Goal: Task Accomplishment & Management: Manage account settings

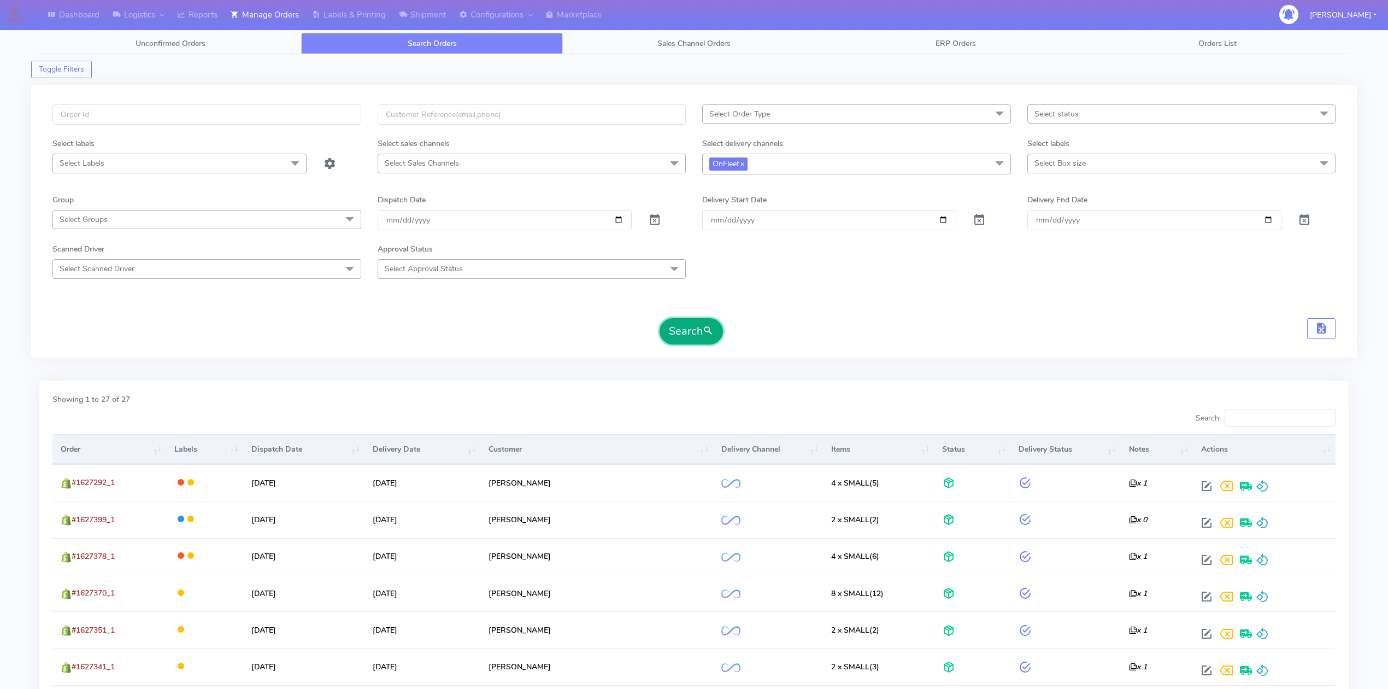
click at [698, 337] on button "Search" at bounding box center [691, 331] width 63 height 26
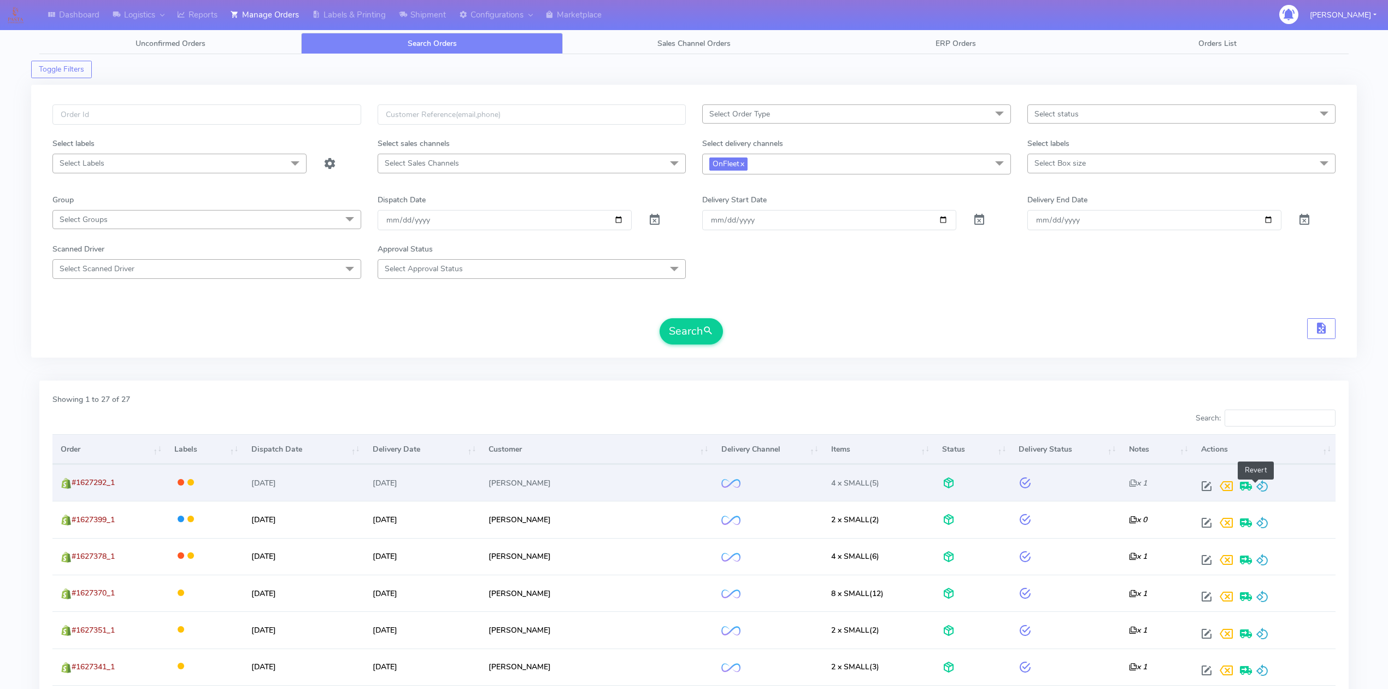
click at [1260, 490] on span at bounding box center [1262, 488] width 13 height 10
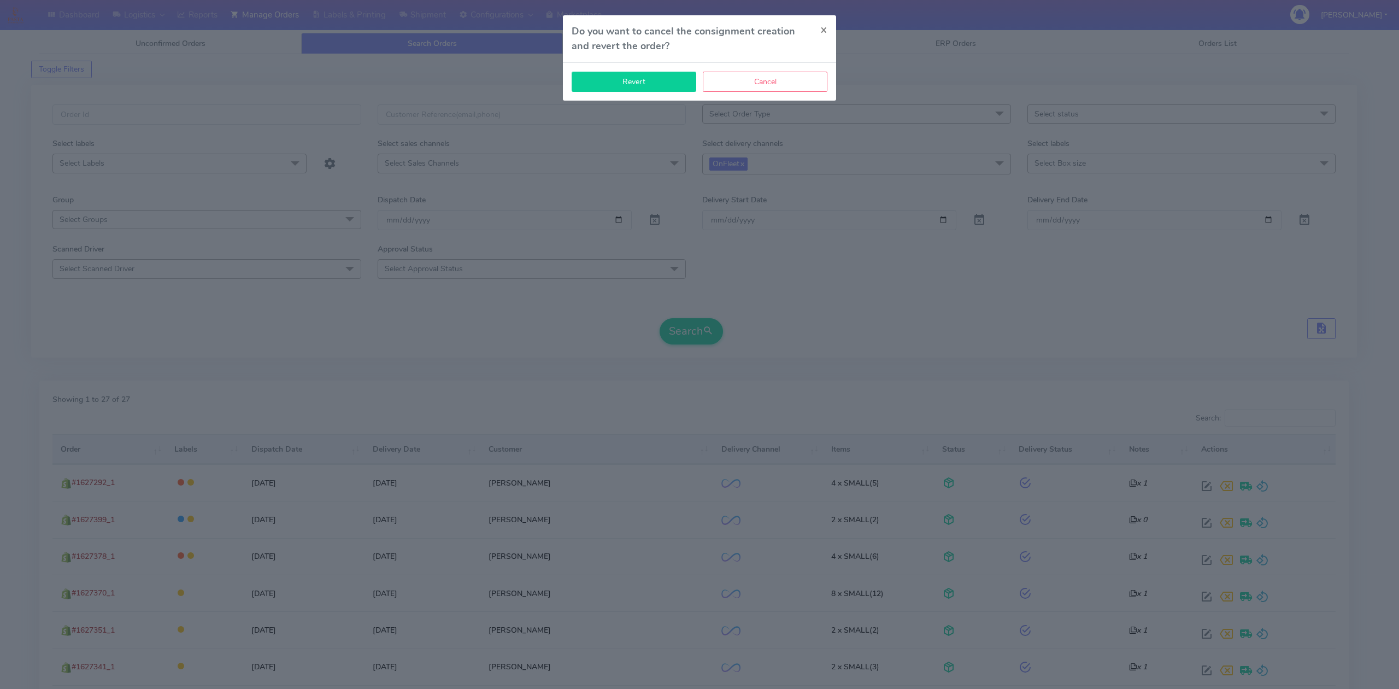
click at [661, 84] on button "Revert" at bounding box center [634, 82] width 125 height 20
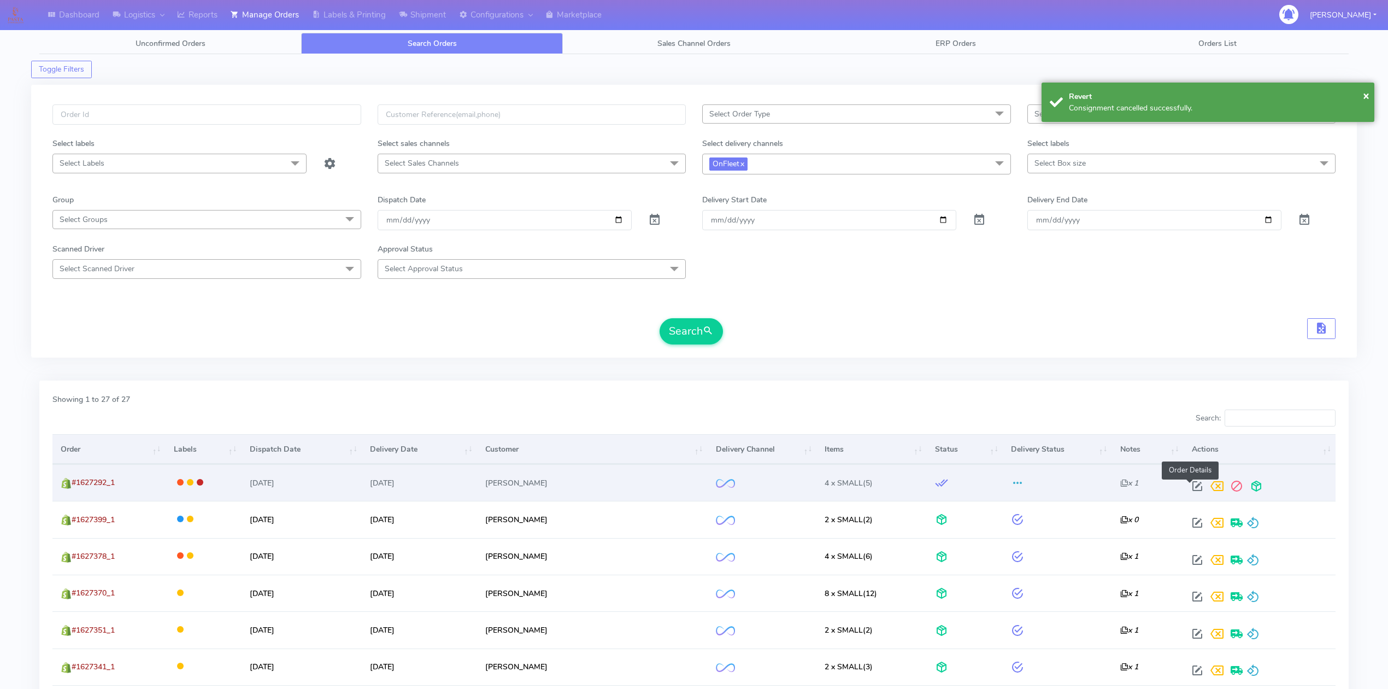
click at [1194, 489] on span at bounding box center [1198, 488] width 20 height 10
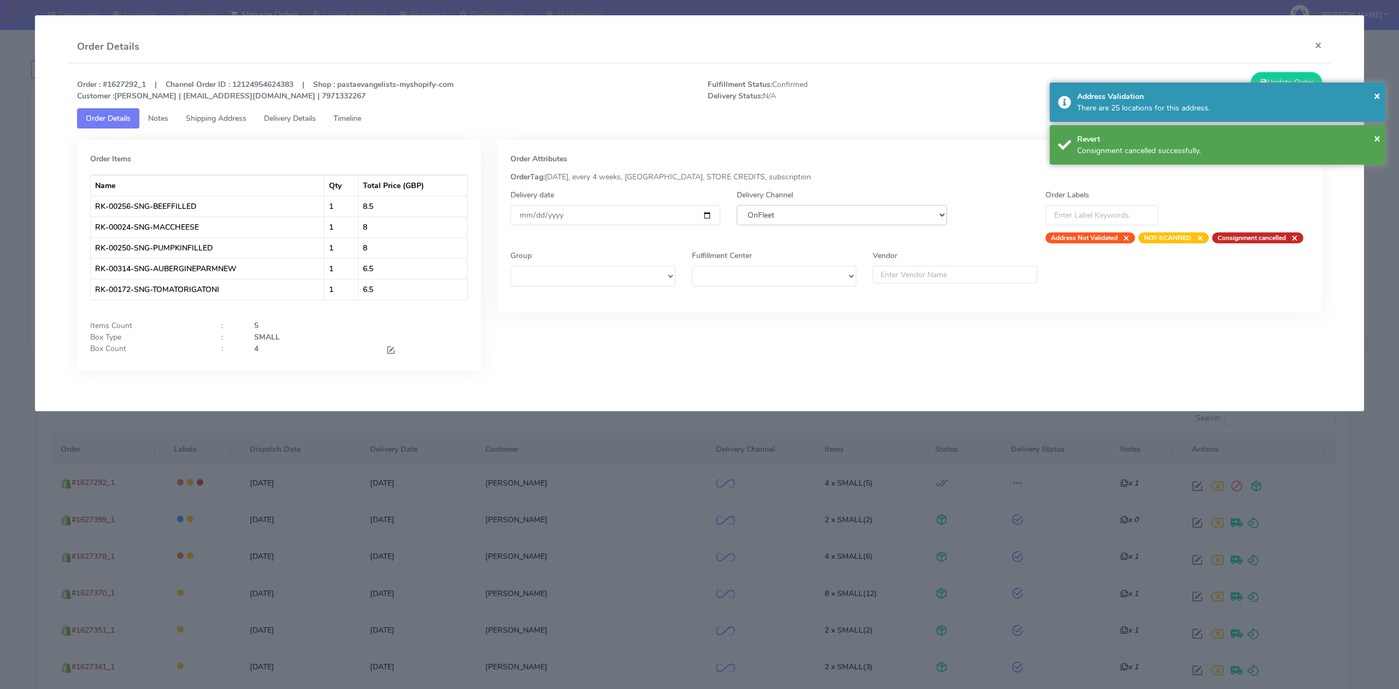
click at [820, 217] on select "DHL OnFleet Royal Mail DPD Yodel MaxOptra Amazon Collection" at bounding box center [842, 215] width 210 height 20
select select "5"
click at [737, 205] on select "DHL OnFleet Royal Mail DPD Yodel MaxOptra Amazon Collection" at bounding box center [842, 215] width 210 height 20
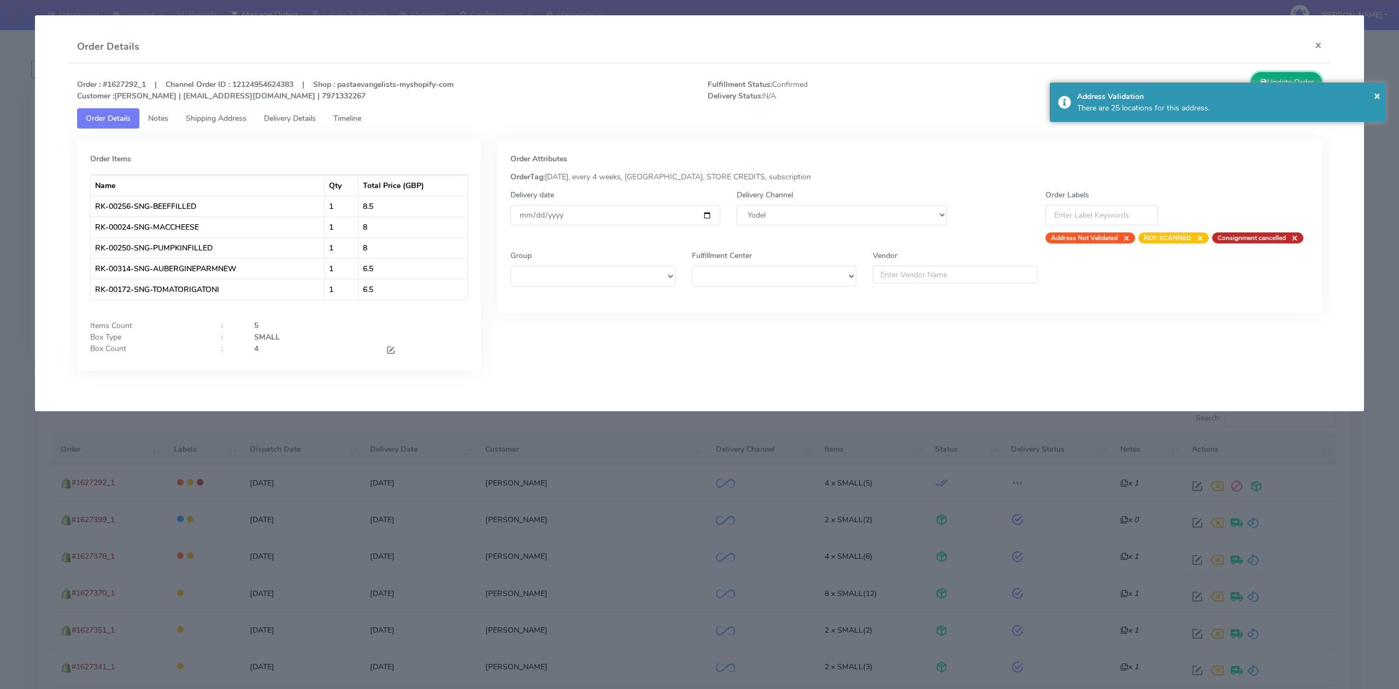
click at [1310, 79] on button "Update Order" at bounding box center [1286, 82] width 71 height 20
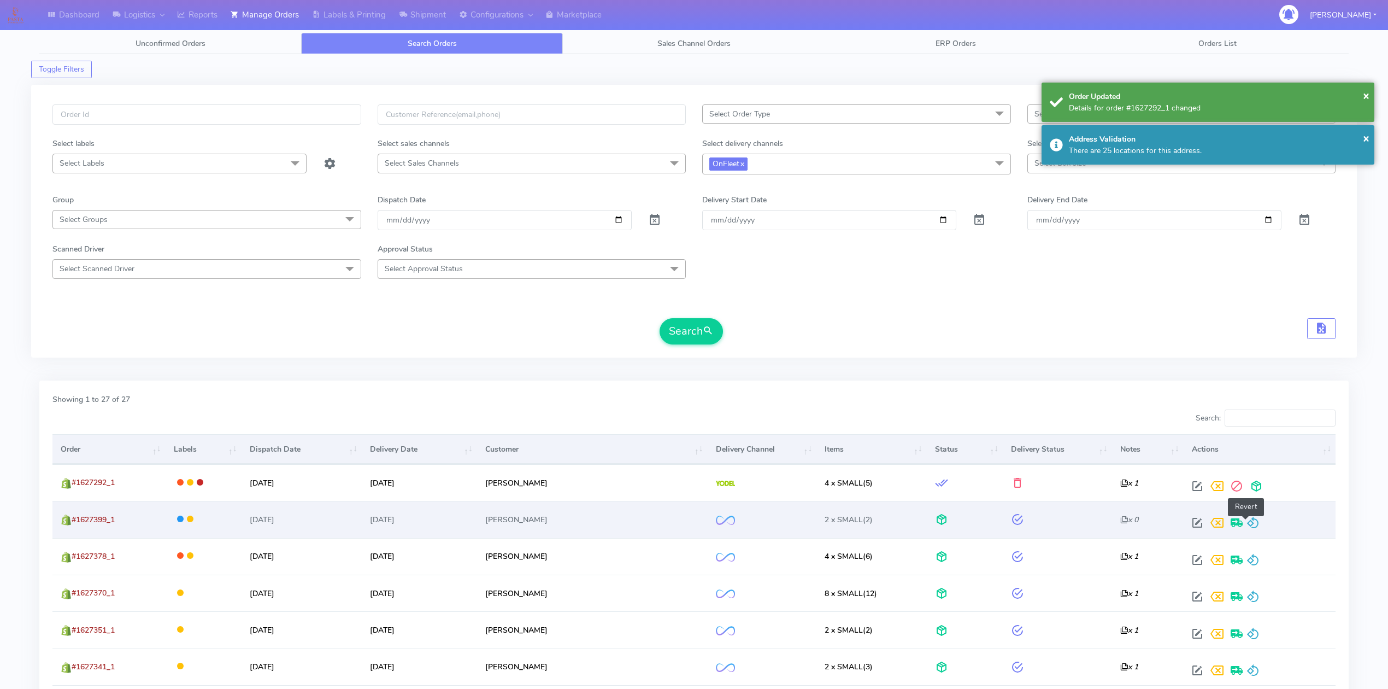
click at [1249, 523] on span at bounding box center [1253, 525] width 13 height 10
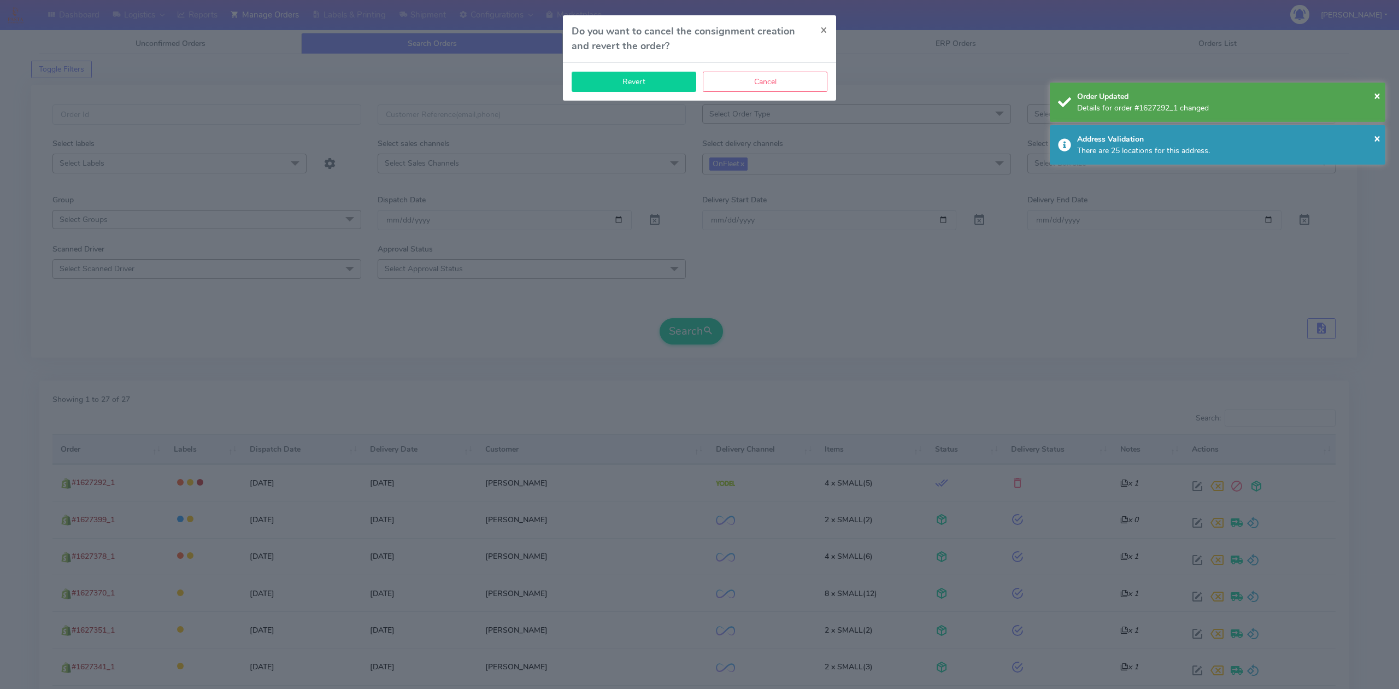
click at [639, 79] on button "Revert" at bounding box center [634, 82] width 125 height 20
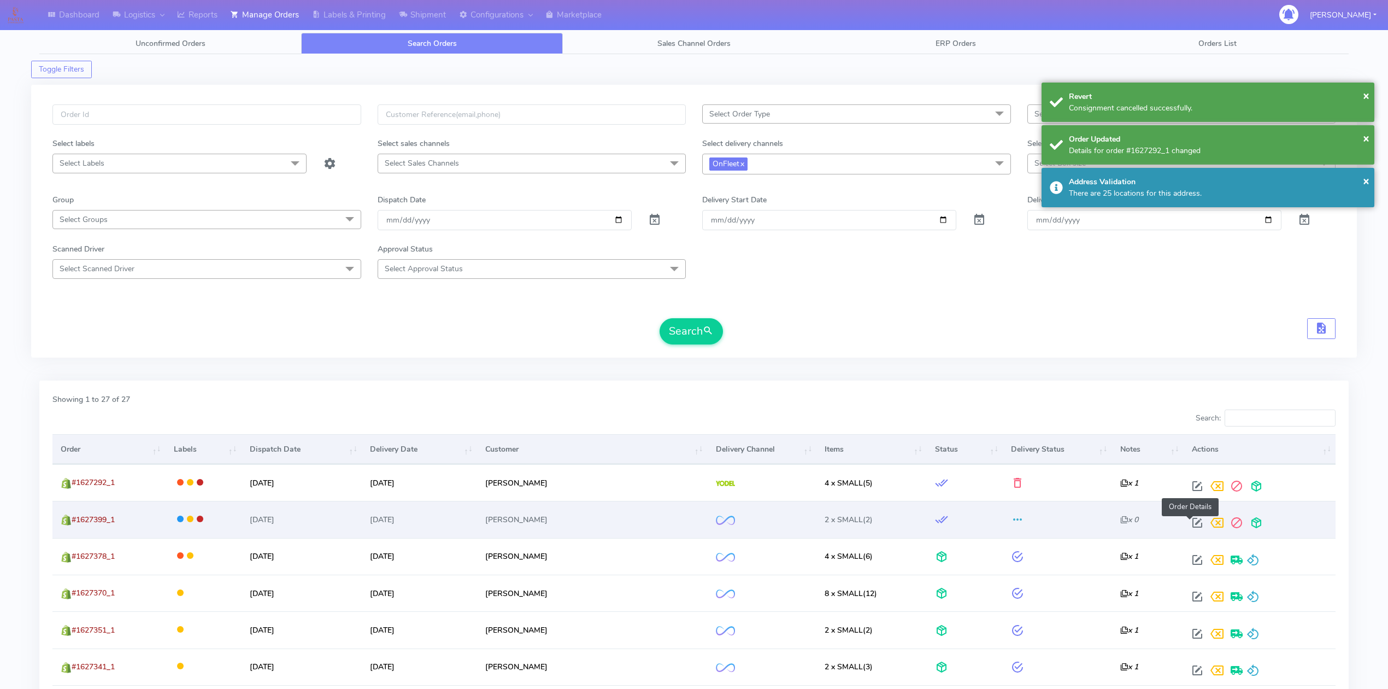
click at [1190, 526] on span at bounding box center [1198, 525] width 20 height 10
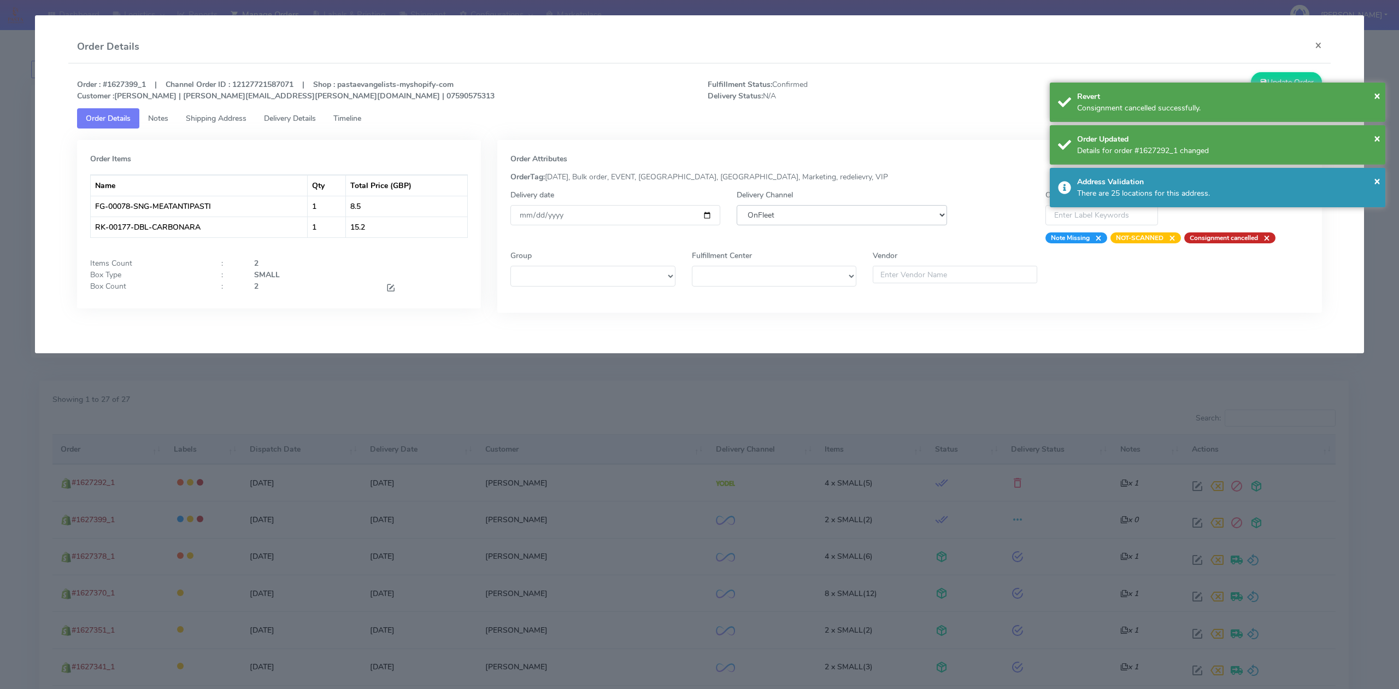
click at [862, 212] on select "DHL OnFleet Royal Mail DPD Yodel MaxOptra Amazon Collection" at bounding box center [842, 215] width 210 height 20
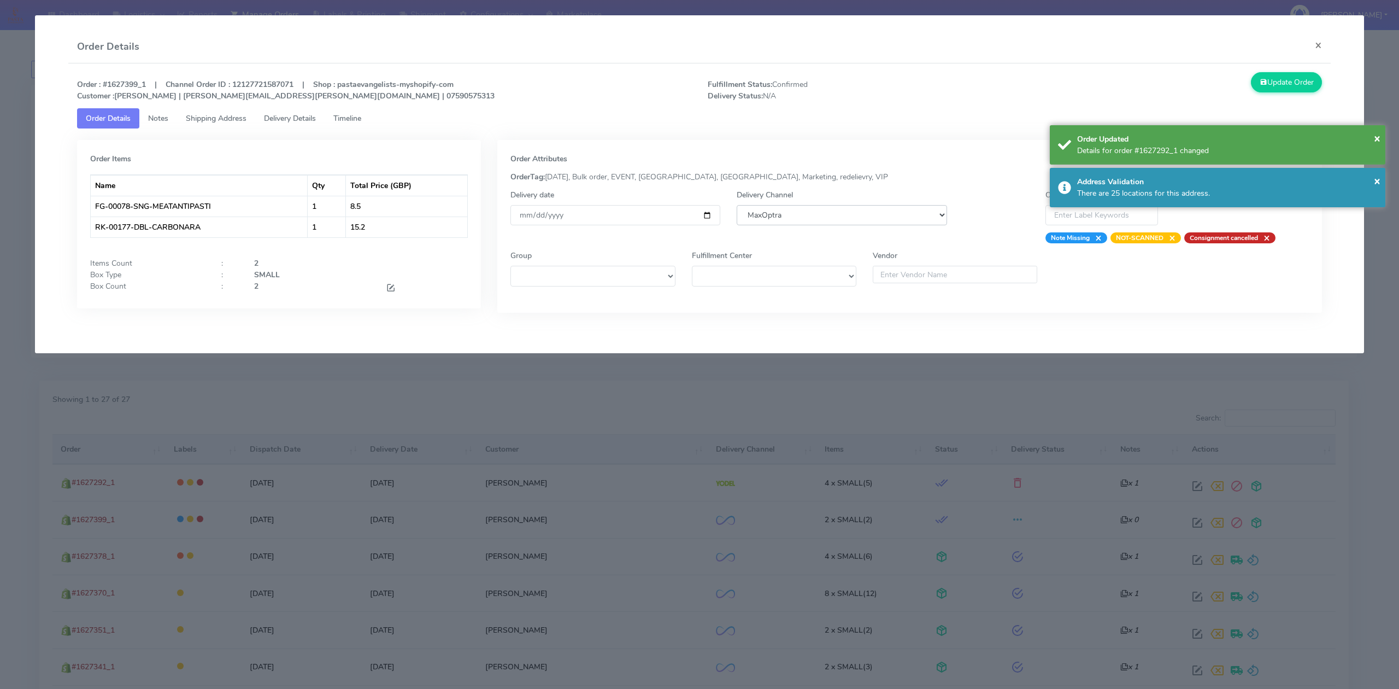
click at [737, 205] on select "DHL OnFleet Royal Mail DPD Yodel MaxOptra Amazon Collection" at bounding box center [842, 215] width 210 height 20
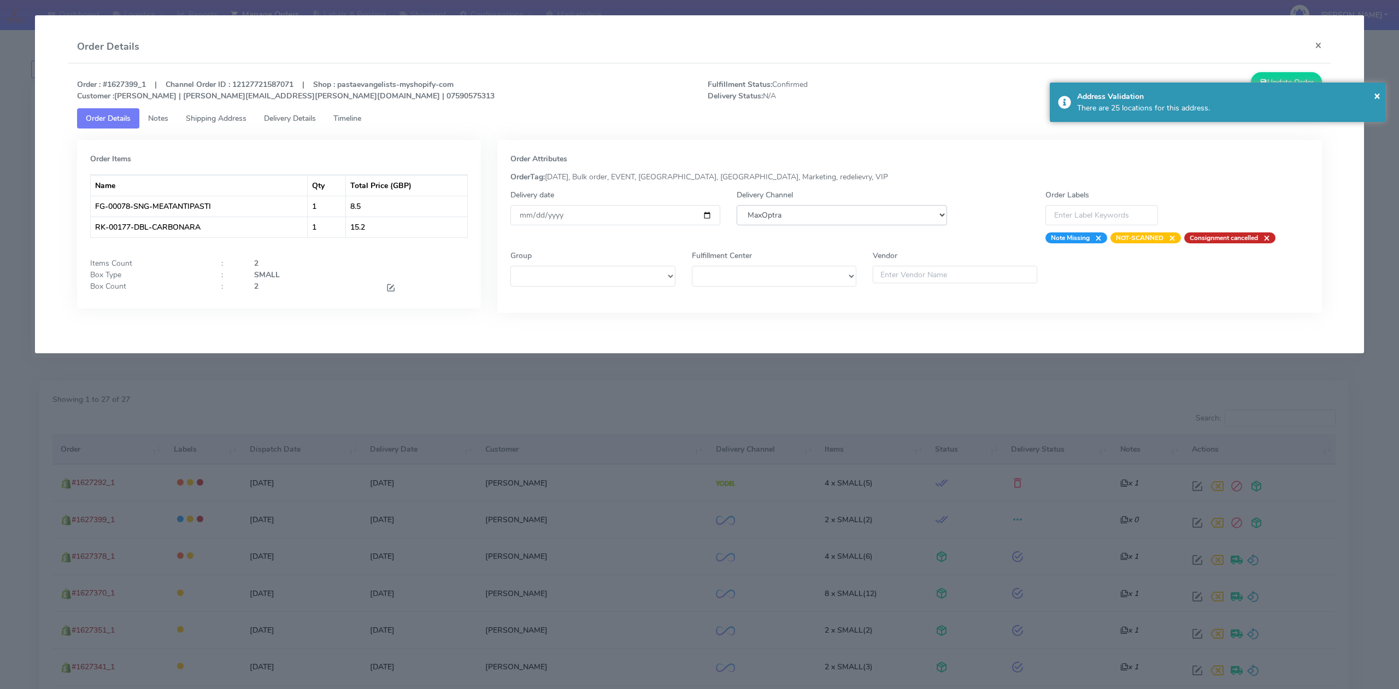
click at [823, 212] on select "DHL OnFleet Royal Mail DPD Yodel MaxOptra Amazon Collection" at bounding box center [842, 215] width 210 height 20
select select "5"
click at [737, 205] on select "DHL OnFleet Royal Mail DPD Yodel MaxOptra Amazon Collection" at bounding box center [842, 215] width 210 height 20
click at [1284, 81] on button "Update Order" at bounding box center [1286, 82] width 71 height 20
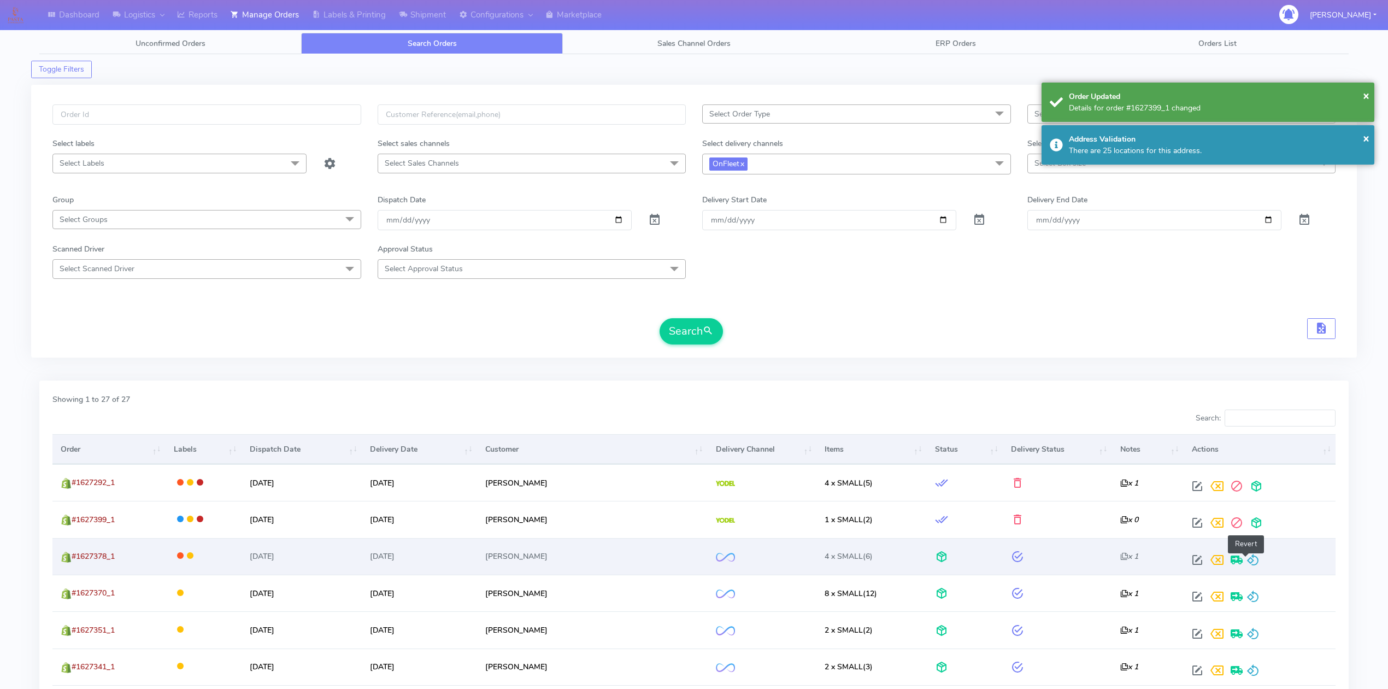
click at [1247, 565] on span at bounding box center [1253, 562] width 13 height 10
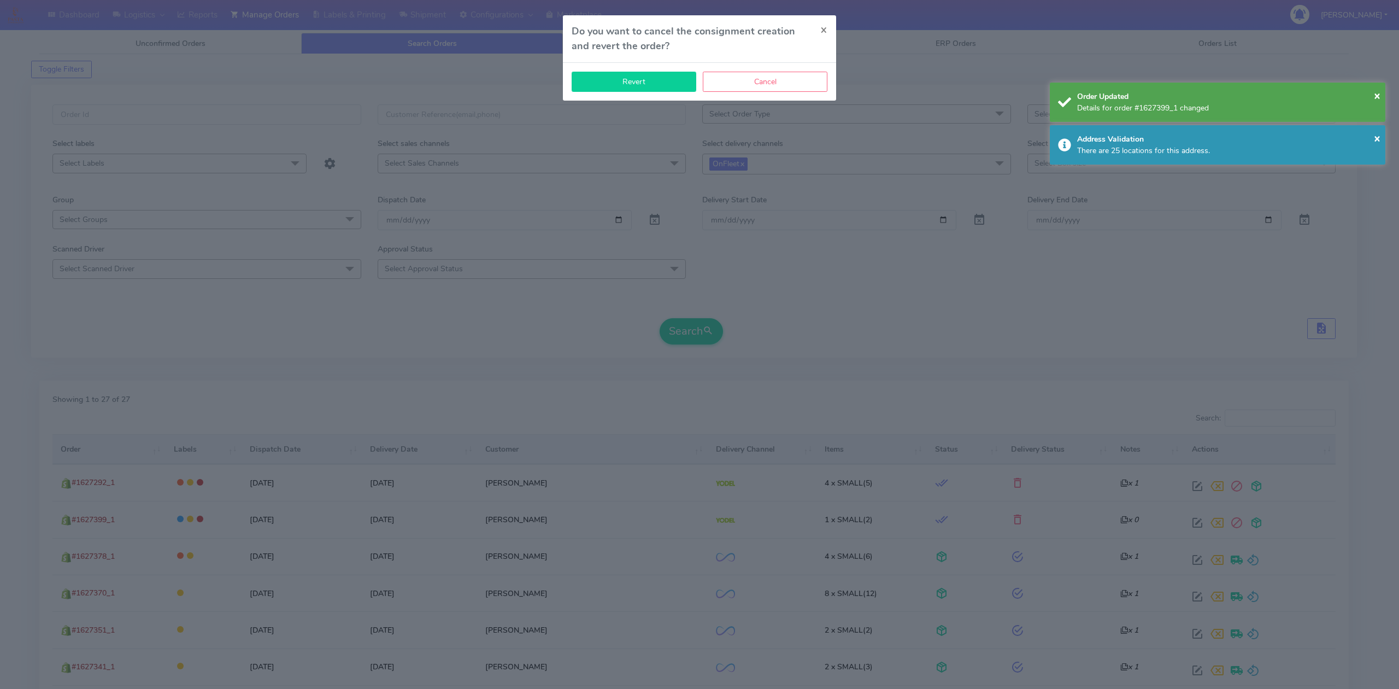
click at [665, 82] on button "Revert" at bounding box center [634, 82] width 125 height 20
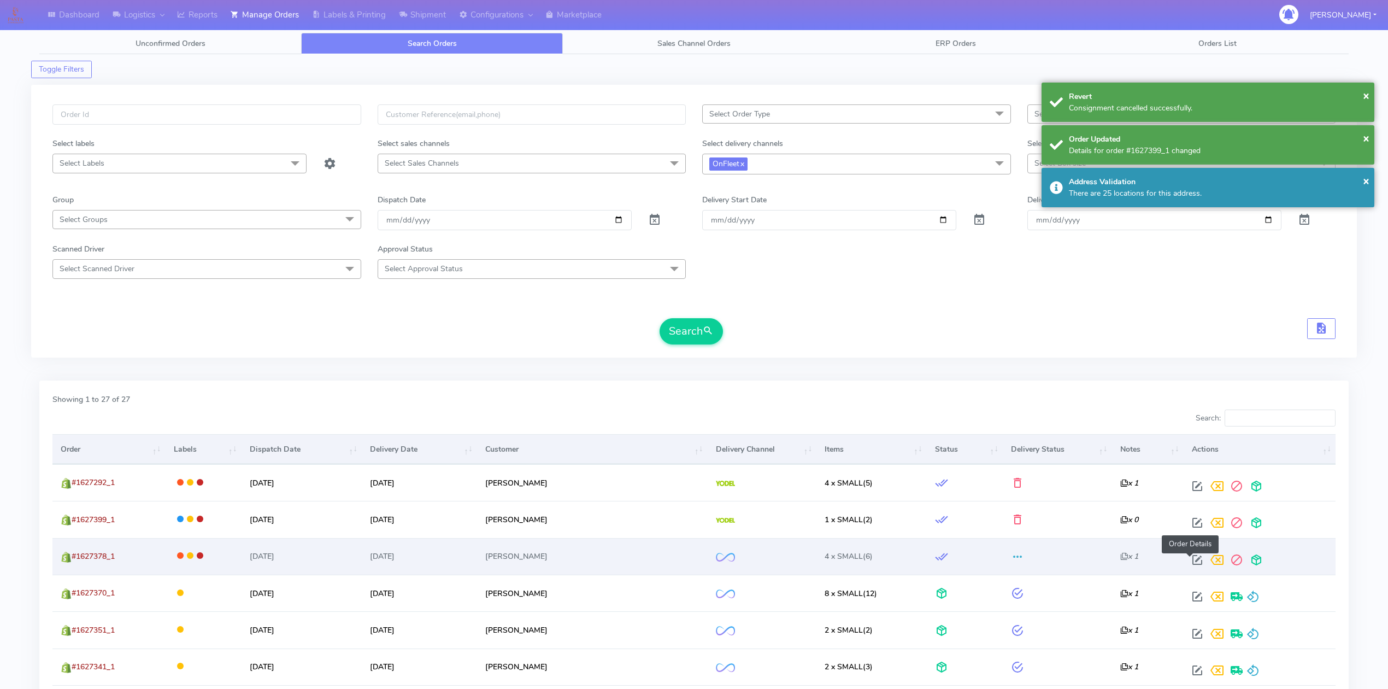
click at [1193, 566] on span at bounding box center [1198, 562] width 20 height 10
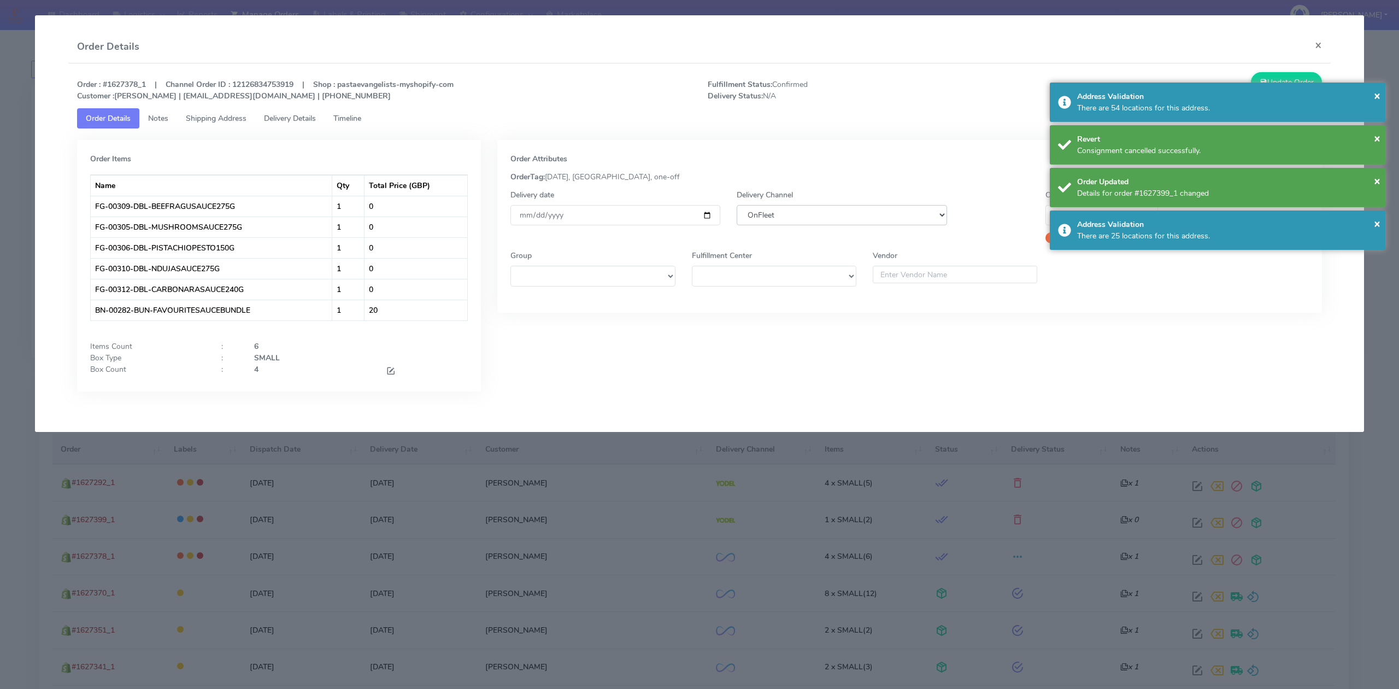
click at [854, 215] on select "DHL OnFleet Royal Mail DPD Yodel MaxOptra Amazon Collection" at bounding box center [842, 215] width 210 height 20
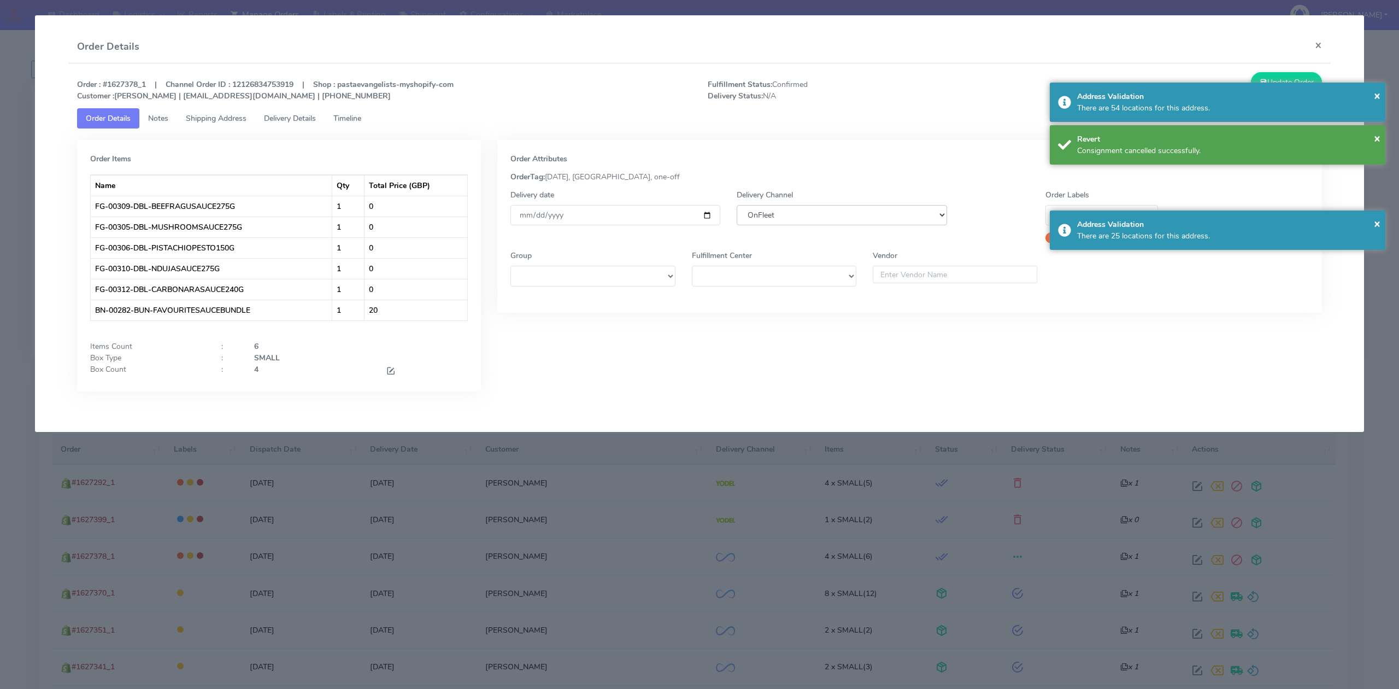
select select "5"
click at [737, 205] on select "DHL OnFleet Royal Mail DPD Yodel MaxOptra Amazon Collection" at bounding box center [842, 215] width 210 height 20
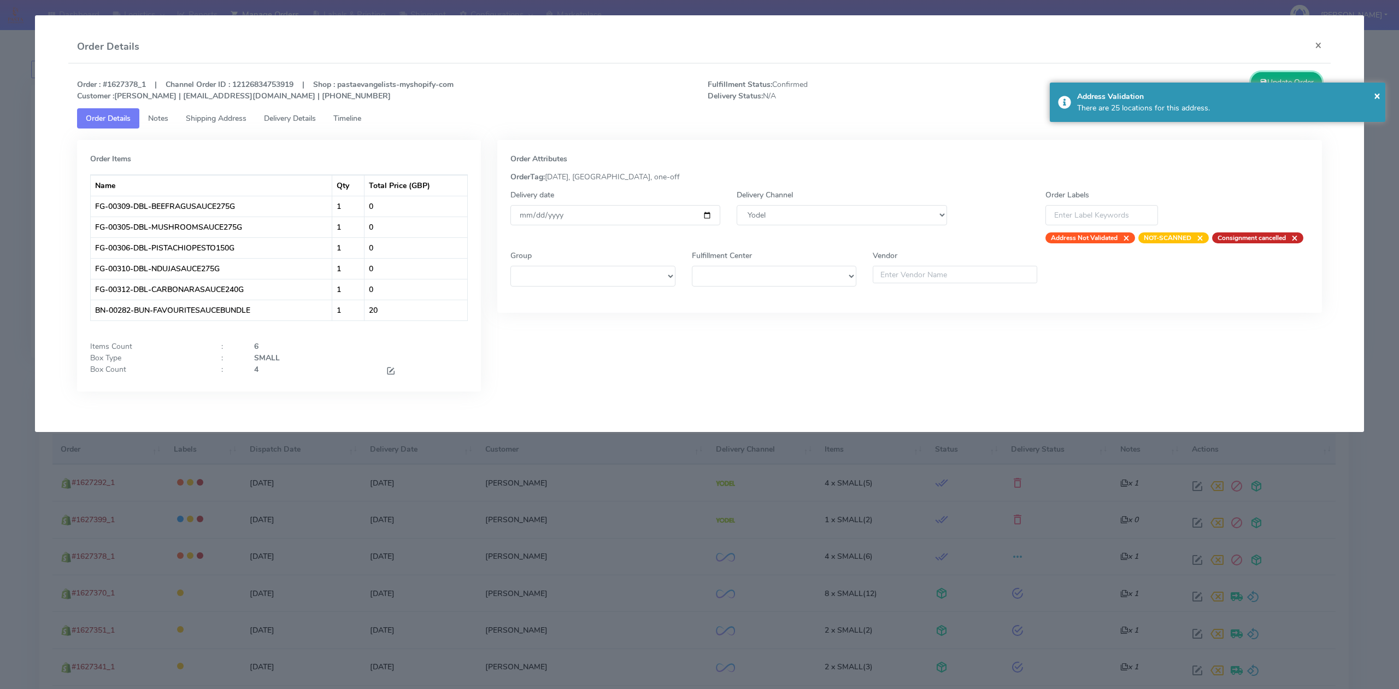
click at [1302, 80] on button "Update Order" at bounding box center [1286, 82] width 71 height 20
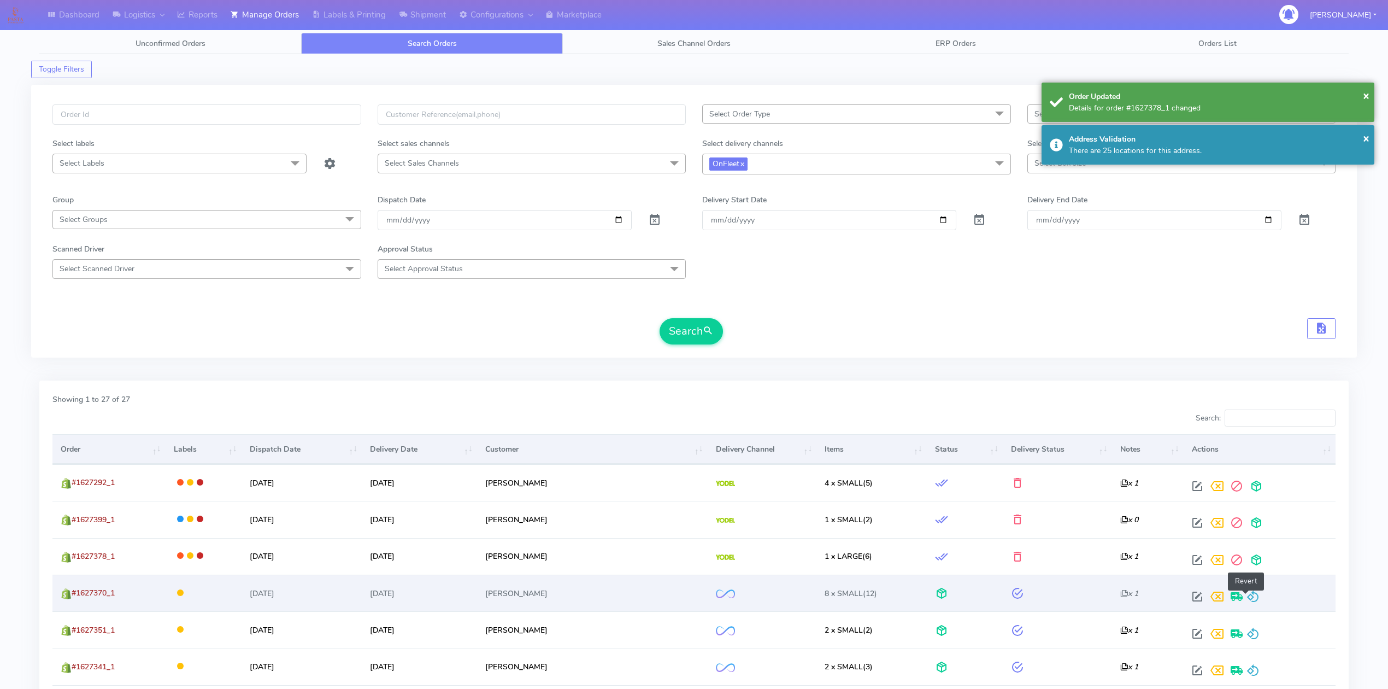
click at [1247, 604] on span at bounding box center [1253, 599] width 13 height 10
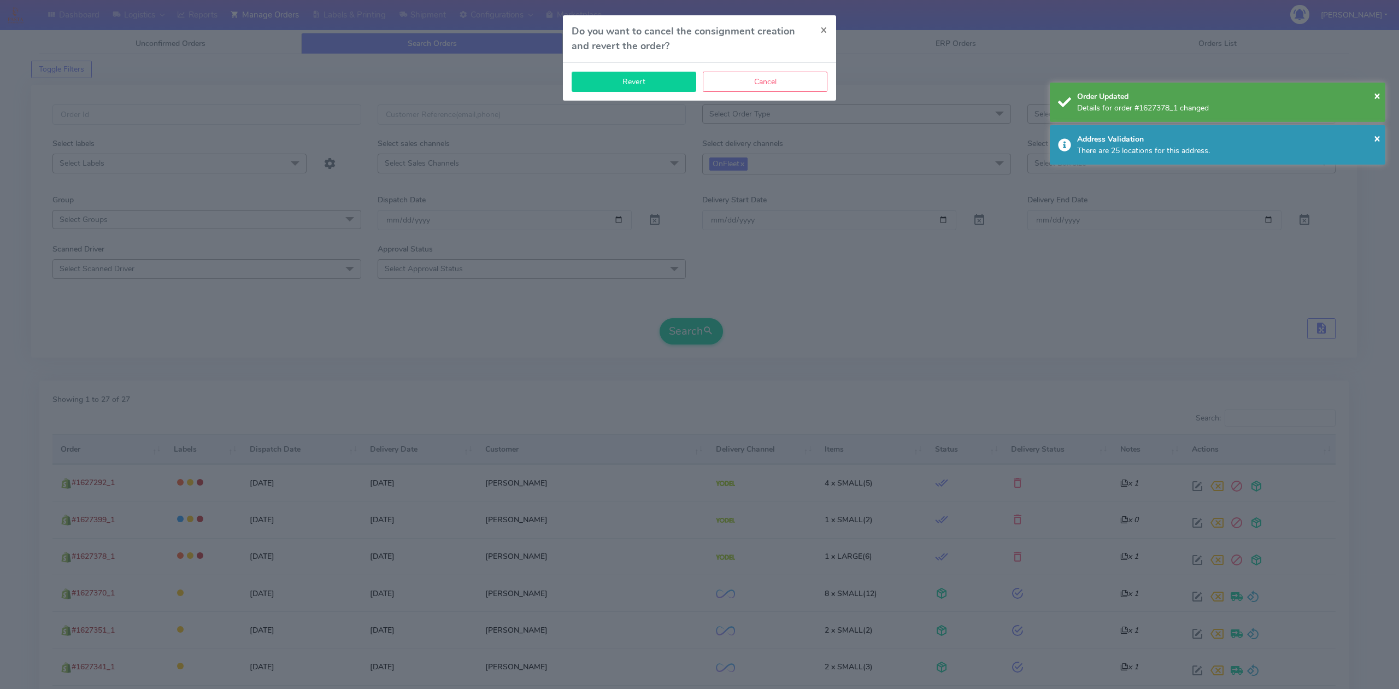
click at [637, 86] on button "Revert" at bounding box center [634, 82] width 125 height 20
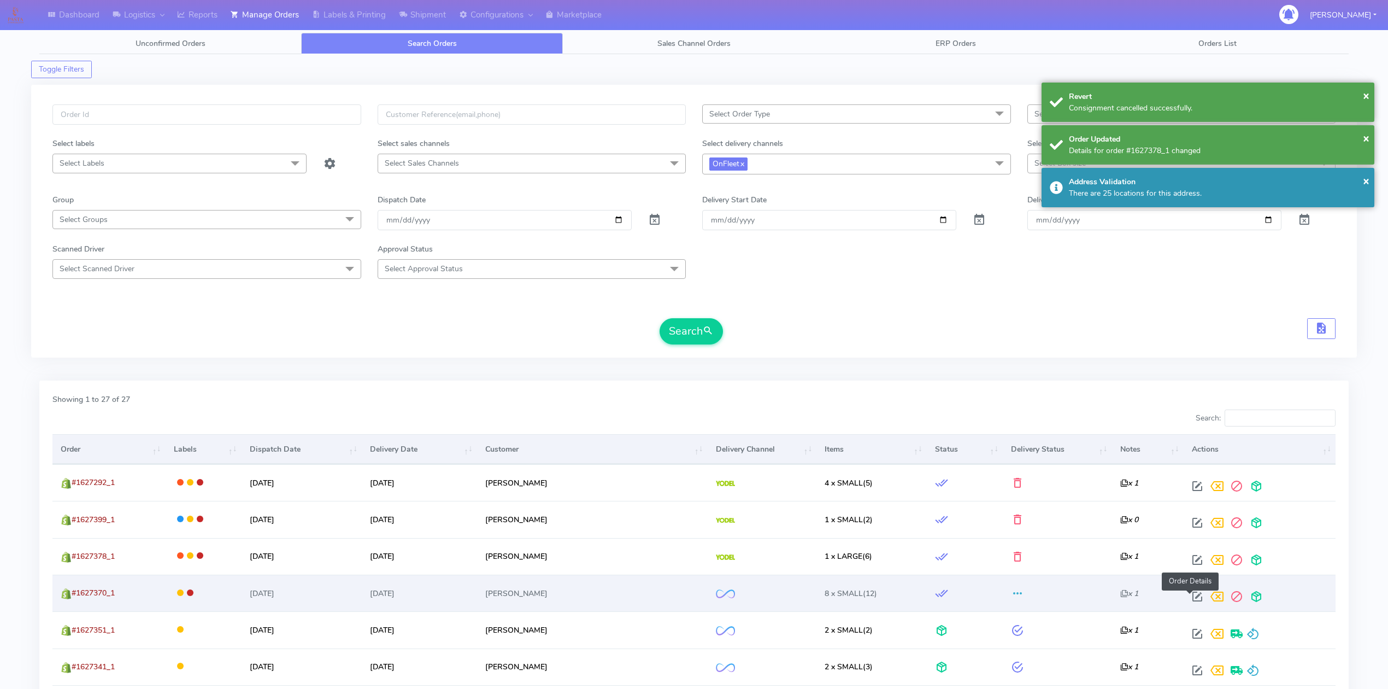
click at [1188, 596] on span at bounding box center [1198, 599] width 20 height 10
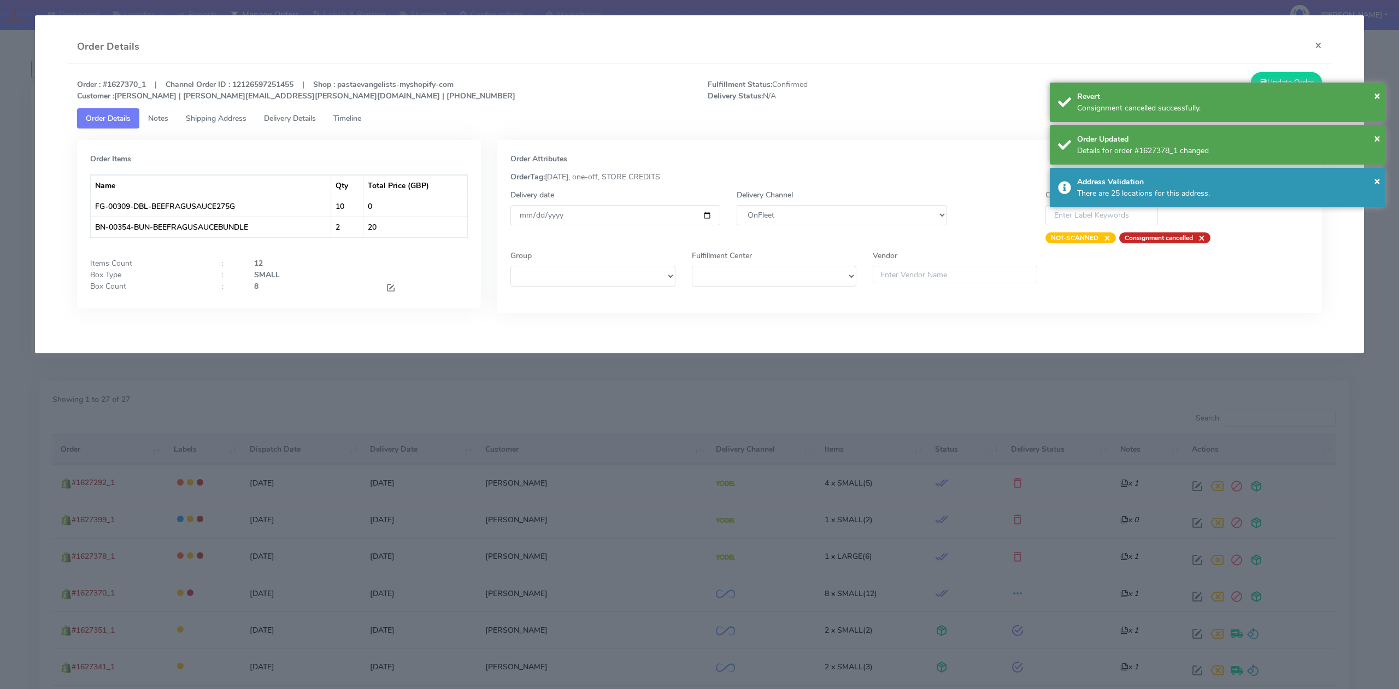
click at [801, 200] on div "Delivery Channel DHL OnFleet Royal Mail DPD Yodel MaxOptra Amazon Collection" at bounding box center [842, 216] width 226 height 54
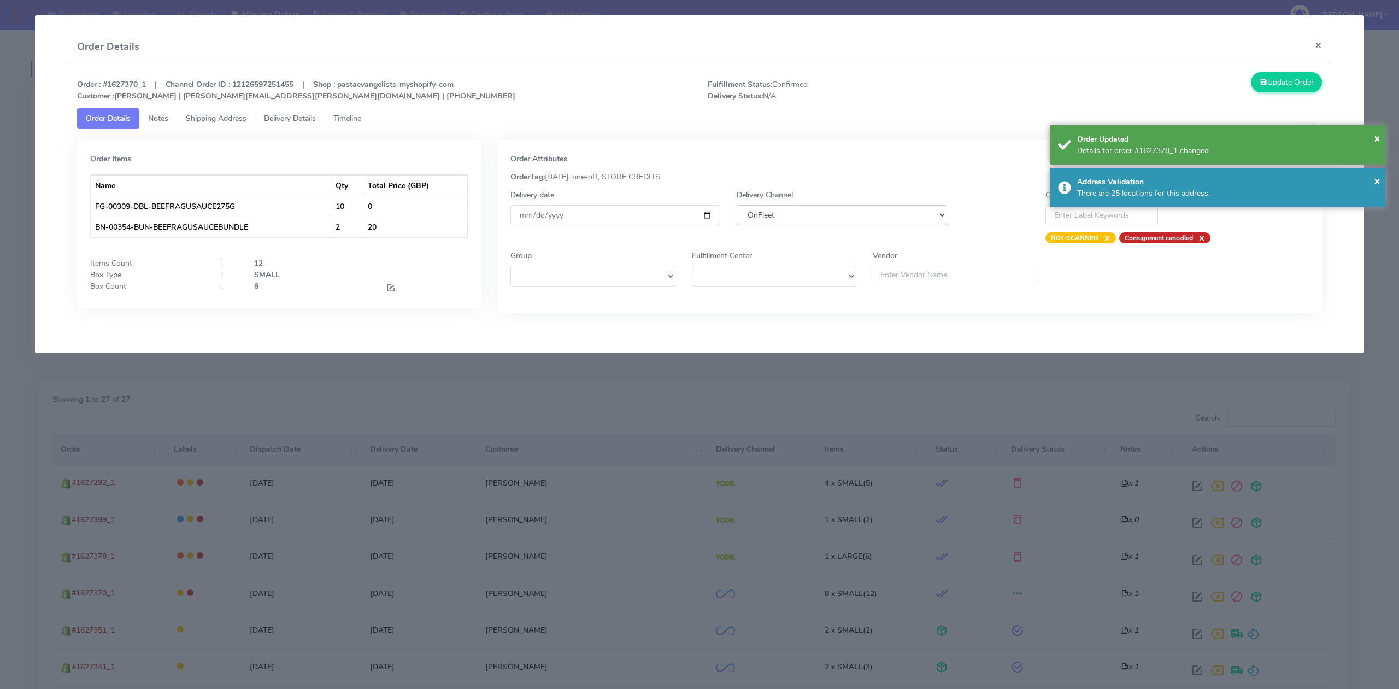
click at [801, 215] on select "DHL OnFleet Royal Mail DPD Yodel MaxOptra Amazon Collection" at bounding box center [842, 215] width 210 height 20
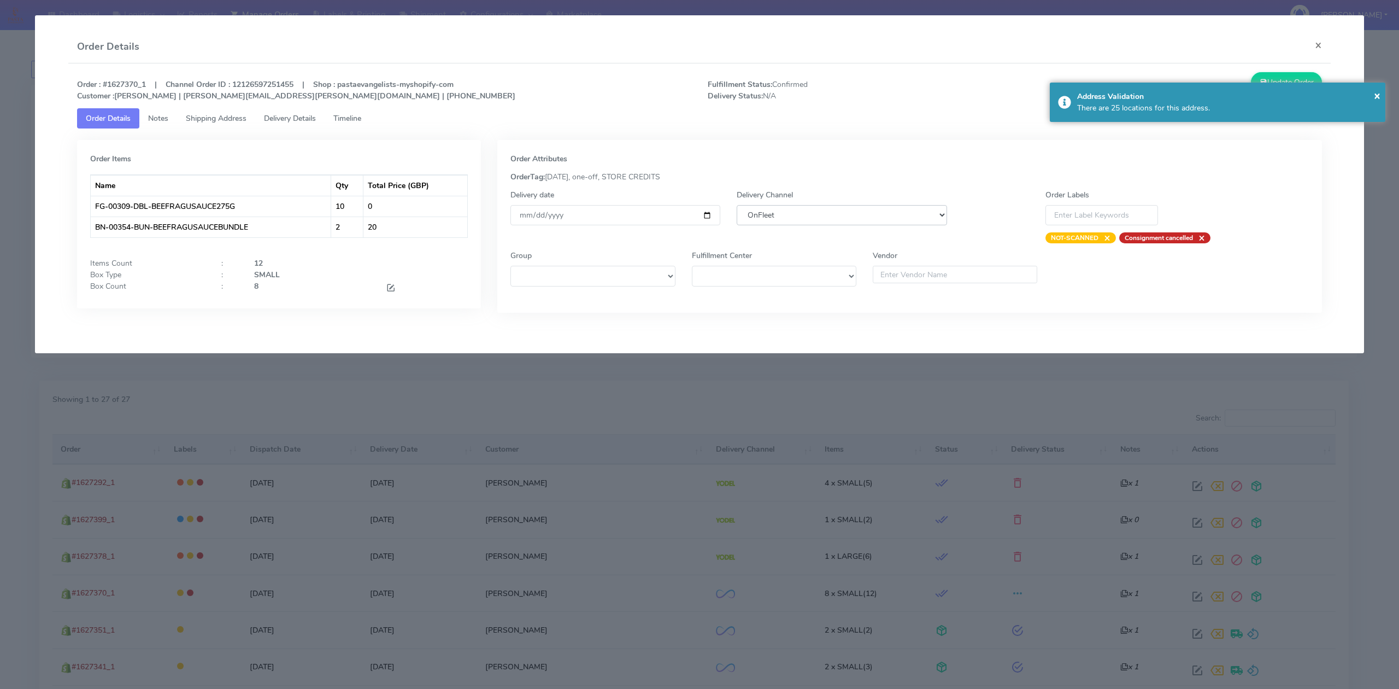
select select "5"
click at [737, 205] on select "DHL OnFleet Royal Mail DPD Yodel MaxOptra Amazon Collection" at bounding box center [842, 215] width 210 height 20
click at [1264, 77] on button "Update Order" at bounding box center [1286, 82] width 71 height 20
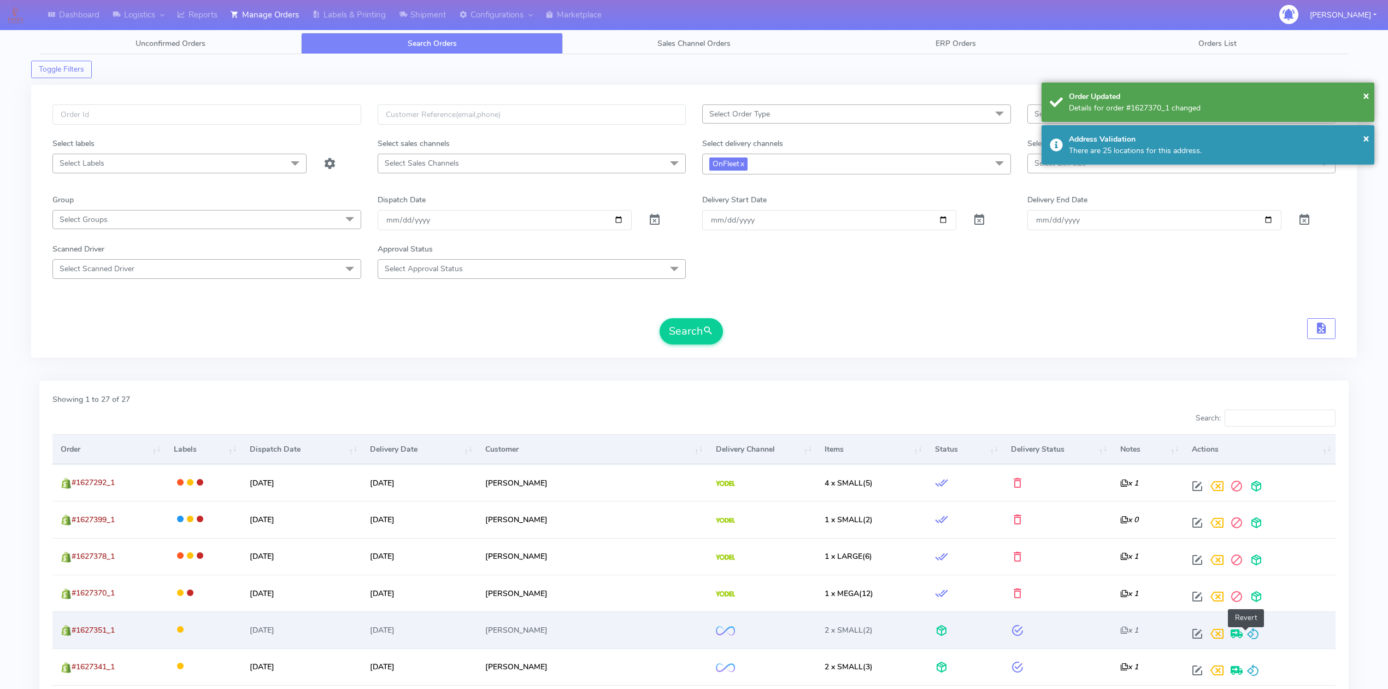
click at [1249, 640] on span at bounding box center [1253, 636] width 13 height 10
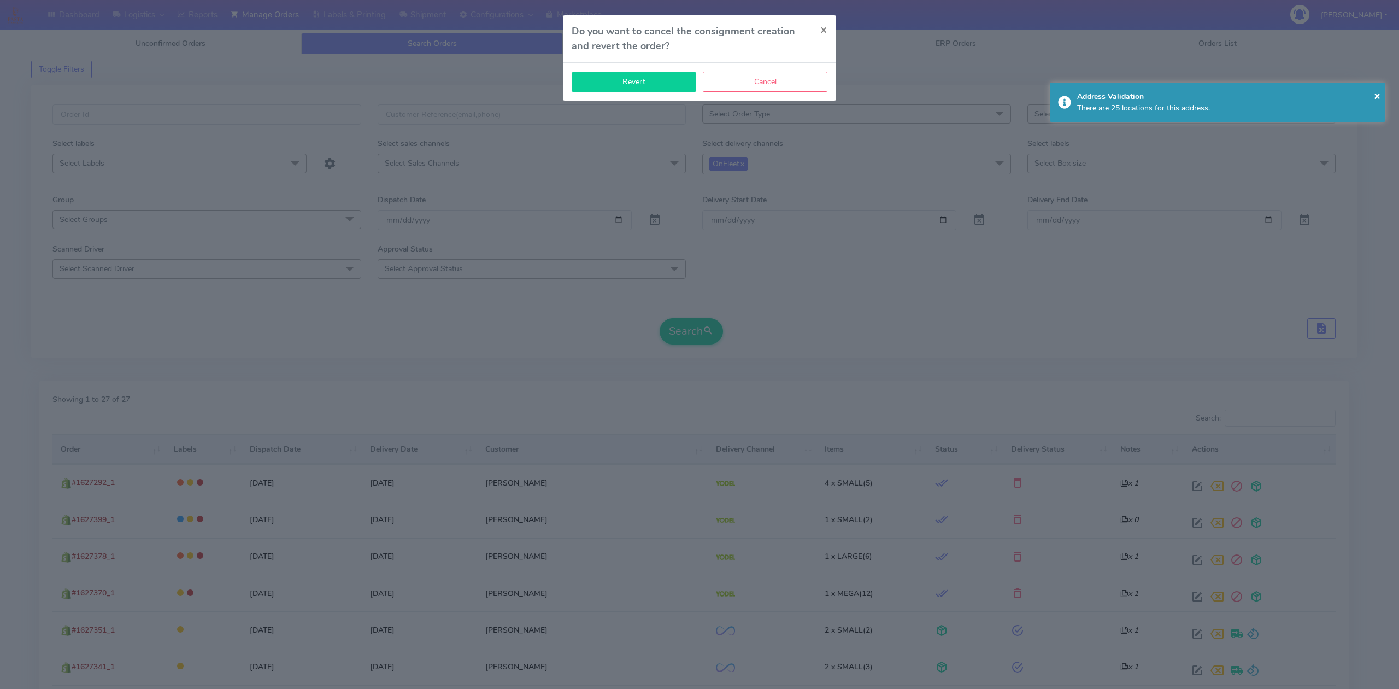
click at [660, 86] on button "Revert" at bounding box center [634, 82] width 125 height 20
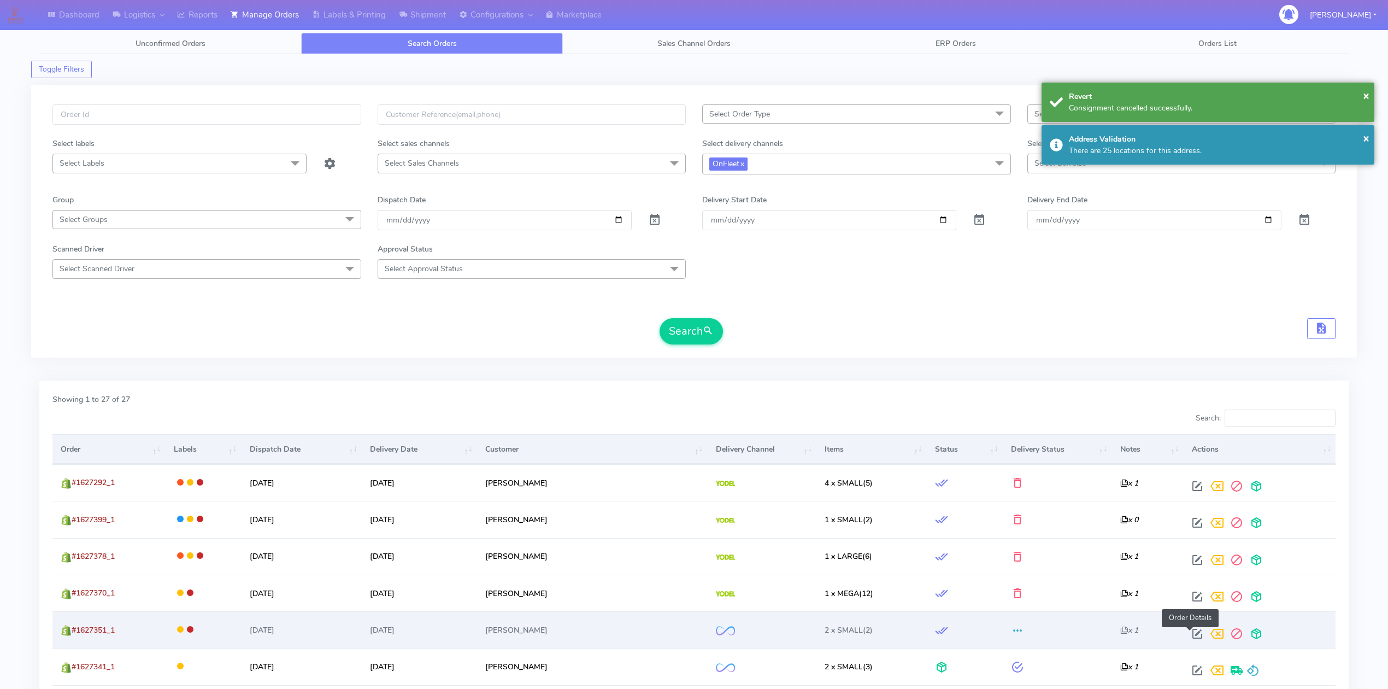
click at [1192, 633] on span at bounding box center [1198, 636] width 20 height 10
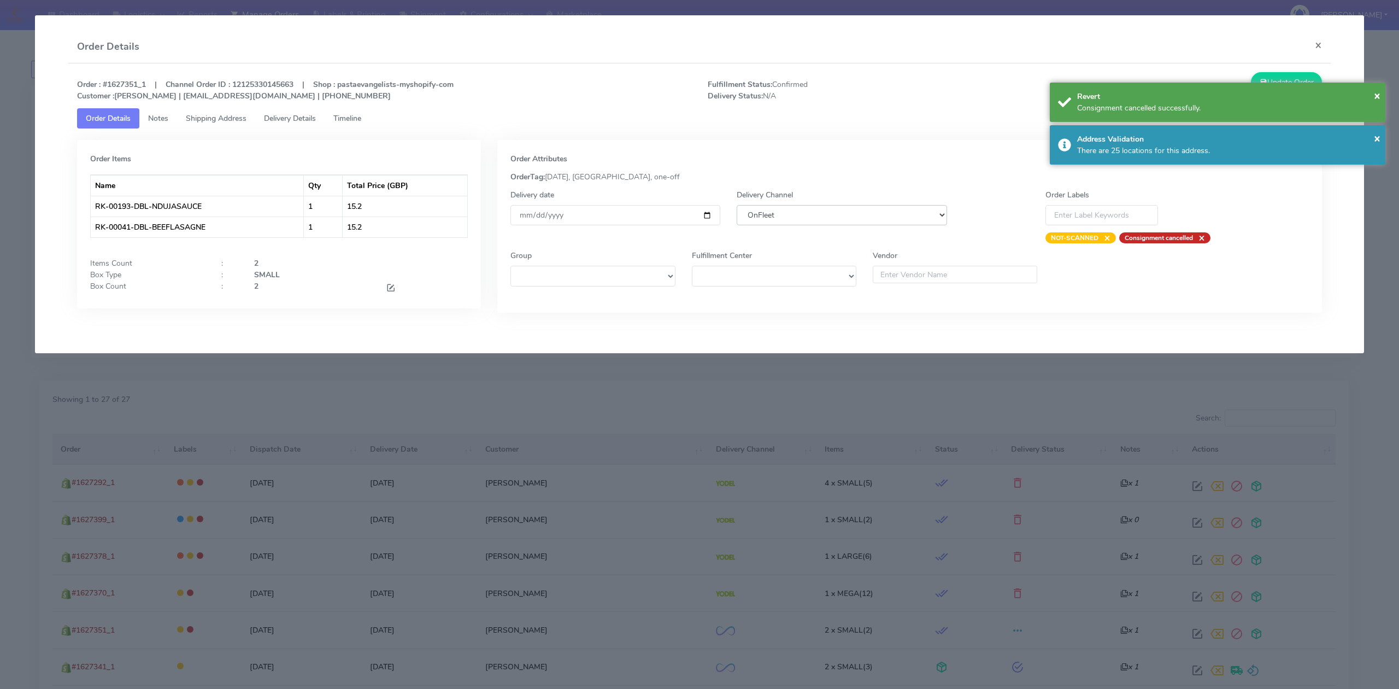
click at [912, 209] on select "DHL OnFleet Royal Mail DPD Yodel MaxOptra Amazon Collection" at bounding box center [842, 215] width 210 height 20
select select "5"
click at [737, 205] on select "DHL OnFleet Royal Mail DPD Yodel MaxOptra Amazon Collection" at bounding box center [842, 215] width 210 height 20
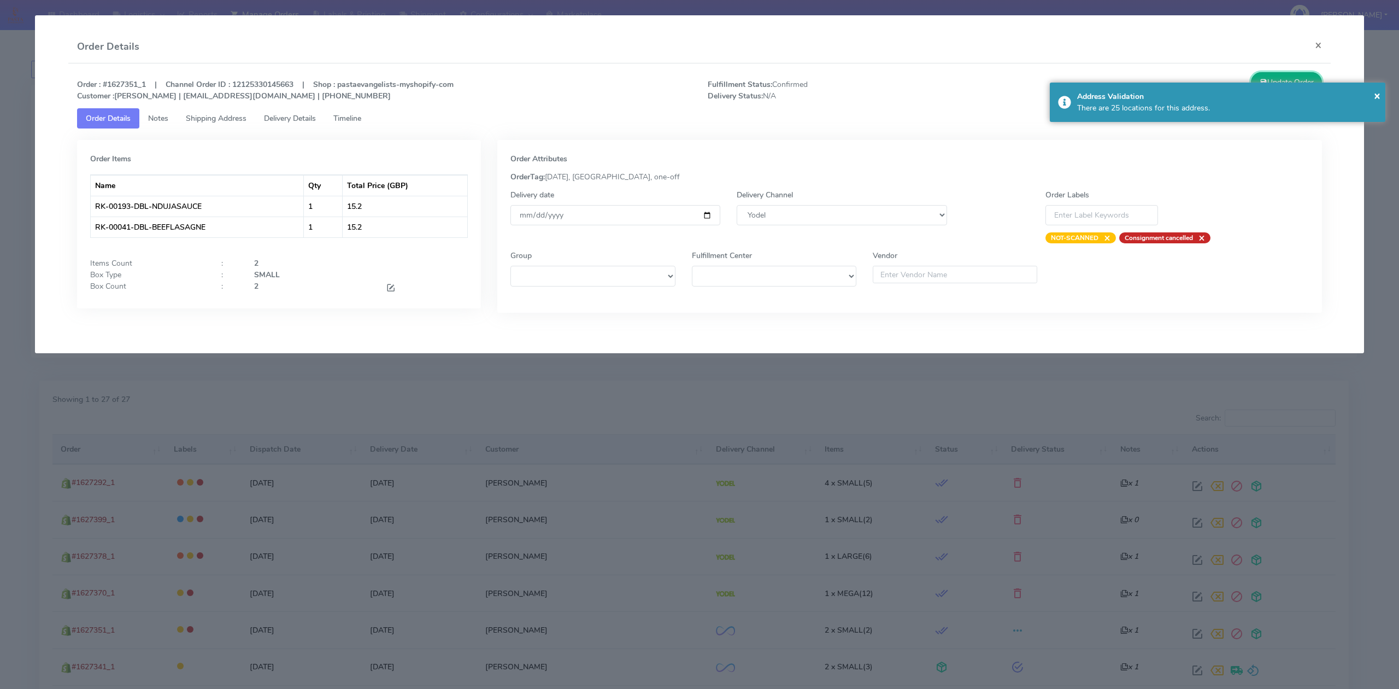
click at [1274, 81] on button "Update Order" at bounding box center [1286, 82] width 71 height 20
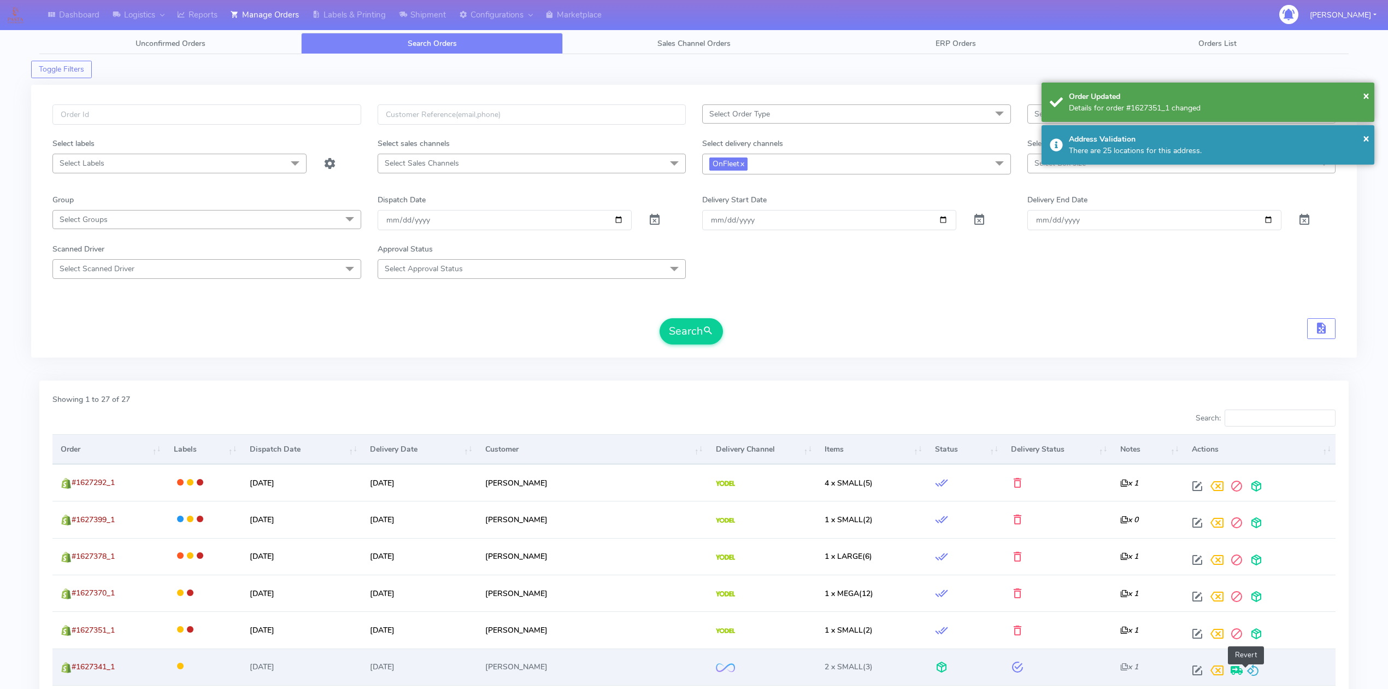
click at [1249, 672] on span at bounding box center [1253, 672] width 13 height 10
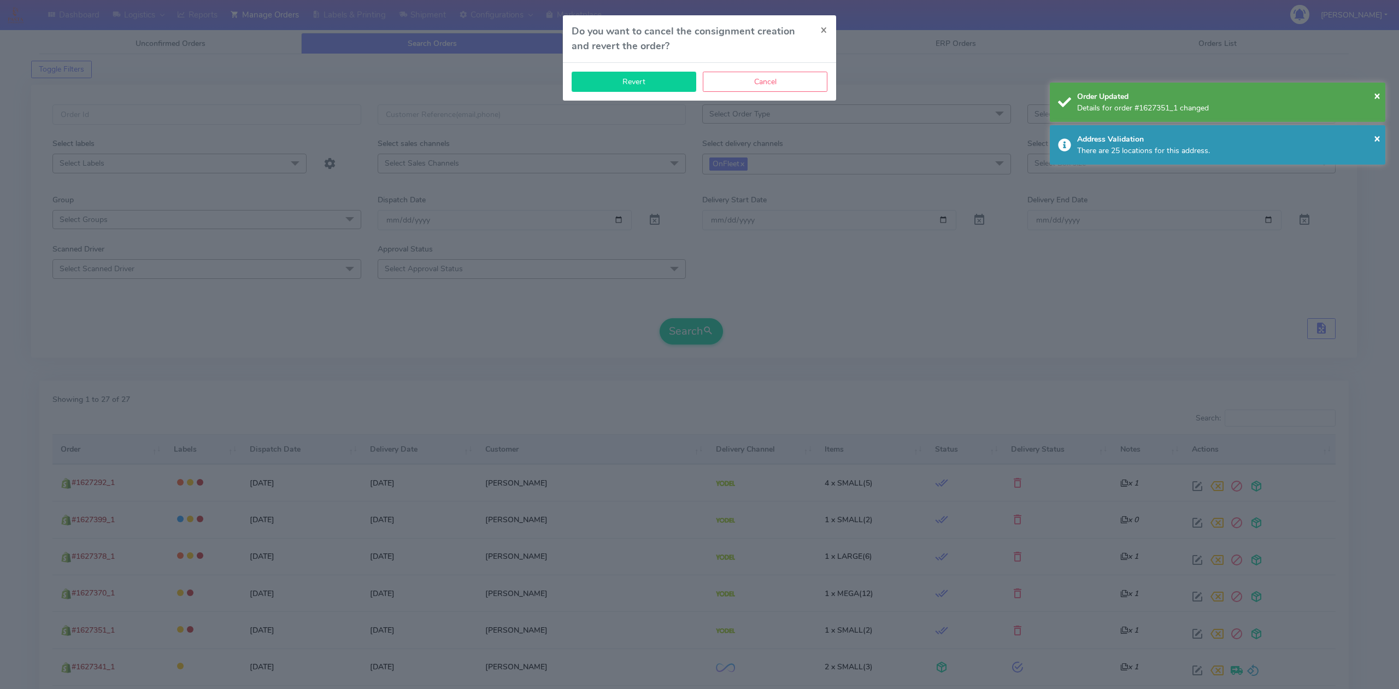
click at [641, 81] on button "Revert" at bounding box center [634, 82] width 125 height 20
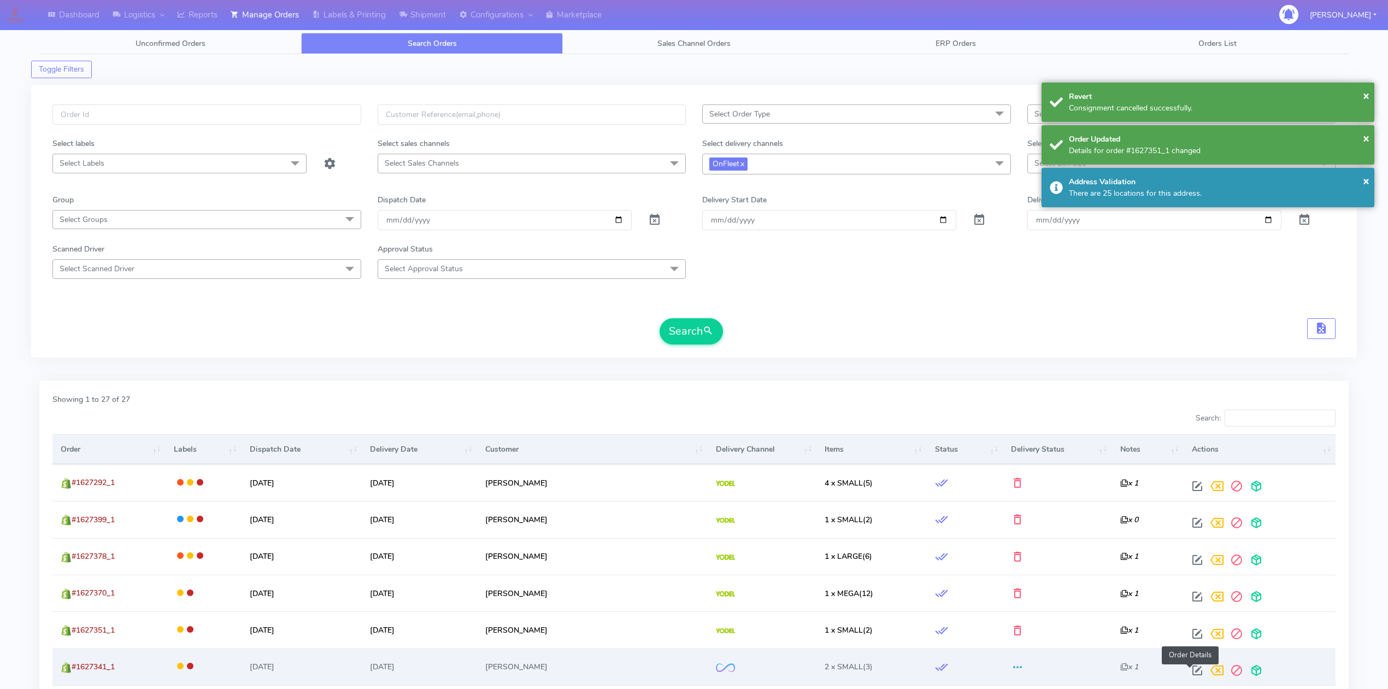
click at [1190, 668] on span at bounding box center [1198, 672] width 20 height 10
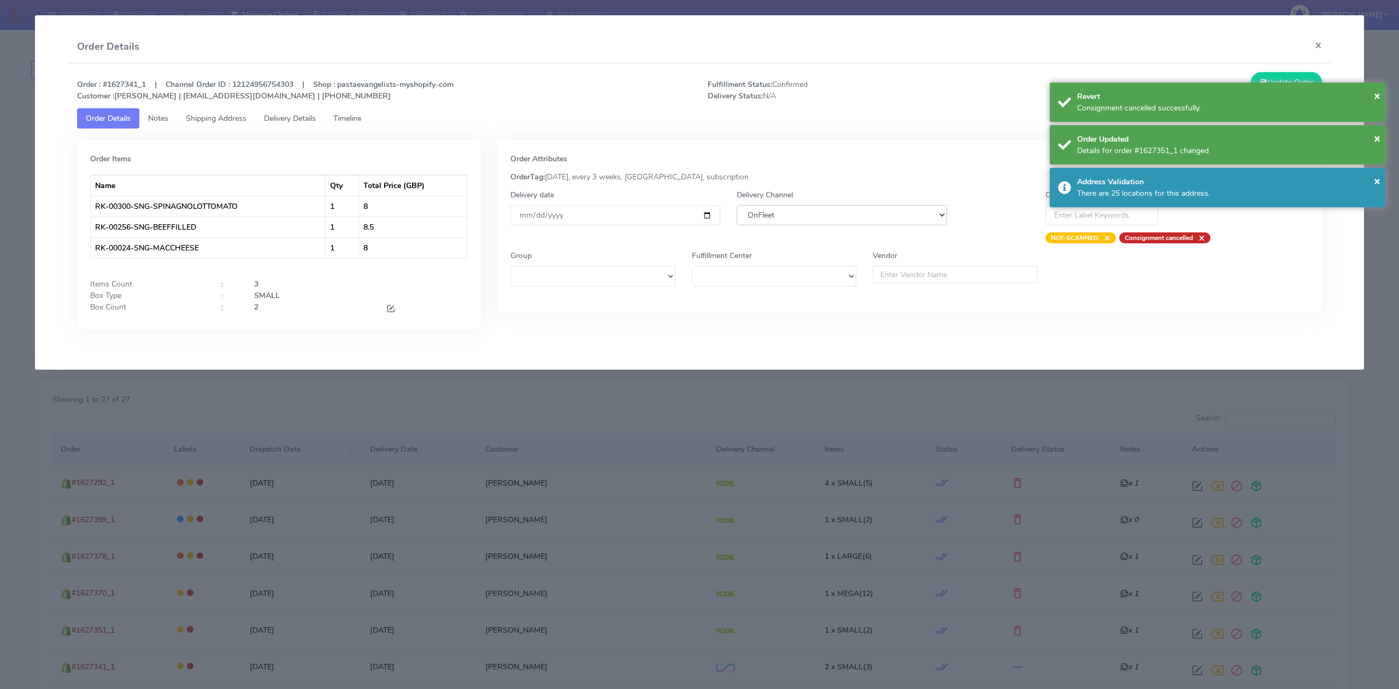
click at [807, 212] on select "DHL OnFleet Royal Mail DPD Yodel MaxOptra Amazon Collection" at bounding box center [842, 215] width 210 height 20
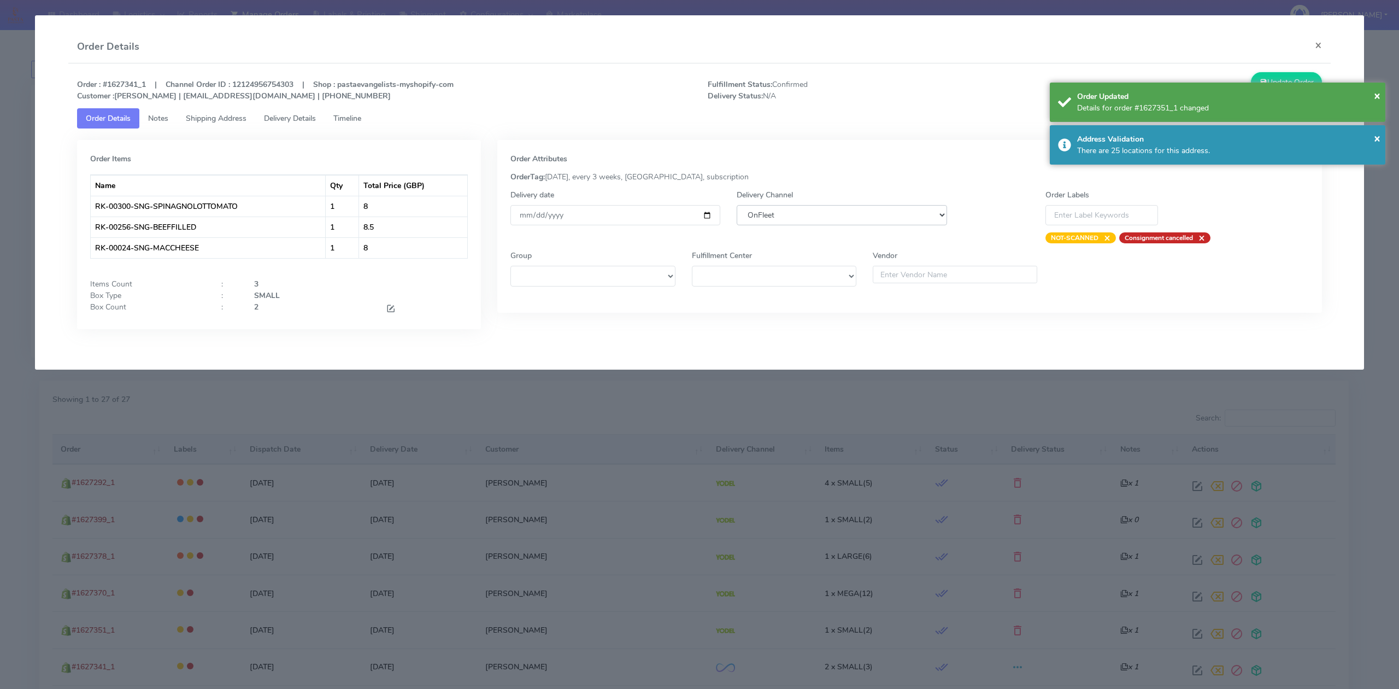
select select "5"
click at [737, 205] on select "DHL OnFleet Royal Mail DPD Yodel MaxOptra Amazon Collection" at bounding box center [842, 215] width 210 height 20
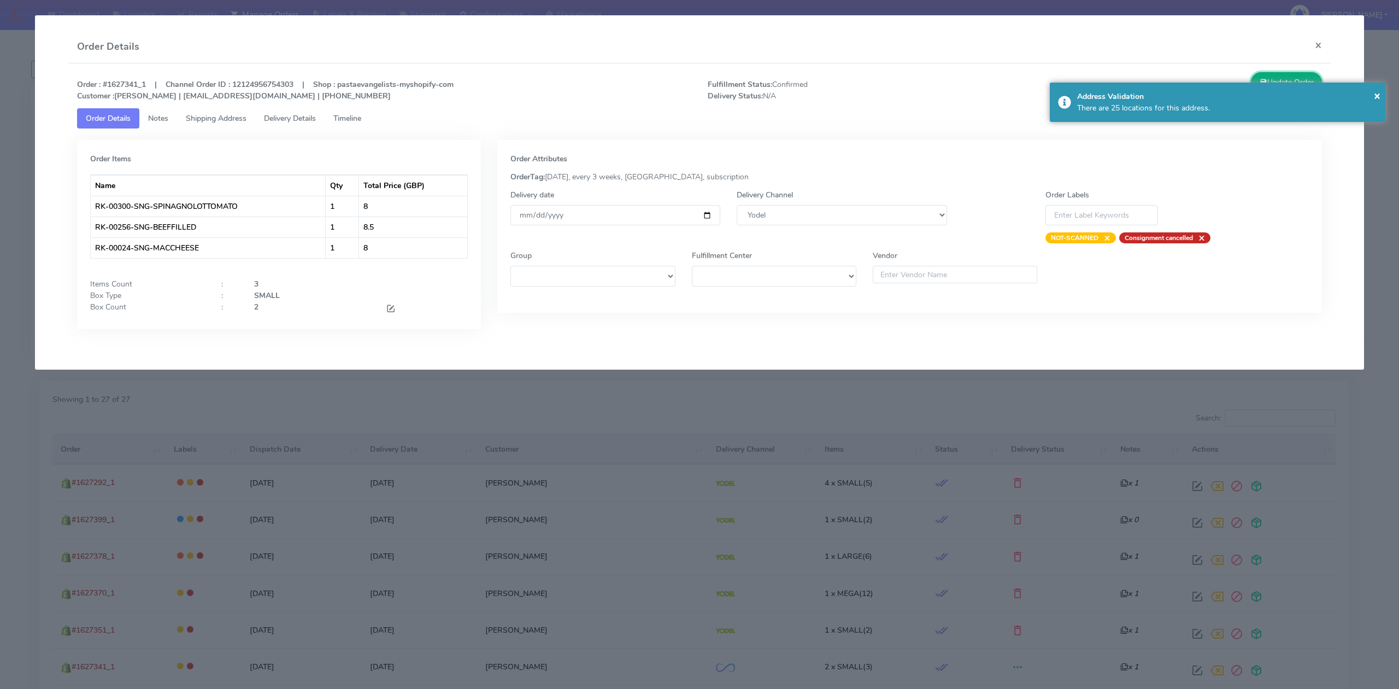
click at [1274, 75] on button "Update Order" at bounding box center [1286, 82] width 71 height 20
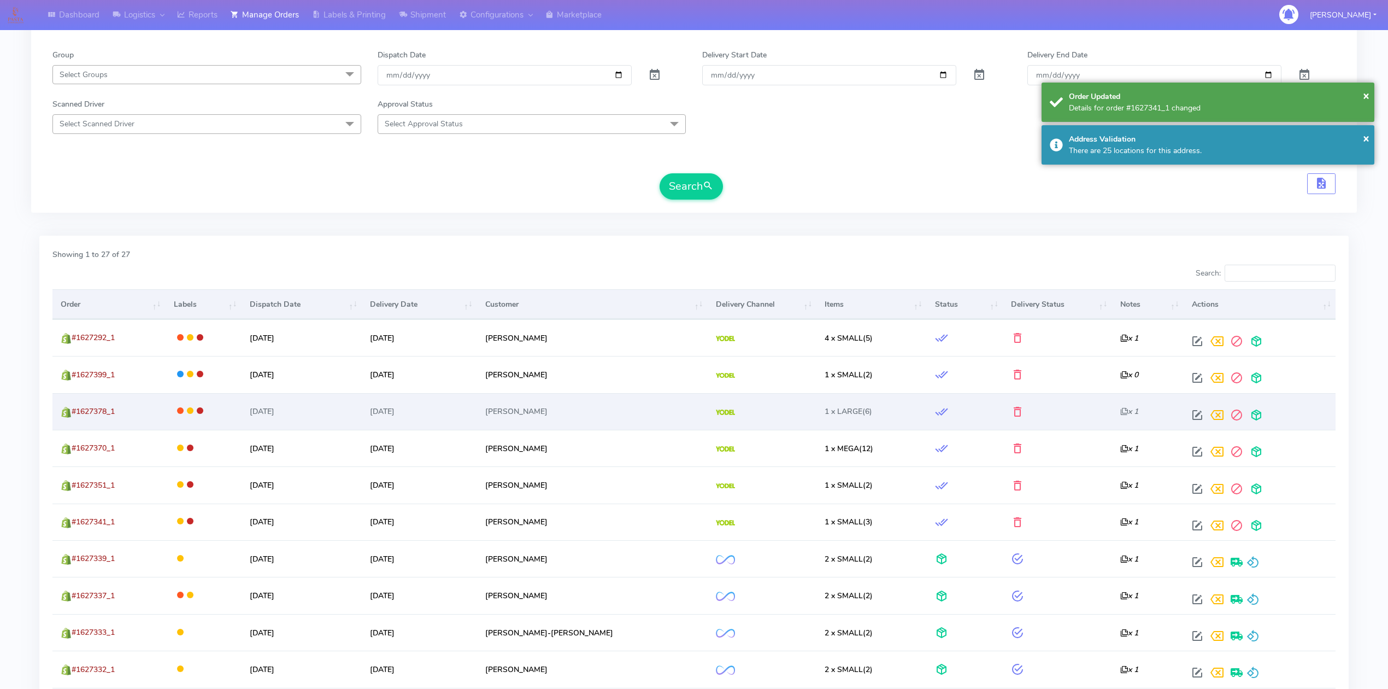
scroll to position [219, 0]
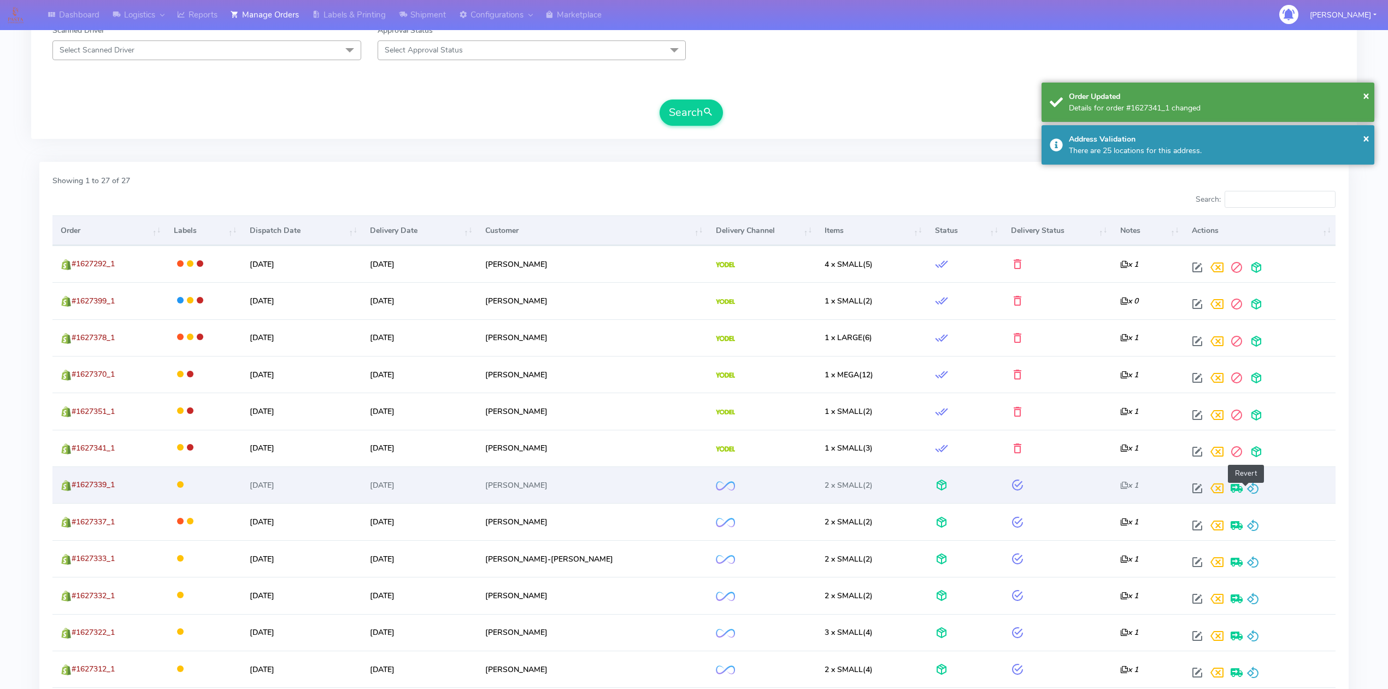
click at [1247, 490] on span at bounding box center [1253, 490] width 13 height 10
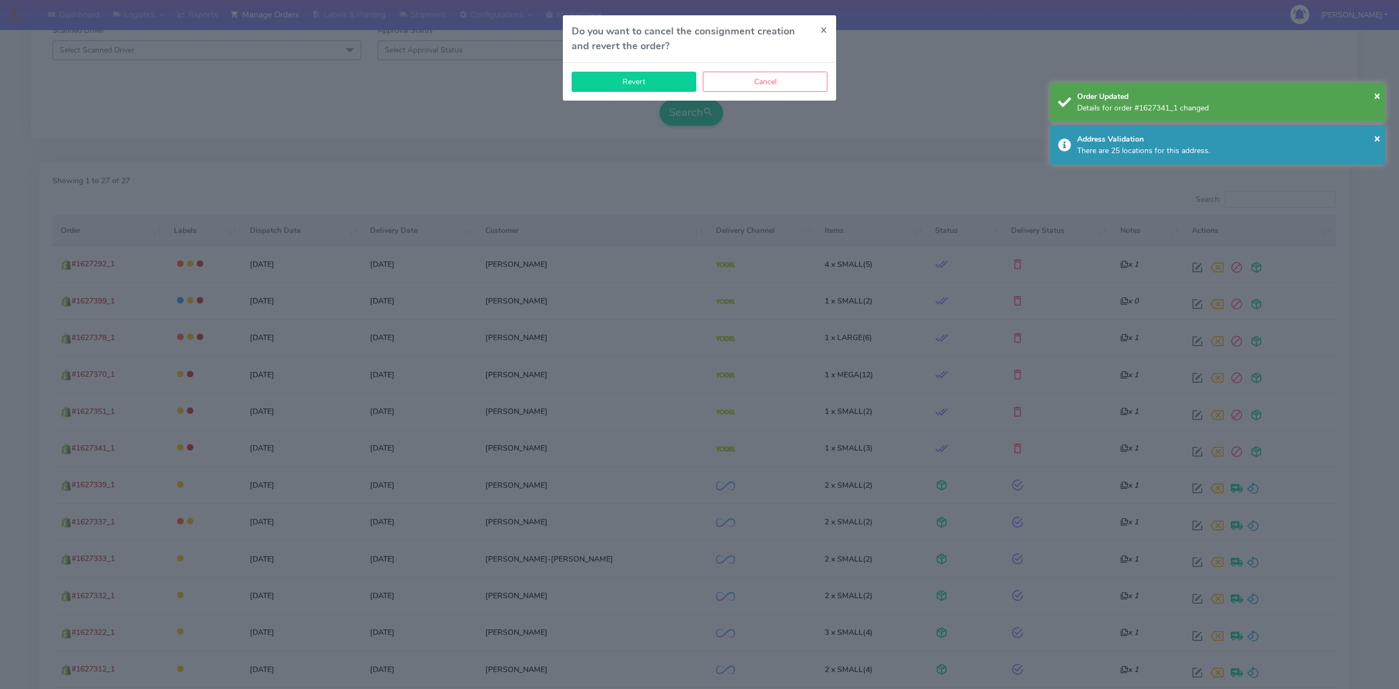
click at [629, 81] on button "Revert" at bounding box center [634, 82] width 125 height 20
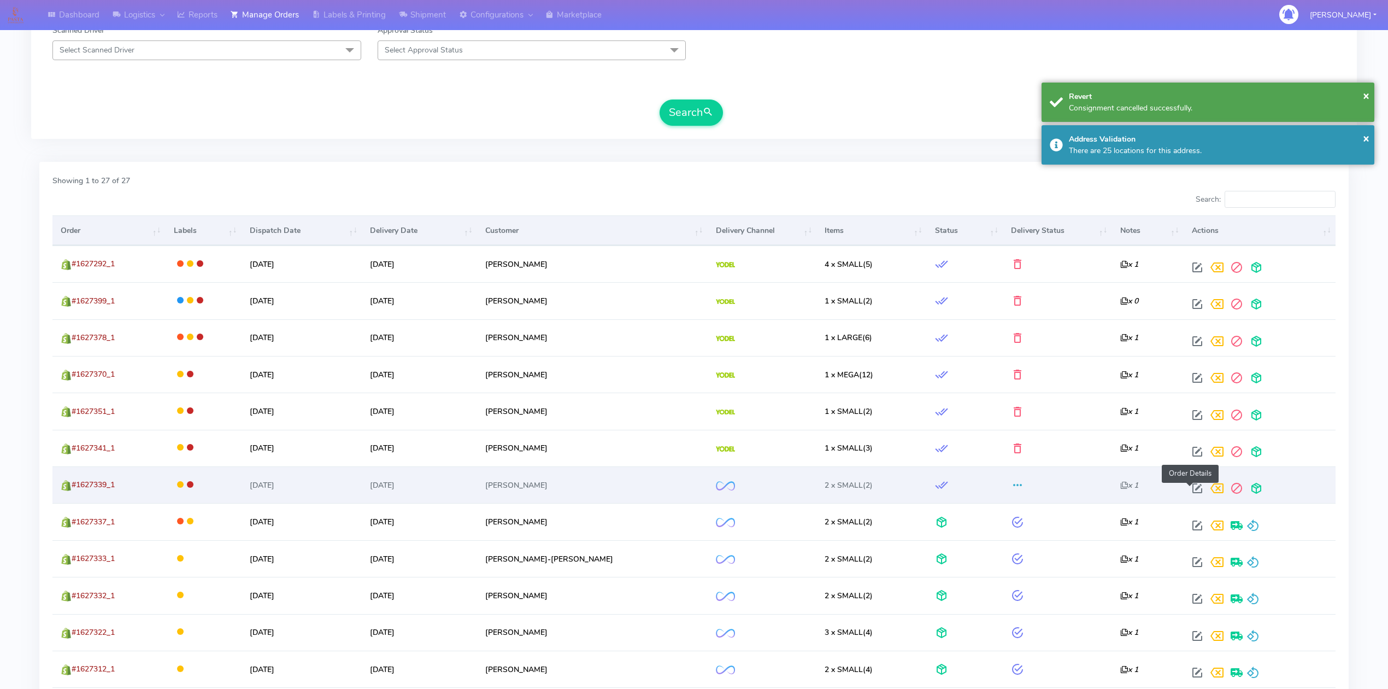
click at [1193, 492] on span at bounding box center [1198, 490] width 20 height 10
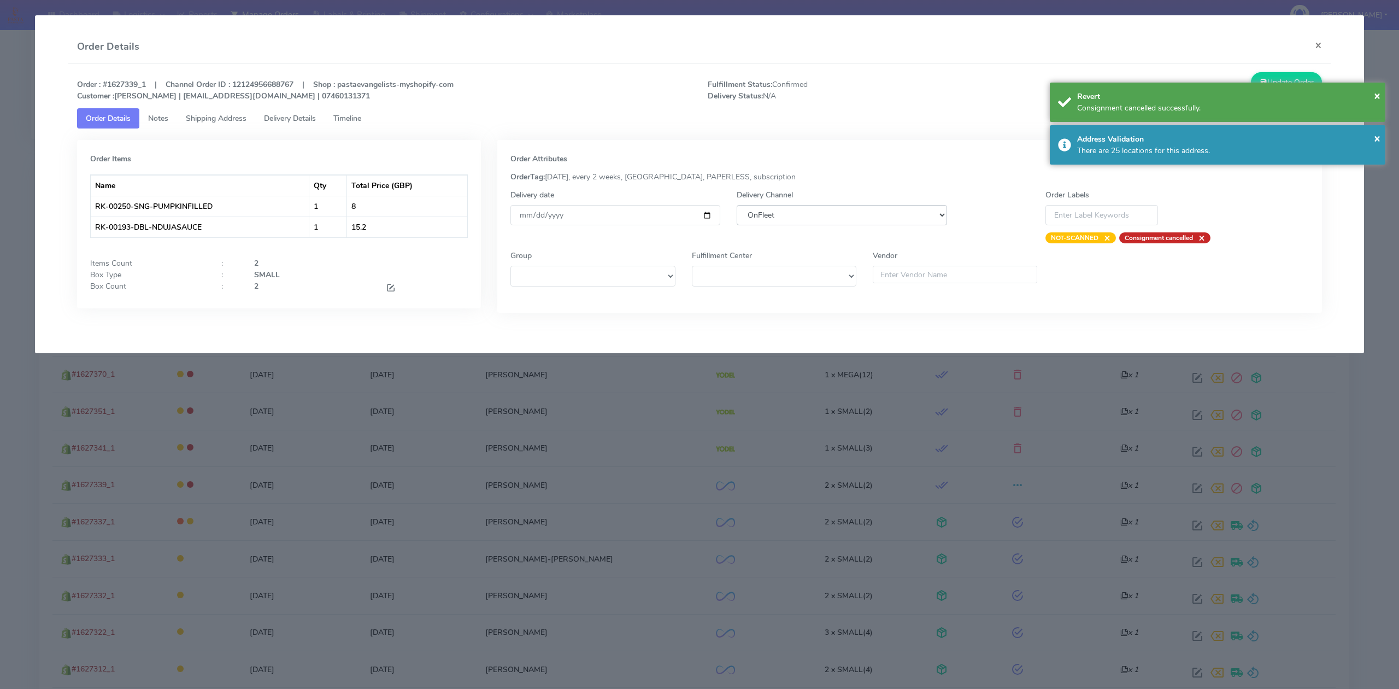
click at [914, 218] on select "DHL OnFleet Royal Mail DPD Yodel MaxOptra Amazon Collection" at bounding box center [842, 215] width 210 height 20
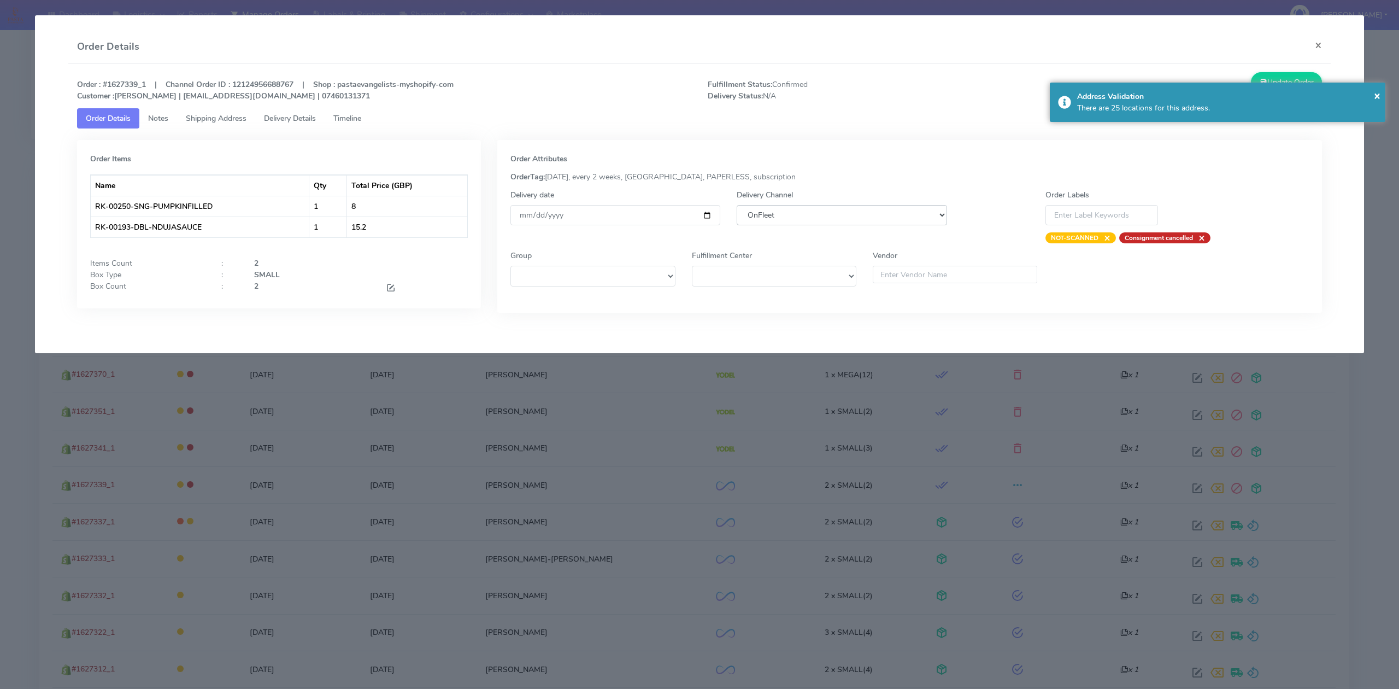
select select "5"
click at [737, 205] on select "DHL OnFleet Royal Mail DPD Yodel MaxOptra Amazon Collection" at bounding box center [842, 215] width 210 height 20
click at [1277, 84] on div "× Address Validation There are 25 locations for this address." at bounding box center [1218, 102] width 336 height 39
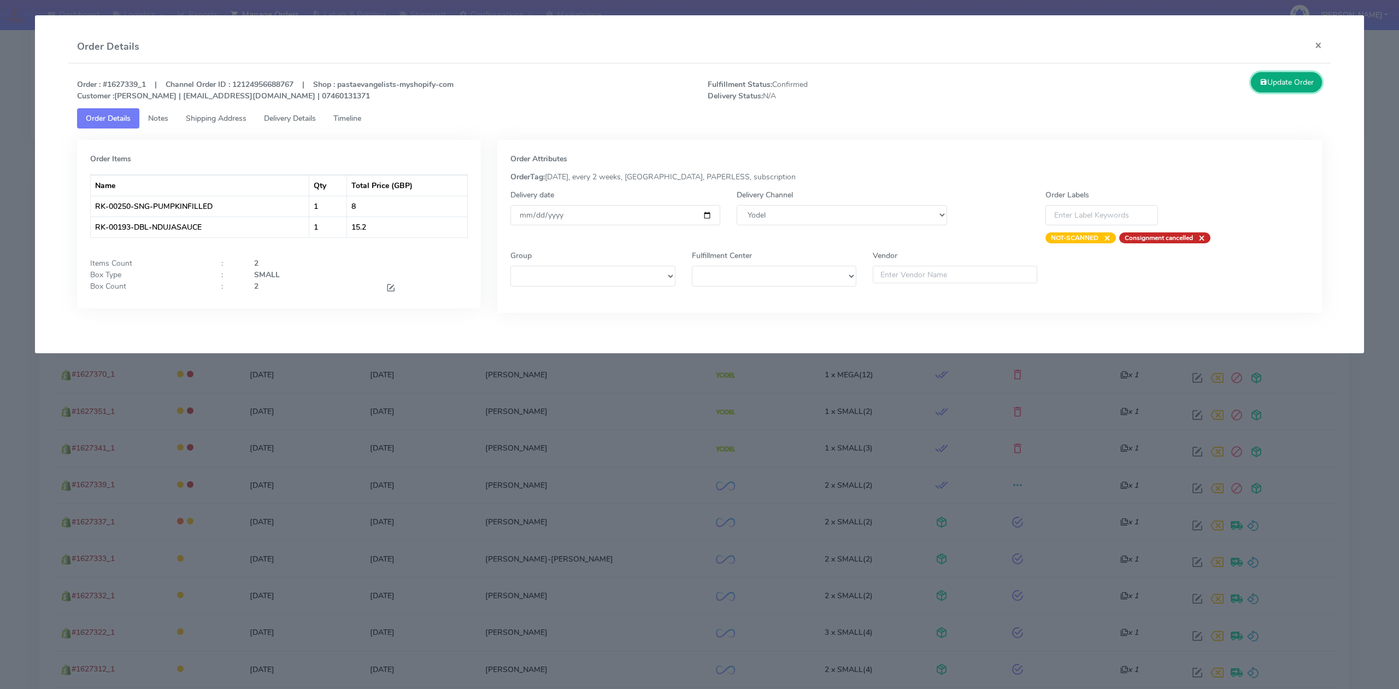
click at [1280, 80] on button "Update Order" at bounding box center [1286, 82] width 71 height 20
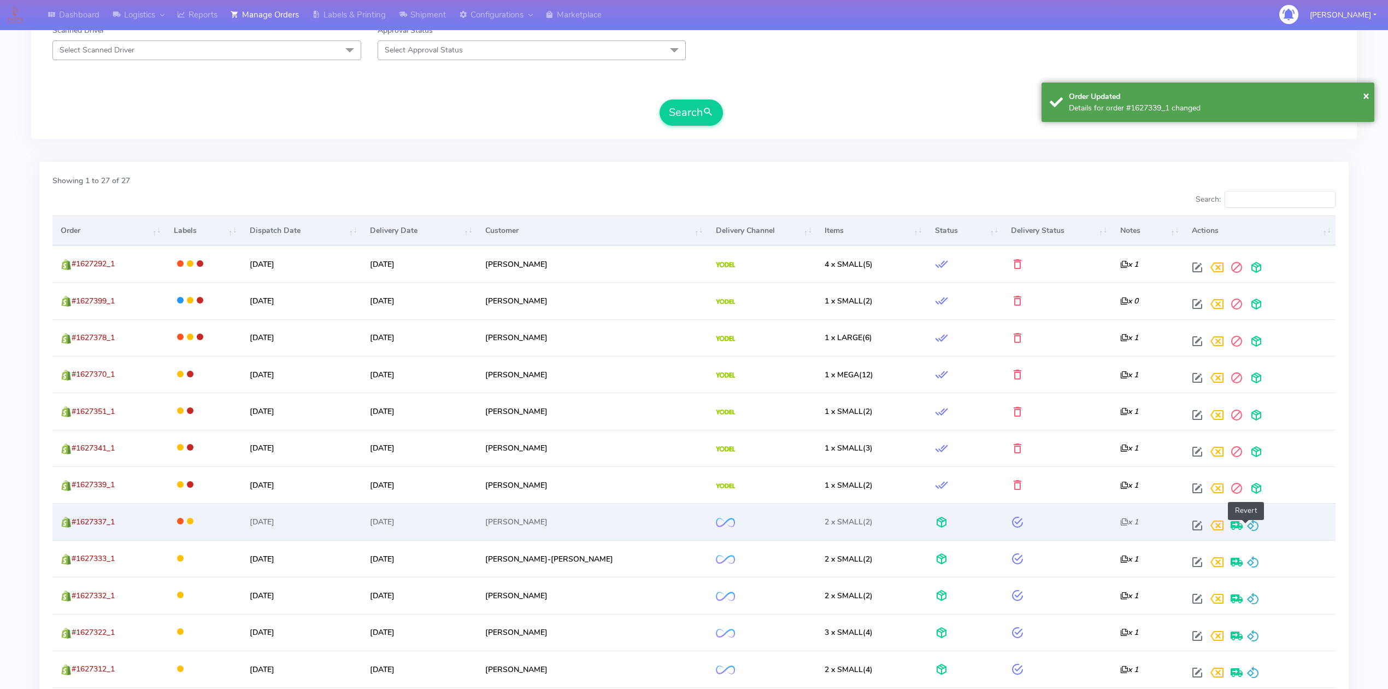
click at [1247, 526] on span at bounding box center [1253, 528] width 13 height 10
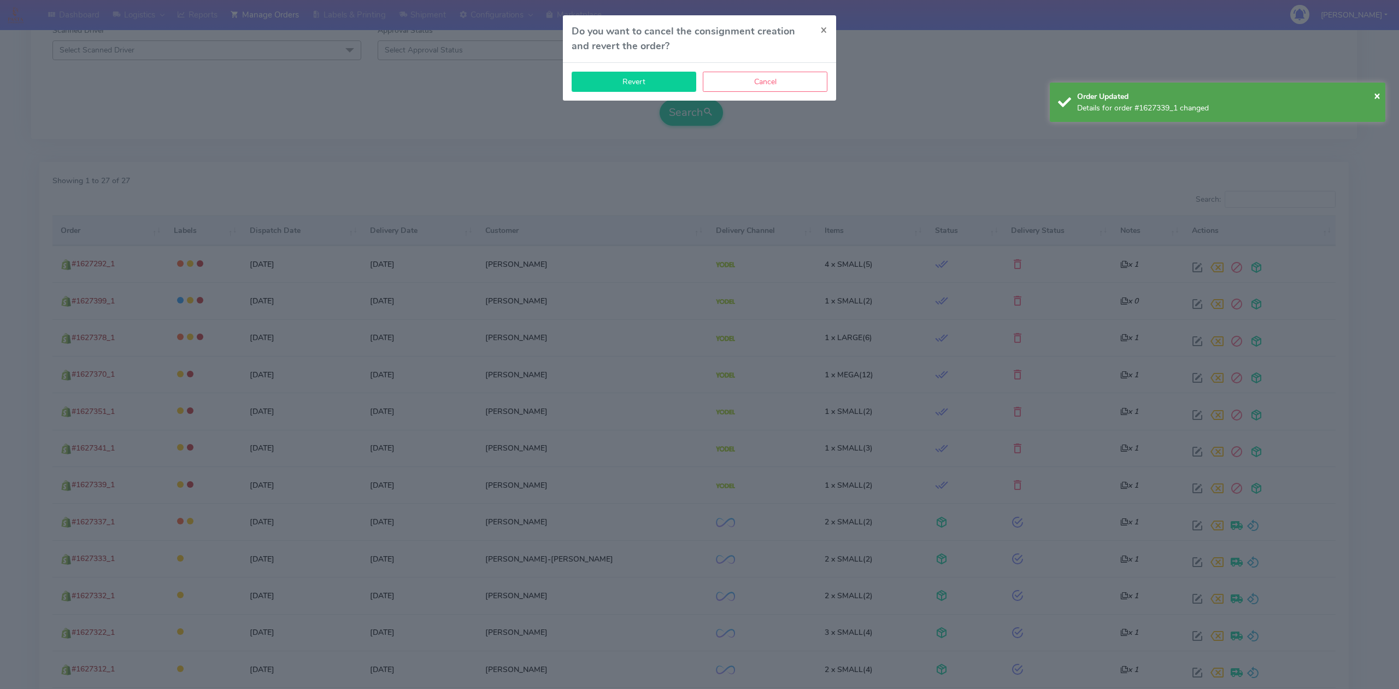
click at [657, 84] on button "Revert" at bounding box center [634, 82] width 125 height 20
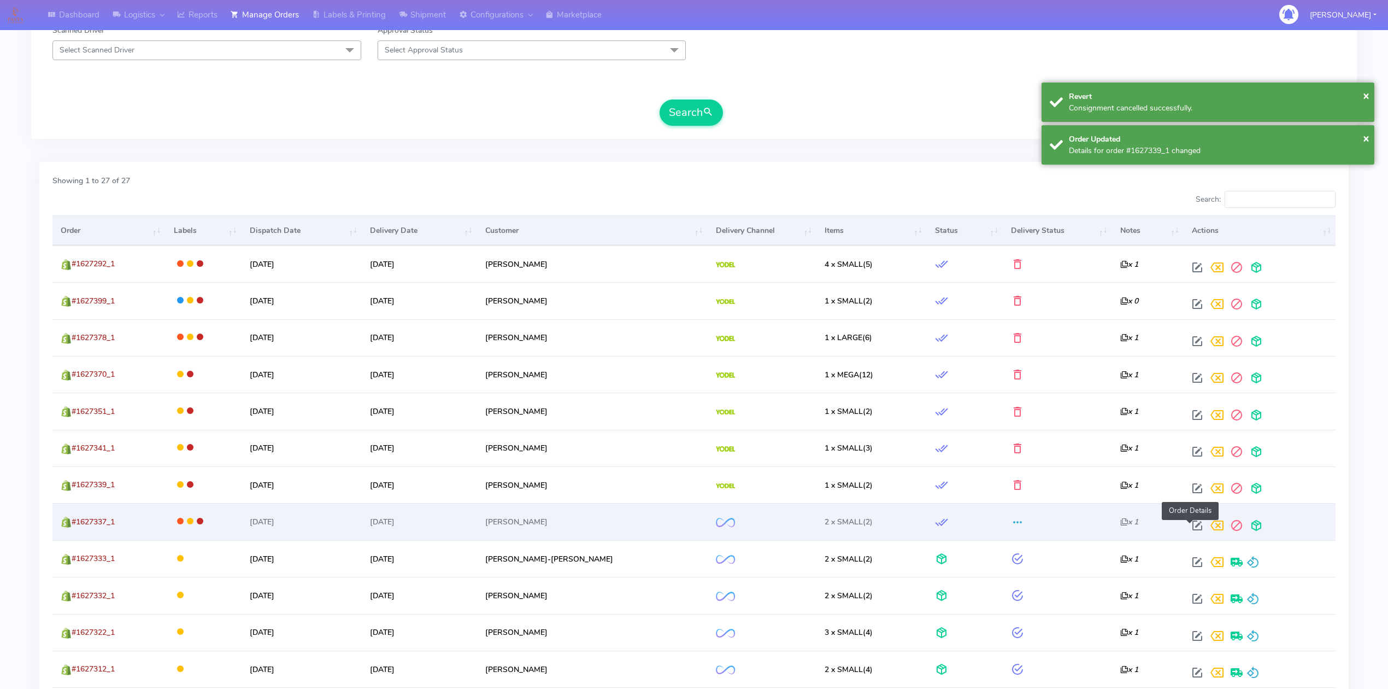
click at [1192, 528] on span at bounding box center [1198, 528] width 20 height 10
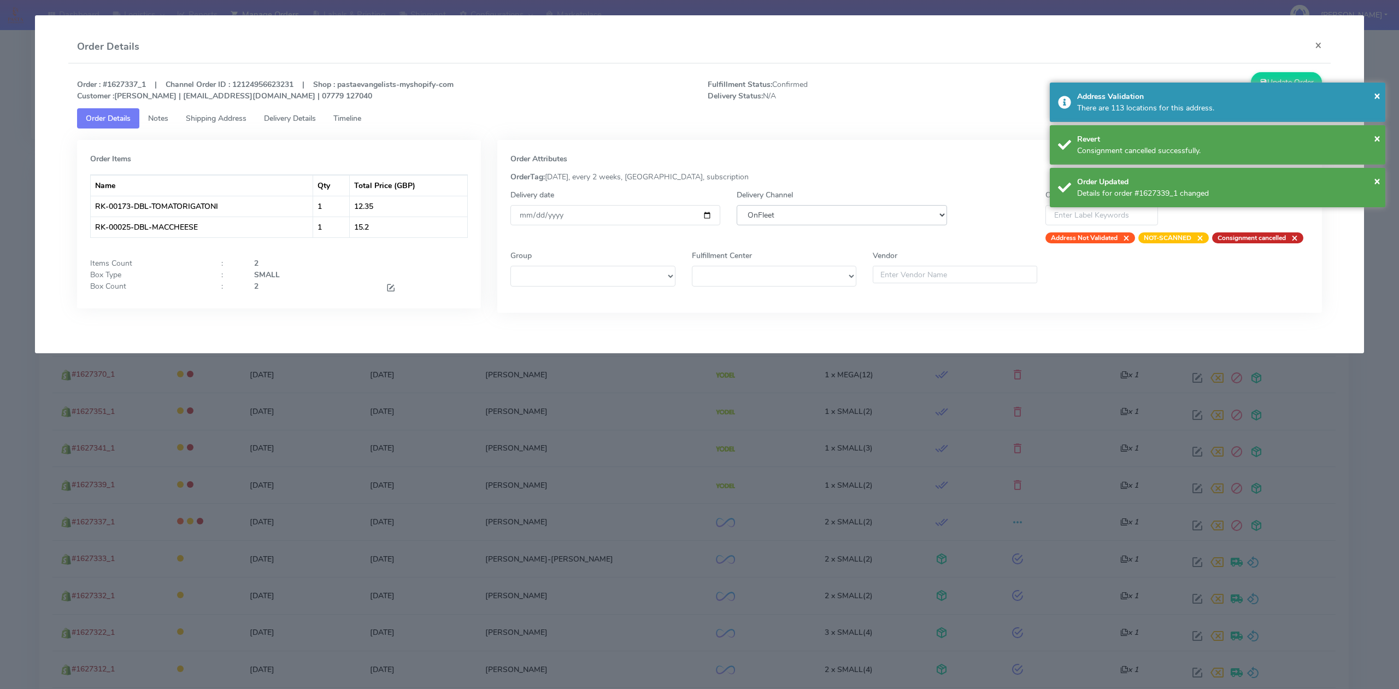
click at [853, 211] on select "DHL OnFleet Royal Mail DPD Yodel MaxOptra Amazon Collection" at bounding box center [842, 215] width 210 height 20
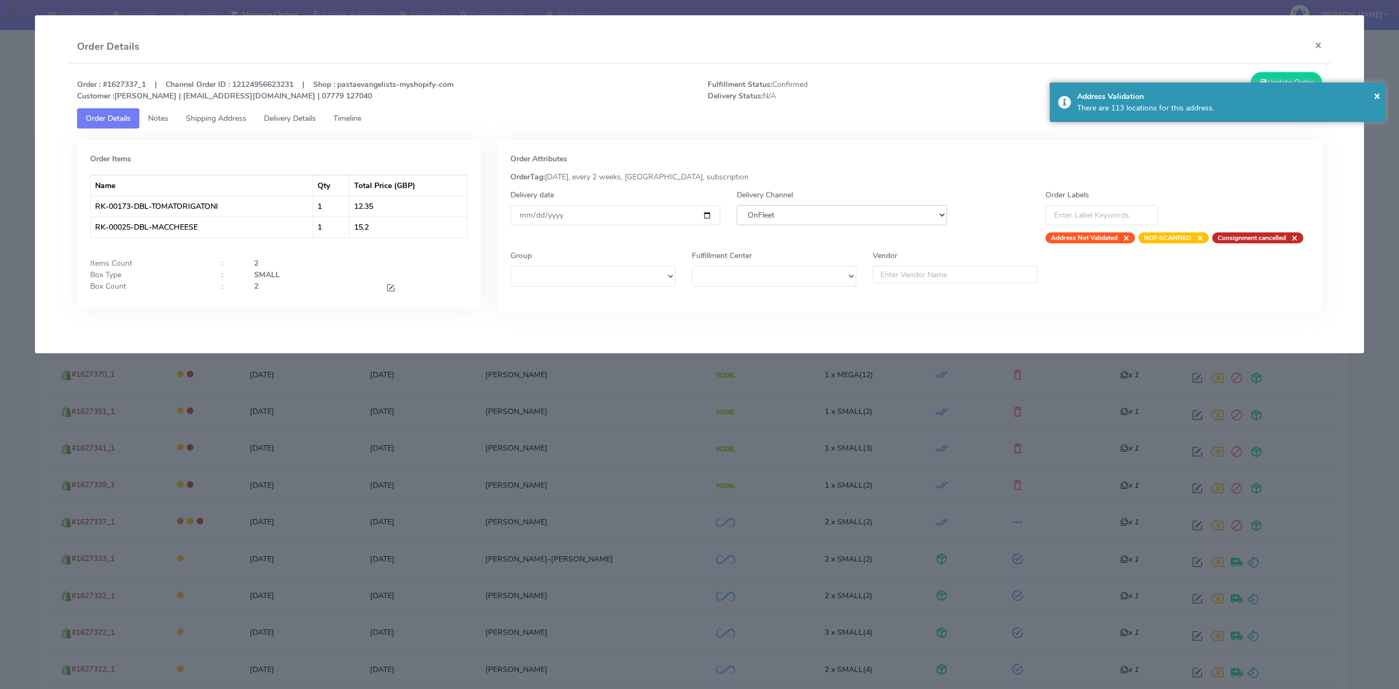
select select "5"
click at [737, 205] on select "DHL OnFleet Royal Mail DPD Yodel MaxOptra Amazon Collection" at bounding box center [842, 215] width 210 height 20
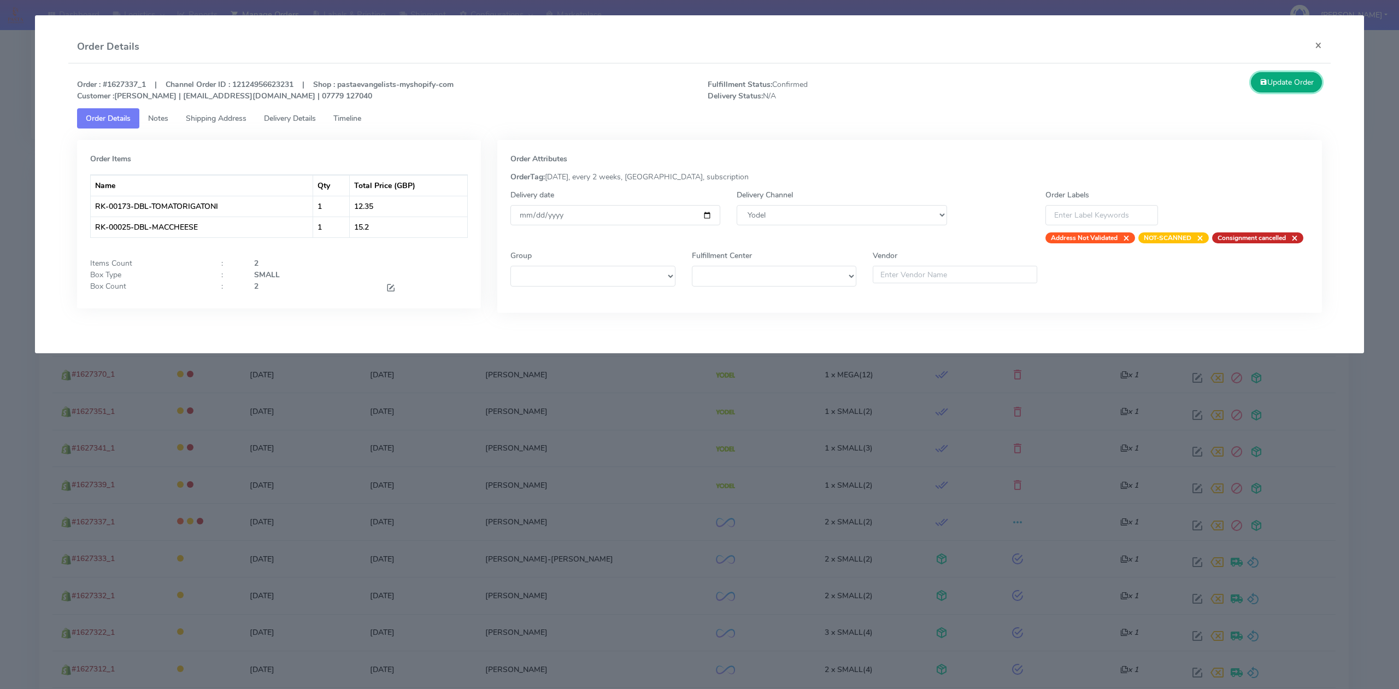
click at [1273, 79] on button "Update Order" at bounding box center [1286, 82] width 71 height 20
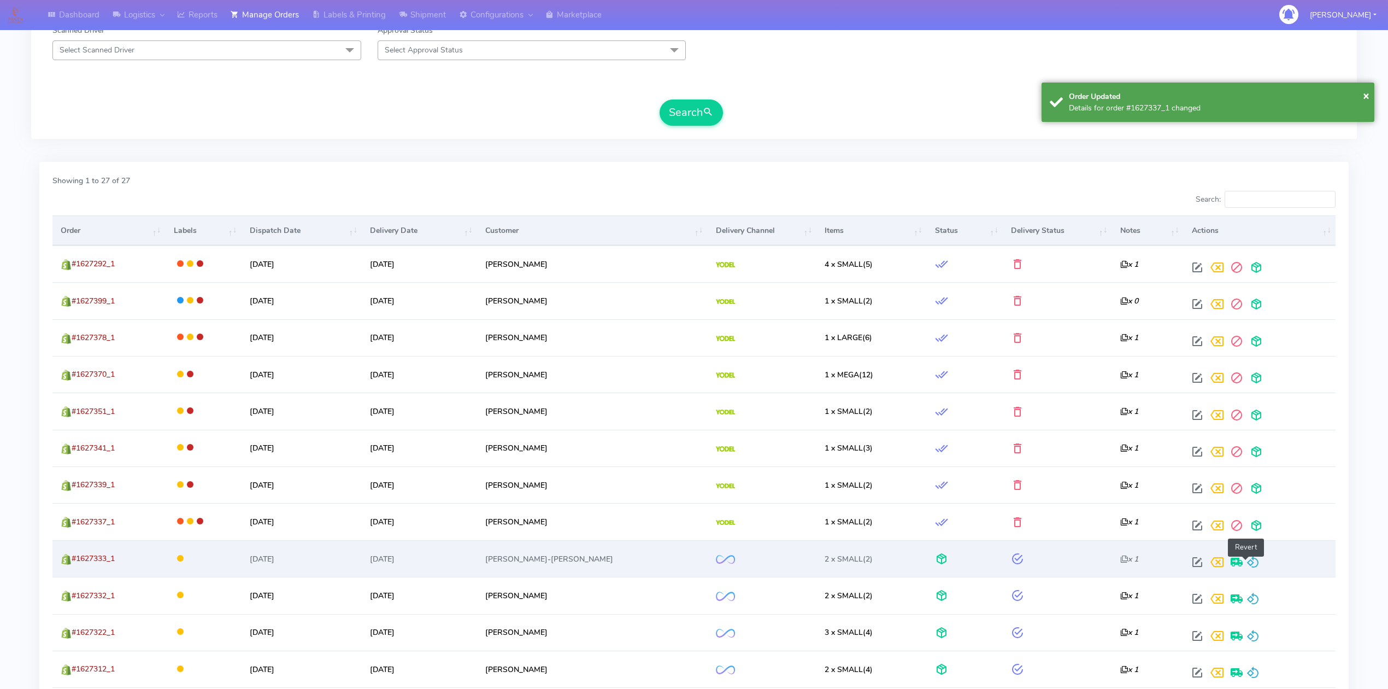
click at [1247, 565] on span at bounding box center [1253, 564] width 13 height 10
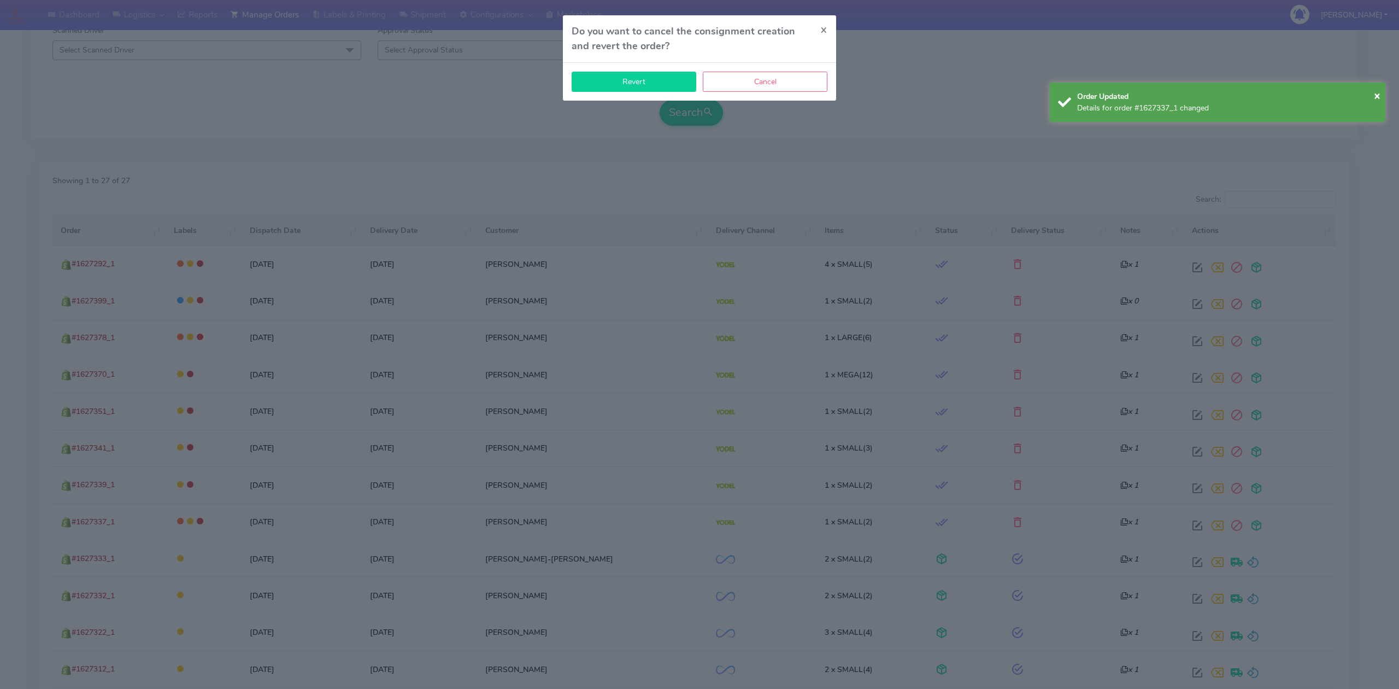
click at [665, 88] on button "Revert" at bounding box center [634, 82] width 125 height 20
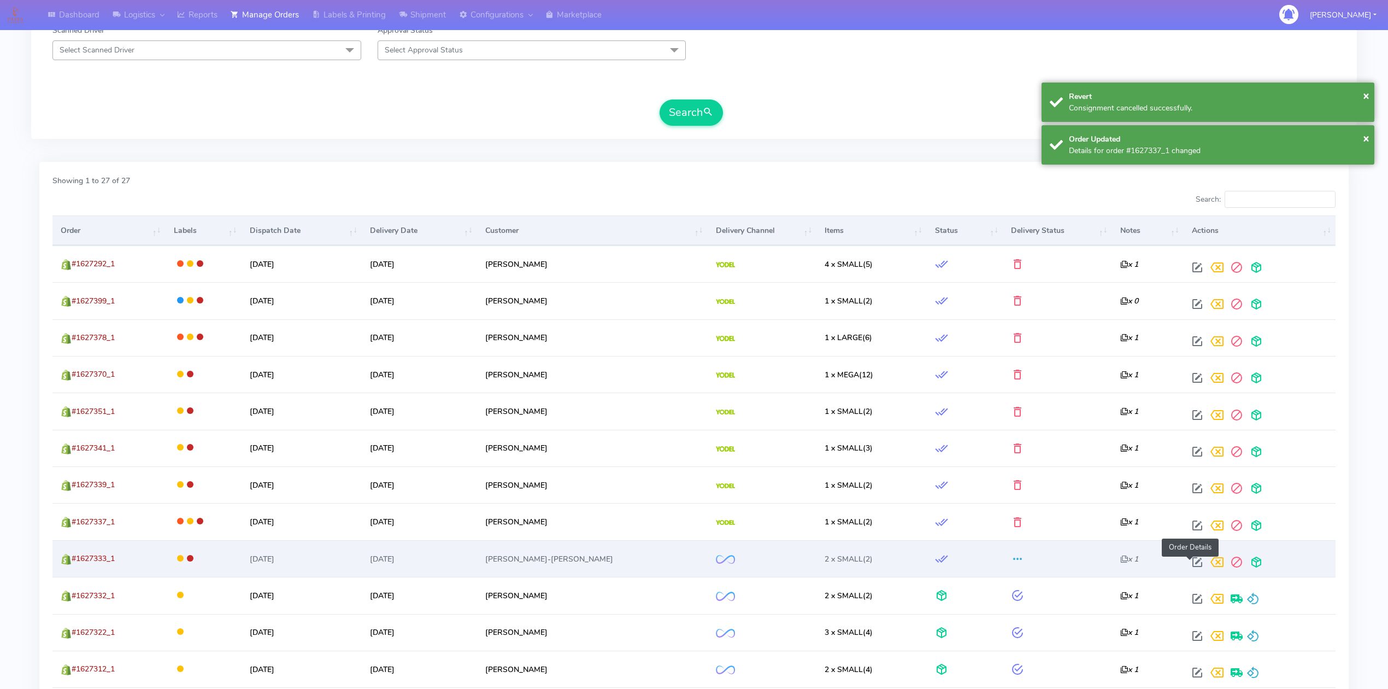
click at [1191, 570] on span at bounding box center [1198, 564] width 20 height 10
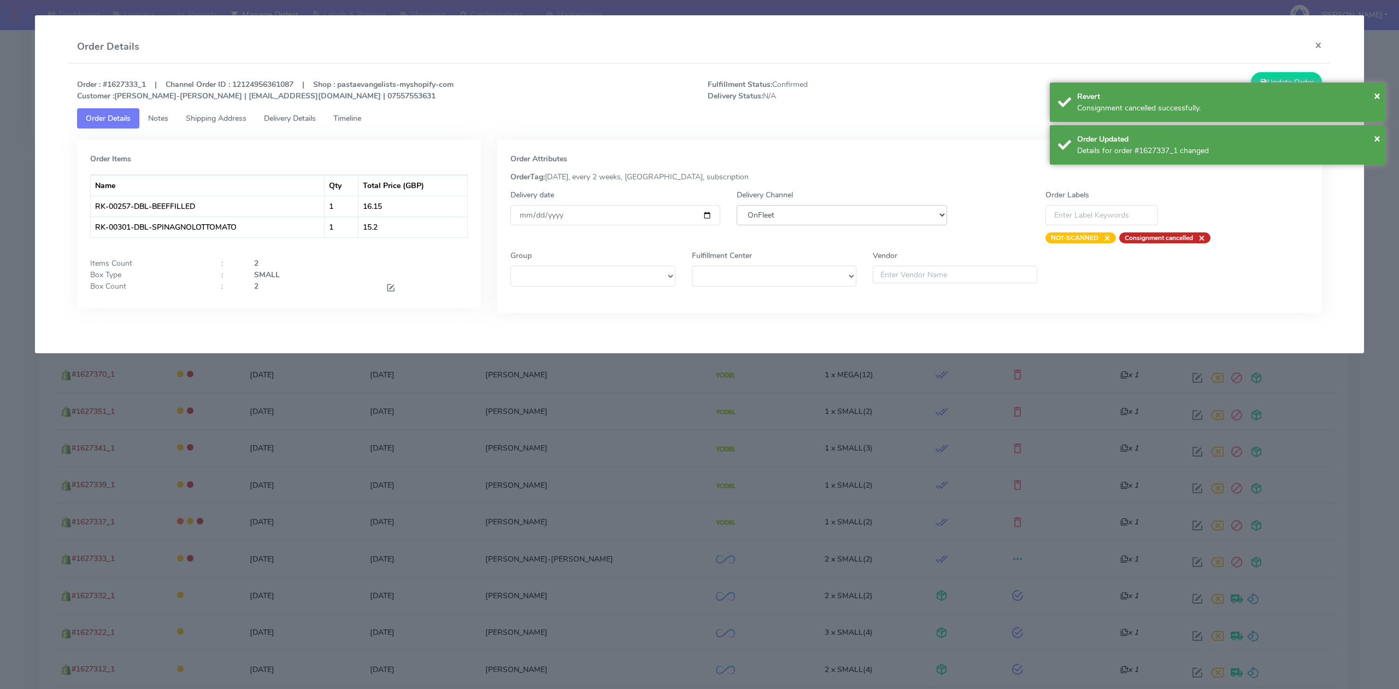
click at [830, 212] on select "DHL OnFleet Royal Mail DPD Yodel MaxOptra Amazon Collection" at bounding box center [842, 215] width 210 height 20
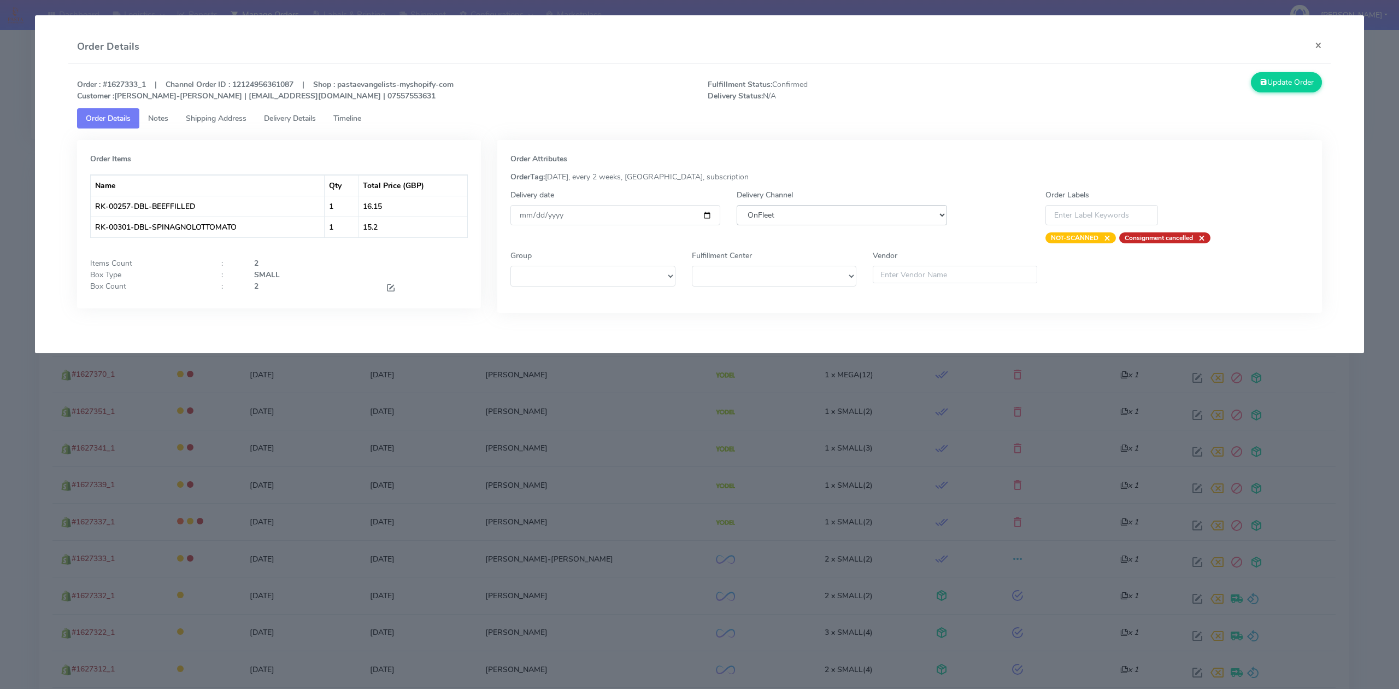
select select "5"
click at [737, 205] on select "DHL OnFleet Royal Mail DPD Yodel MaxOptra Amazon Collection" at bounding box center [842, 215] width 210 height 20
click at [1262, 78] on icon at bounding box center [1264, 82] width 8 height 10
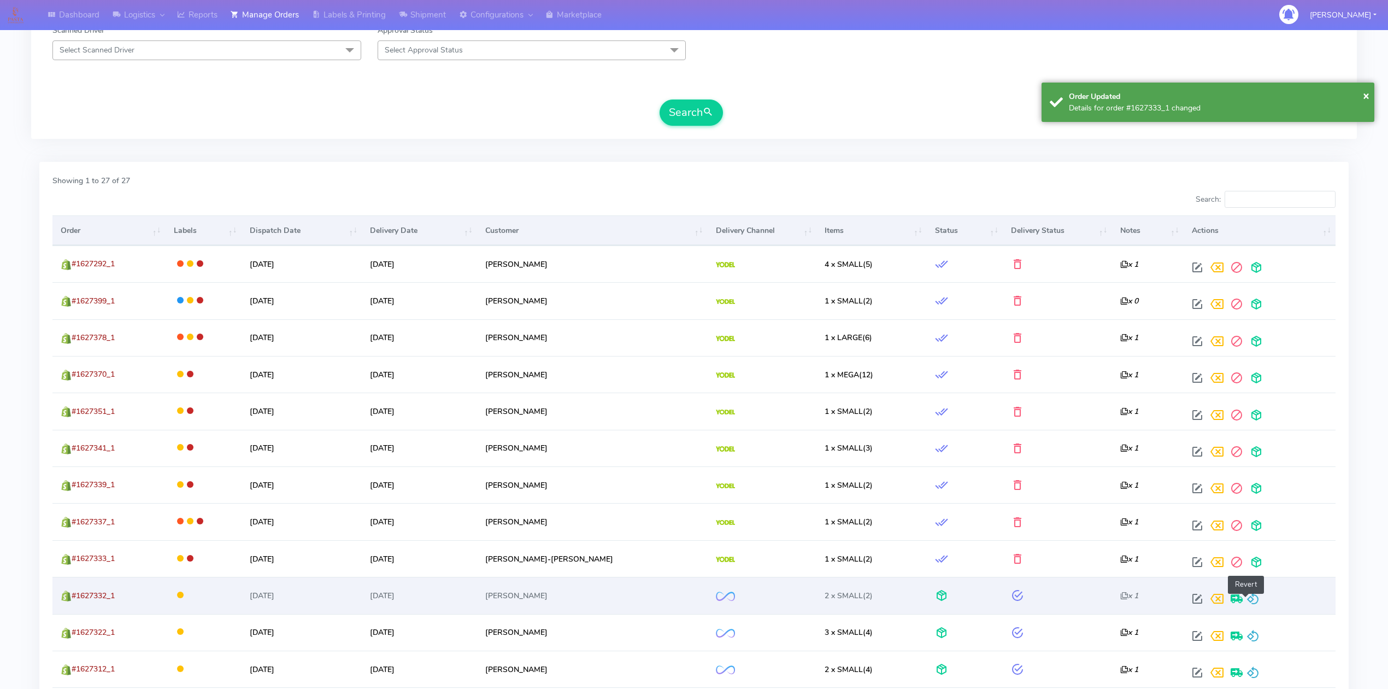
click at [1247, 597] on span at bounding box center [1253, 601] width 13 height 10
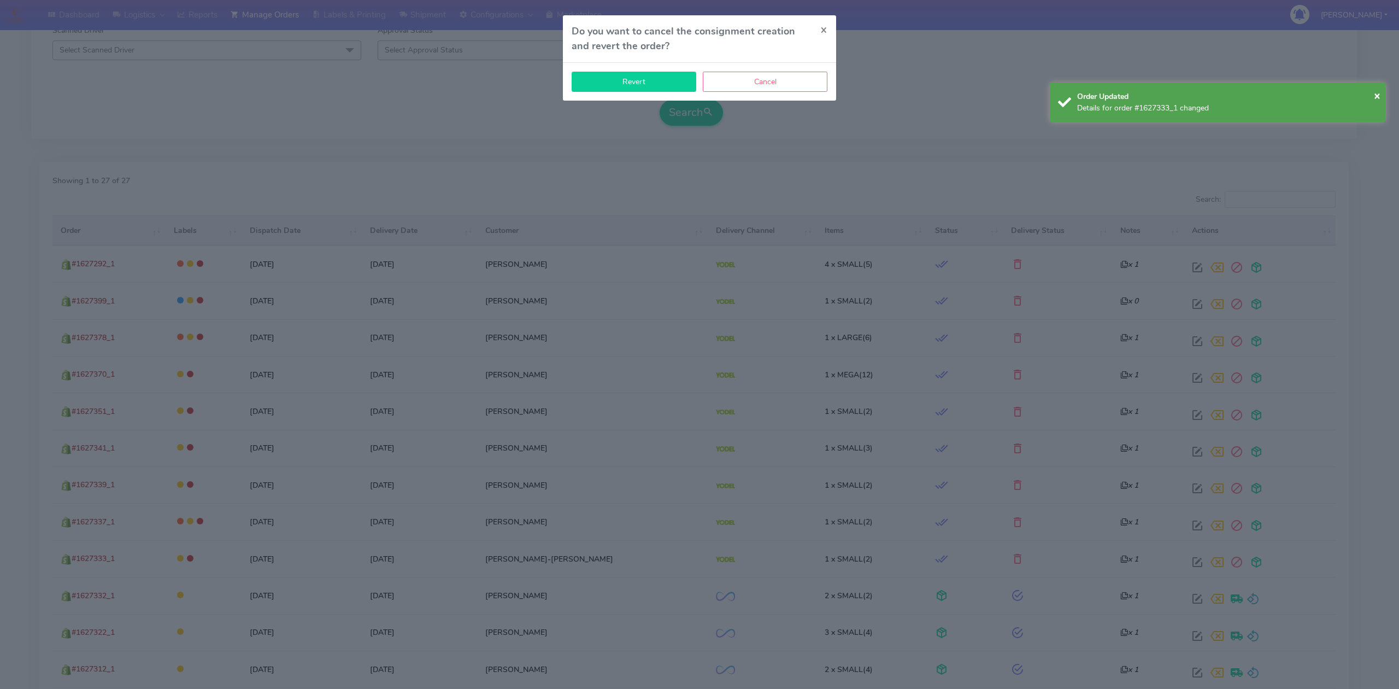
click at [604, 84] on button "Revert" at bounding box center [634, 82] width 125 height 20
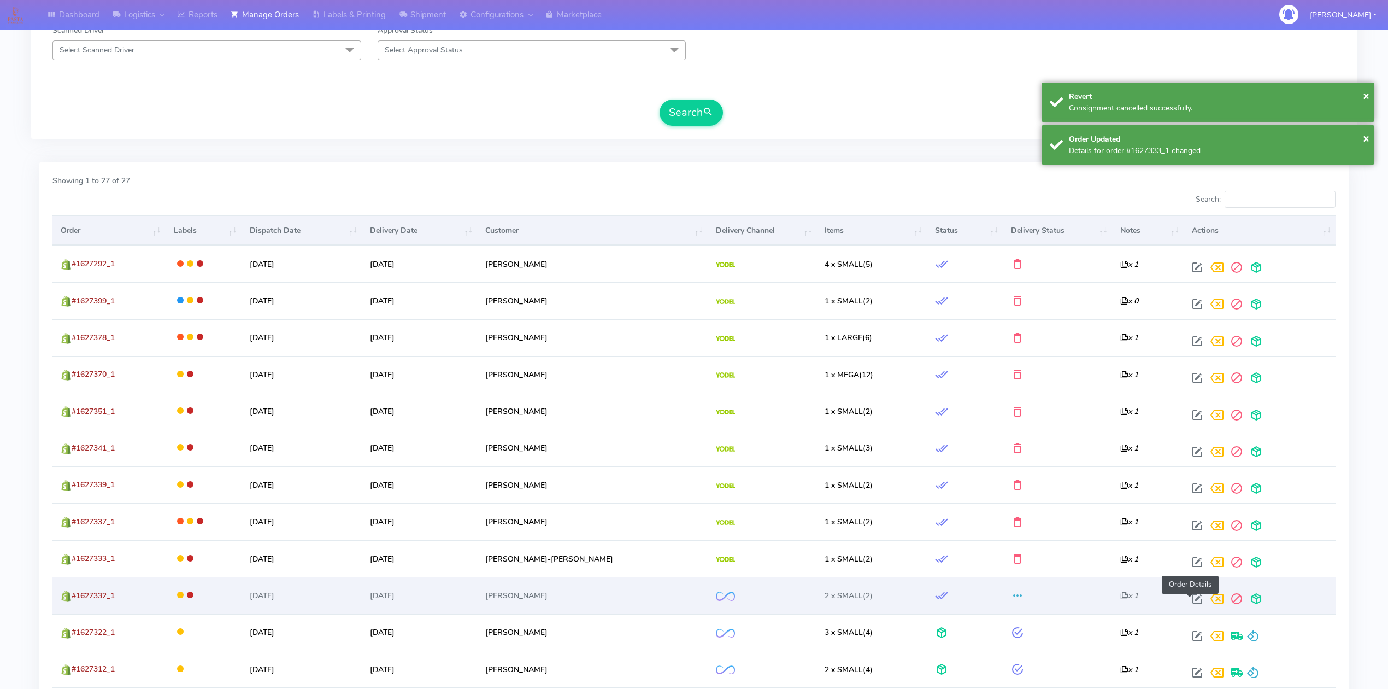
click at [1194, 606] on span at bounding box center [1198, 601] width 20 height 10
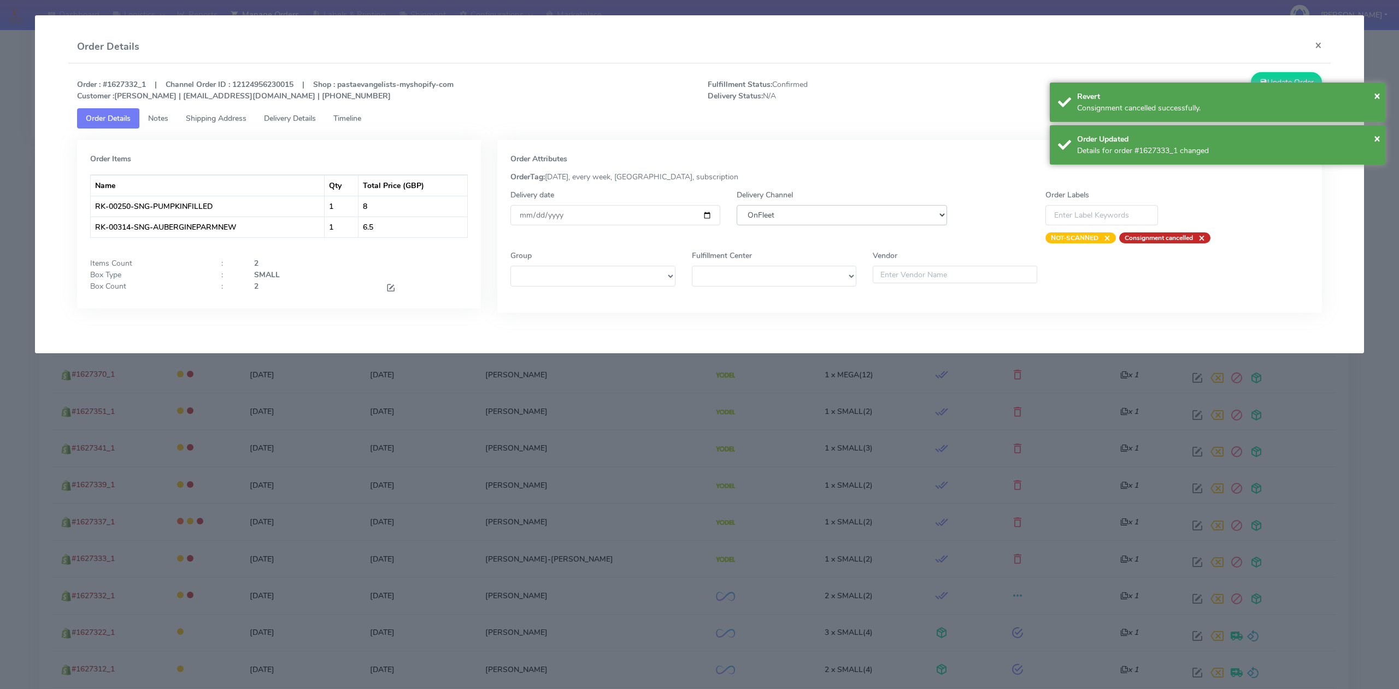
click at [870, 215] on select "DHL OnFleet Royal Mail DPD Yodel MaxOptra Amazon Collection" at bounding box center [842, 215] width 210 height 20
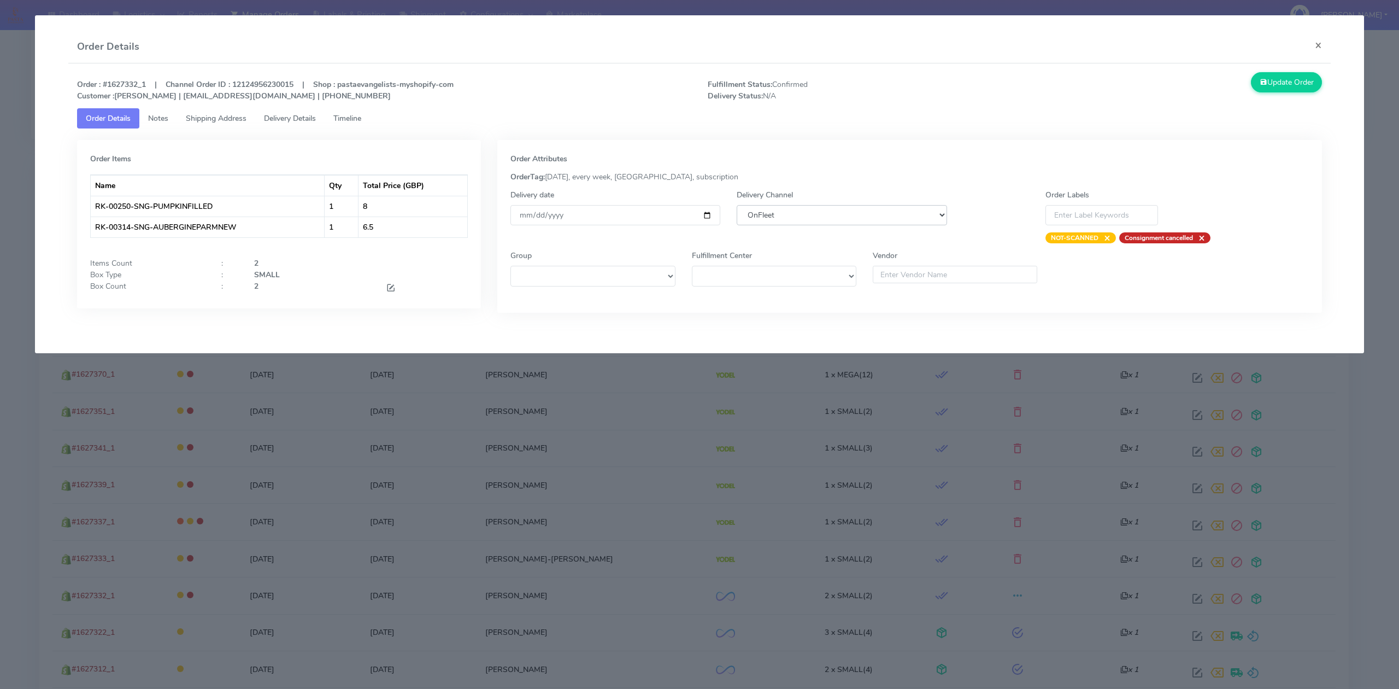
select select "5"
click at [737, 205] on select "DHL OnFleet Royal Mail DPD Yodel MaxOptra Amazon Collection" at bounding box center [842, 215] width 210 height 20
click at [1262, 81] on icon at bounding box center [1264, 82] width 8 height 10
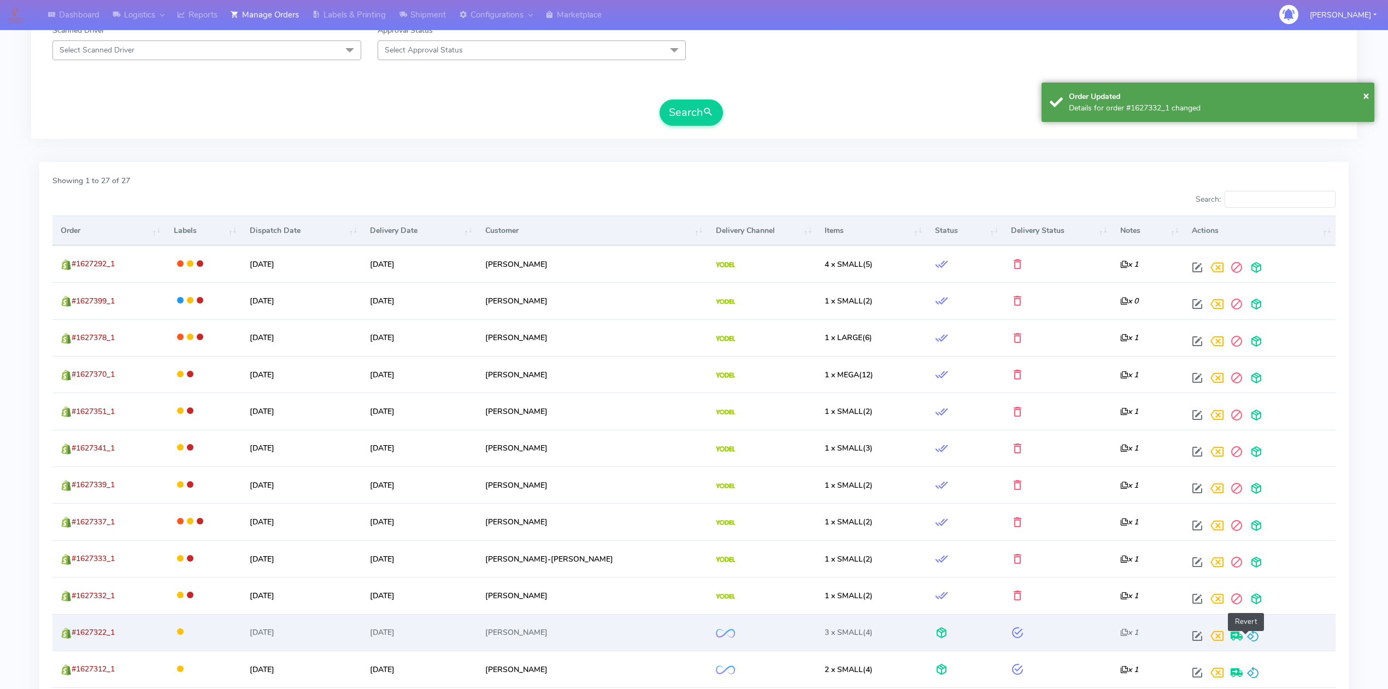
click at [1247, 635] on span at bounding box center [1253, 638] width 13 height 10
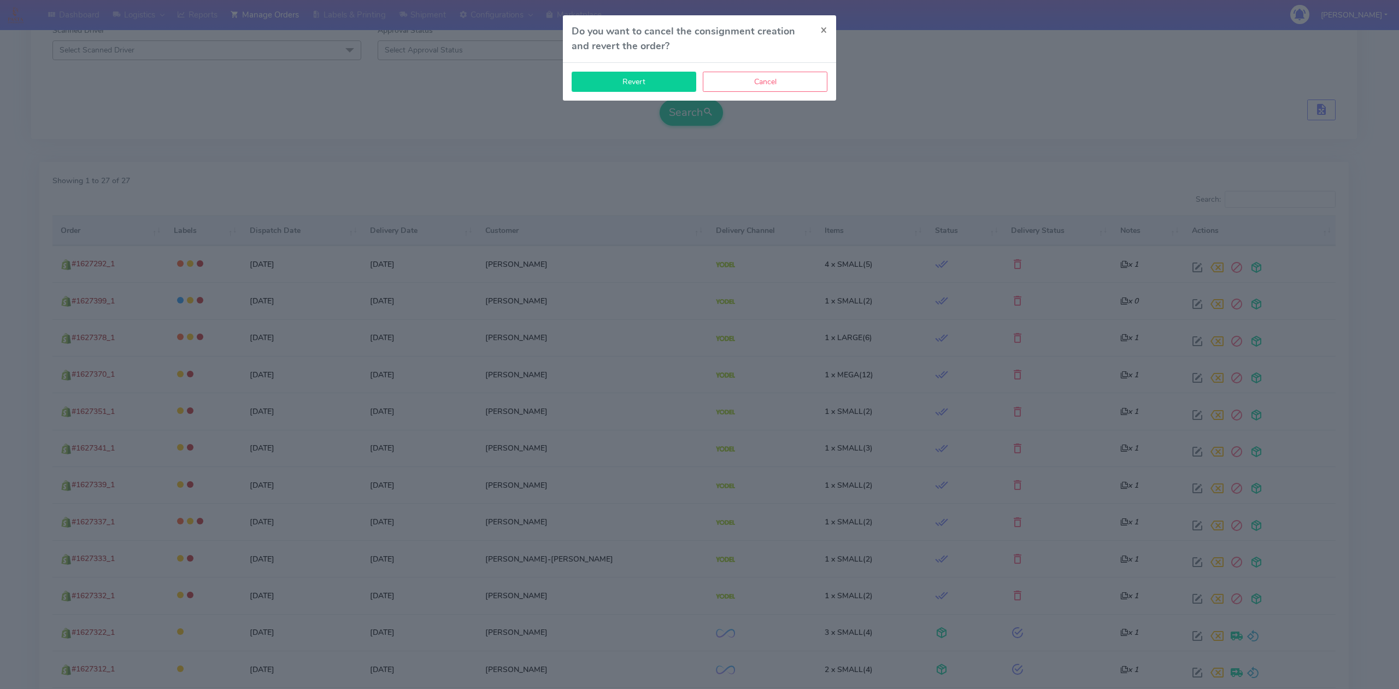
click at [615, 75] on button "Revert" at bounding box center [634, 82] width 125 height 20
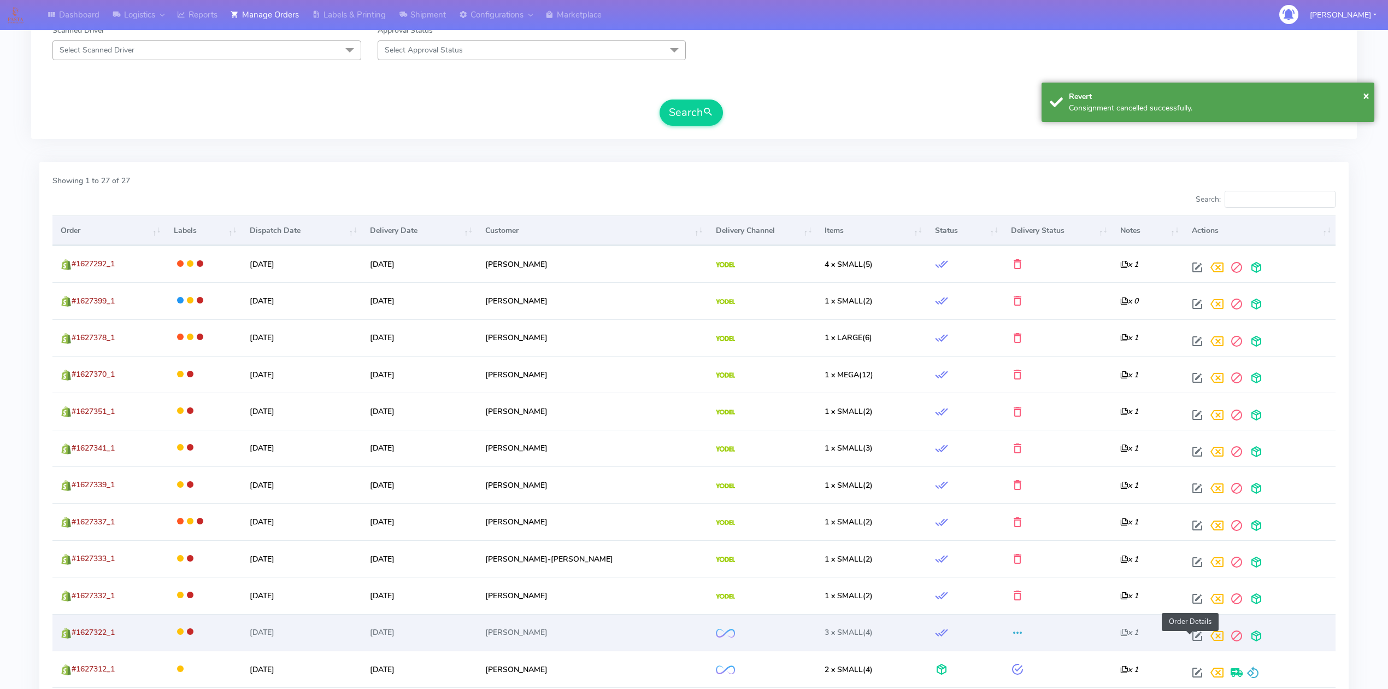
click at [1197, 636] on span at bounding box center [1198, 638] width 20 height 10
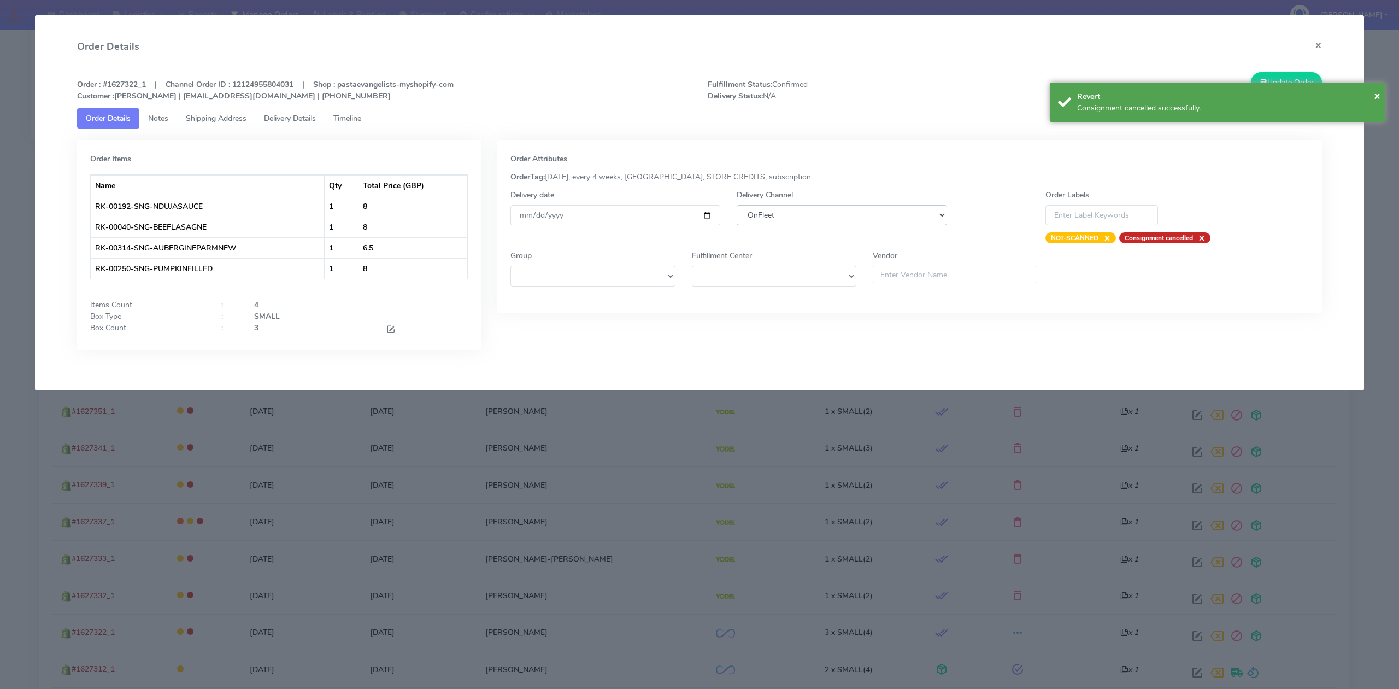
click at [858, 224] on select "DHL OnFleet Royal Mail DPD Yodel MaxOptra Amazon Collection" at bounding box center [842, 215] width 210 height 20
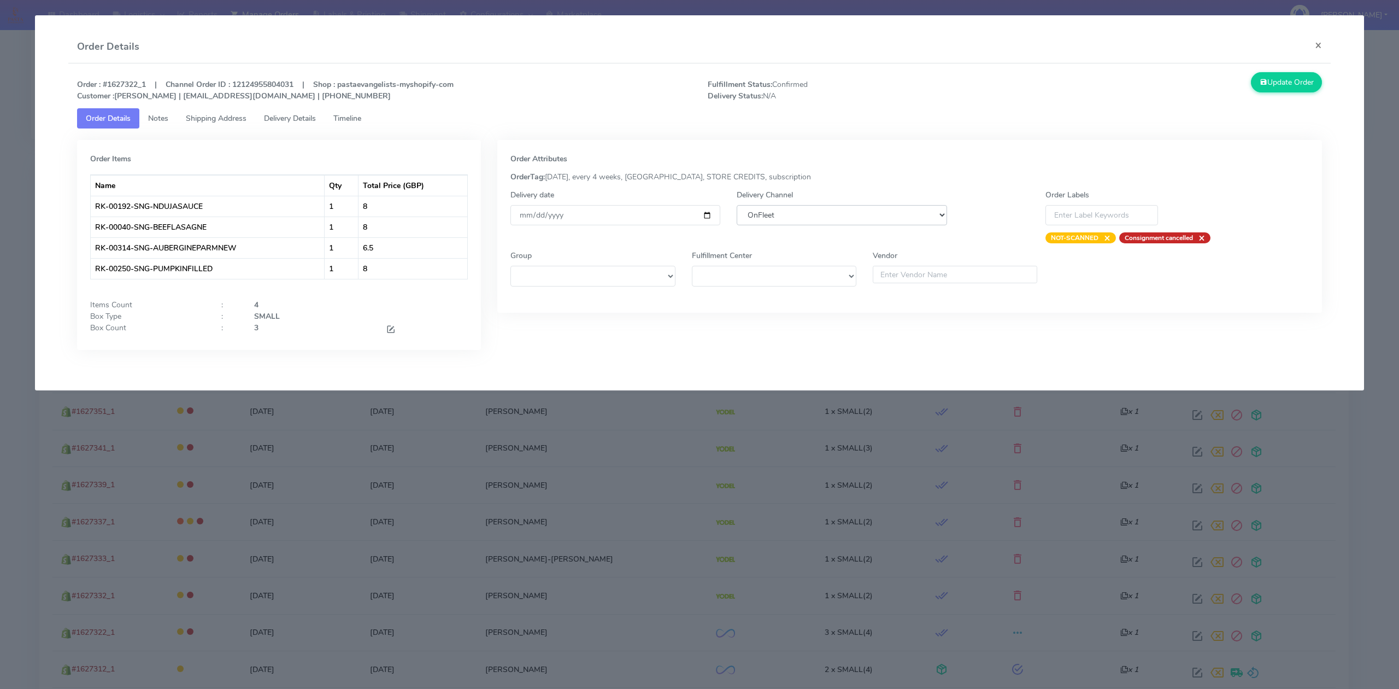
select select "5"
click at [737, 205] on select "DHL OnFleet Royal Mail DPD Yodel MaxOptra Amazon Collection" at bounding box center [842, 215] width 210 height 20
click at [1267, 81] on button "Update Order" at bounding box center [1286, 82] width 71 height 20
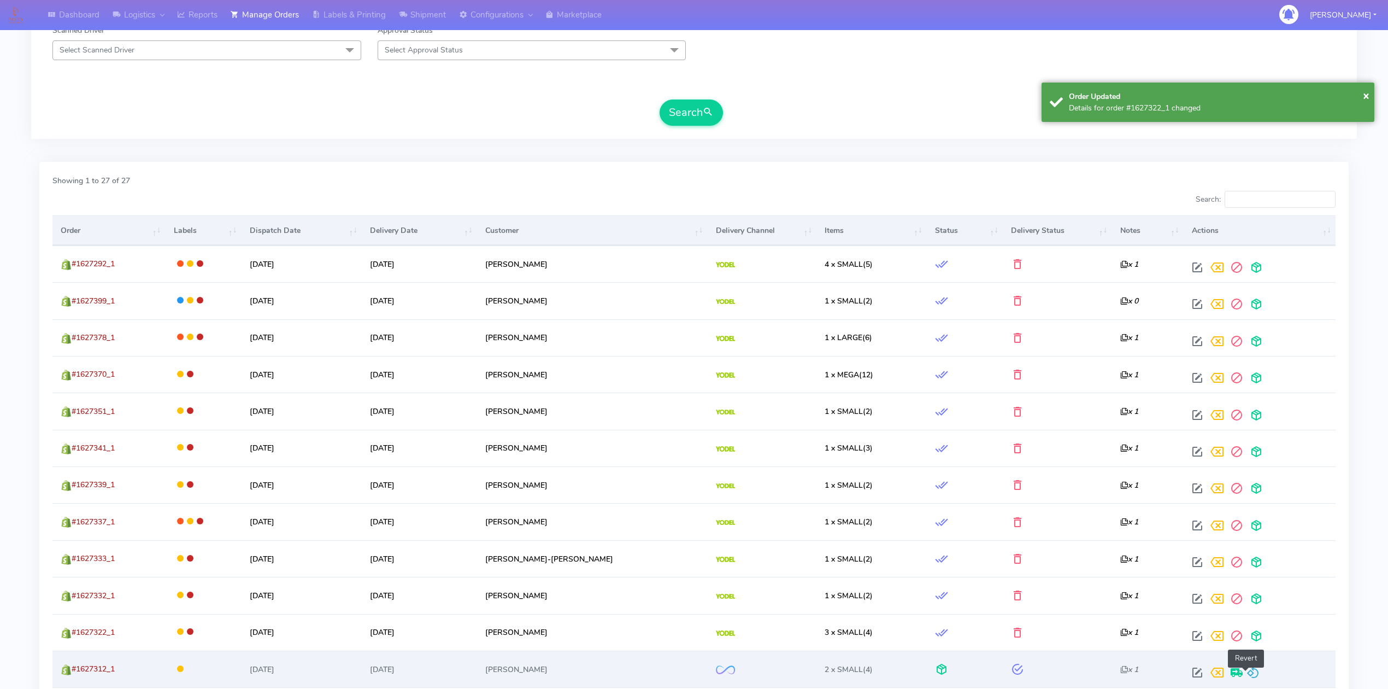
click at [1247, 675] on span at bounding box center [1253, 675] width 13 height 10
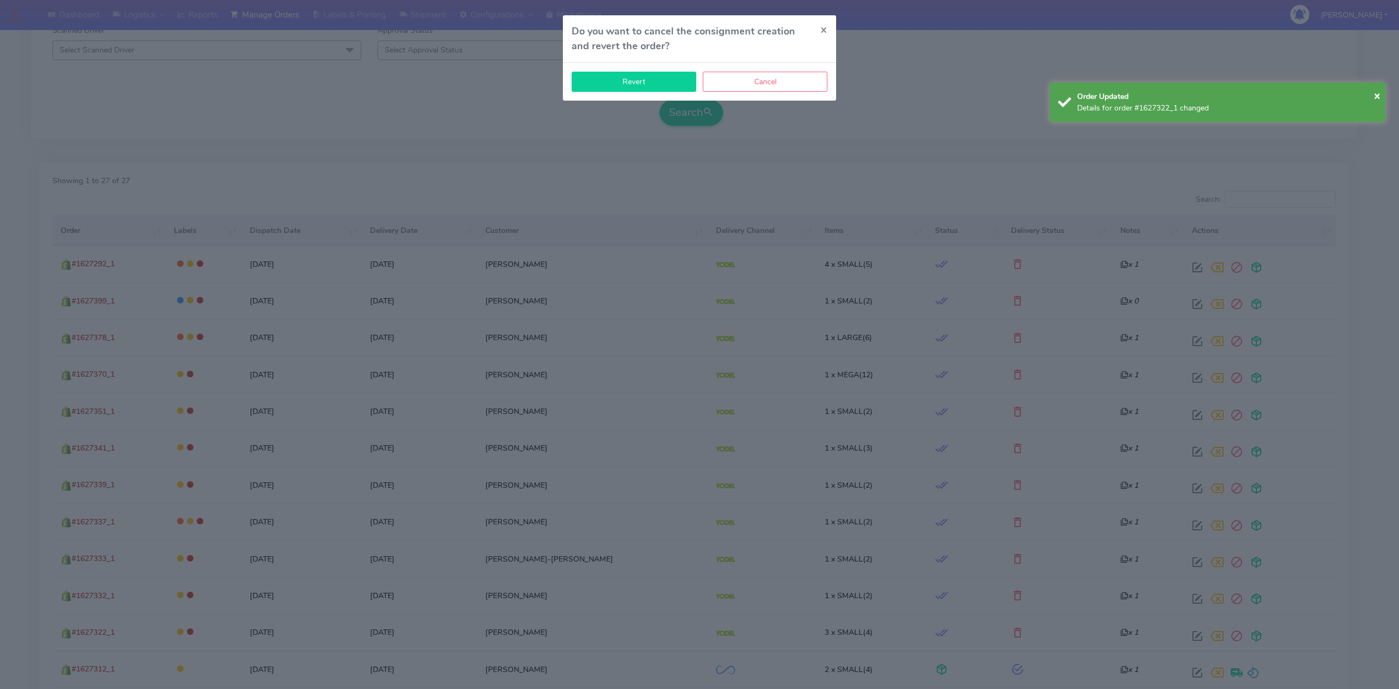
click at [648, 85] on button "Revert" at bounding box center [634, 82] width 125 height 20
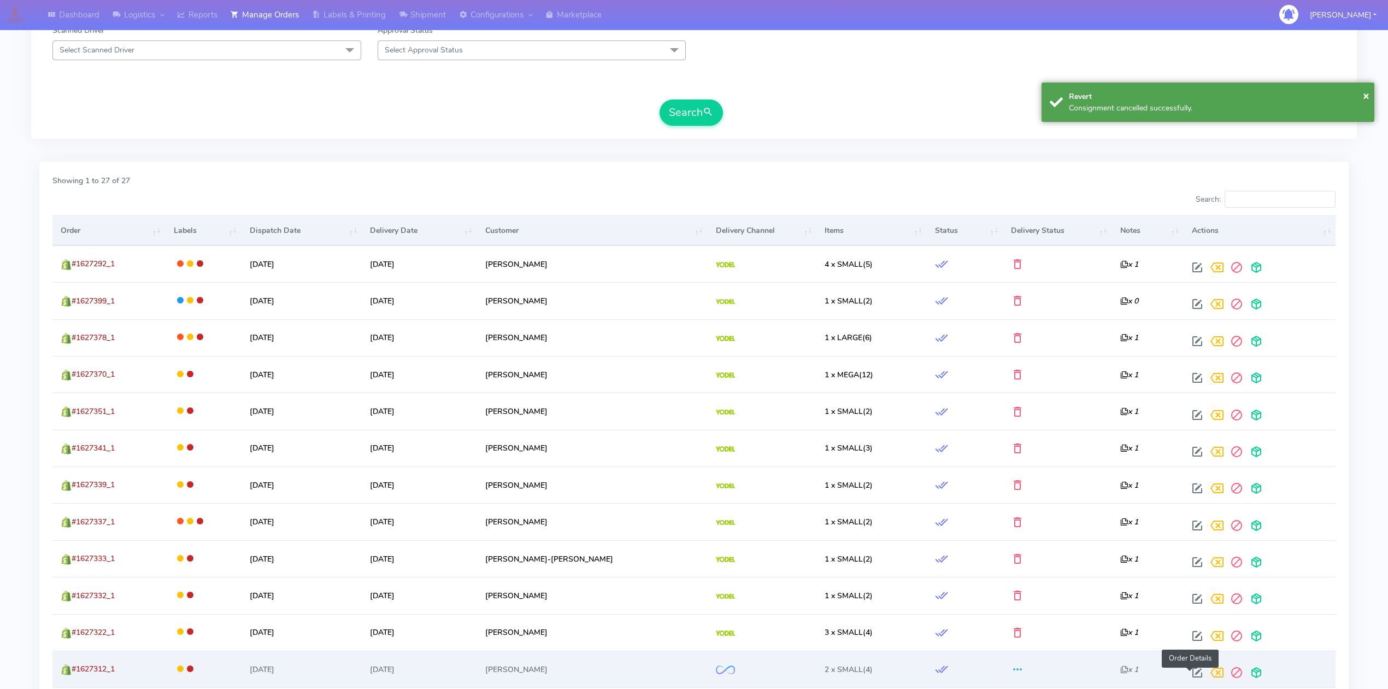
click at [1191, 675] on span at bounding box center [1198, 675] width 20 height 10
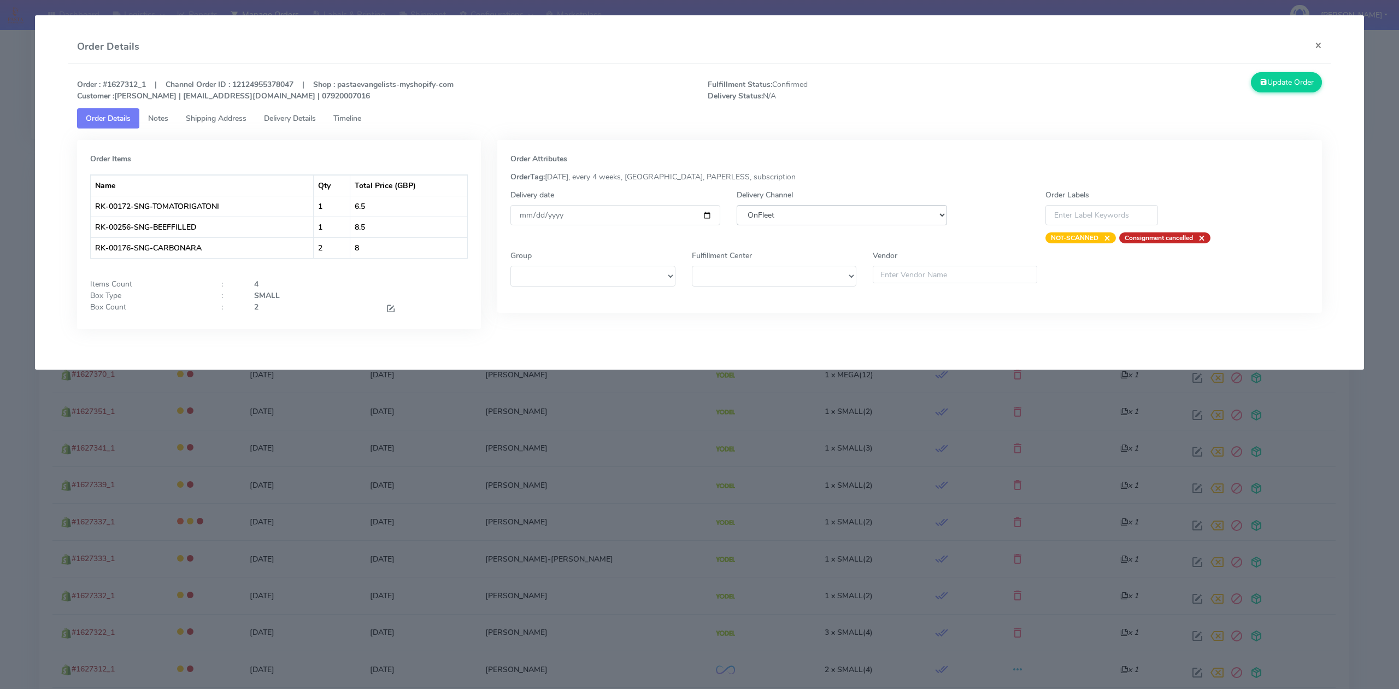
click at [862, 214] on select "DHL OnFleet Royal Mail DPD Yodel MaxOptra Amazon Collection" at bounding box center [842, 215] width 210 height 20
select select "5"
click at [737, 205] on select "DHL OnFleet Royal Mail DPD Yodel MaxOptra Amazon Collection" at bounding box center [842, 215] width 210 height 20
click at [1269, 84] on button "Update Order" at bounding box center [1286, 82] width 71 height 20
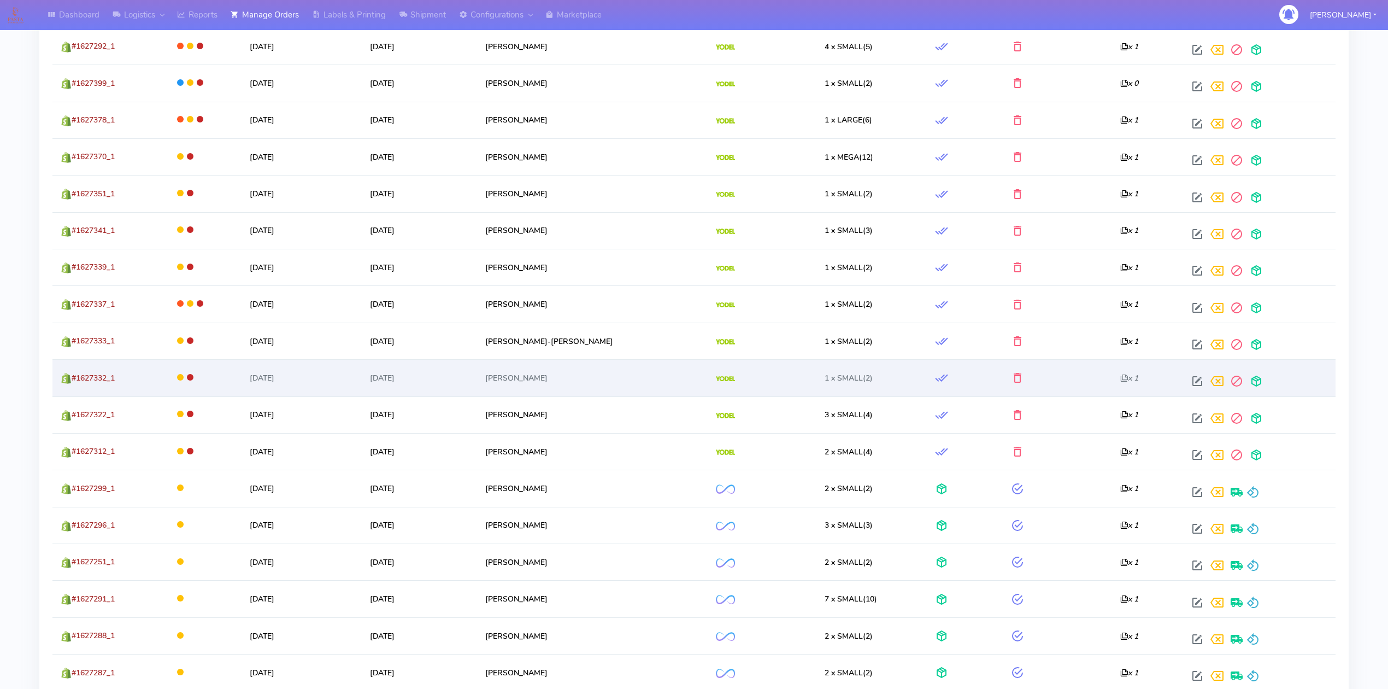
scroll to position [437, 0]
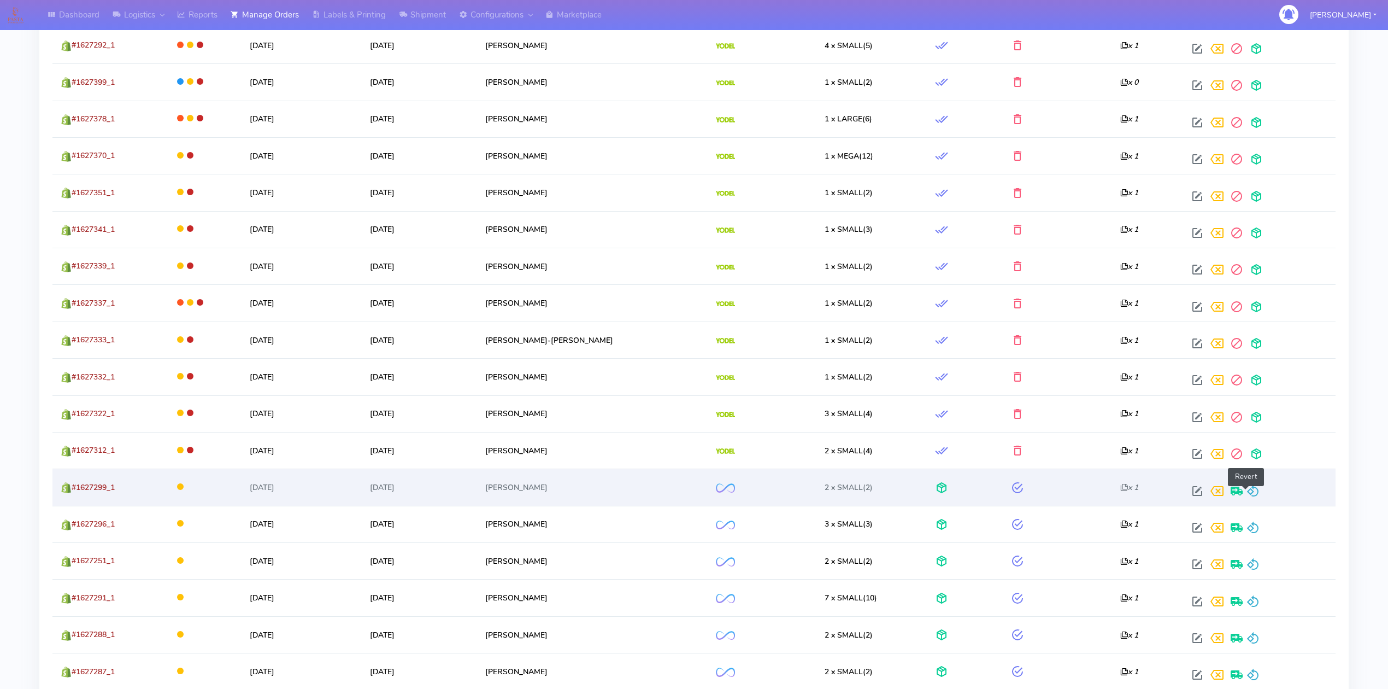
click at [1251, 497] on span at bounding box center [1253, 493] width 13 height 10
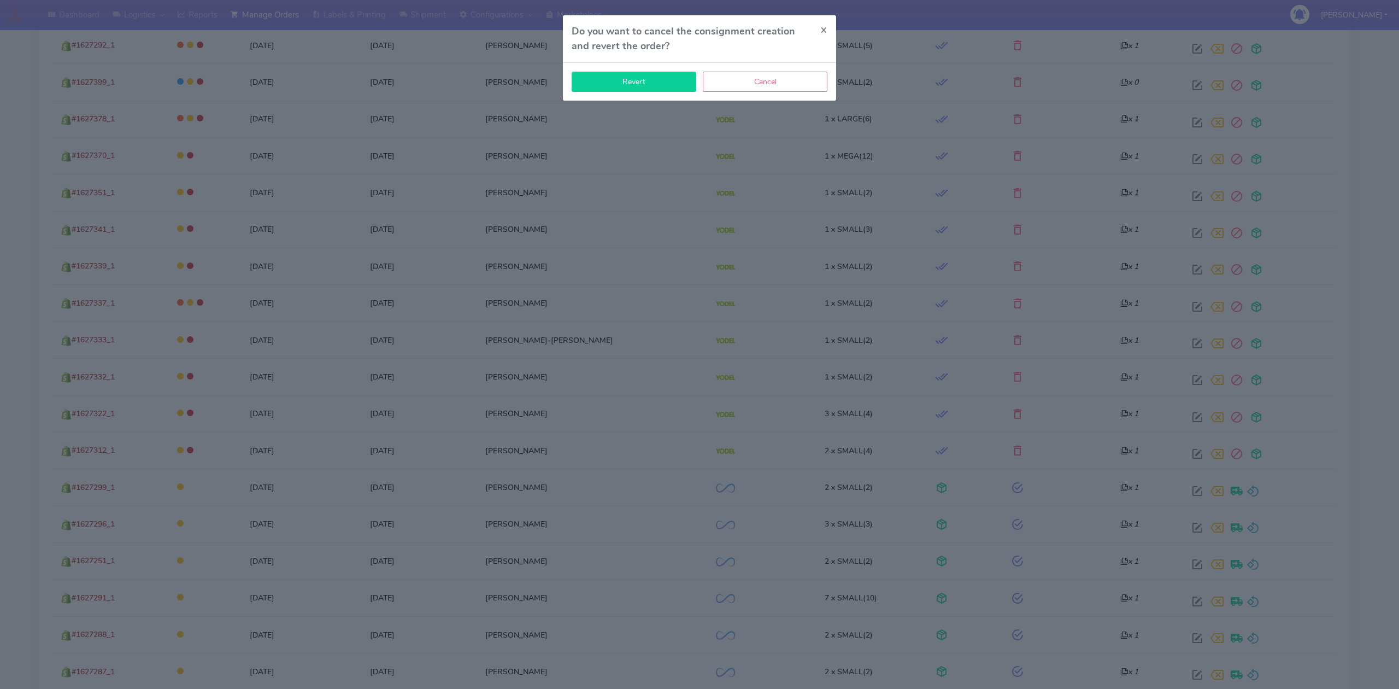
click at [657, 88] on button "Revert" at bounding box center [634, 82] width 125 height 20
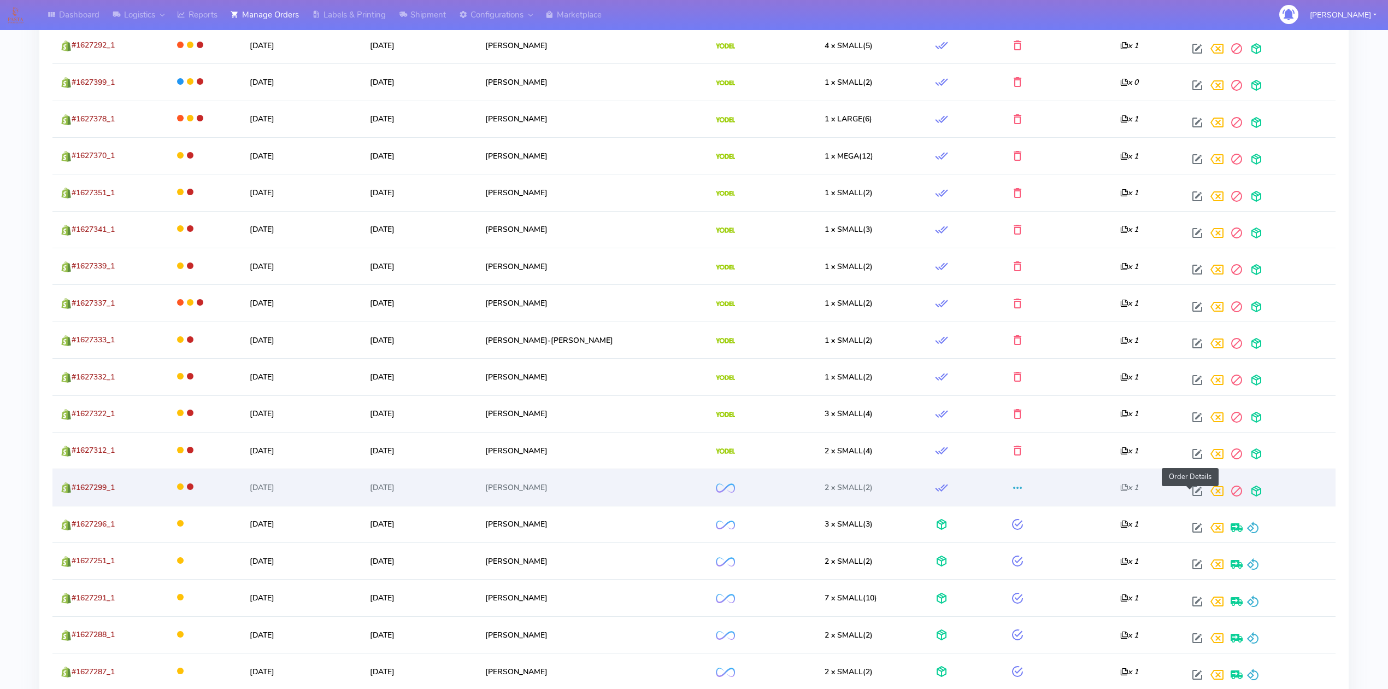
click at [1188, 494] on span at bounding box center [1198, 493] width 20 height 10
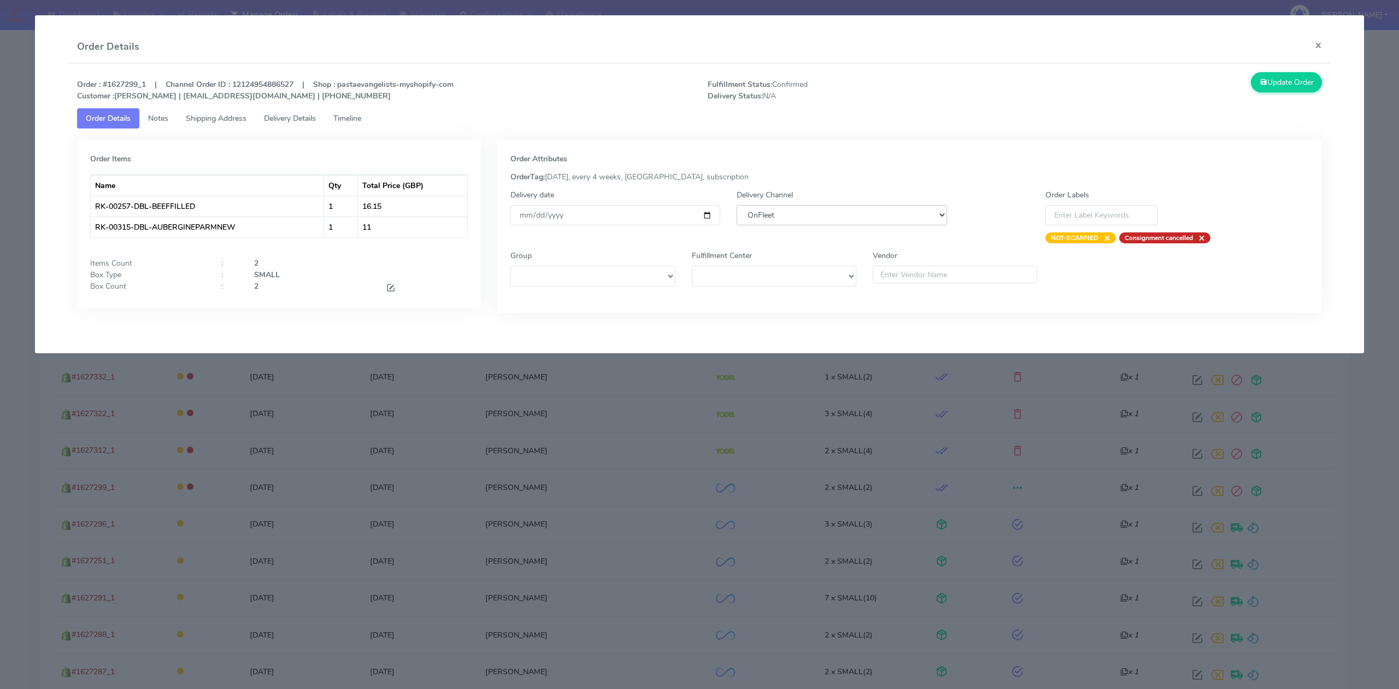
click at [823, 213] on select "DHL OnFleet Royal Mail DPD Yodel MaxOptra Amazon Collection" at bounding box center [842, 215] width 210 height 20
select select "5"
click at [737, 205] on select "DHL OnFleet Royal Mail DPD Yodel MaxOptra Amazon Collection" at bounding box center [842, 215] width 210 height 20
click at [1279, 77] on button "Update Order" at bounding box center [1286, 82] width 71 height 20
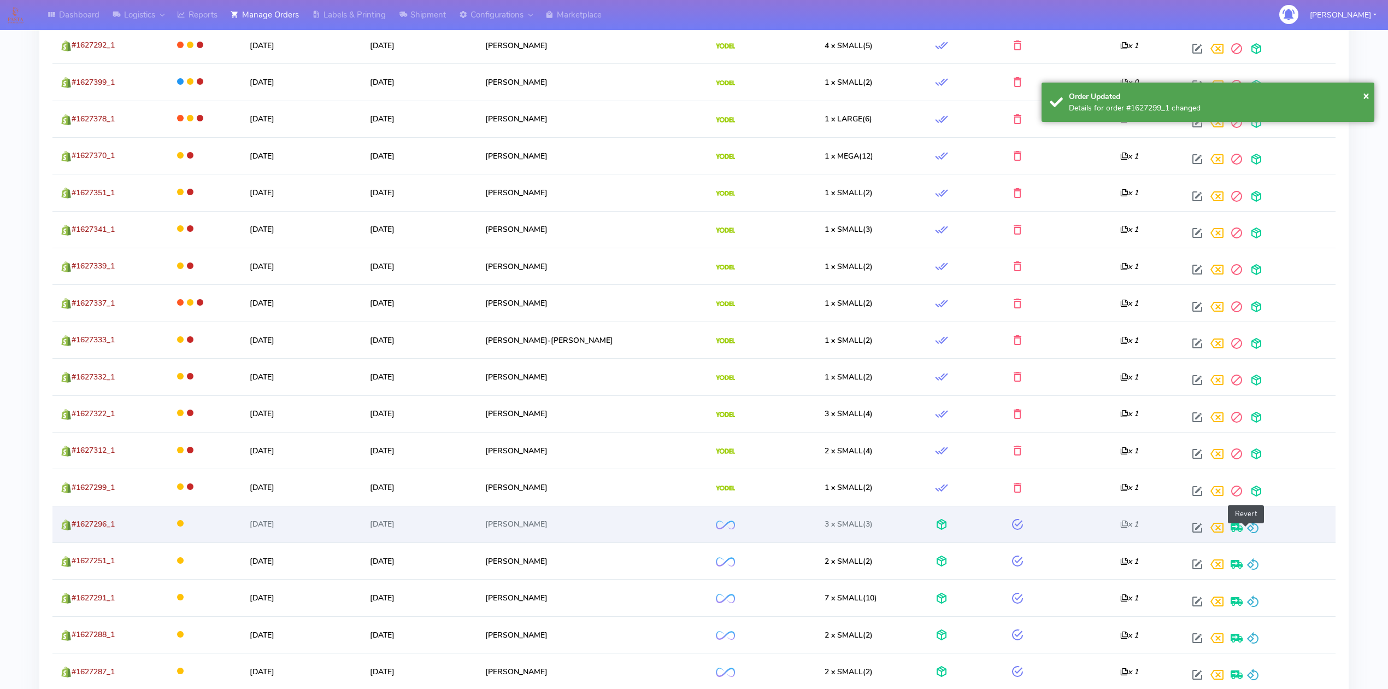
click at [1247, 534] on span at bounding box center [1253, 530] width 13 height 10
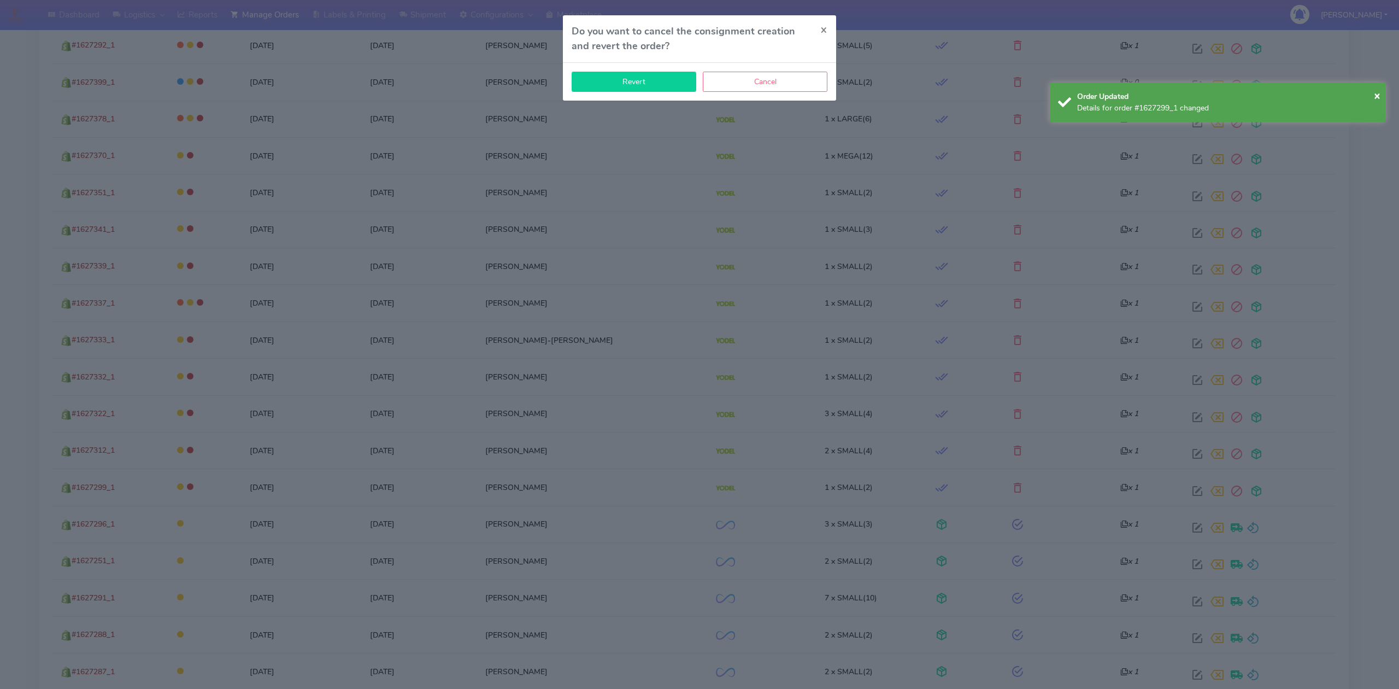
click at [643, 86] on button "Revert" at bounding box center [634, 82] width 125 height 20
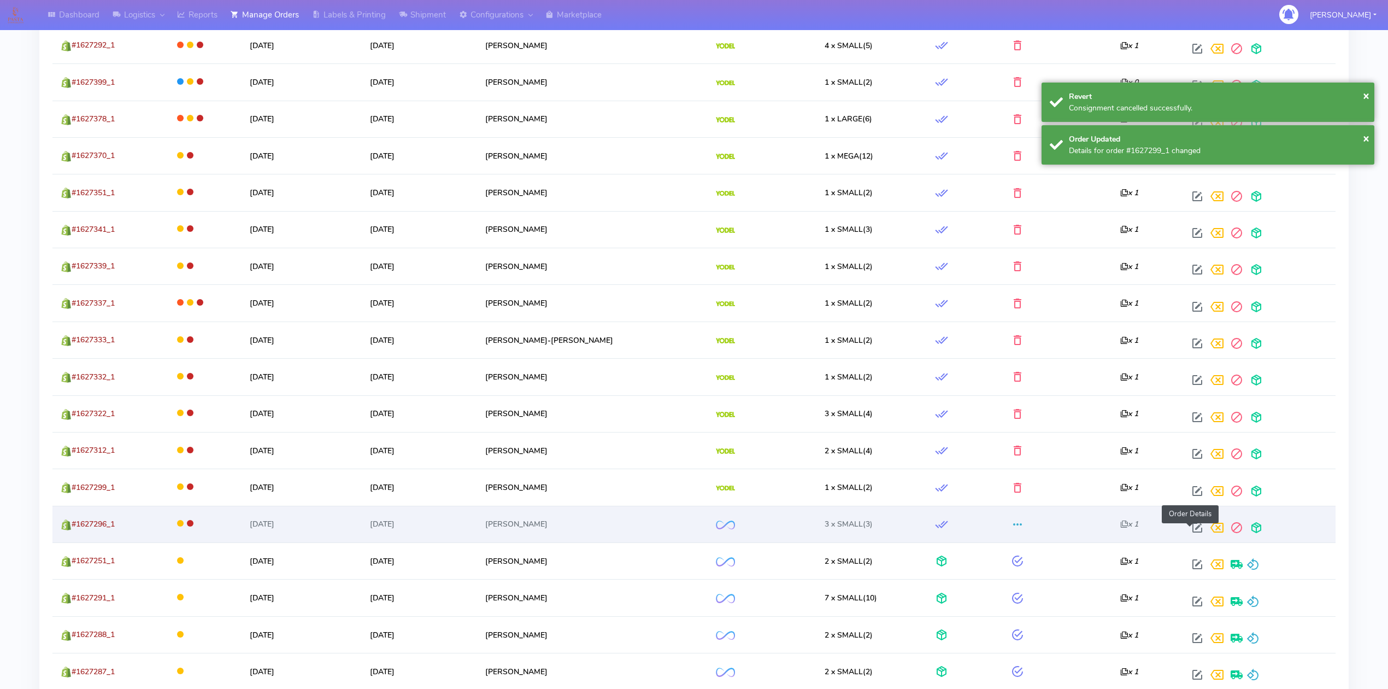
click at [1194, 535] on span at bounding box center [1198, 530] width 20 height 10
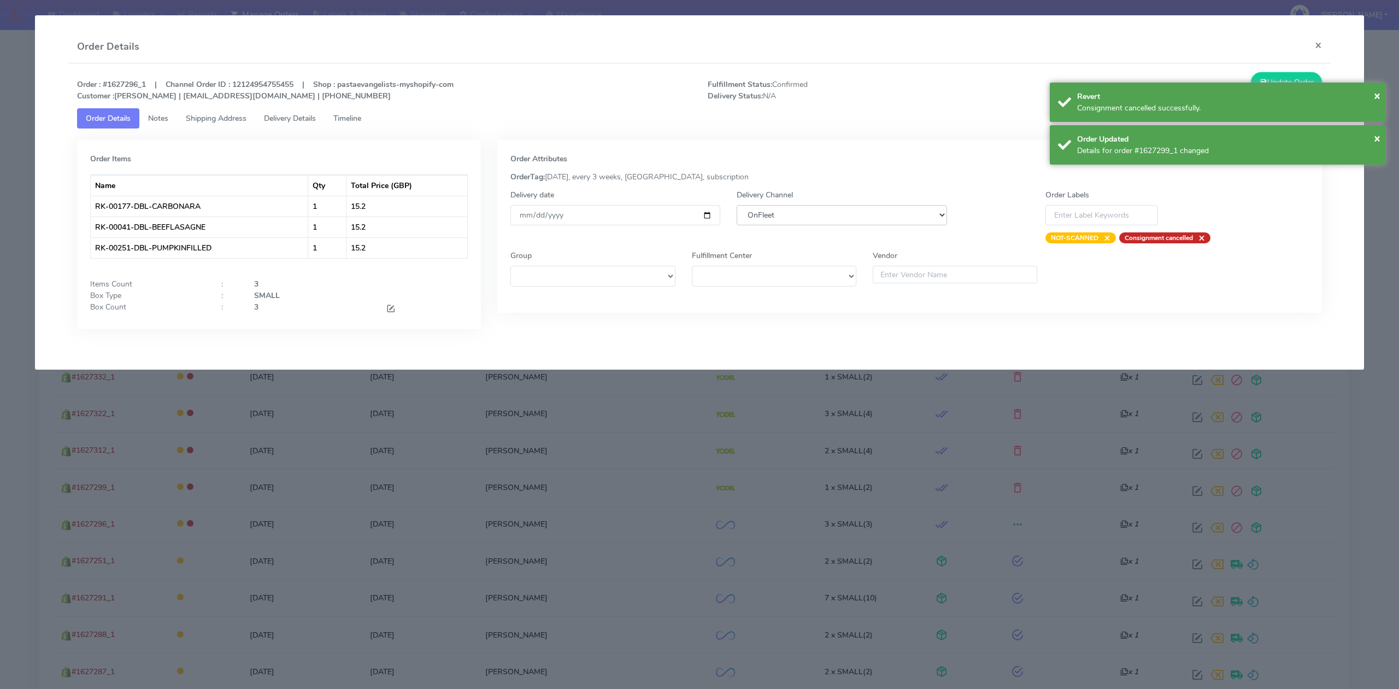
click at [894, 221] on select "DHL OnFleet Royal Mail DPD Yodel MaxOptra Amazon Collection" at bounding box center [842, 215] width 210 height 20
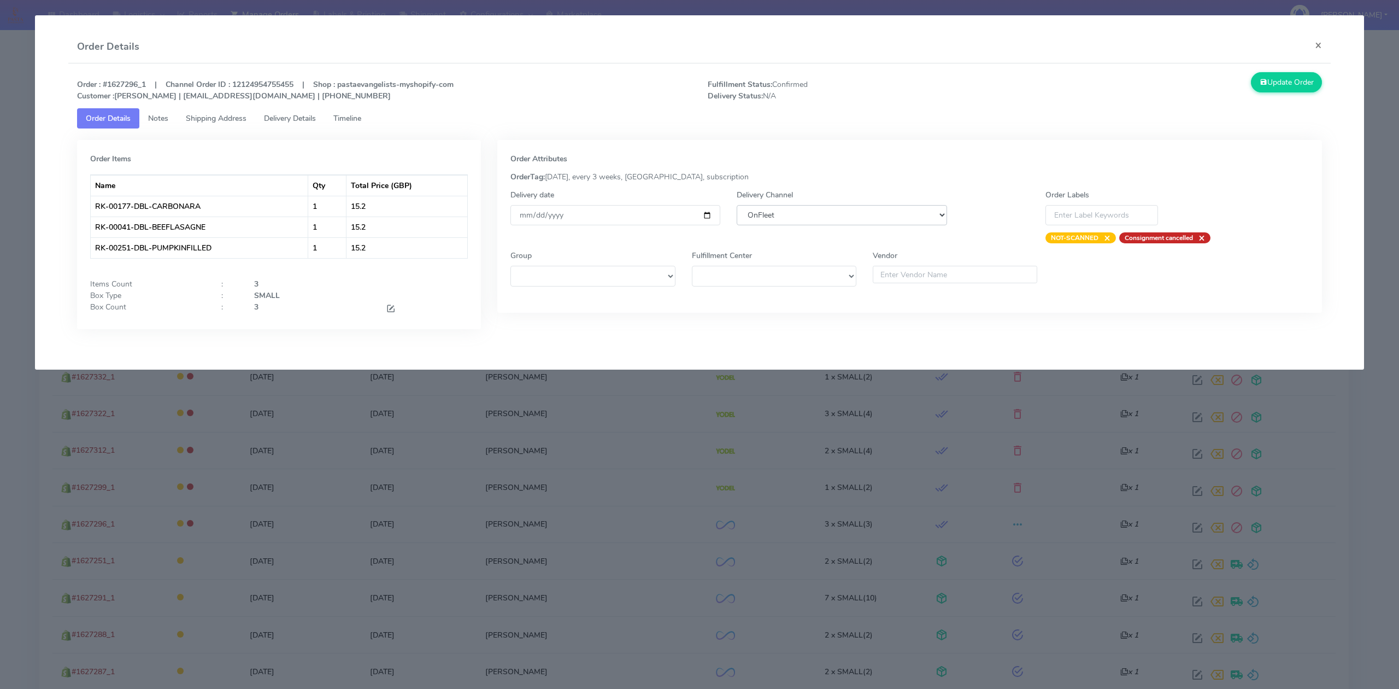
select select "5"
click at [737, 205] on select "DHL OnFleet Royal Mail DPD Yodel MaxOptra Amazon Collection" at bounding box center [842, 215] width 210 height 20
click at [1296, 86] on button "Update Order" at bounding box center [1286, 82] width 71 height 20
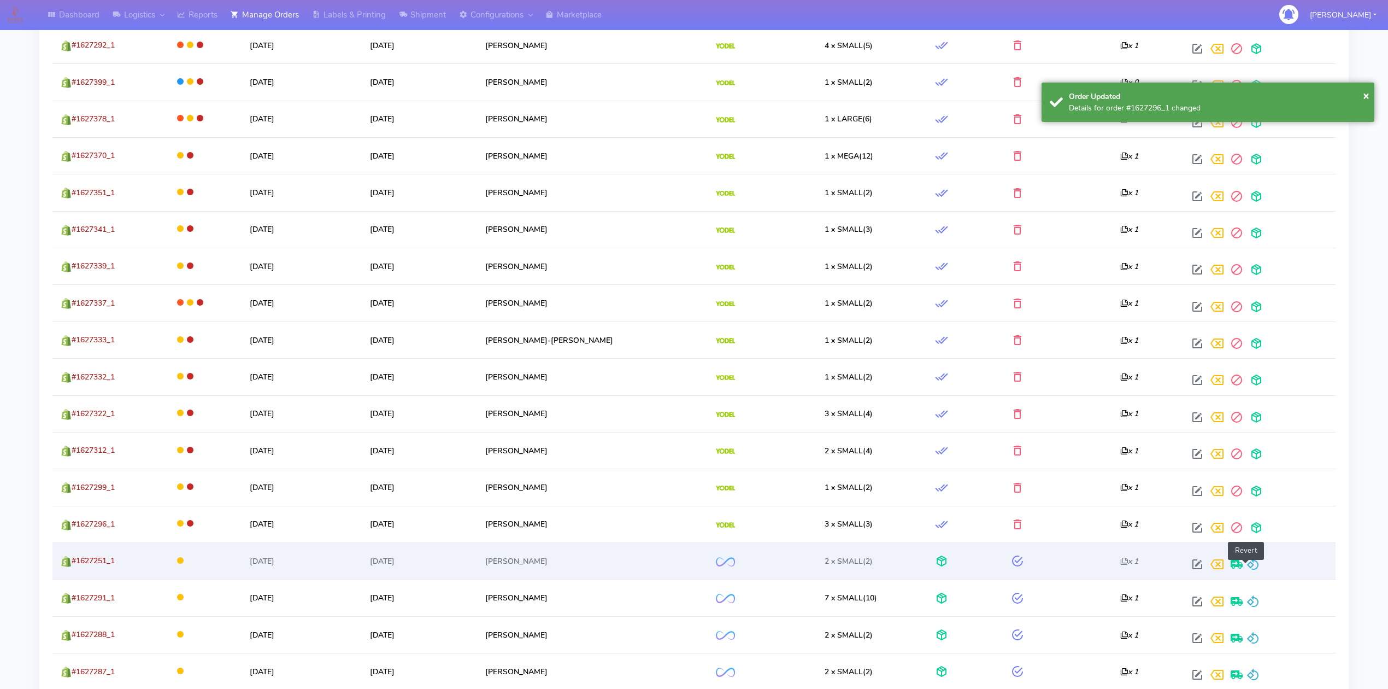
click at [1247, 569] on span at bounding box center [1253, 566] width 13 height 10
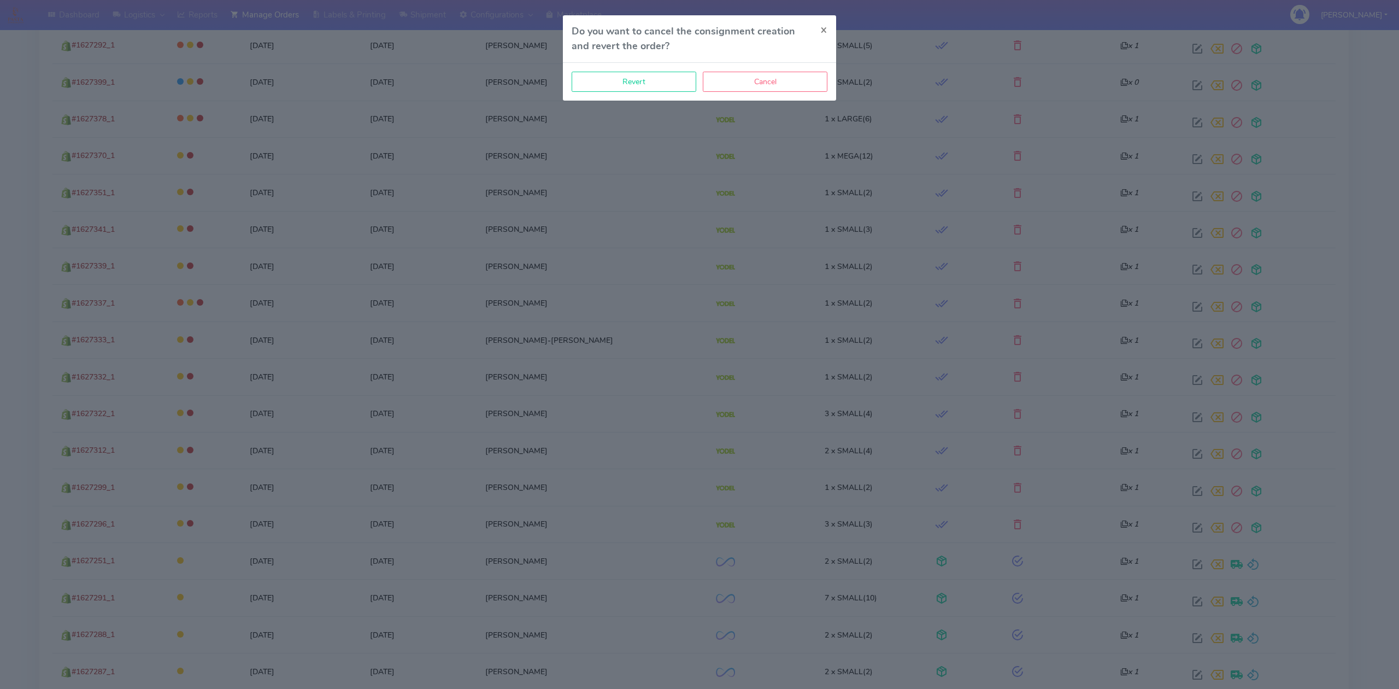
click at [669, 94] on div "Revert Cancel" at bounding box center [699, 82] width 273 height 38
click at [672, 88] on button "Revert" at bounding box center [634, 82] width 125 height 20
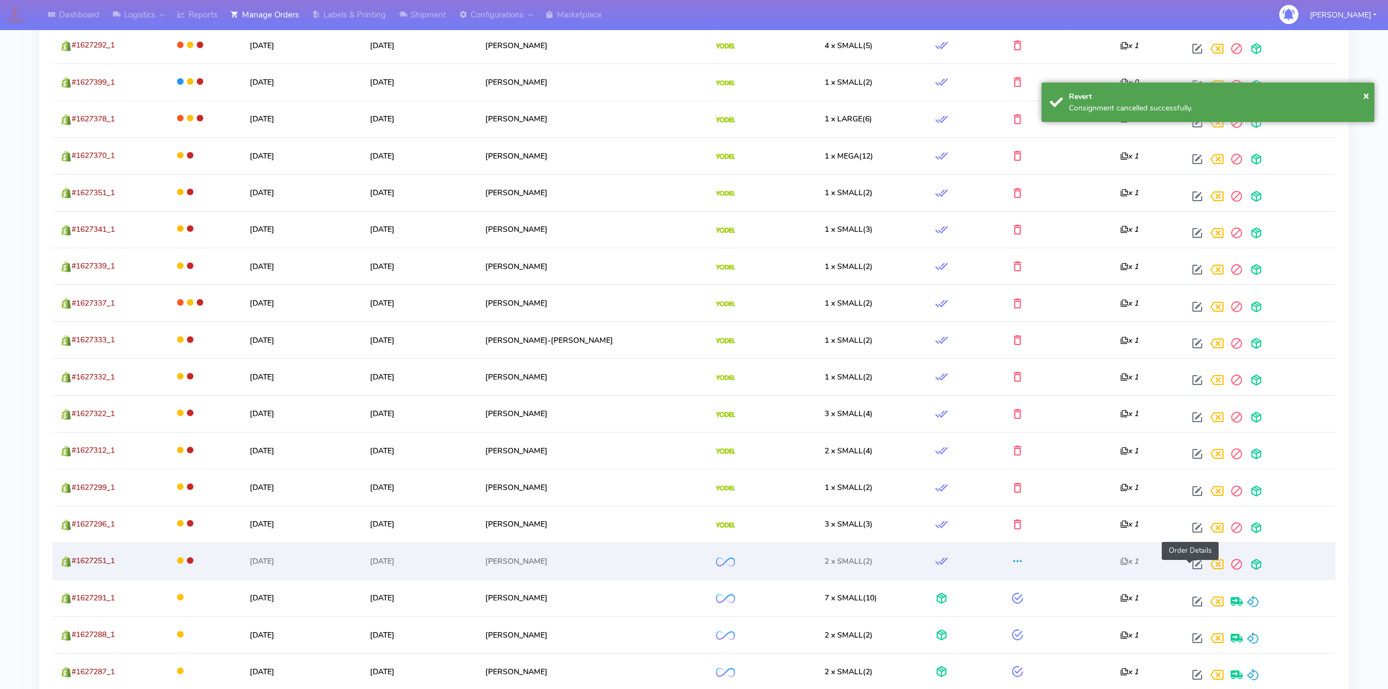
click at [1188, 564] on span at bounding box center [1198, 566] width 20 height 10
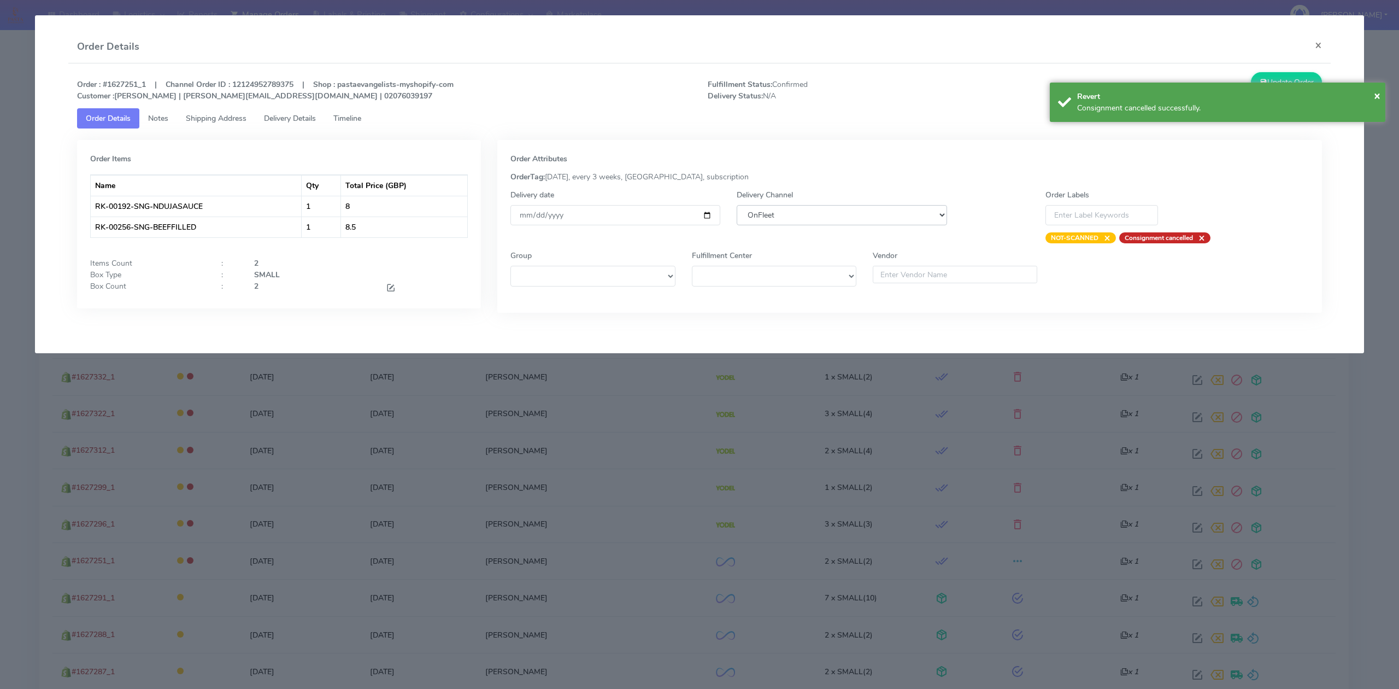
click at [766, 224] on select "DHL OnFleet Royal Mail DPD Yodel MaxOptra Amazon Collection" at bounding box center [842, 215] width 210 height 20
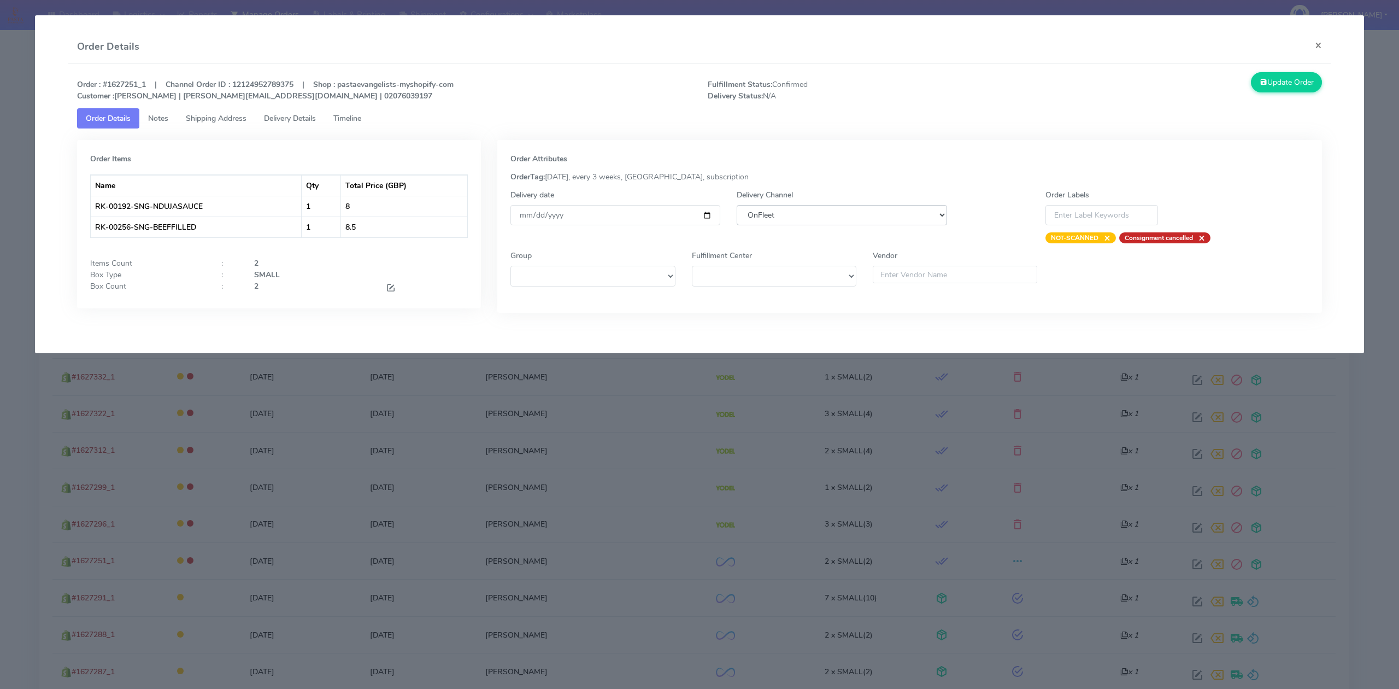
select select "5"
click at [737, 205] on select "DHL OnFleet Royal Mail DPD Yodel MaxOptra Amazon Collection" at bounding box center [842, 215] width 210 height 20
click at [1257, 88] on button "Update Order" at bounding box center [1286, 82] width 71 height 20
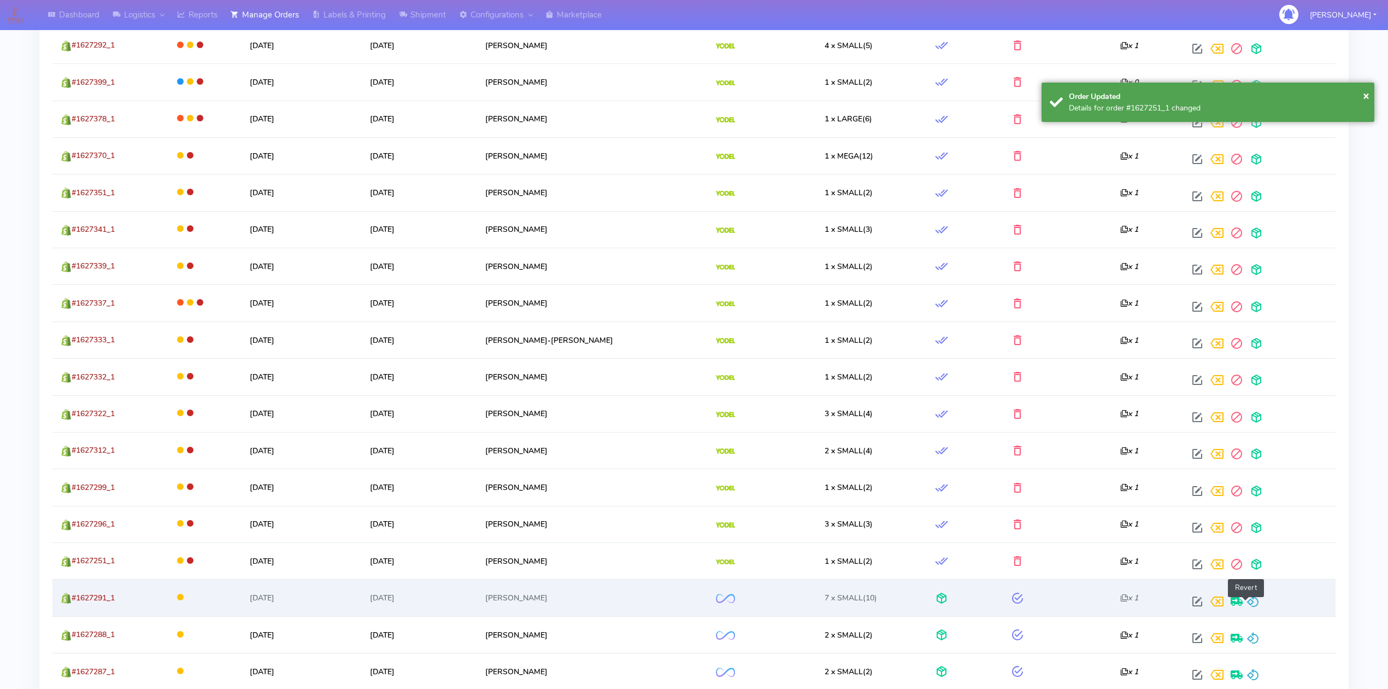
click at [1251, 608] on span at bounding box center [1253, 604] width 13 height 10
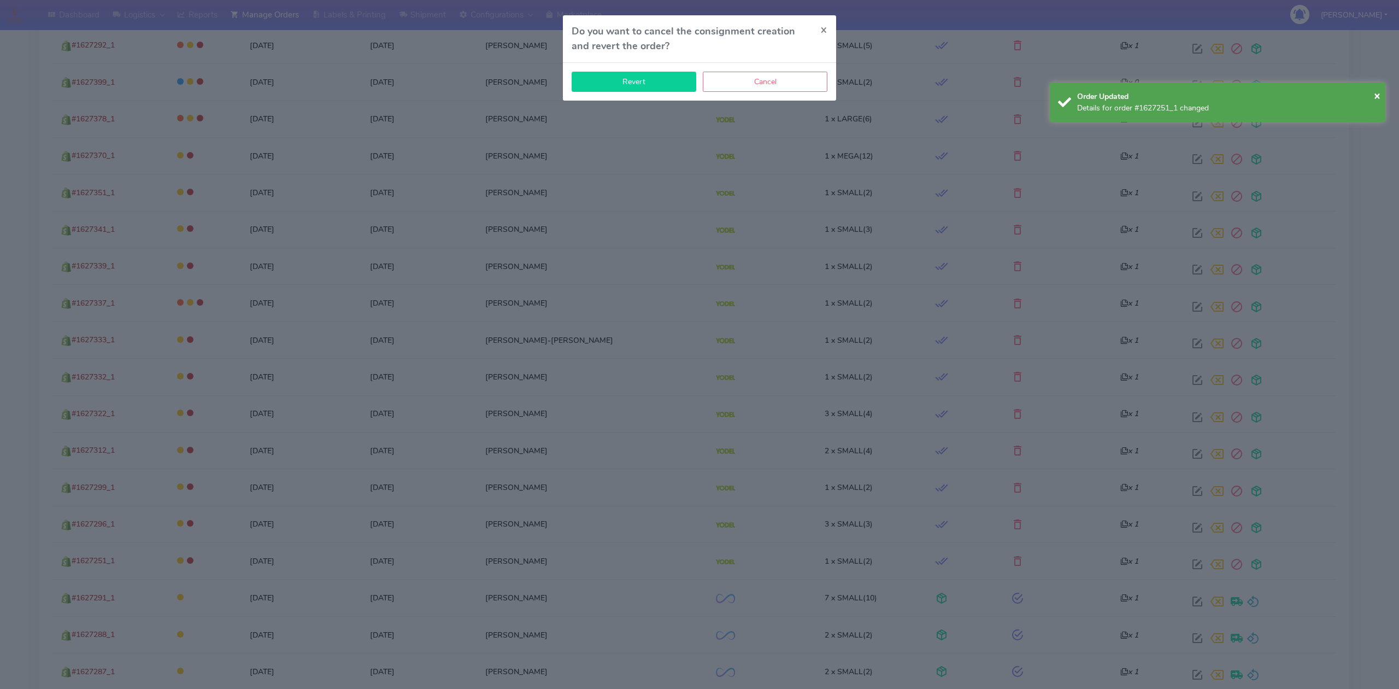
click at [667, 87] on button "Revert" at bounding box center [634, 82] width 125 height 20
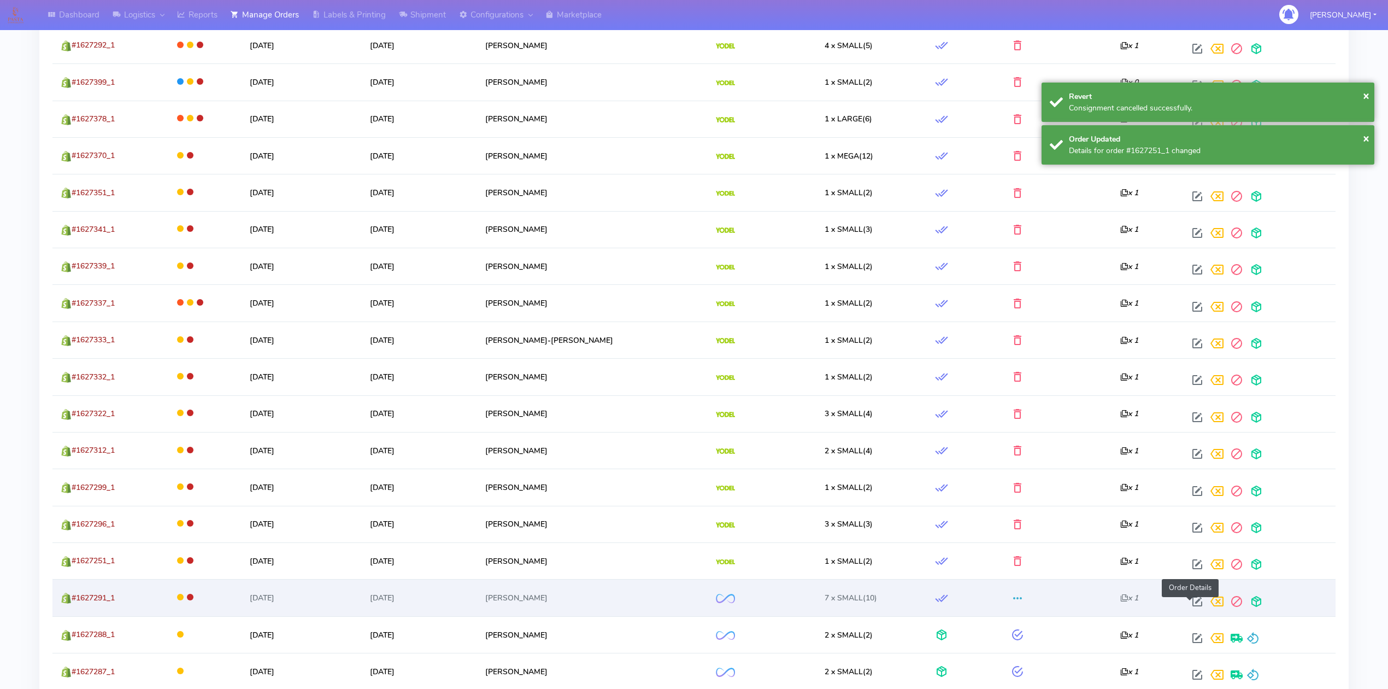
click at [1194, 608] on span at bounding box center [1198, 604] width 20 height 10
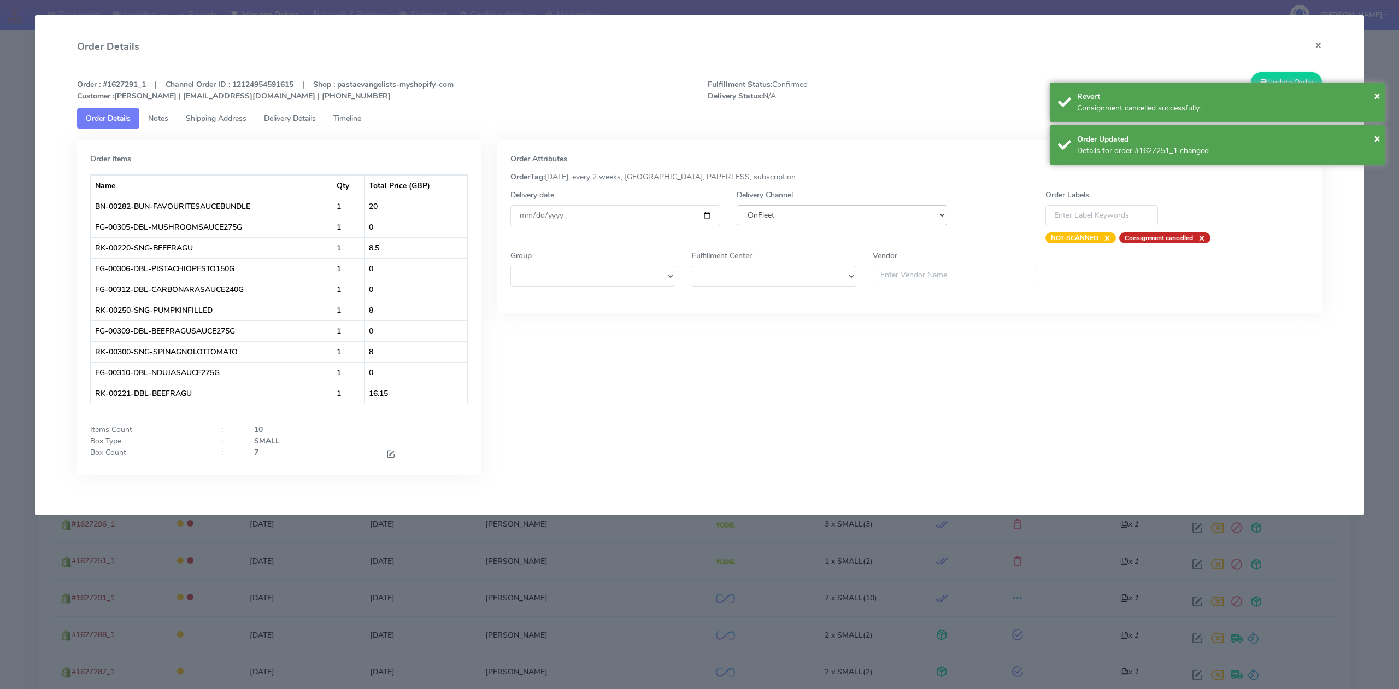
click at [910, 219] on select "DHL OnFleet Royal Mail DPD Yodel MaxOptra Amazon Collection" at bounding box center [842, 215] width 210 height 20
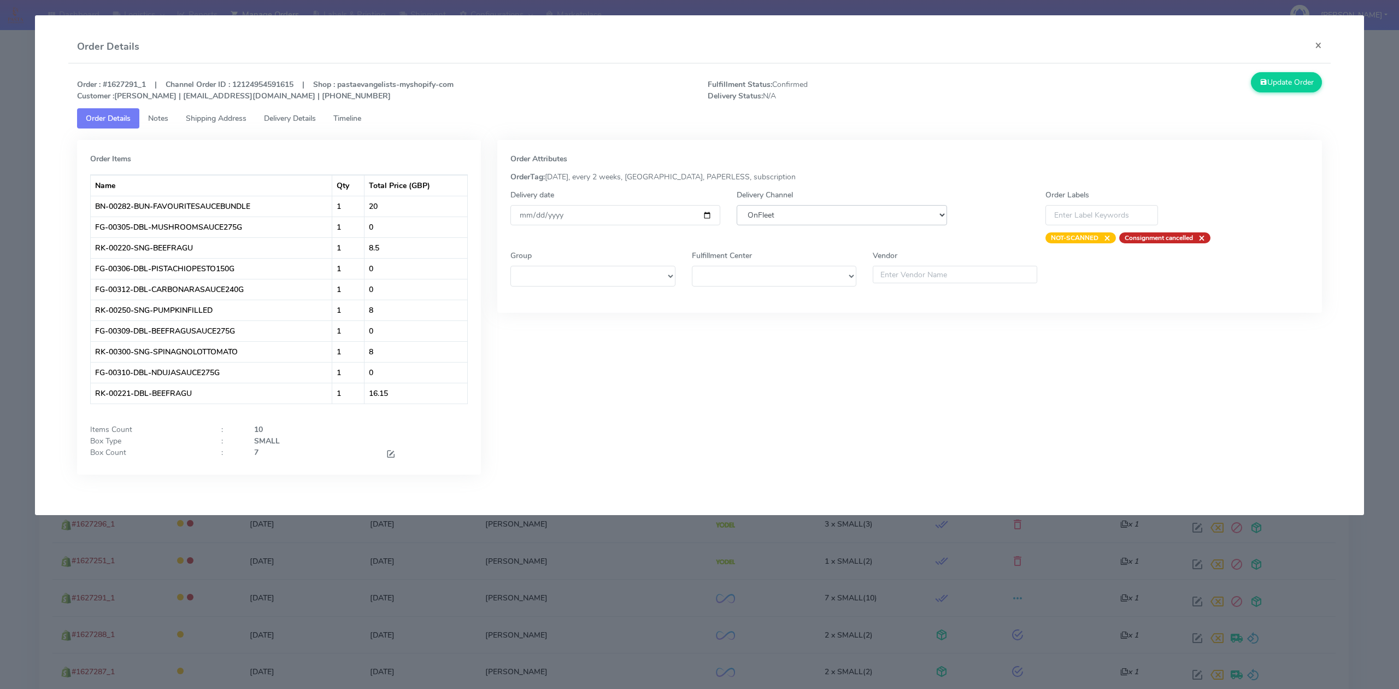
select select "5"
click at [737, 205] on select "DHL OnFleet Royal Mail DPD Yodel MaxOptra Amazon Collection" at bounding box center [842, 215] width 210 height 20
click at [1308, 83] on button "Update Order" at bounding box center [1286, 82] width 71 height 20
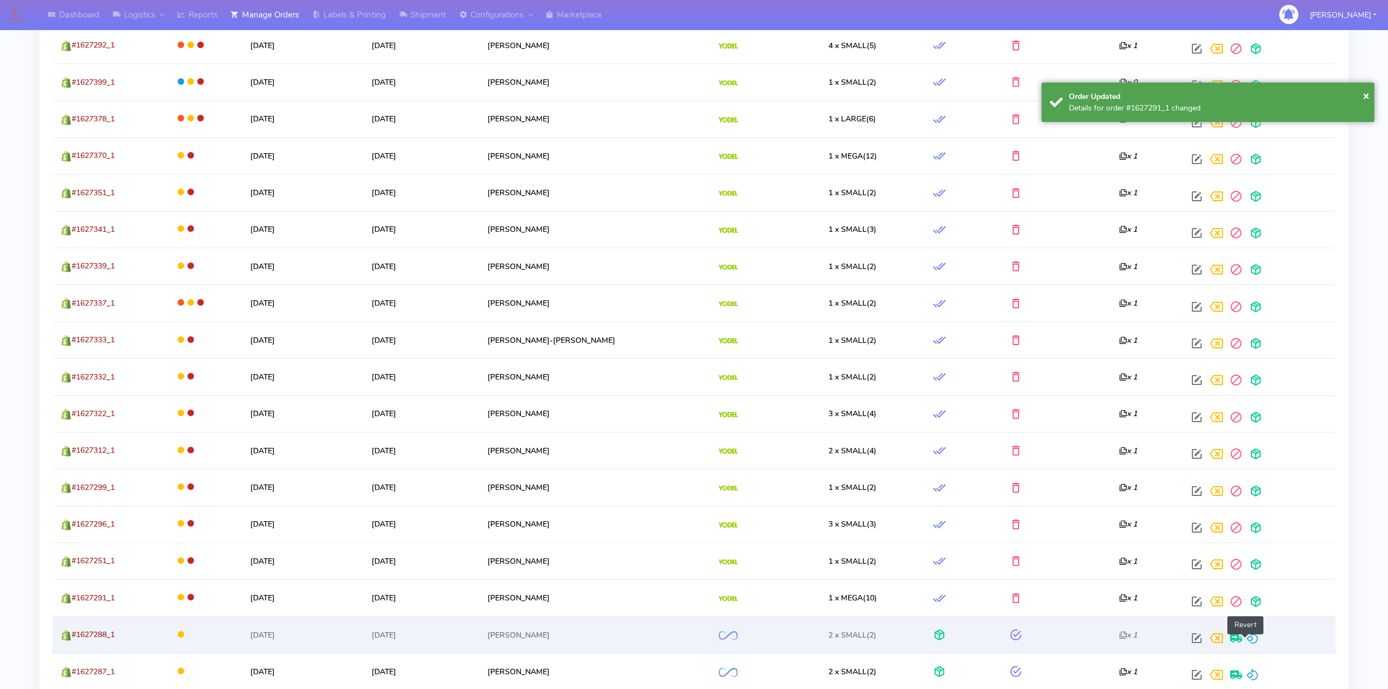
click at [1250, 643] on span at bounding box center [1252, 640] width 13 height 10
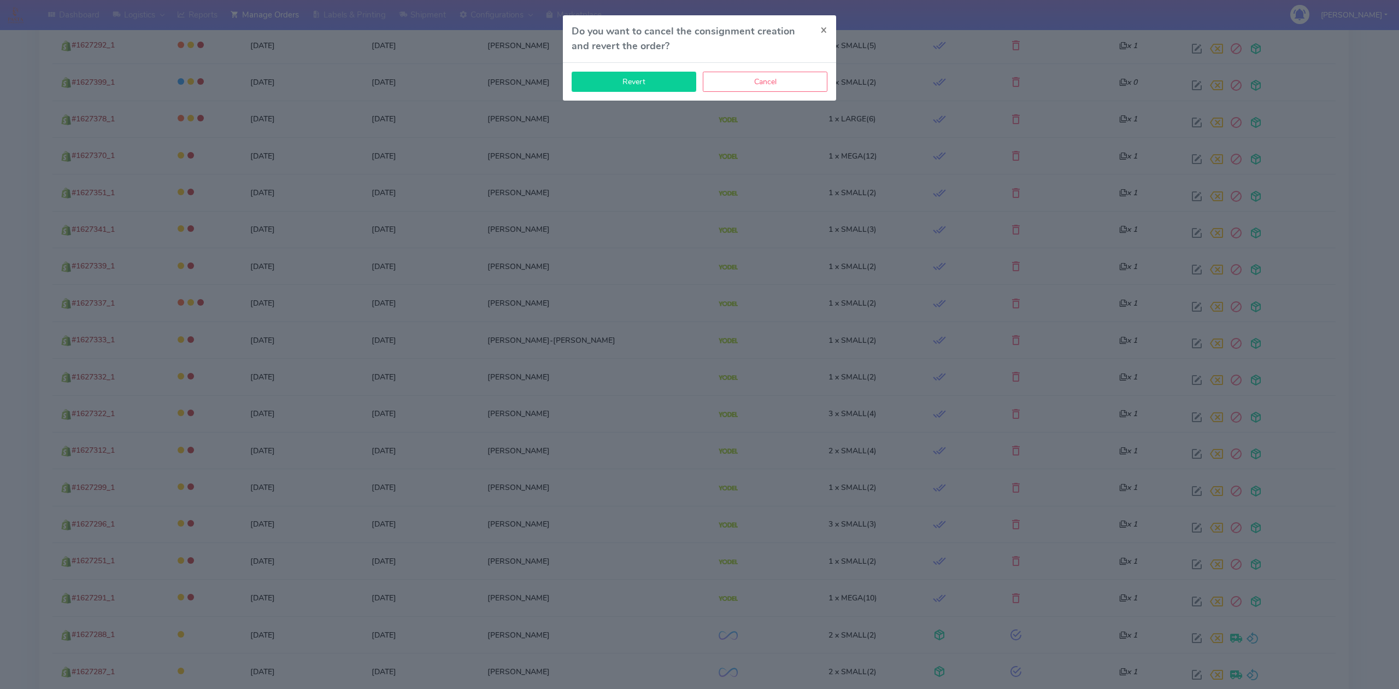
click at [663, 87] on button "Revert" at bounding box center [634, 82] width 125 height 20
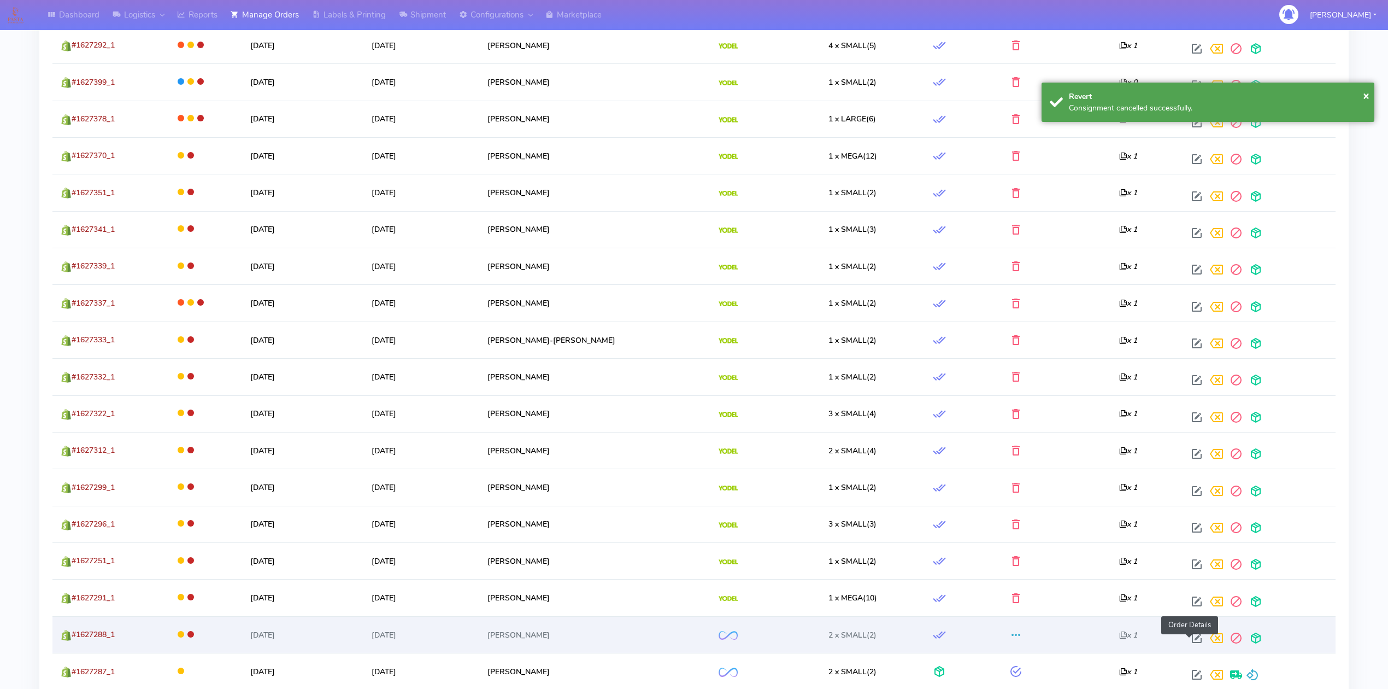
click at [1188, 641] on span at bounding box center [1197, 640] width 20 height 10
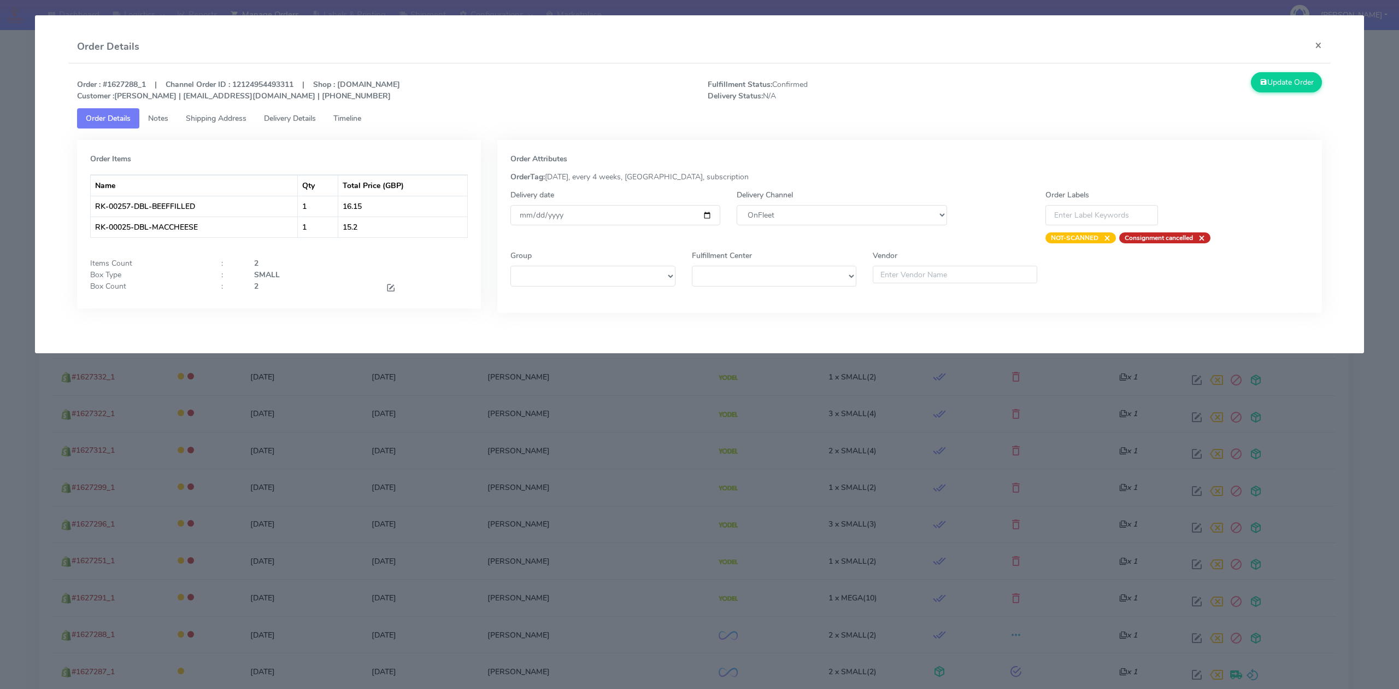
click at [785, 204] on div "Delivery Channel DHL OnFleet Royal Mail DPD Yodel MaxOptra Amazon Collection" at bounding box center [842, 216] width 226 height 54
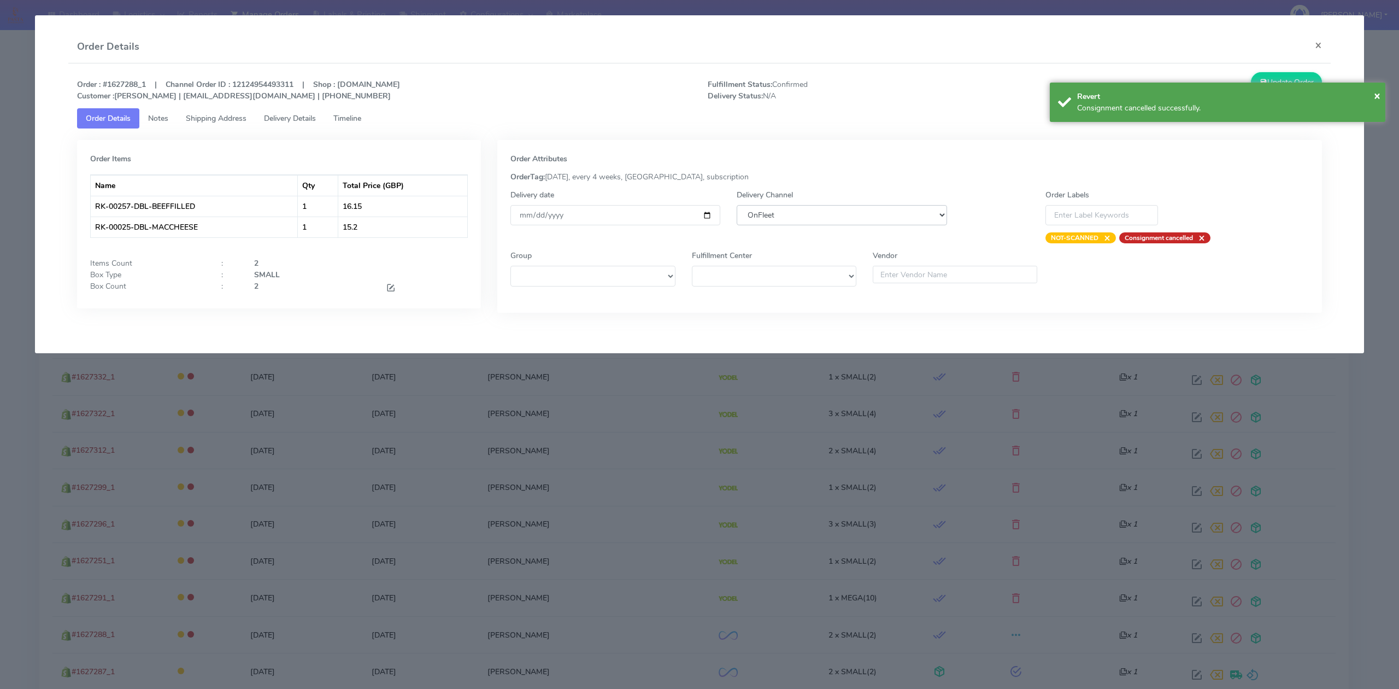
click at [783, 221] on select "DHL OnFleet Royal Mail DPD Yodel MaxOptra Amazon Collection" at bounding box center [842, 215] width 210 height 20
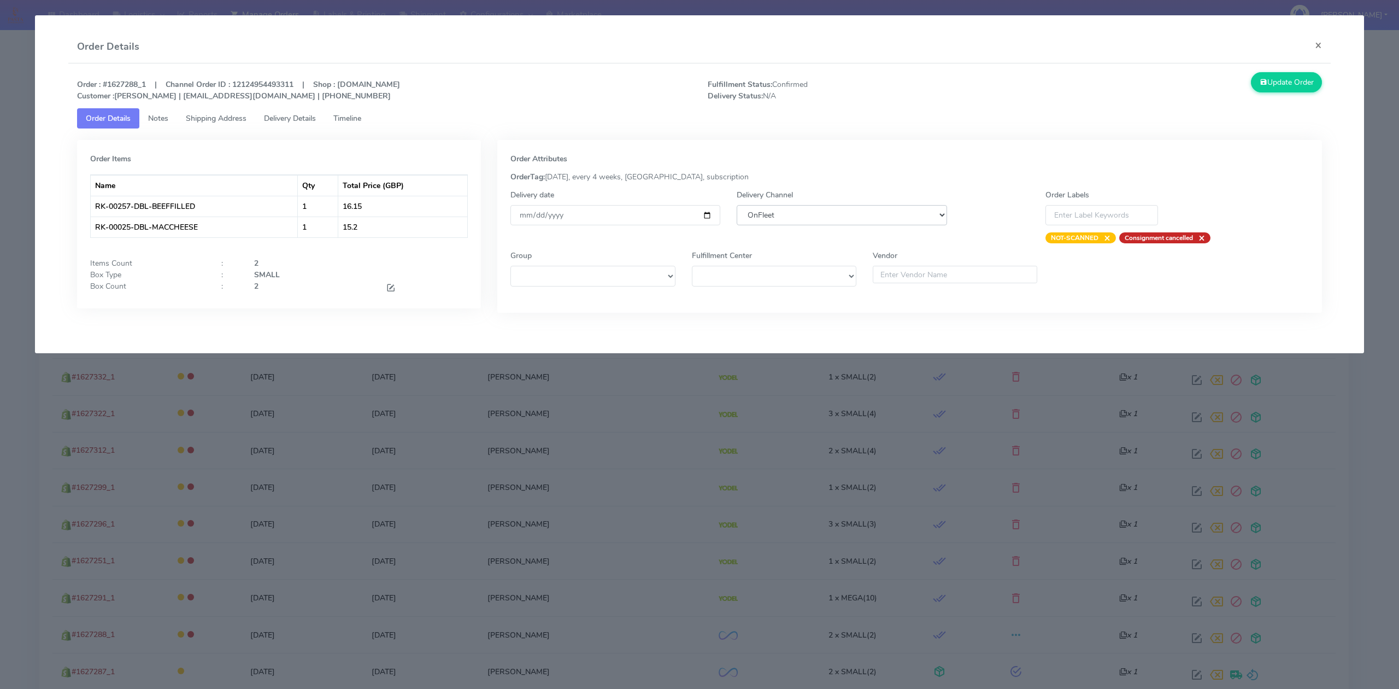
select select "5"
click at [737, 205] on select "DHL OnFleet Royal Mail DPD Yodel MaxOptra Amazon Collection" at bounding box center [842, 215] width 210 height 20
click at [1292, 81] on button "Update Order" at bounding box center [1286, 82] width 71 height 20
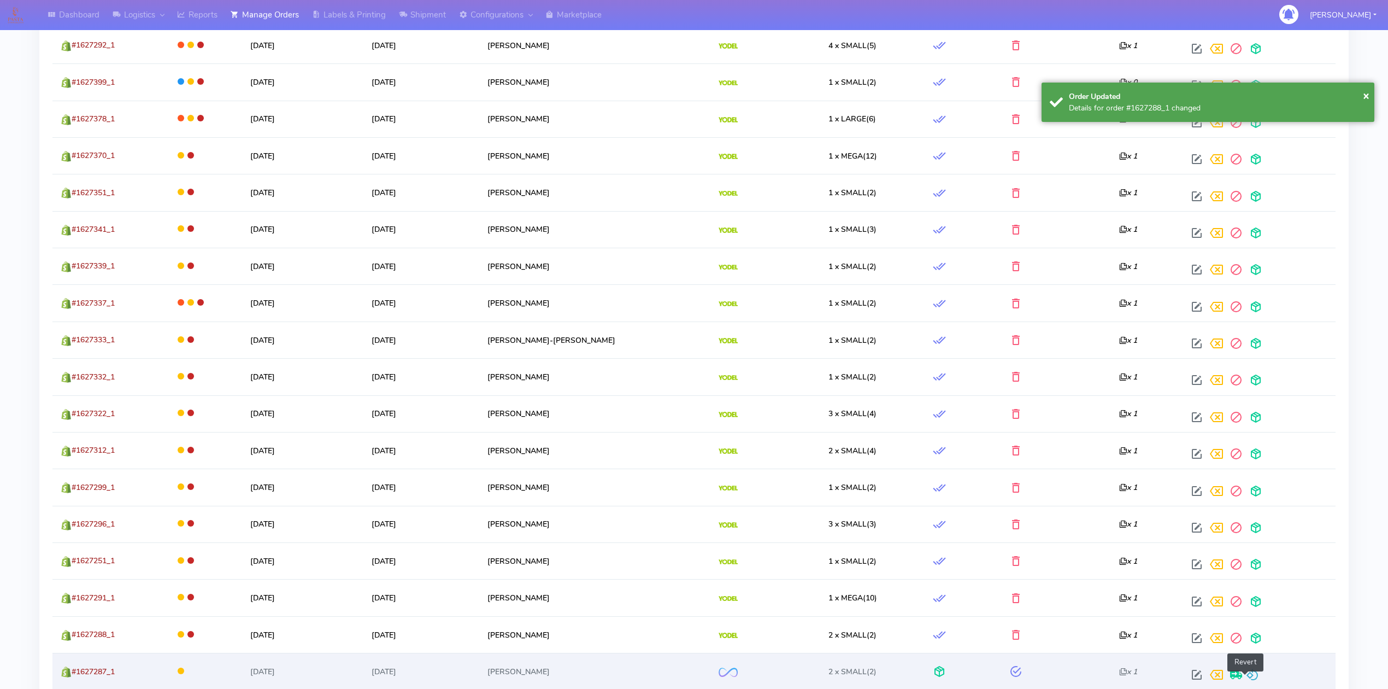
click at [1246, 678] on span at bounding box center [1252, 677] width 13 height 10
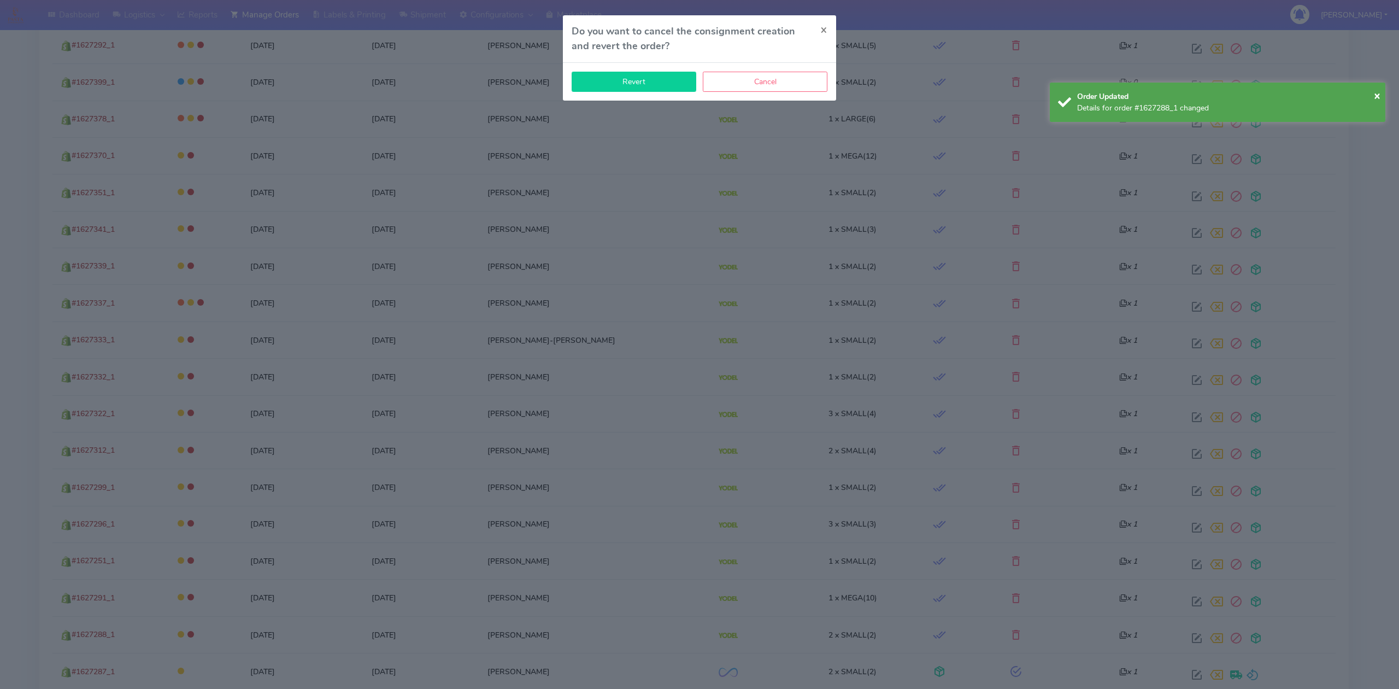
click at [630, 81] on button "Revert" at bounding box center [634, 82] width 125 height 20
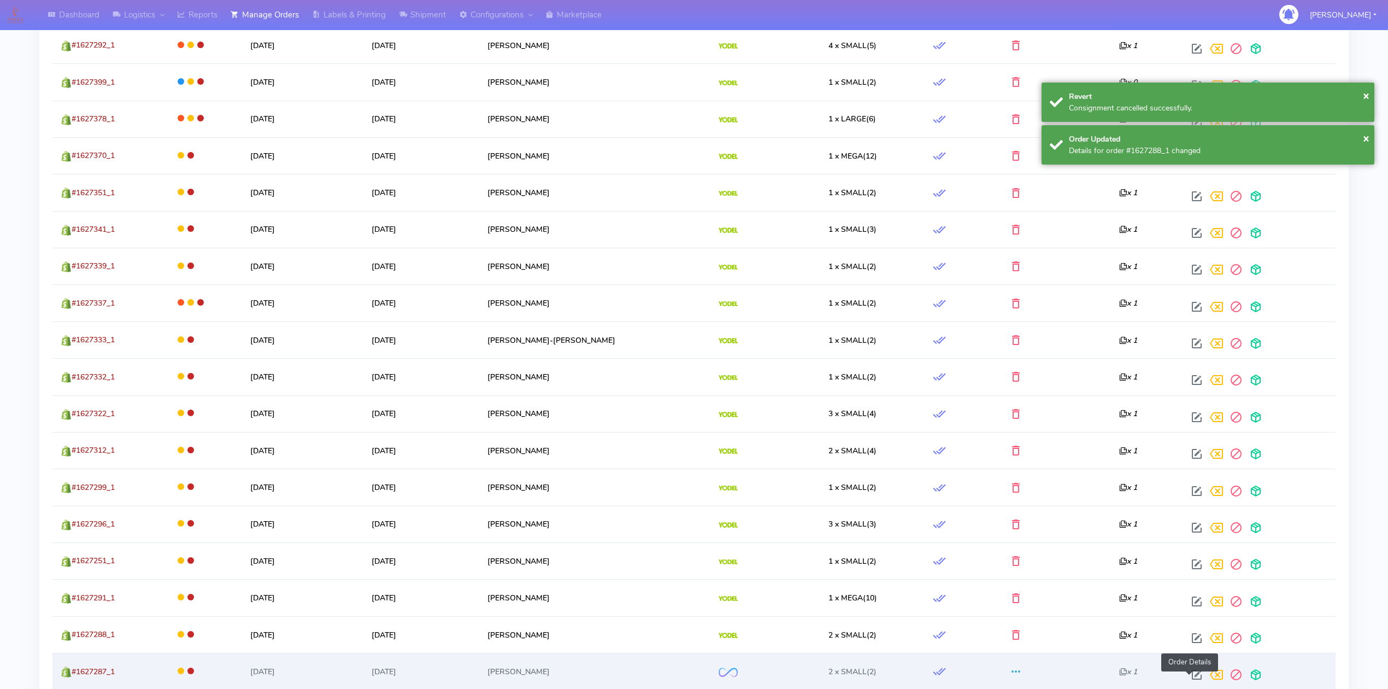
click at [1188, 680] on span at bounding box center [1197, 677] width 20 height 10
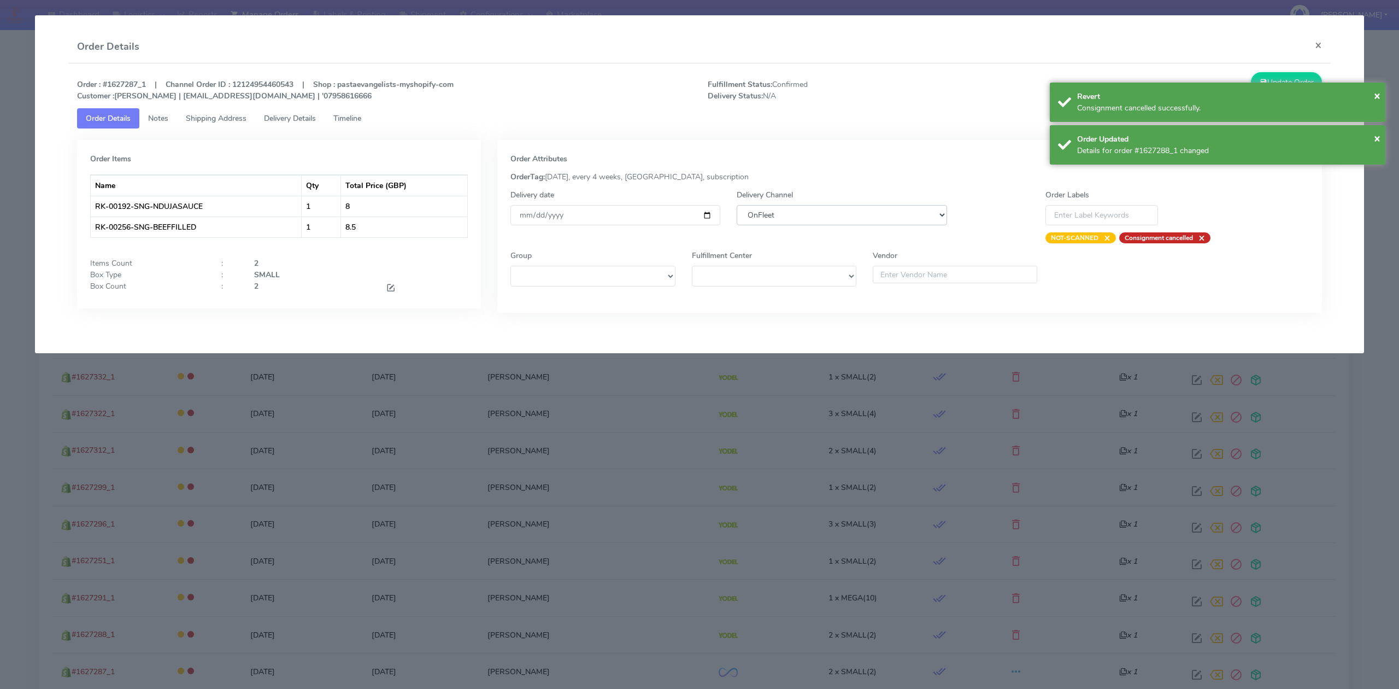
click at [757, 219] on select "DHL OnFleet Royal Mail DPD Yodel MaxOptra Amazon Collection" at bounding box center [842, 215] width 210 height 20
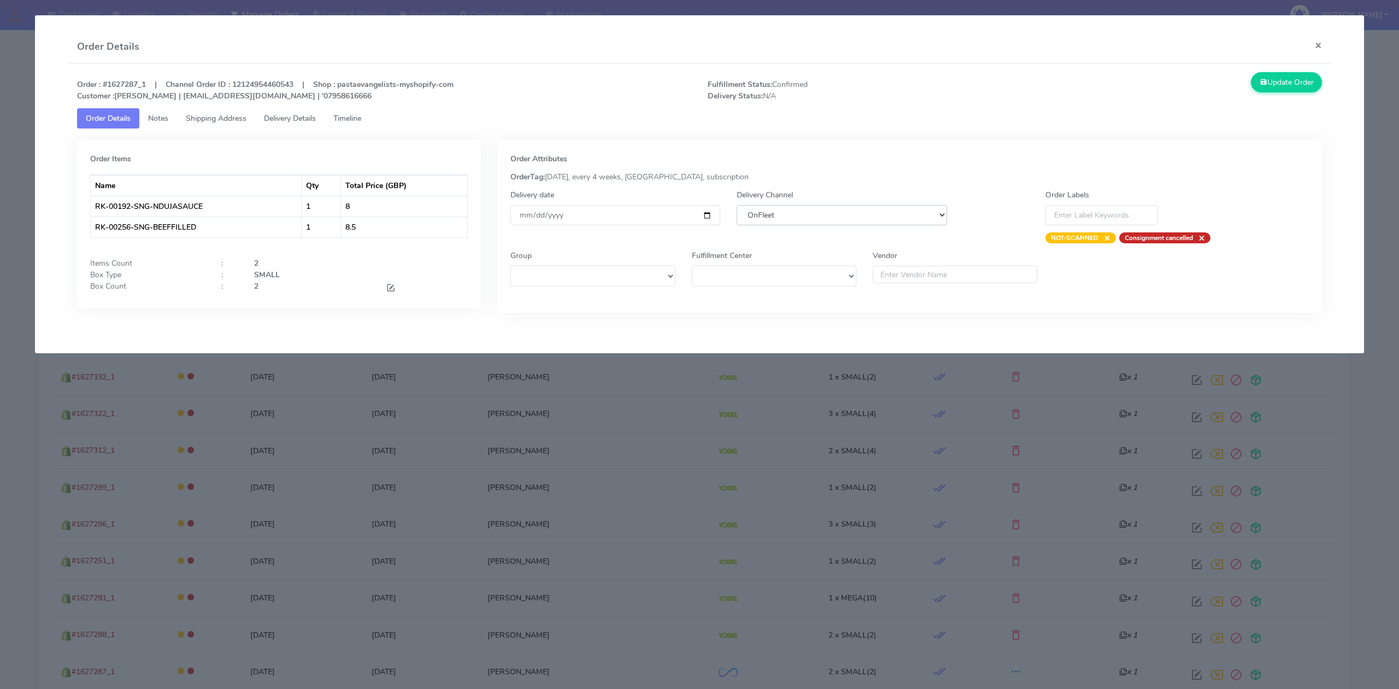
select select "5"
click at [737, 205] on select "DHL OnFleet Royal Mail DPD Yodel MaxOptra Amazon Collection" at bounding box center [842, 215] width 210 height 20
click at [1292, 77] on button "Update Order" at bounding box center [1286, 82] width 71 height 20
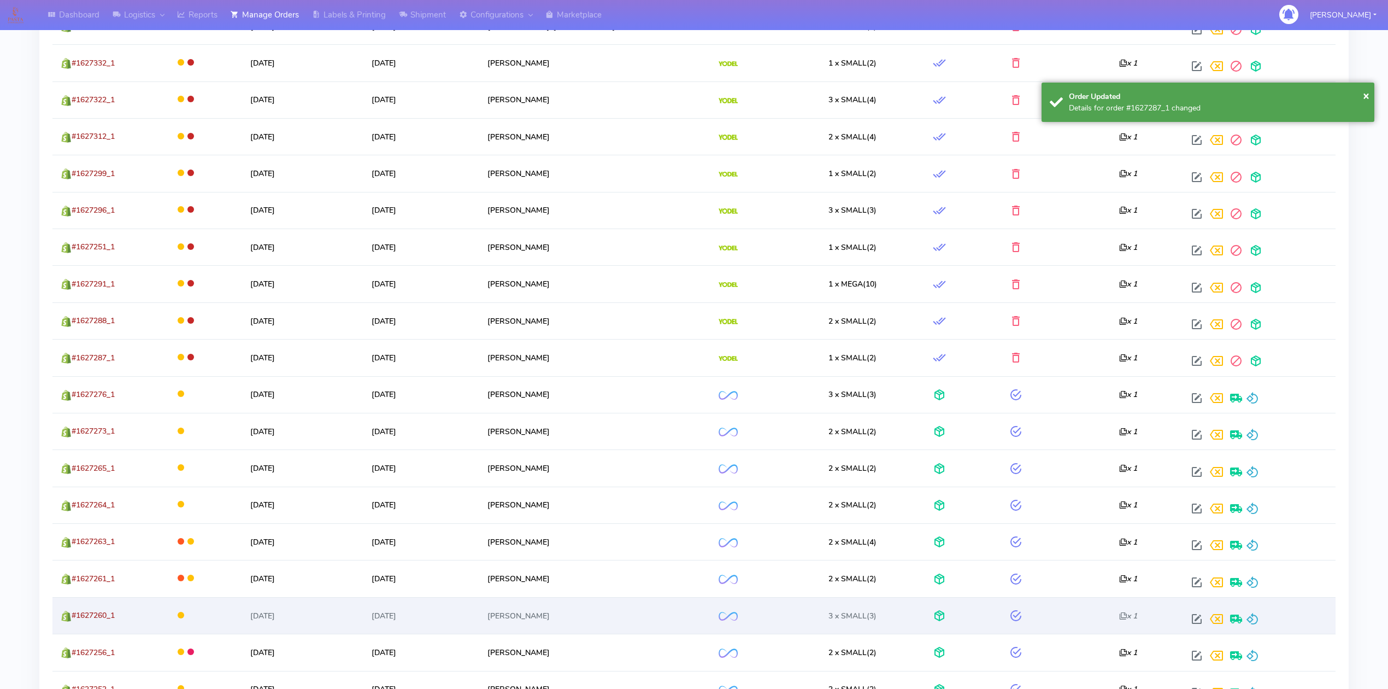
scroll to position [801, 0]
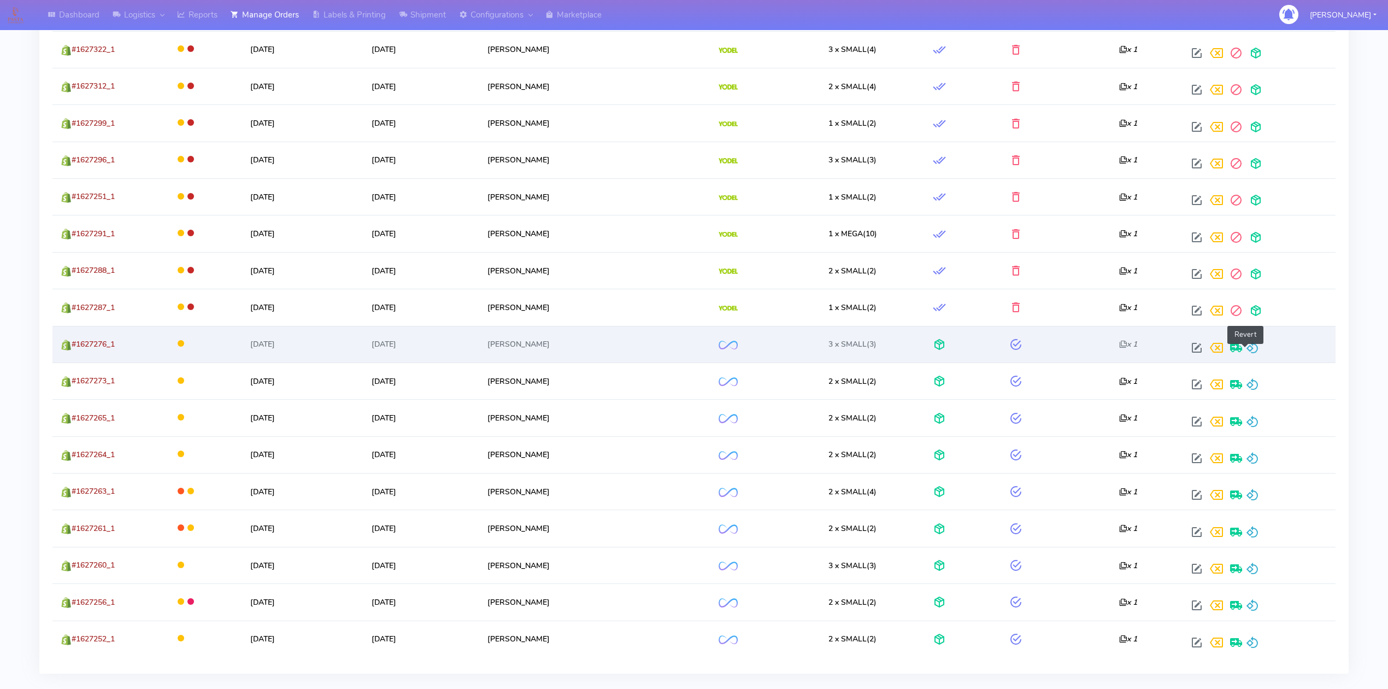
click at [1246, 345] on span at bounding box center [1252, 350] width 13 height 10
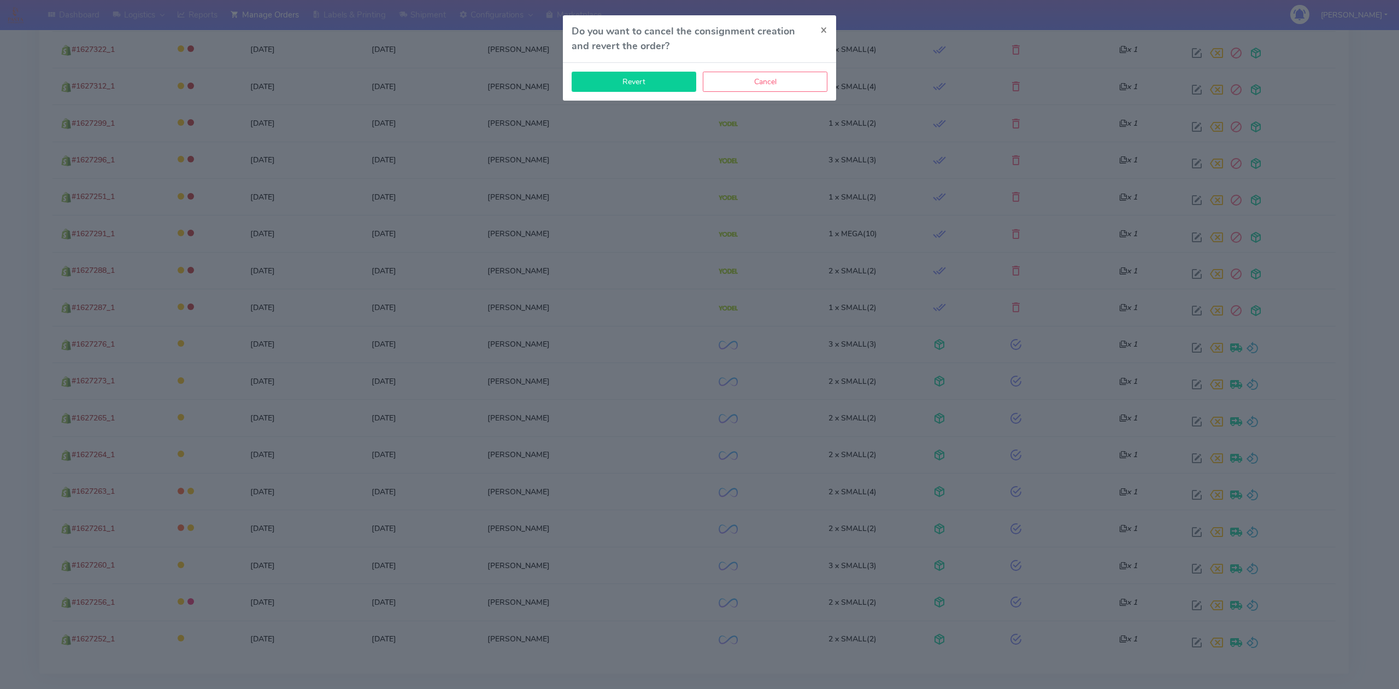
click at [654, 81] on button "Revert" at bounding box center [634, 82] width 125 height 20
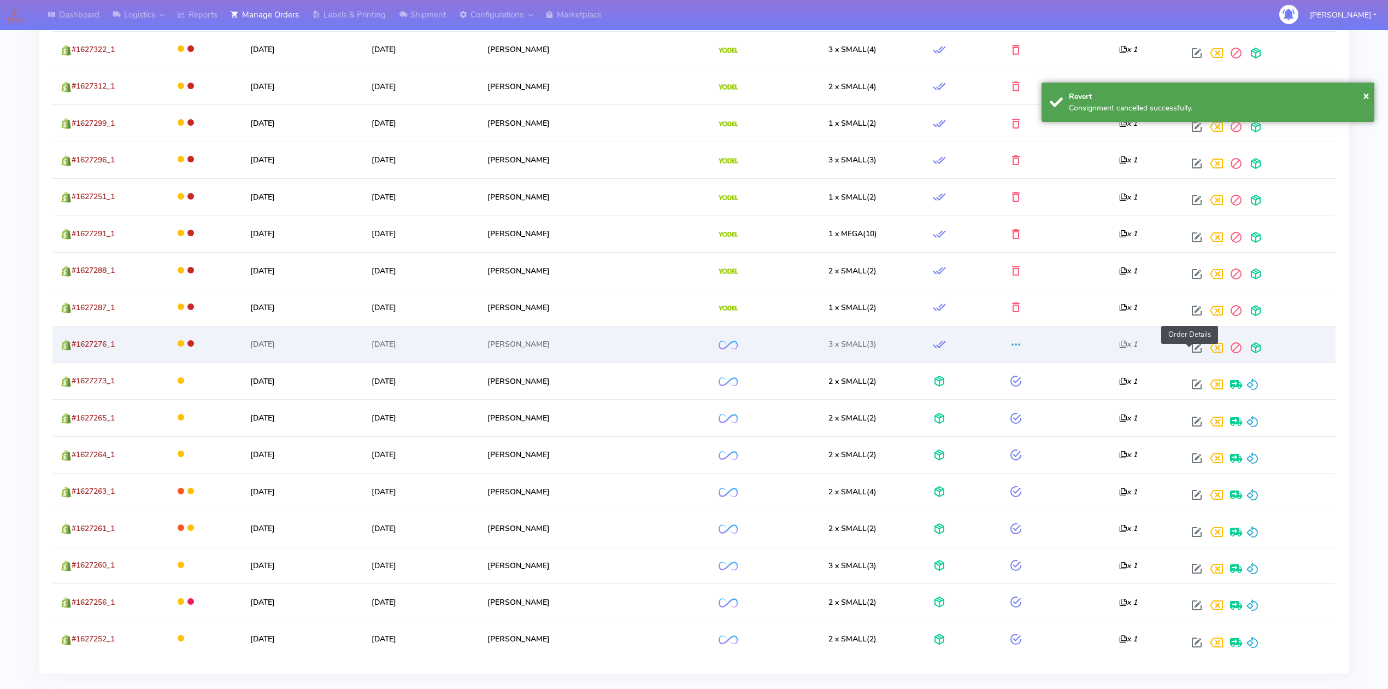
click at [1191, 349] on span at bounding box center [1197, 350] width 20 height 10
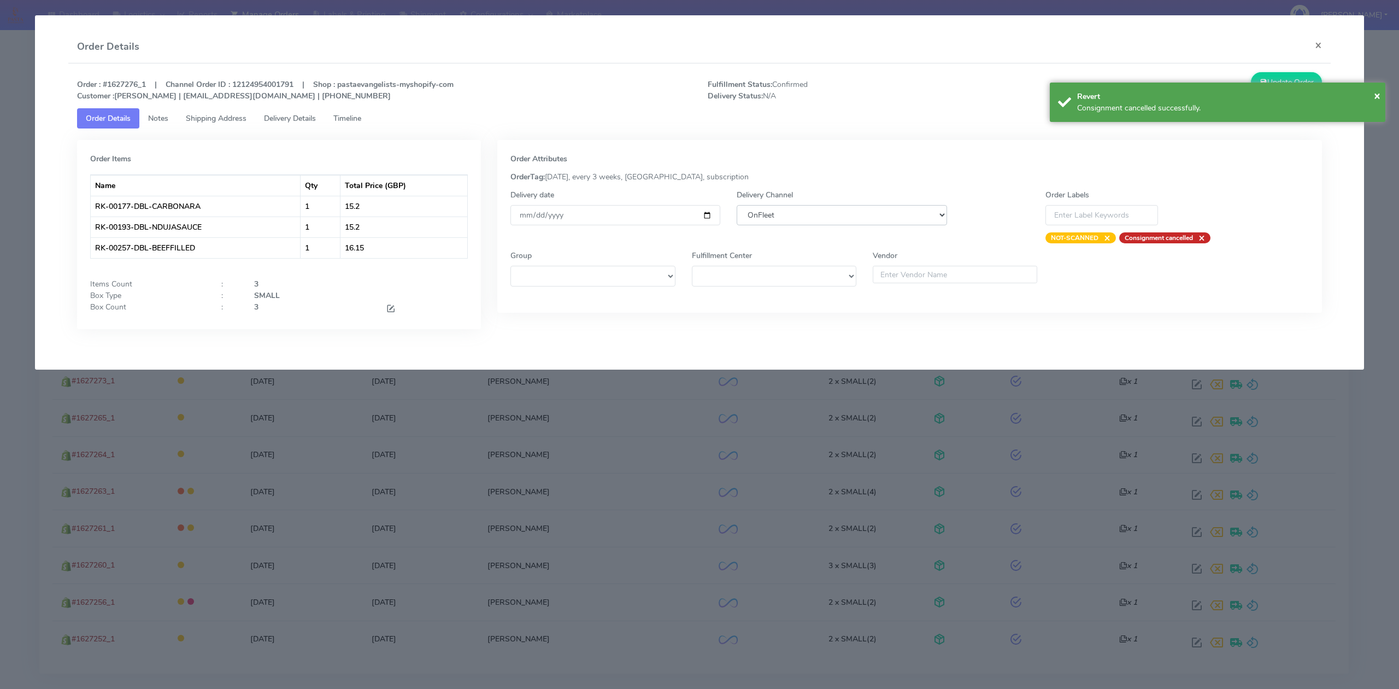
click at [892, 214] on select "DHL OnFleet Royal Mail DPD Yodel MaxOptra Amazon Collection" at bounding box center [842, 215] width 210 height 20
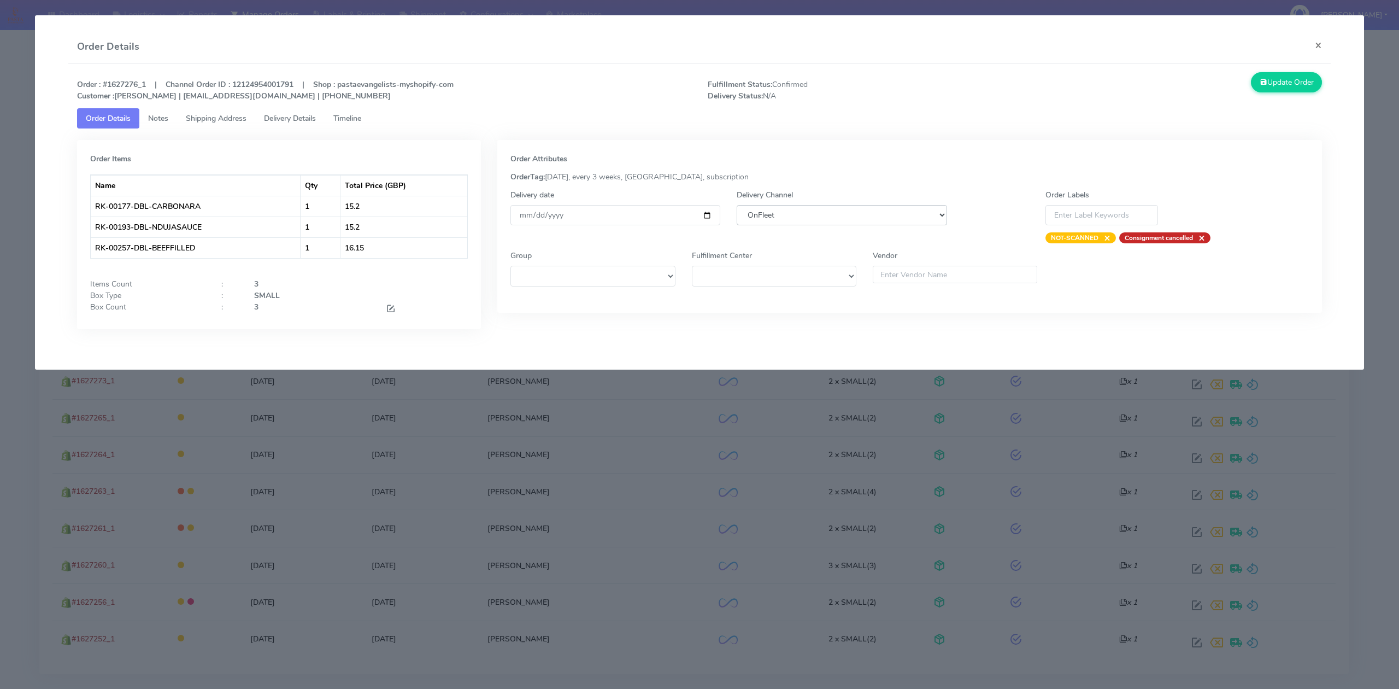
select select "5"
click at [737, 205] on select "DHL OnFleet Royal Mail DPD Yodel MaxOptra Amazon Collection" at bounding box center [842, 215] width 210 height 20
click at [1278, 80] on button "Update Order" at bounding box center [1286, 82] width 71 height 20
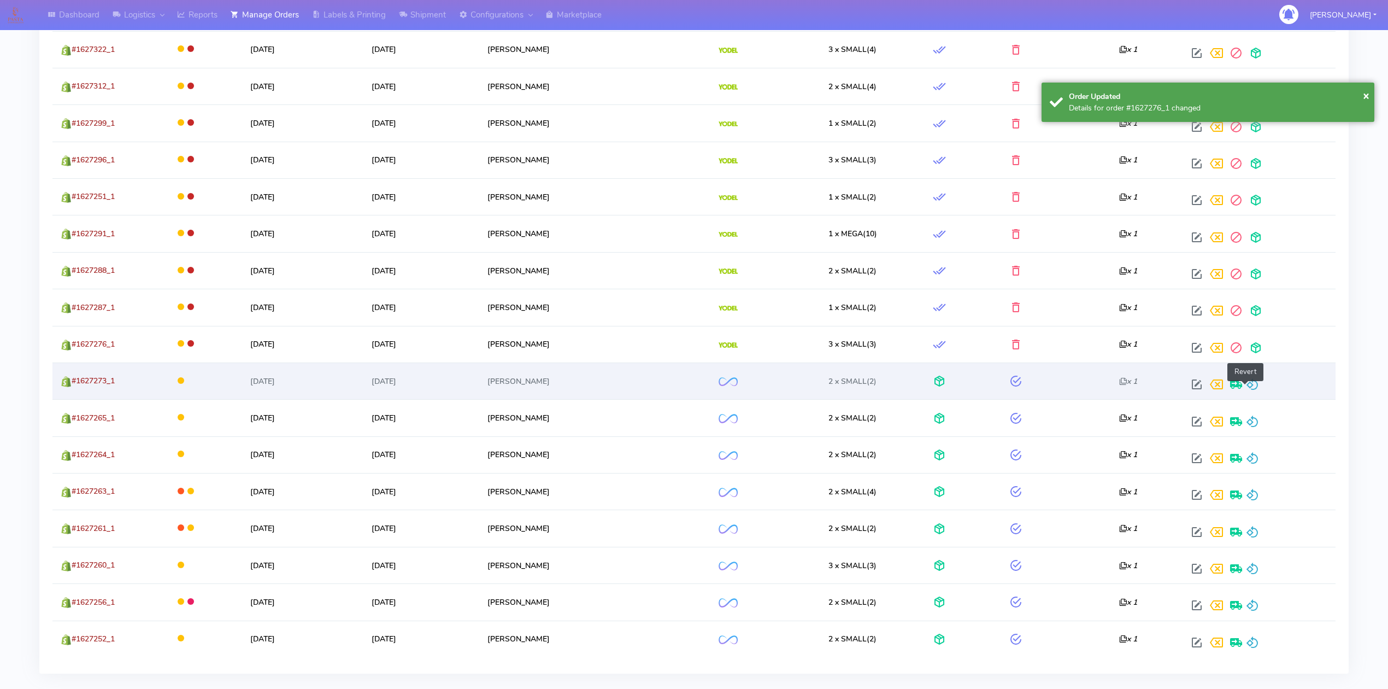
click at [1249, 384] on span at bounding box center [1252, 387] width 13 height 10
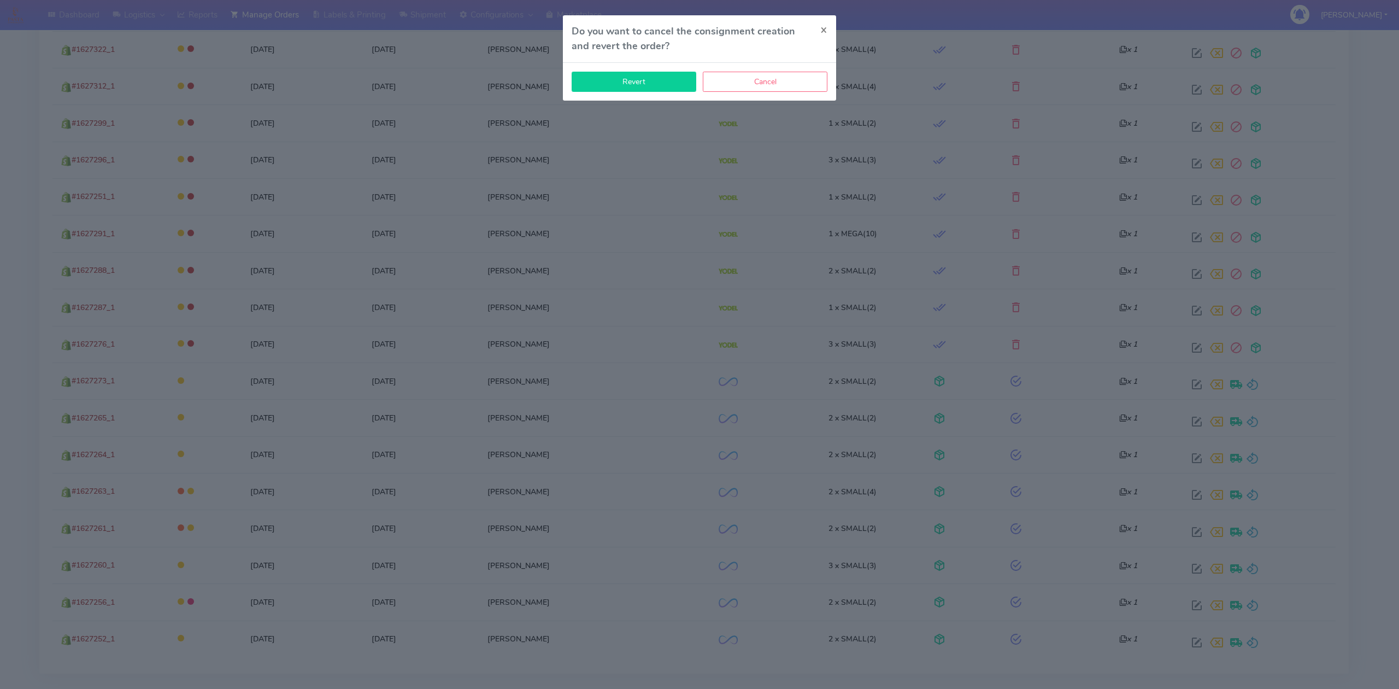
click at [681, 90] on div "Revert Cancel" at bounding box center [699, 82] width 273 height 38
click at [681, 90] on button "Revert" at bounding box center [634, 82] width 125 height 20
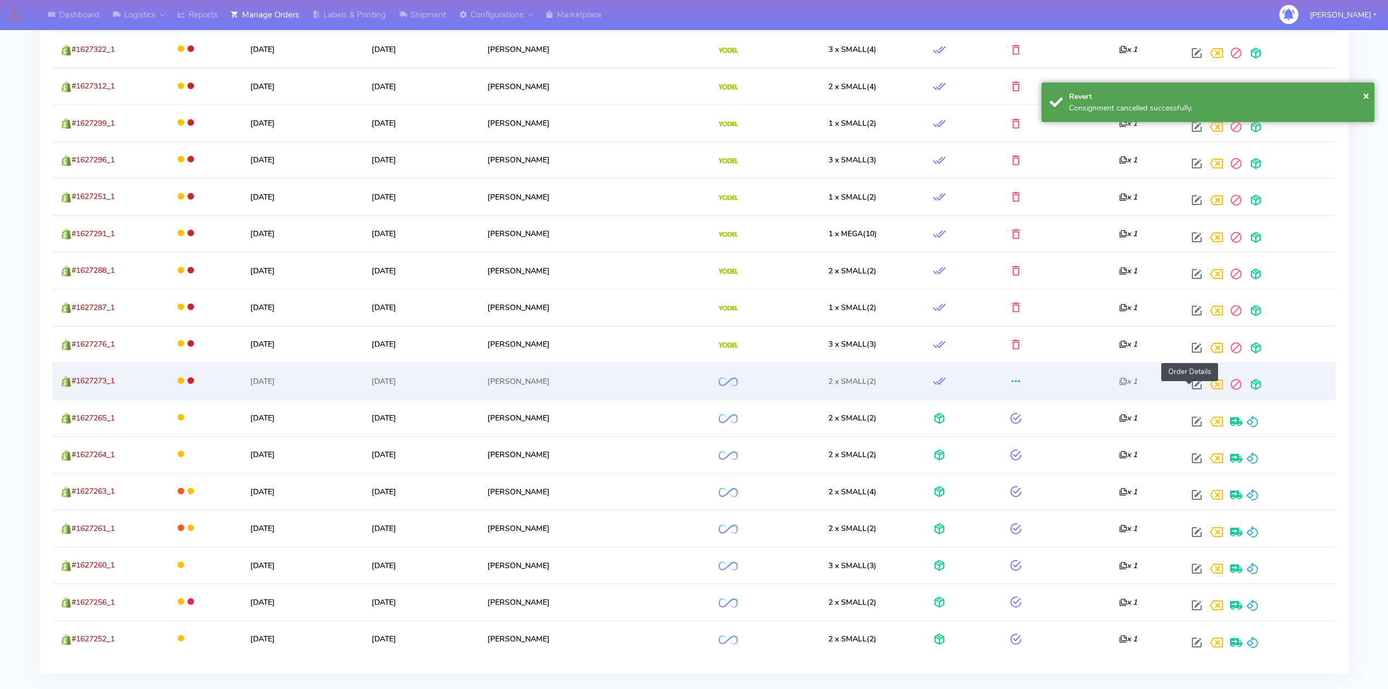
click at [1192, 391] on span at bounding box center [1197, 387] width 20 height 10
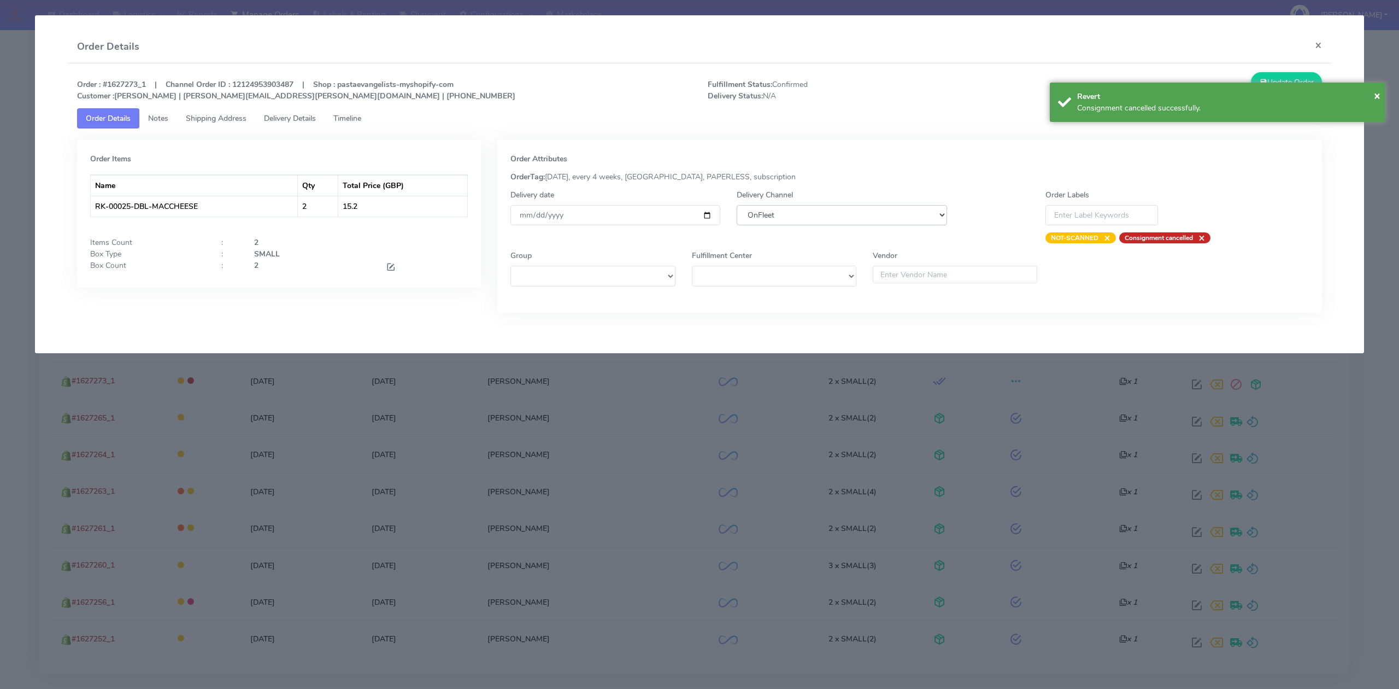
drag, startPoint x: 759, startPoint y: 211, endPoint x: 764, endPoint y: 217, distance: 7.8
click at [759, 212] on select "DHL OnFleet Royal Mail DPD Yodel MaxOptra Amazon Collection" at bounding box center [842, 215] width 210 height 20
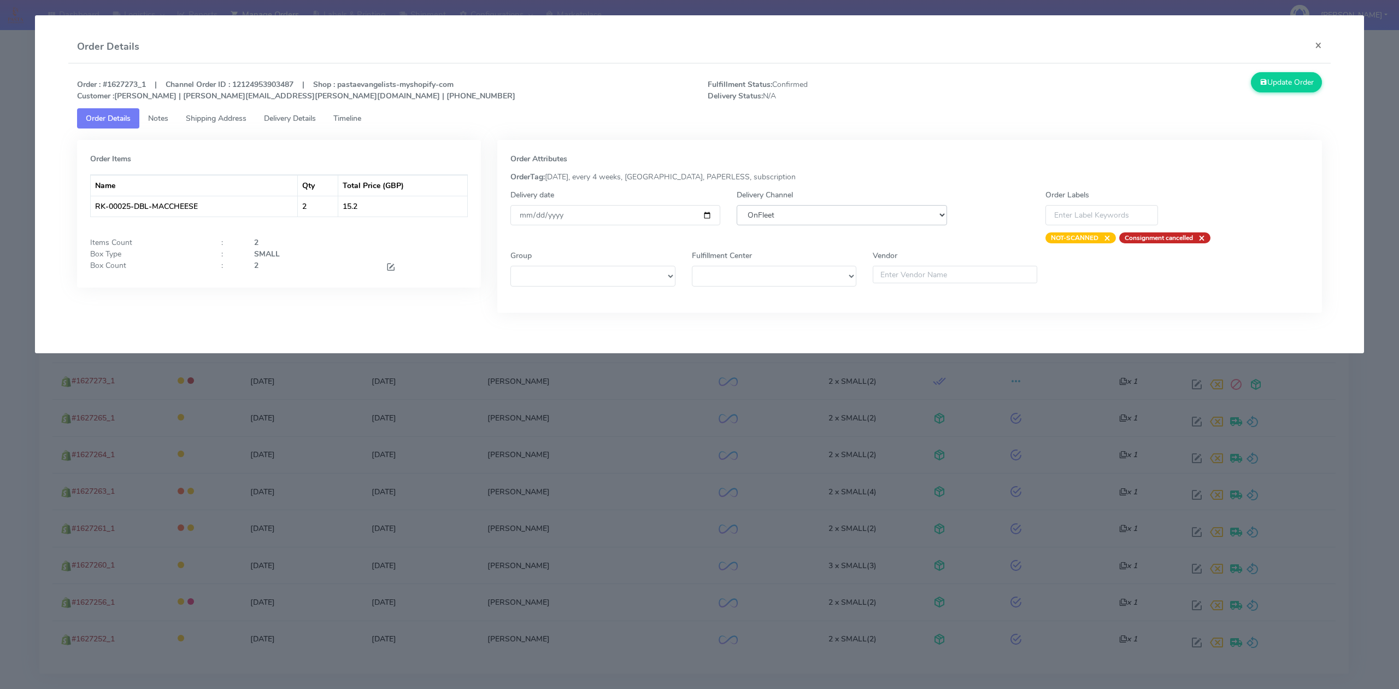
select select "5"
click at [737, 205] on select "DHL OnFleet Royal Mail DPD Yodel MaxOptra Amazon Collection" at bounding box center [842, 215] width 210 height 20
drag, startPoint x: 1278, startPoint y: 84, endPoint x: 1269, endPoint y: 105, distance: 23.0
click at [1278, 84] on button "Update Order" at bounding box center [1286, 82] width 71 height 20
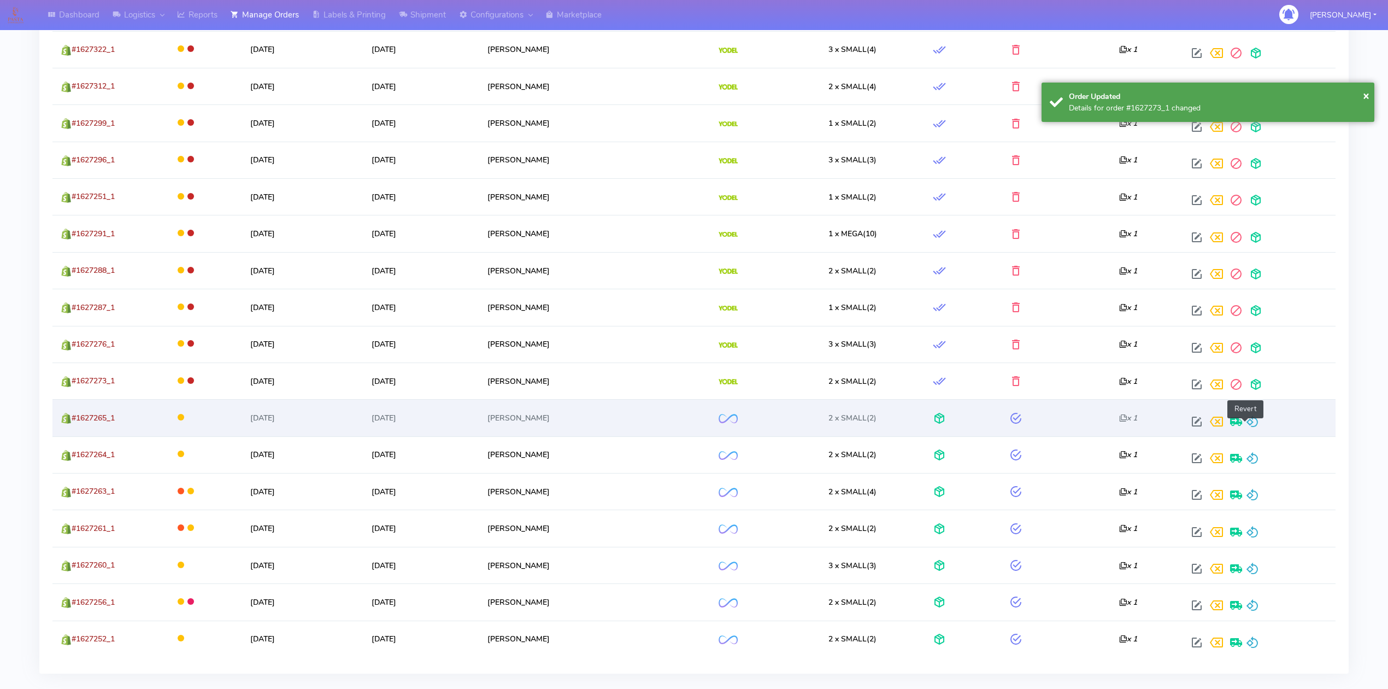
click at [1246, 427] on span at bounding box center [1252, 424] width 13 height 10
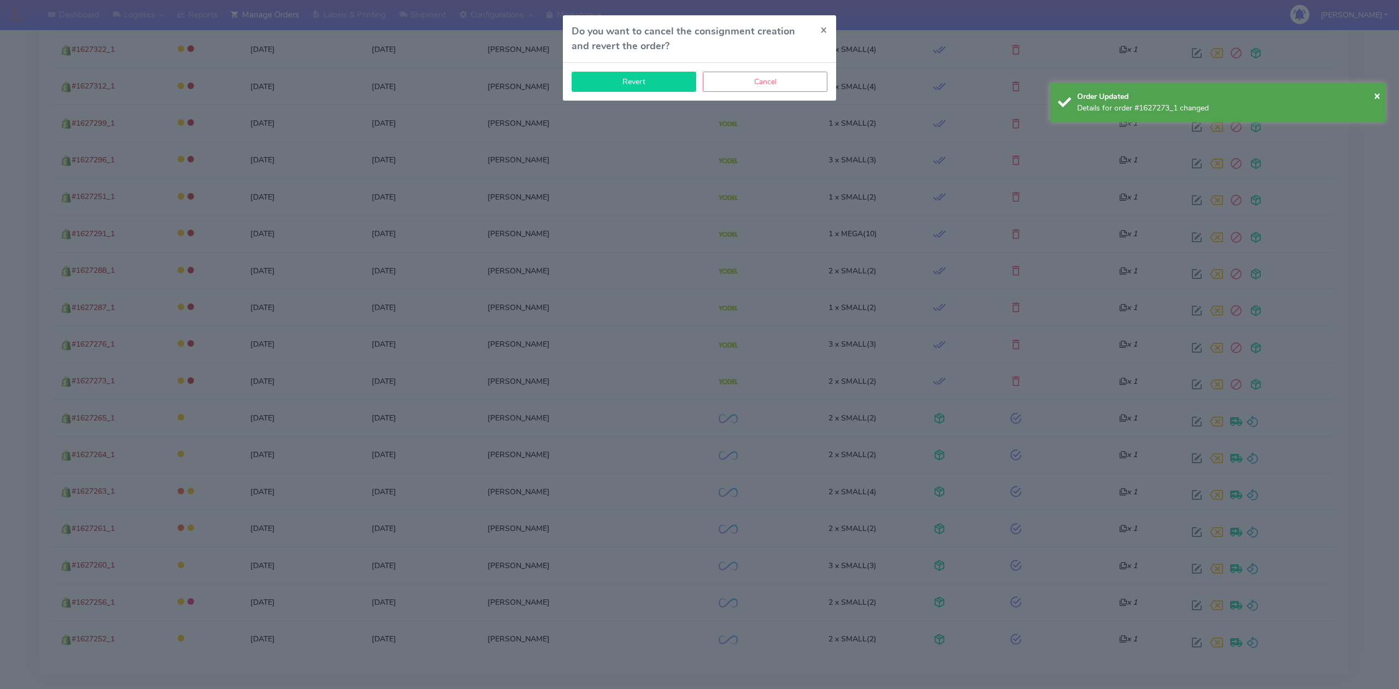
click at [623, 77] on button "Revert" at bounding box center [634, 82] width 125 height 20
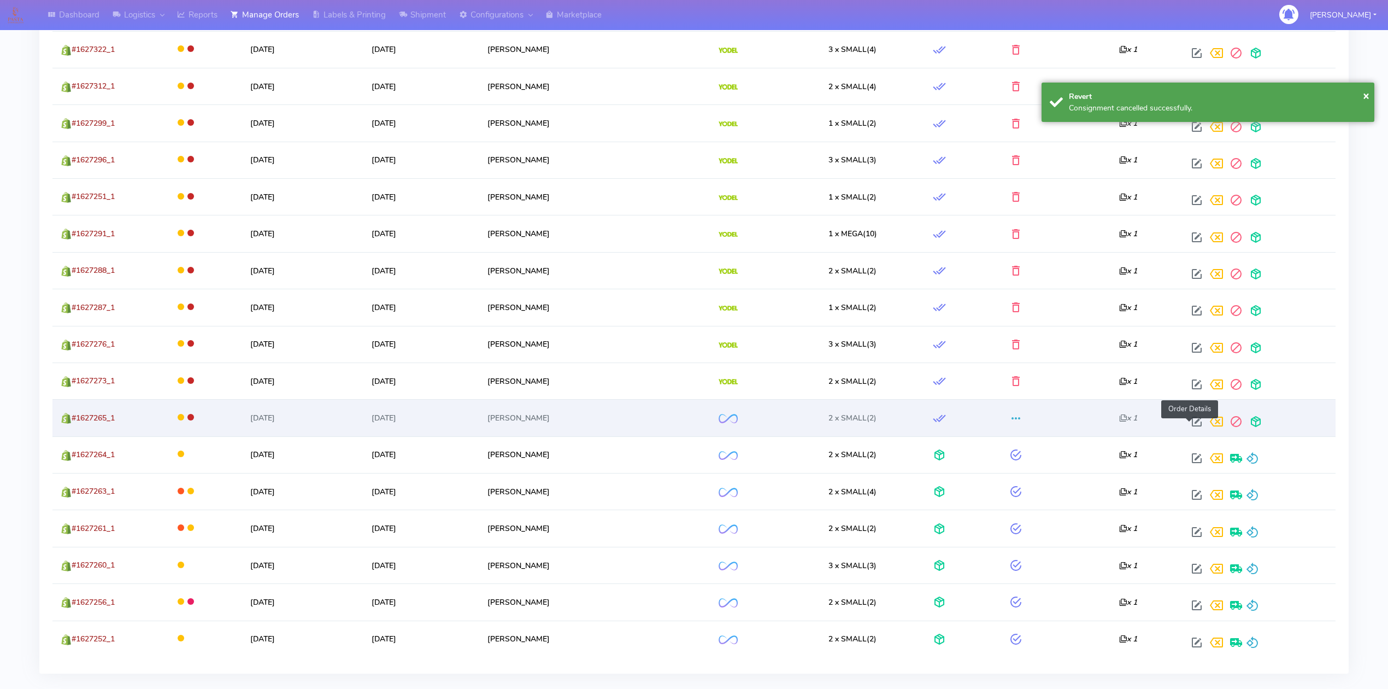
click at [1194, 429] on span at bounding box center [1197, 424] width 20 height 10
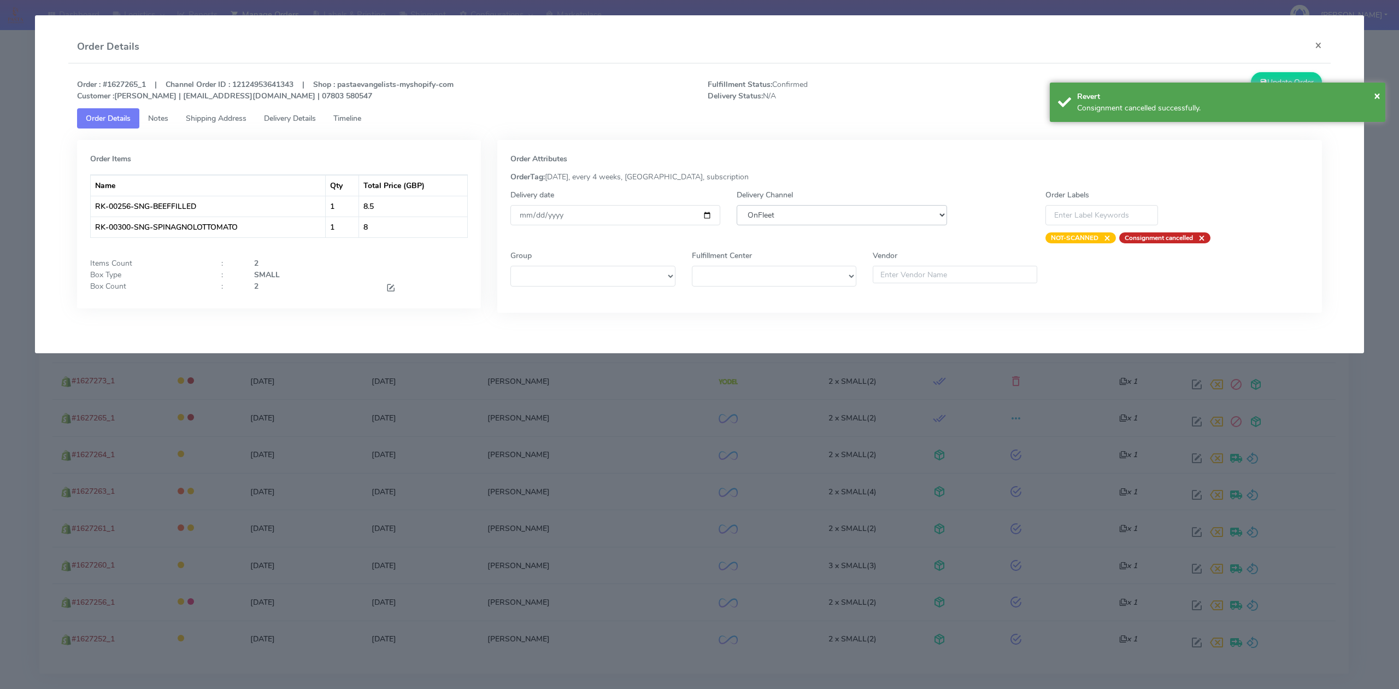
click at [895, 218] on select "DHL OnFleet Royal Mail DPD Yodel MaxOptra Amazon Collection" at bounding box center [842, 215] width 210 height 20
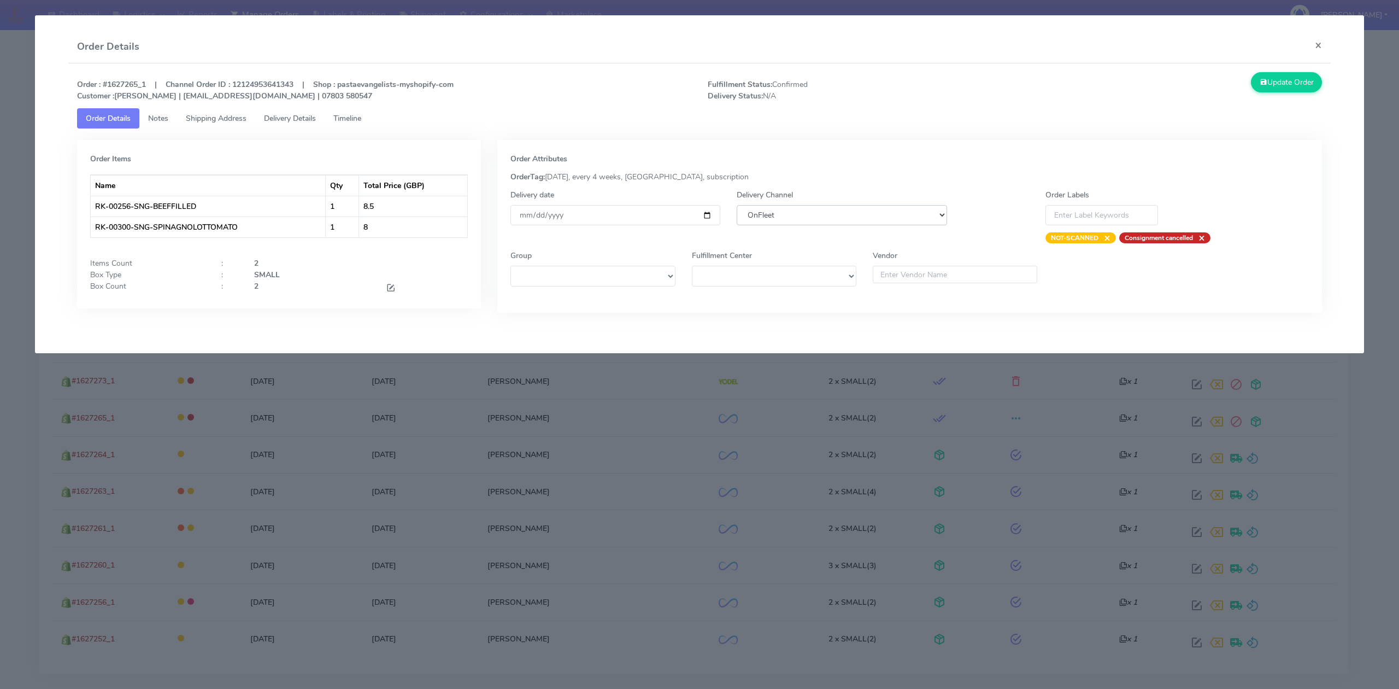
select select "5"
click at [737, 205] on select "DHL OnFleet Royal Mail DPD Yodel MaxOptra Amazon Collection" at bounding box center [842, 215] width 210 height 20
click at [1284, 82] on button "Update Order" at bounding box center [1286, 82] width 71 height 20
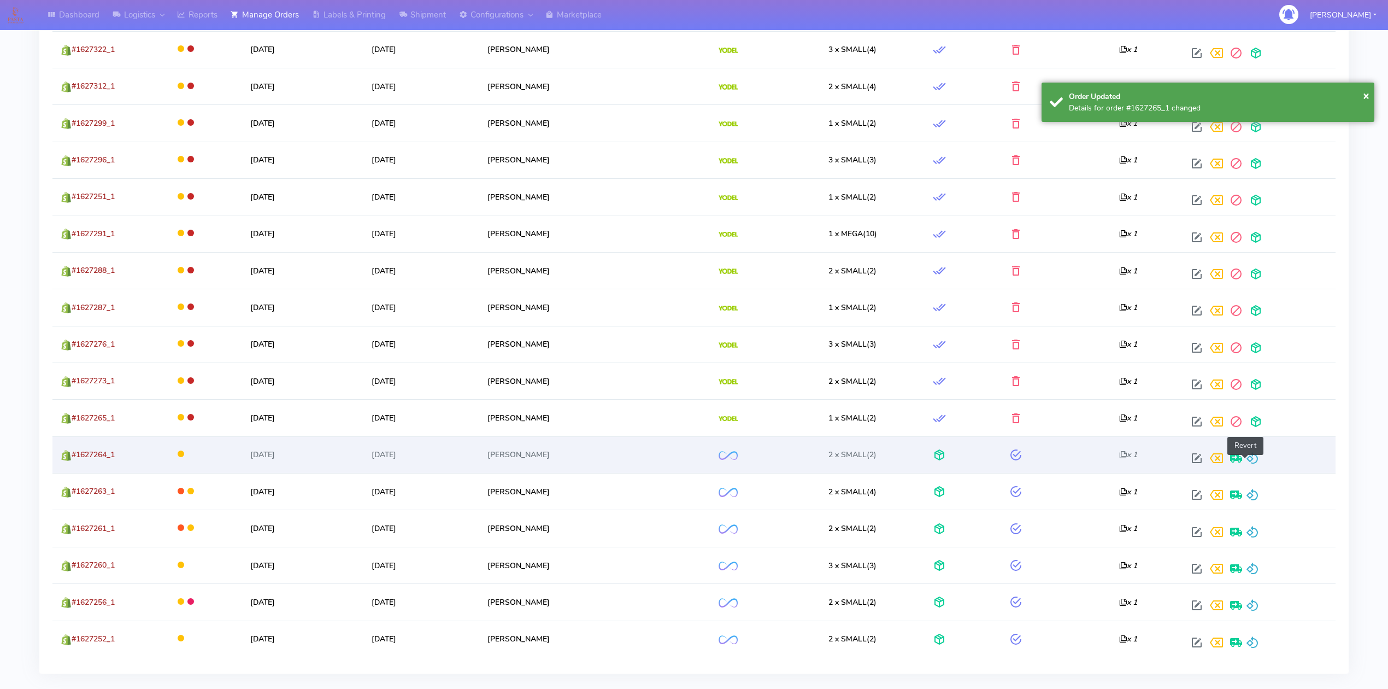
click at [1249, 464] on span at bounding box center [1252, 460] width 13 height 10
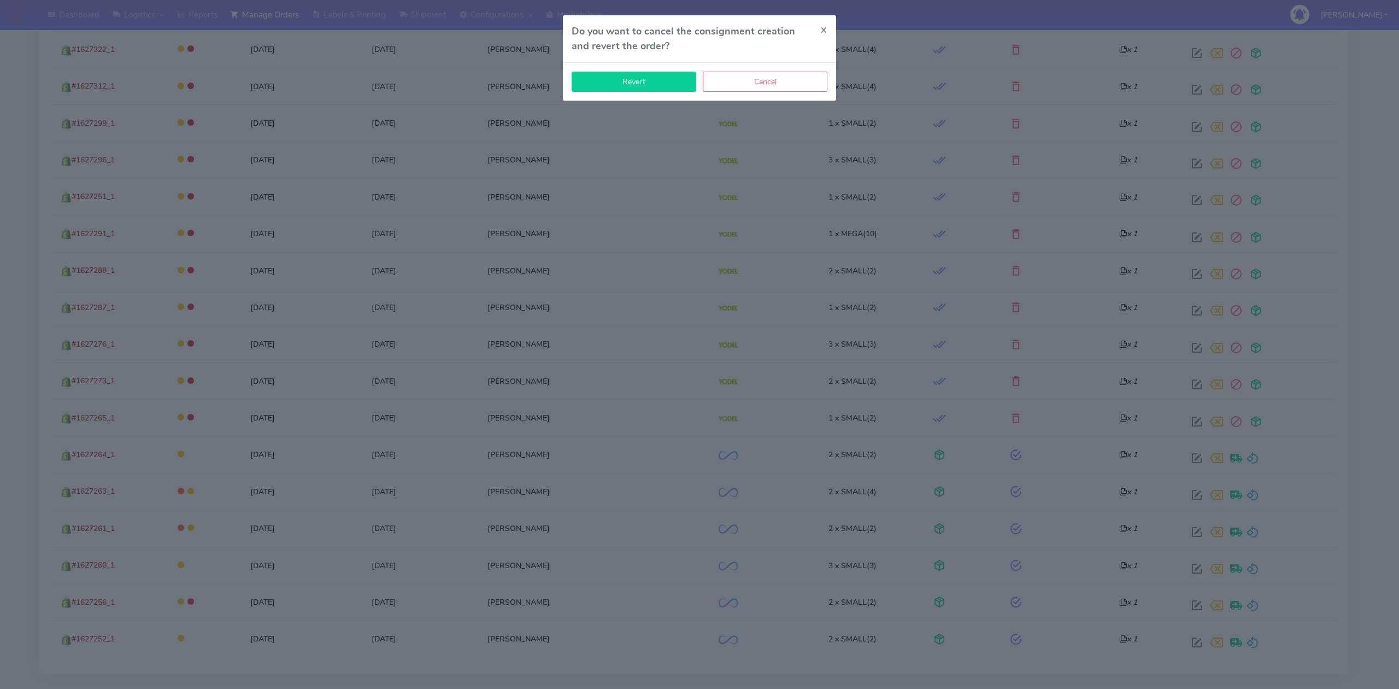
click at [656, 79] on button "Revert" at bounding box center [634, 82] width 125 height 20
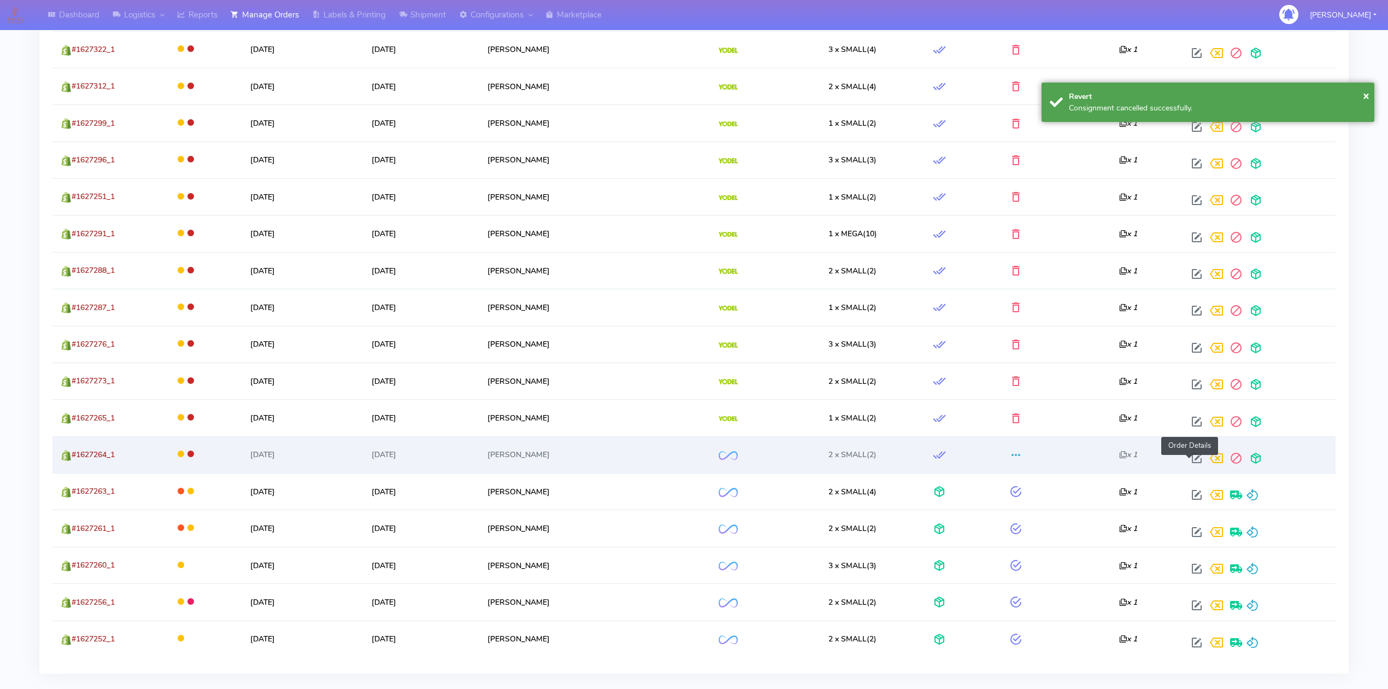
click at [1192, 466] on span at bounding box center [1197, 460] width 20 height 10
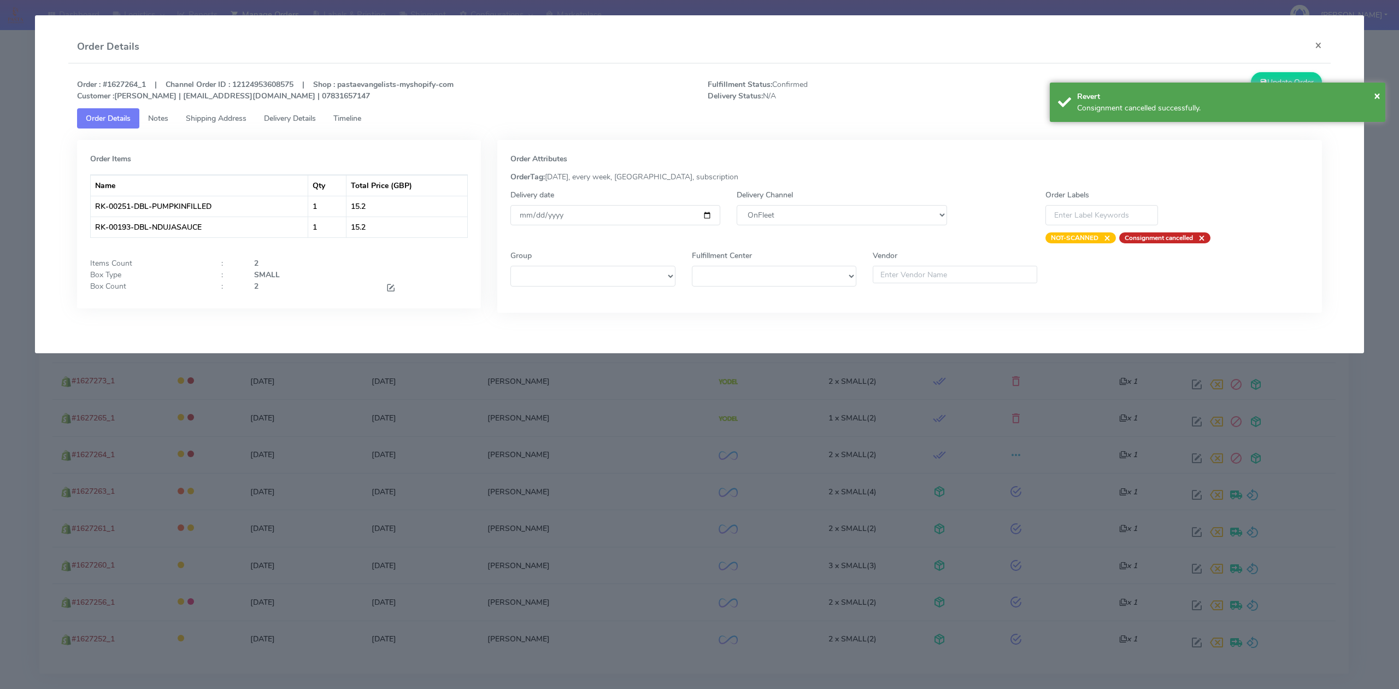
click at [792, 199] on label "Delivery Channel" at bounding box center [765, 194] width 56 height 11
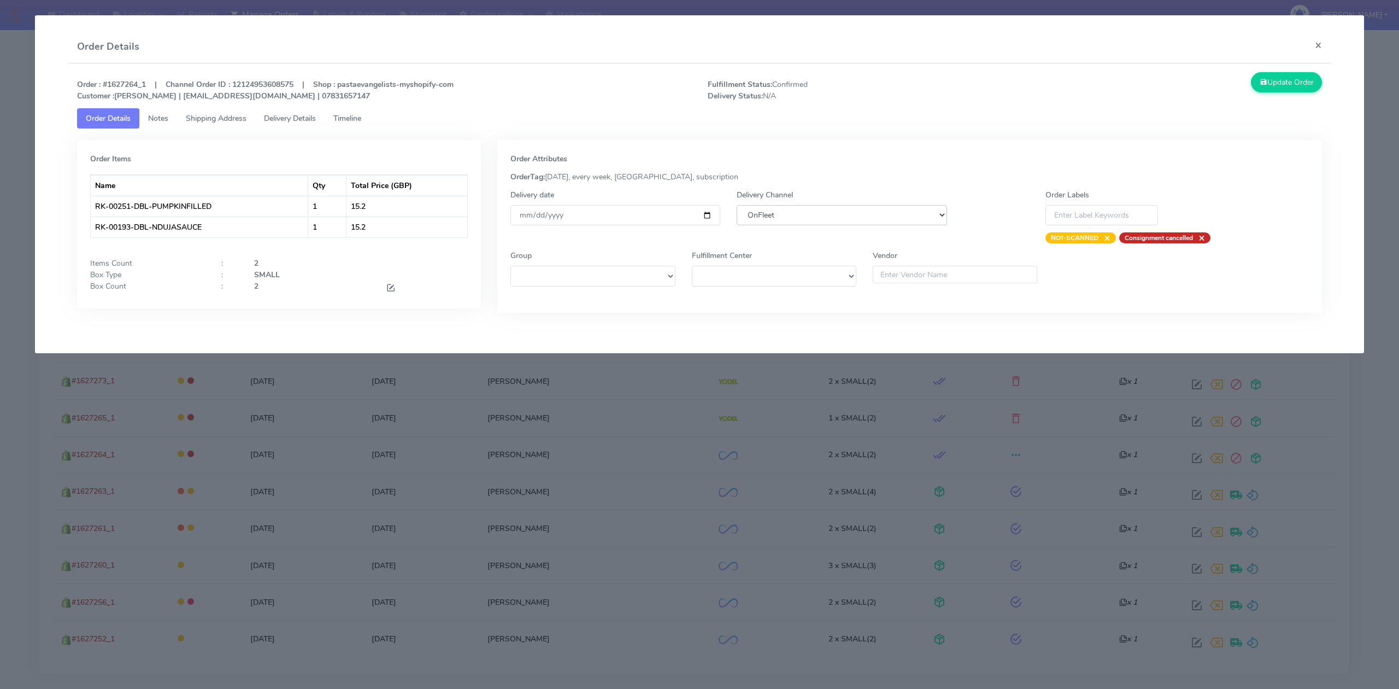
click at [792, 213] on select "DHL OnFleet Royal Mail DPD Yodel MaxOptra Amazon Collection" at bounding box center [842, 215] width 210 height 20
select select "5"
click at [737, 205] on select "DHL OnFleet Royal Mail DPD Yodel MaxOptra Amazon Collection" at bounding box center [842, 215] width 210 height 20
click at [1291, 77] on button "Update Order" at bounding box center [1286, 82] width 71 height 20
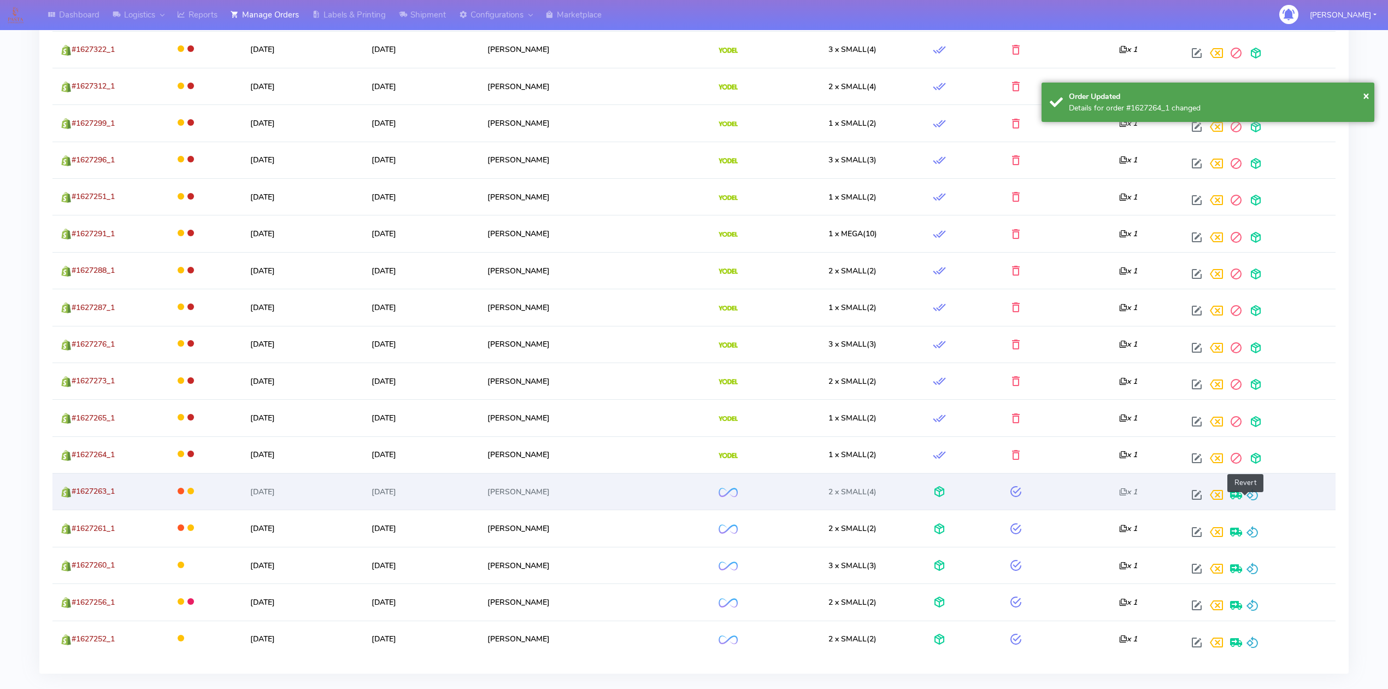
click at [1249, 502] on span at bounding box center [1252, 497] width 13 height 10
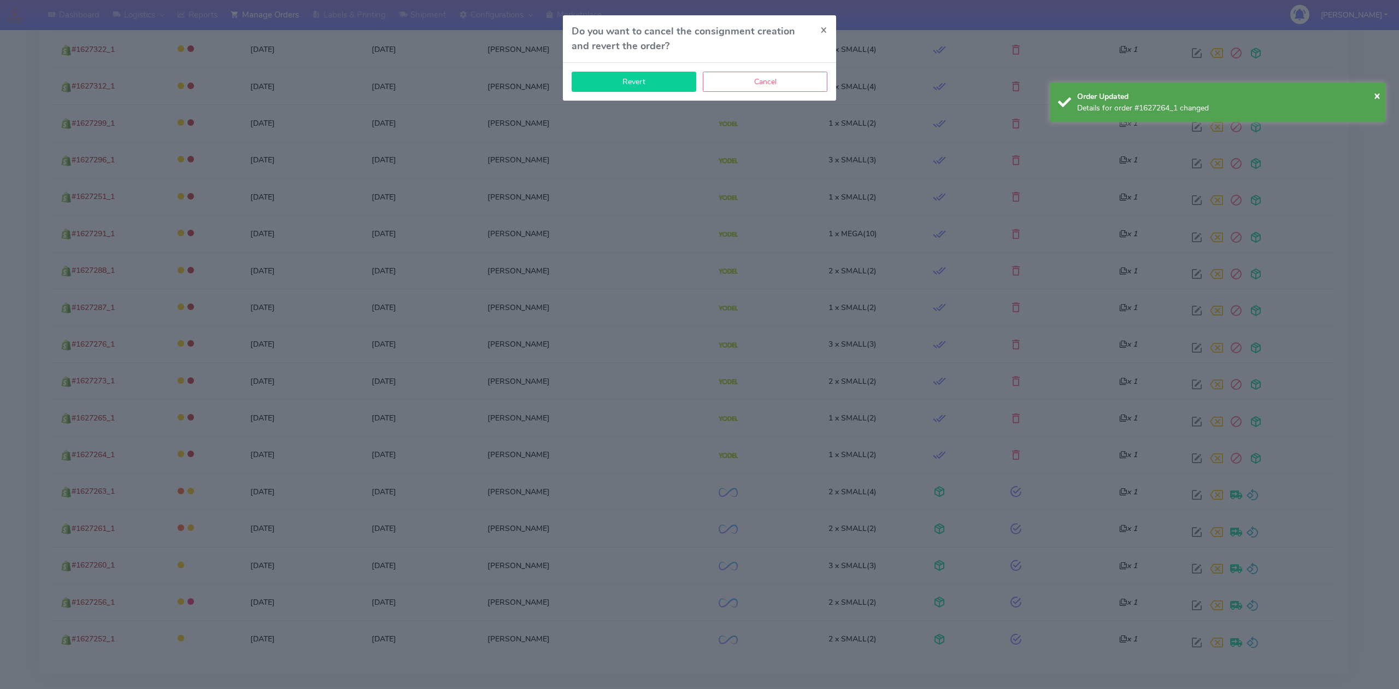
click at [663, 90] on button "Revert" at bounding box center [634, 82] width 125 height 20
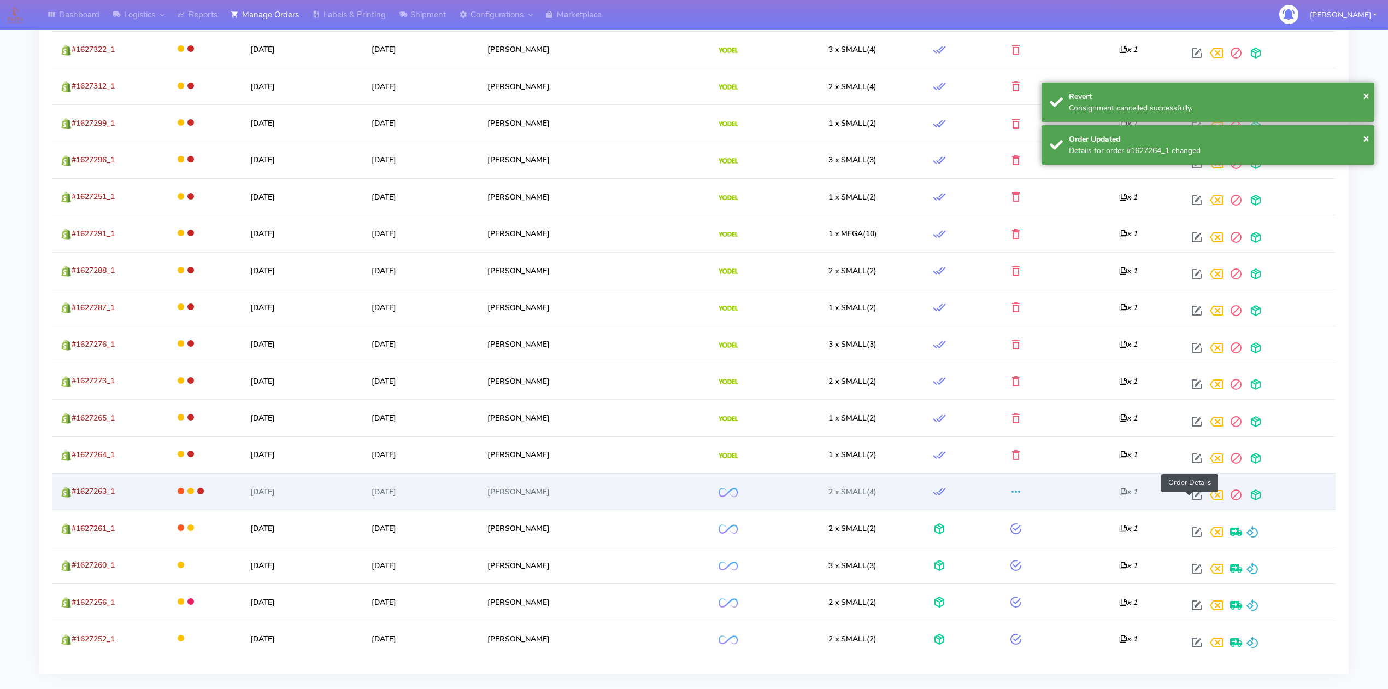
click at [1187, 501] on span at bounding box center [1197, 497] width 20 height 10
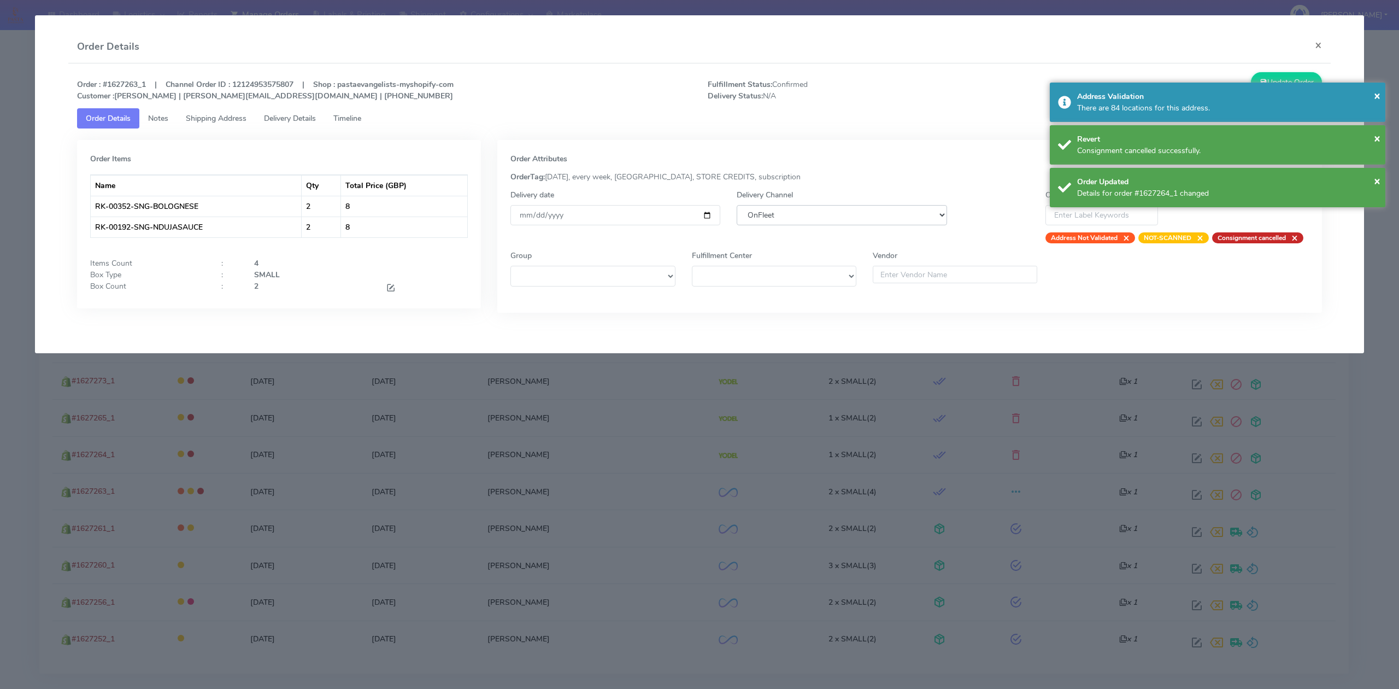
click at [830, 215] on select "DHL OnFleet Royal Mail DPD Yodel MaxOptra Amazon Collection" at bounding box center [842, 215] width 210 height 20
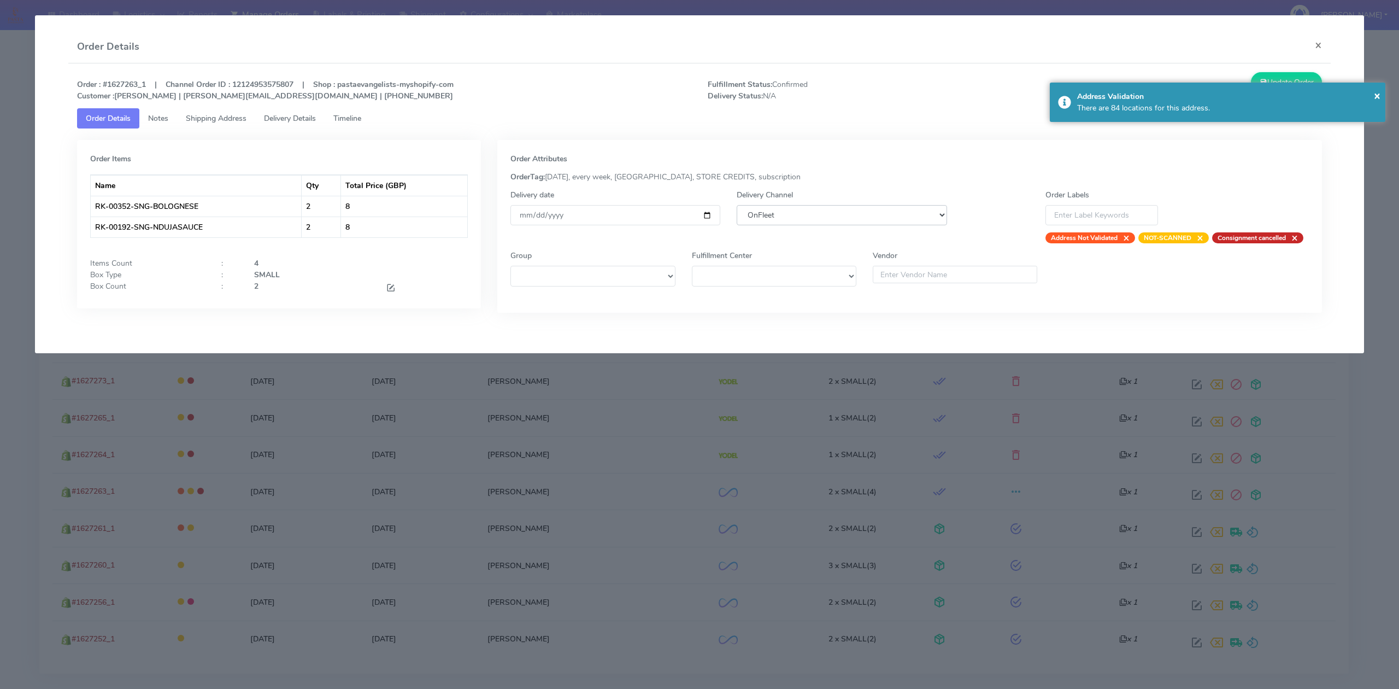
select select "5"
click at [737, 205] on select "DHL OnFleet Royal Mail DPD Yodel MaxOptra Amazon Collection" at bounding box center [842, 215] width 210 height 20
click at [1301, 79] on button "Update Order" at bounding box center [1286, 82] width 71 height 20
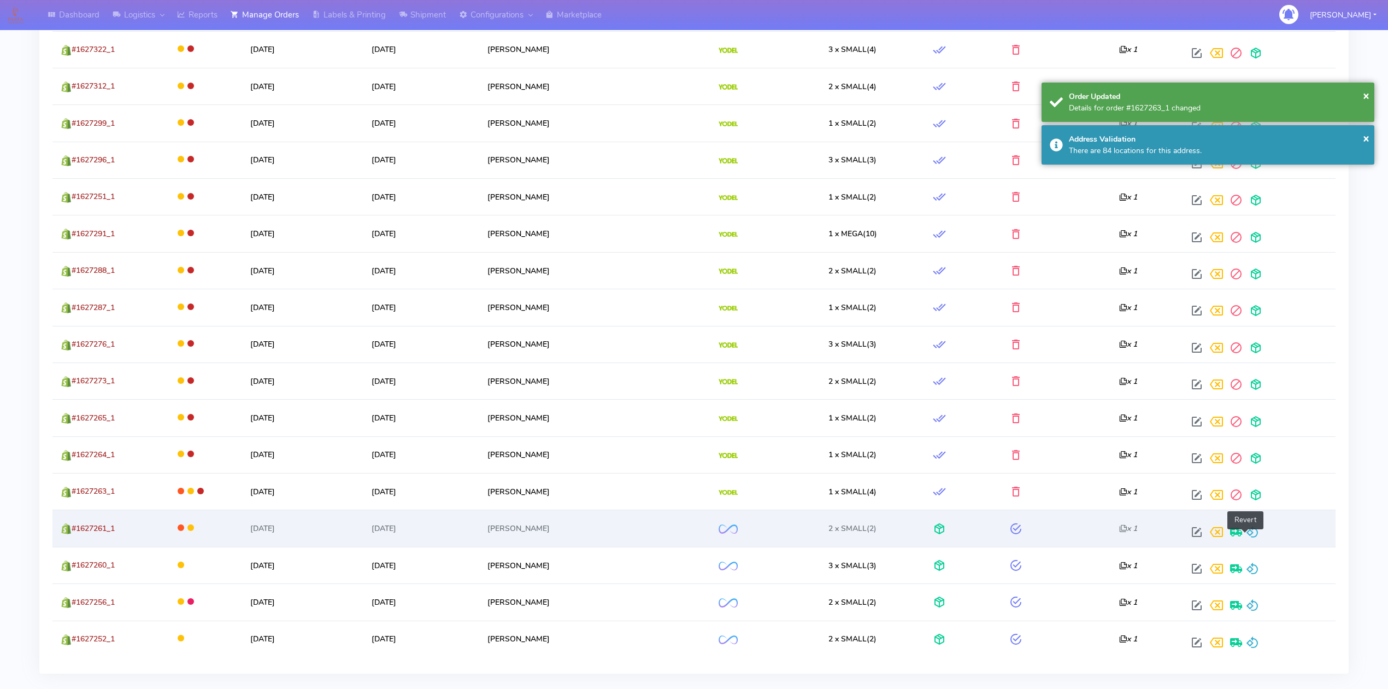
click at [1246, 532] on span at bounding box center [1252, 534] width 13 height 10
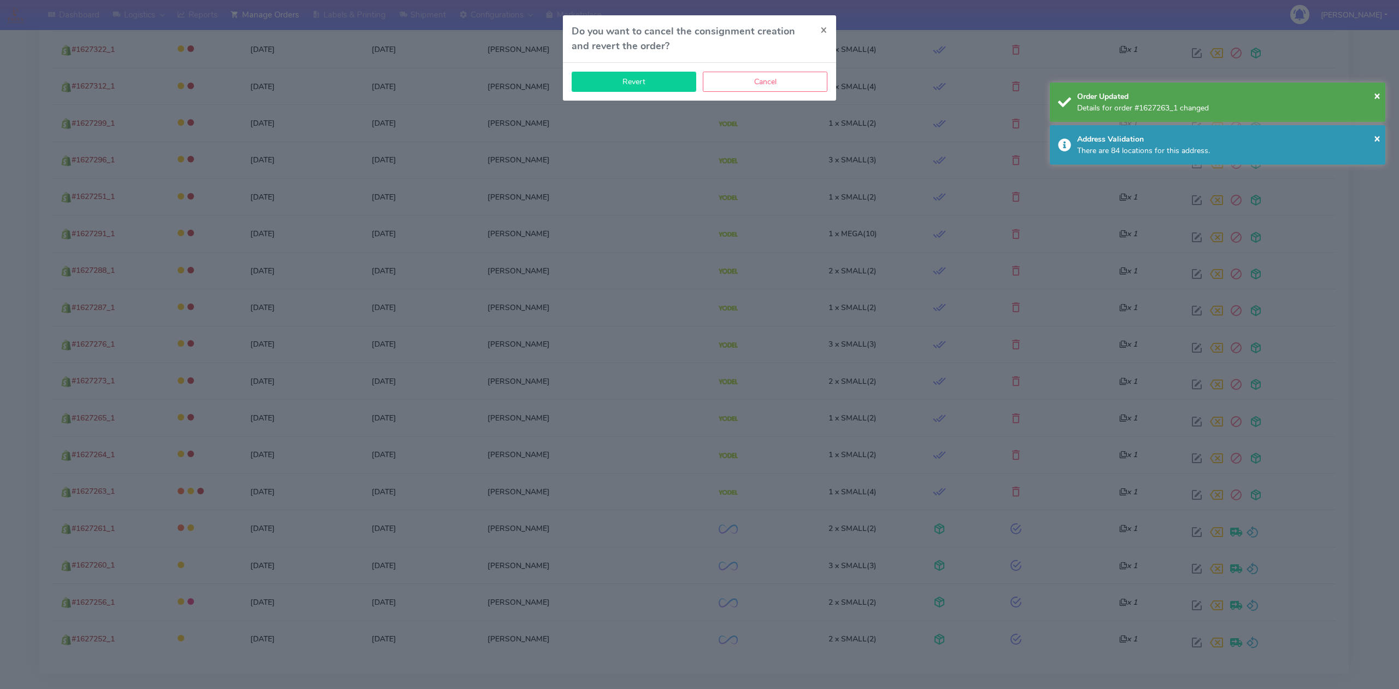
click at [658, 84] on button "Revert" at bounding box center [634, 82] width 125 height 20
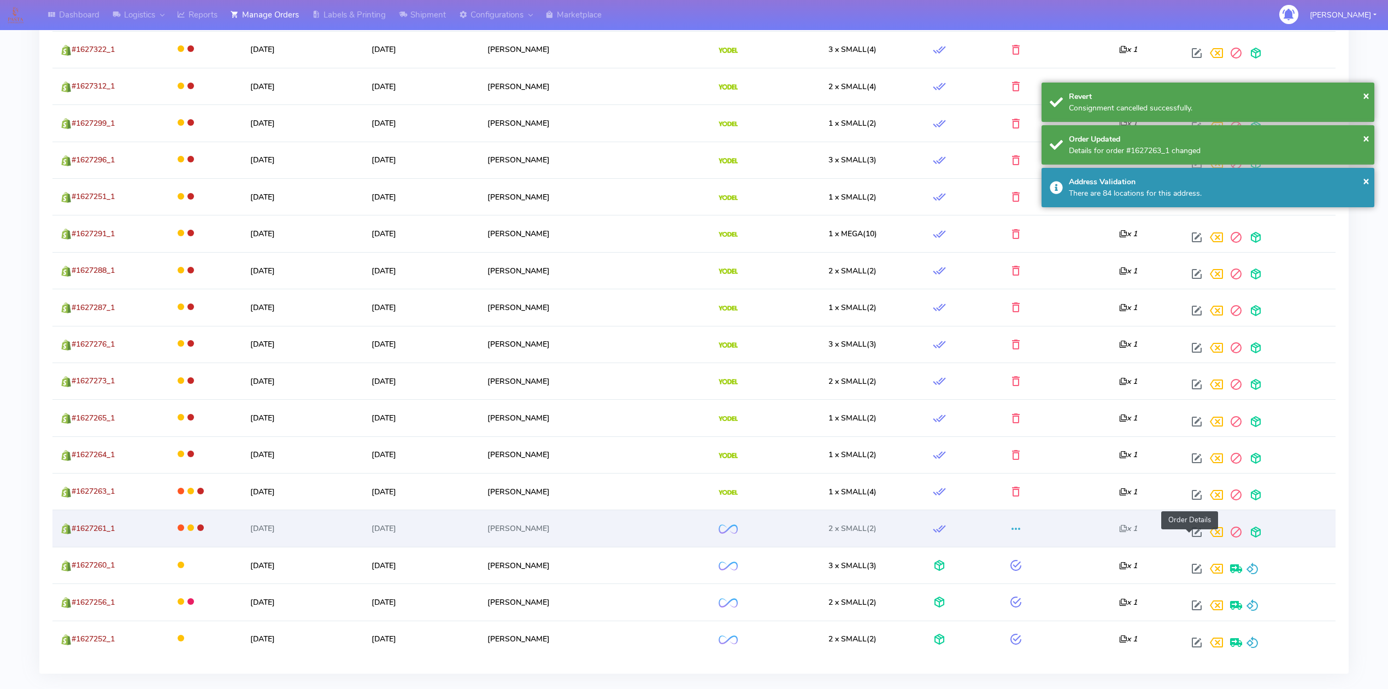
click at [1188, 539] on span at bounding box center [1197, 534] width 20 height 10
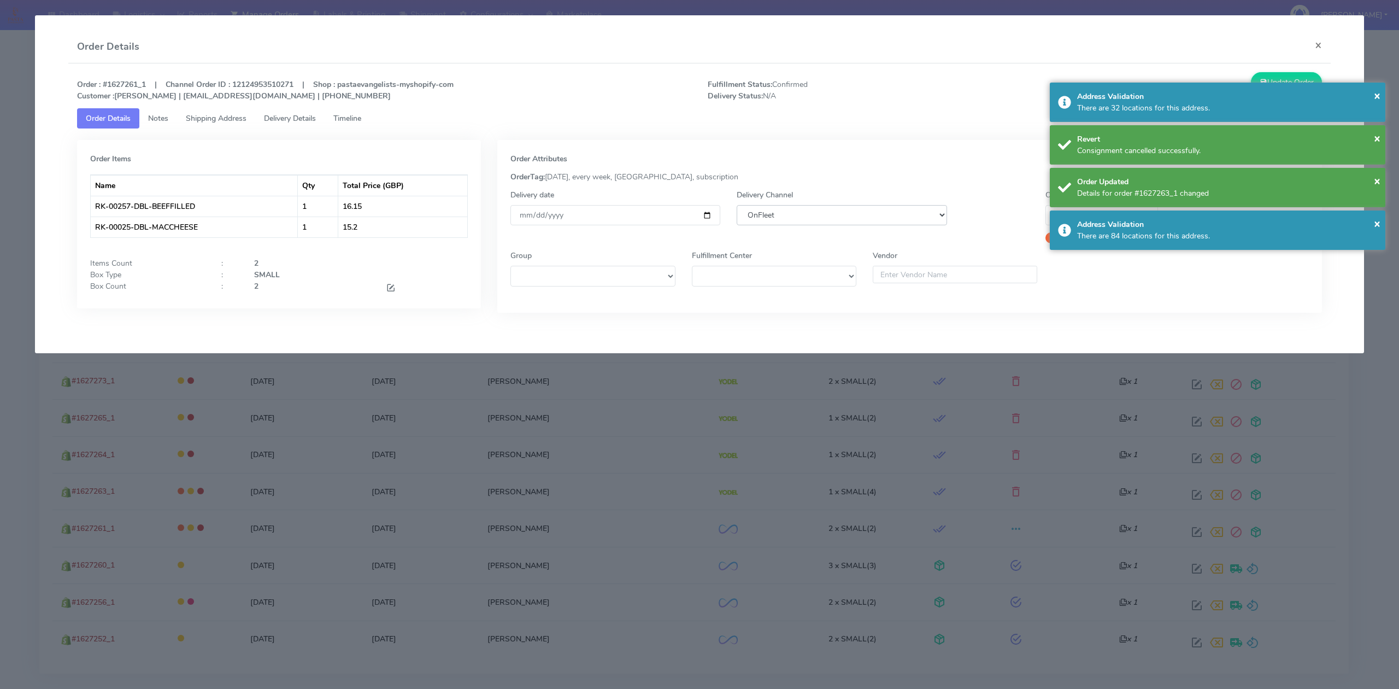
click at [829, 218] on select "DHL OnFleet Royal Mail DPD Yodel MaxOptra Amazon Collection" at bounding box center [842, 215] width 210 height 20
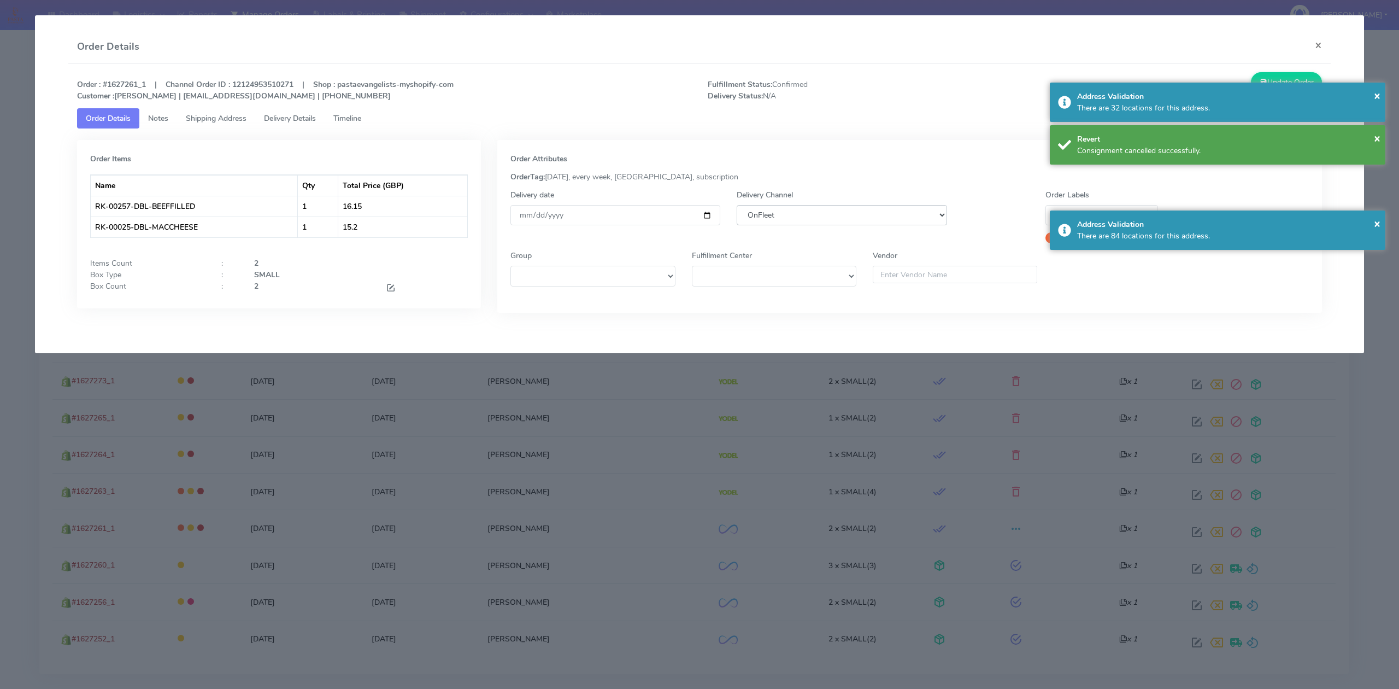
select select "5"
click at [737, 205] on select "DHL OnFleet Royal Mail DPD Yodel MaxOptra Amazon Collection" at bounding box center [842, 215] width 210 height 20
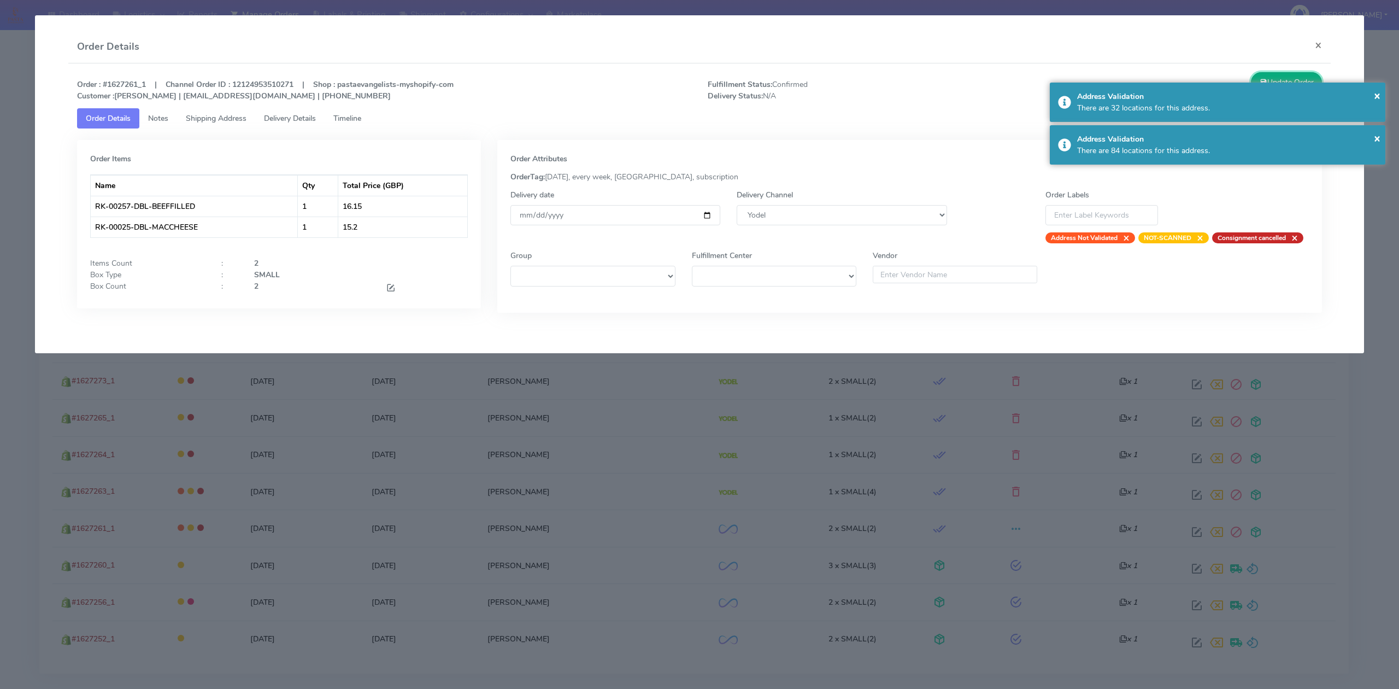
click at [1299, 77] on button "Update Order" at bounding box center [1286, 82] width 71 height 20
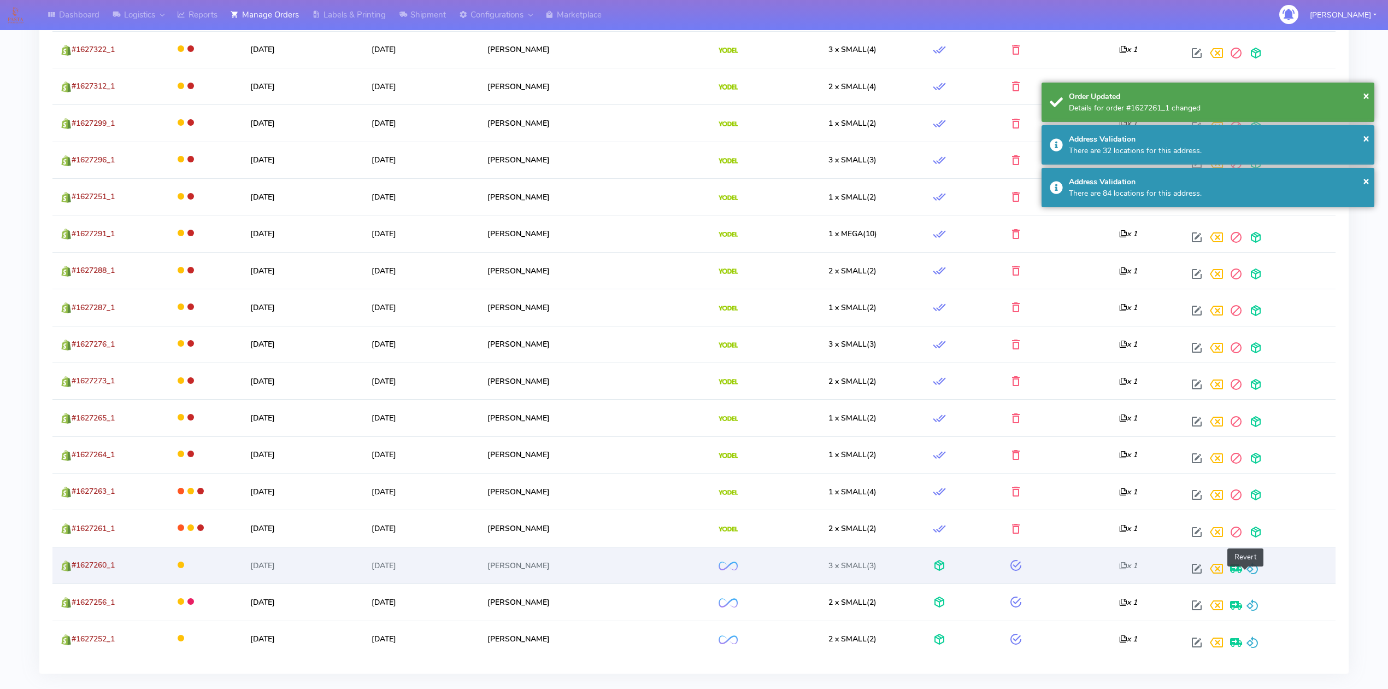
click at [1246, 572] on span at bounding box center [1252, 571] width 13 height 10
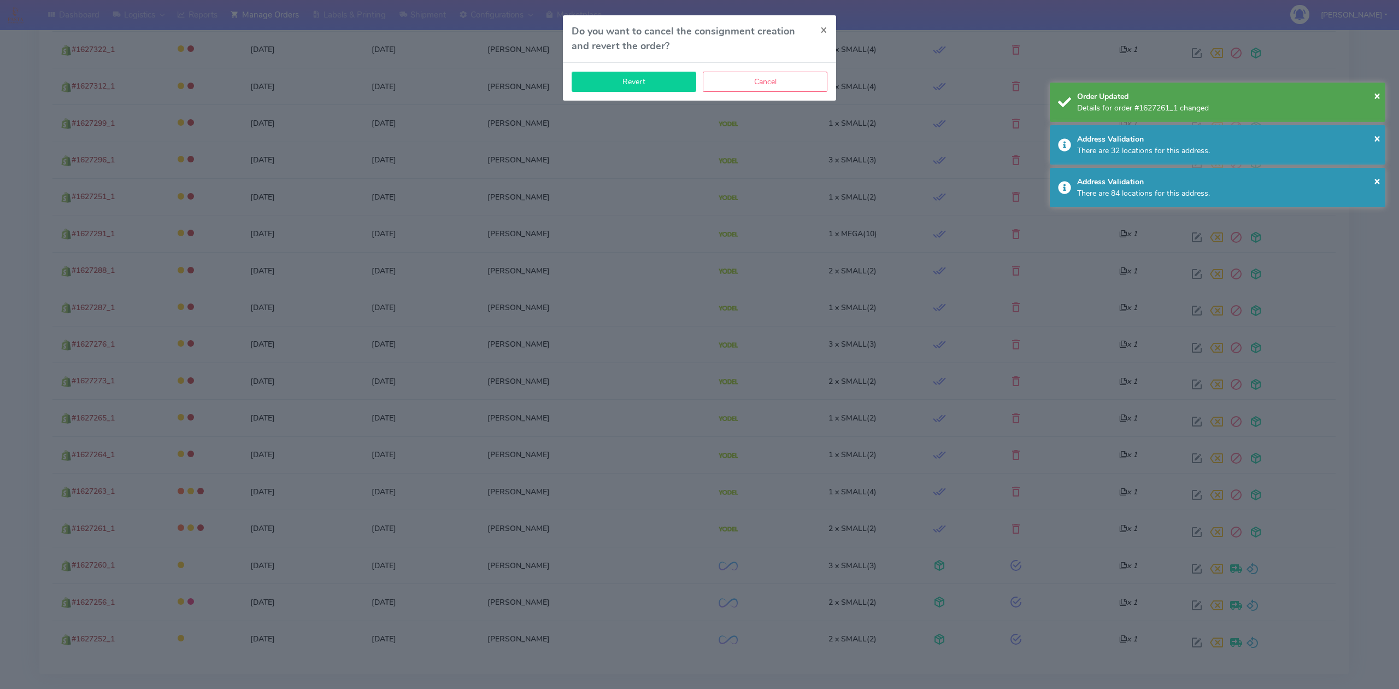
click at [649, 82] on button "Revert" at bounding box center [634, 82] width 125 height 20
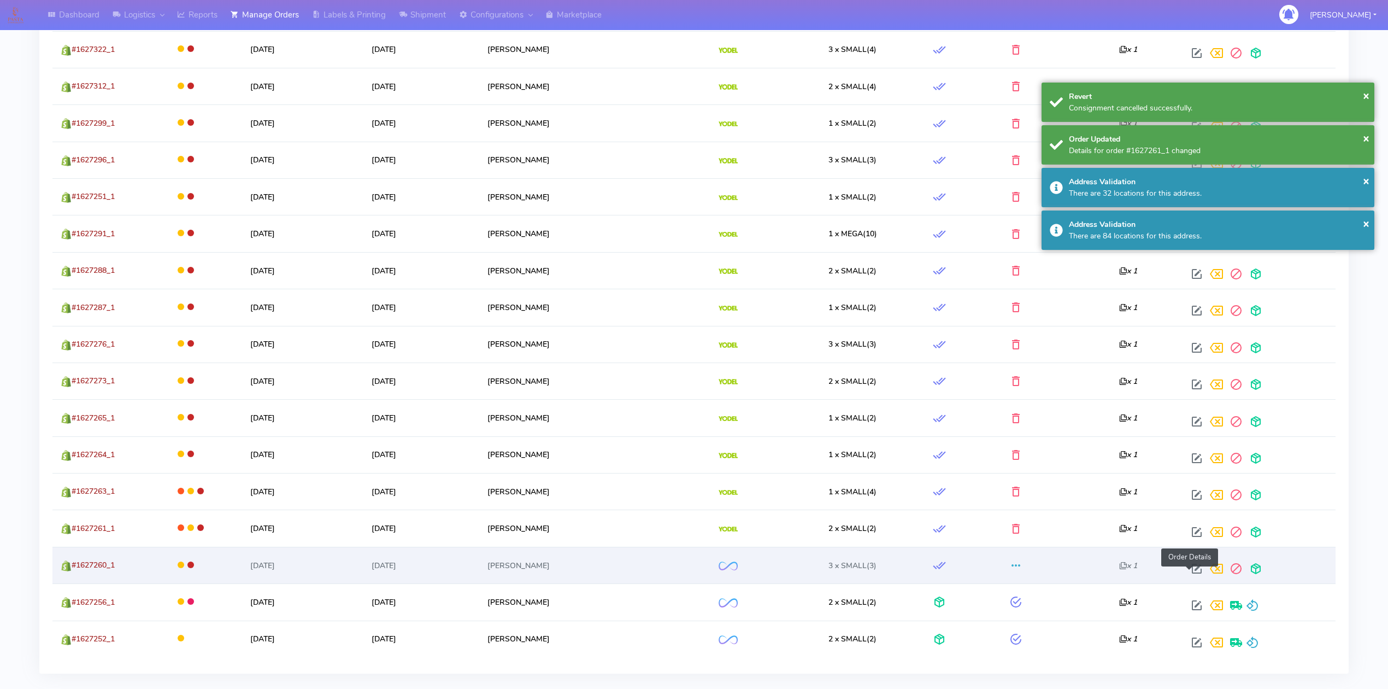
click at [1193, 573] on span at bounding box center [1197, 571] width 20 height 10
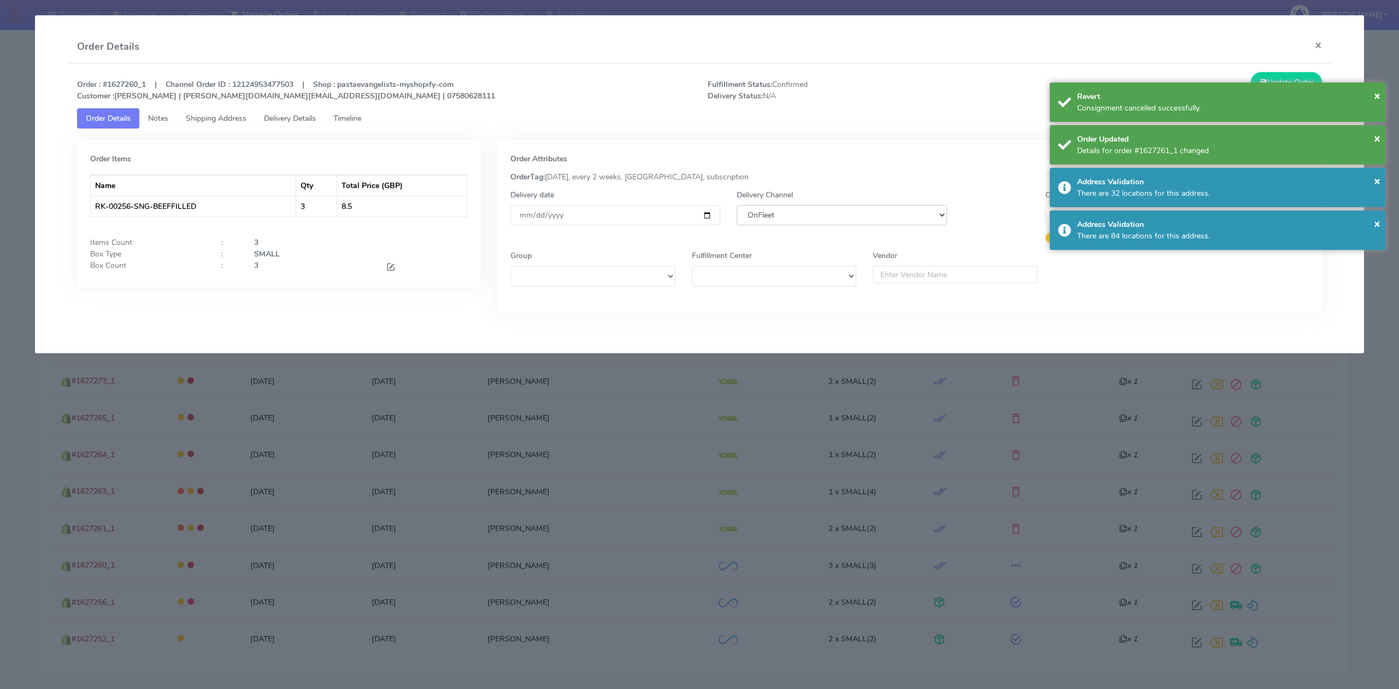
click at [757, 211] on select "DHL OnFleet Royal Mail DPD Yodel MaxOptra Amazon Collection" at bounding box center [842, 215] width 210 height 20
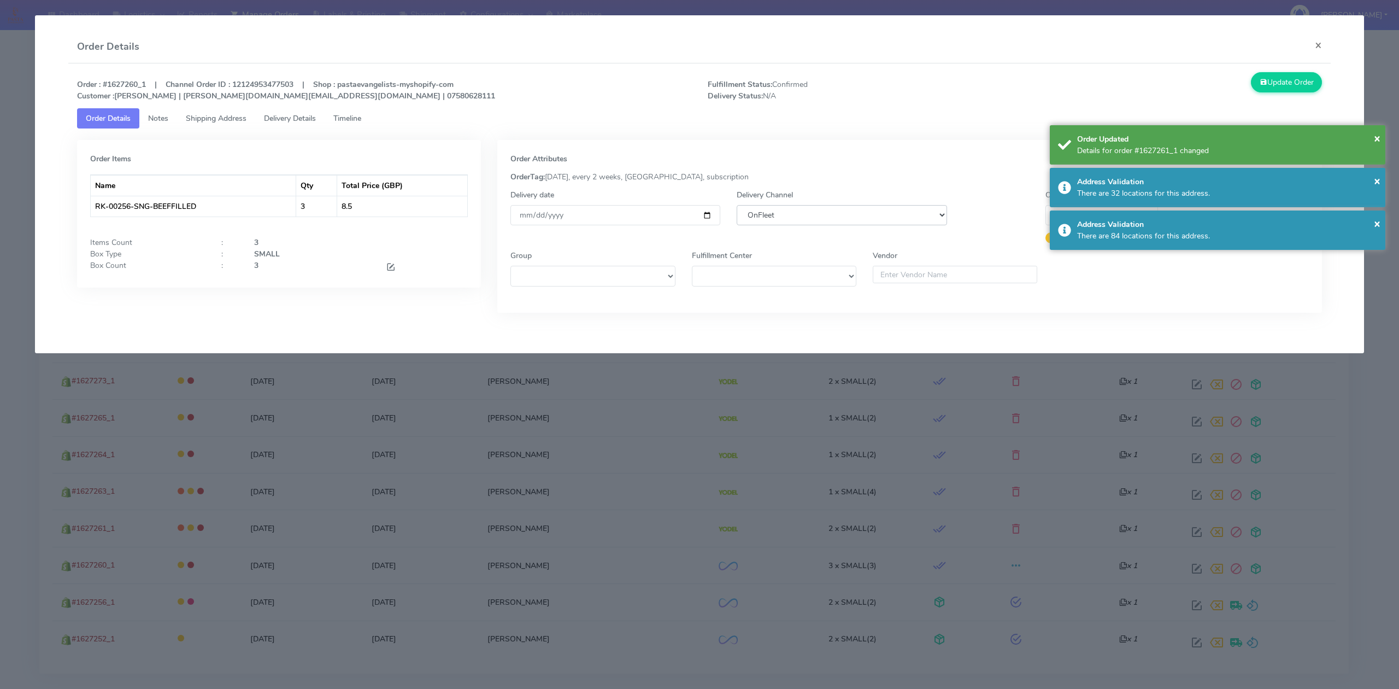
select select "5"
click at [737, 205] on select "DHL OnFleet Royal Mail DPD Yodel MaxOptra Amazon Collection" at bounding box center [842, 215] width 210 height 20
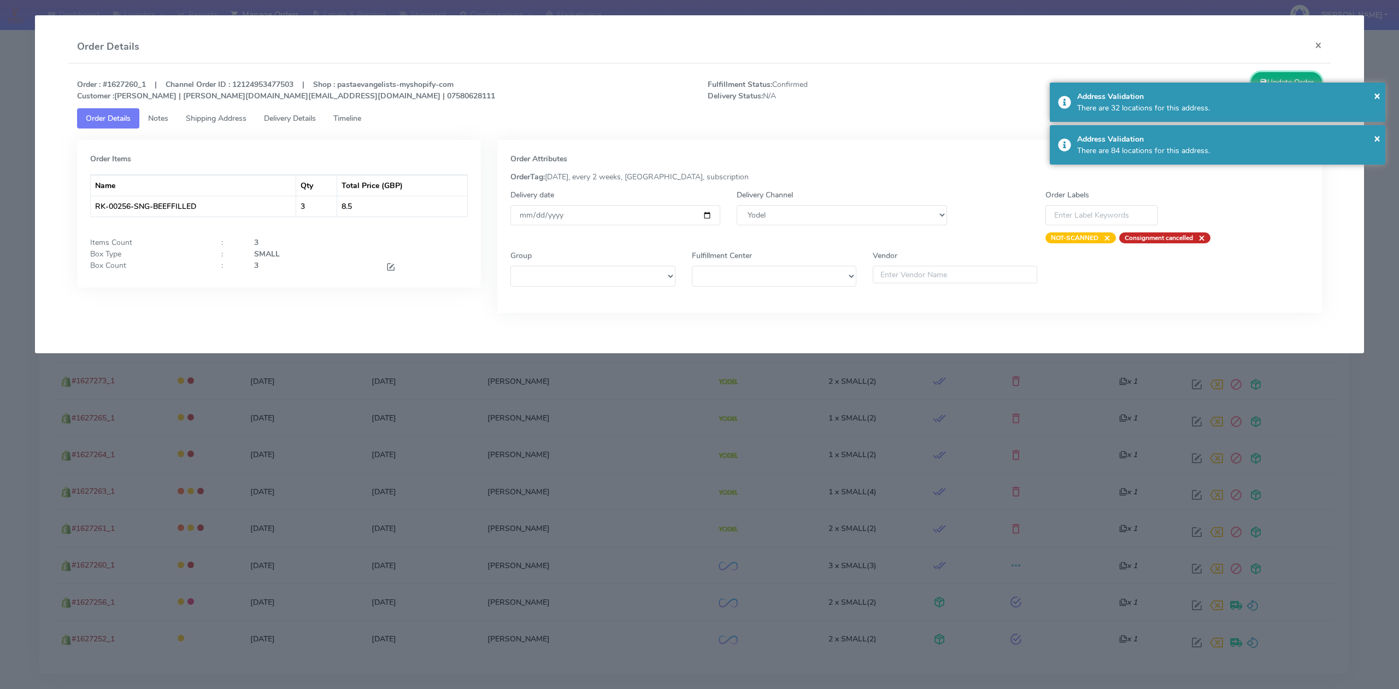
click at [1279, 73] on button "Update Order" at bounding box center [1286, 82] width 71 height 20
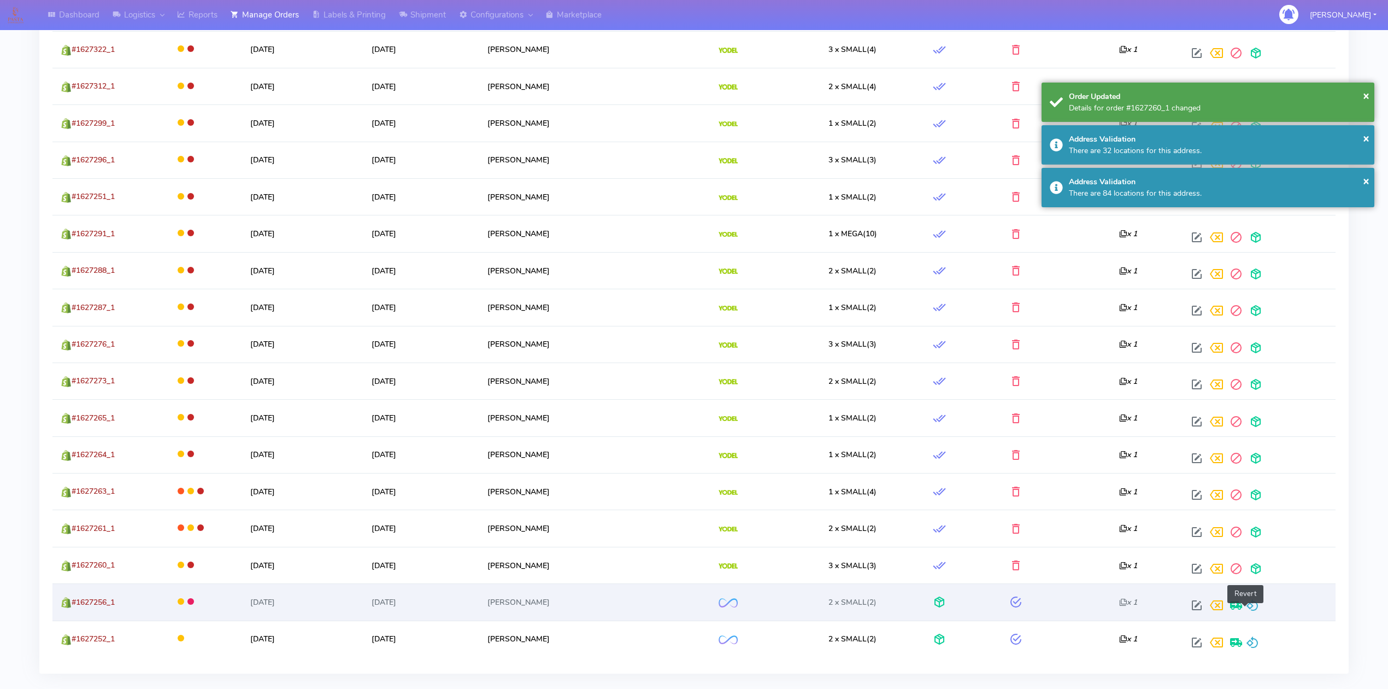
click at [1246, 613] on span at bounding box center [1252, 607] width 13 height 10
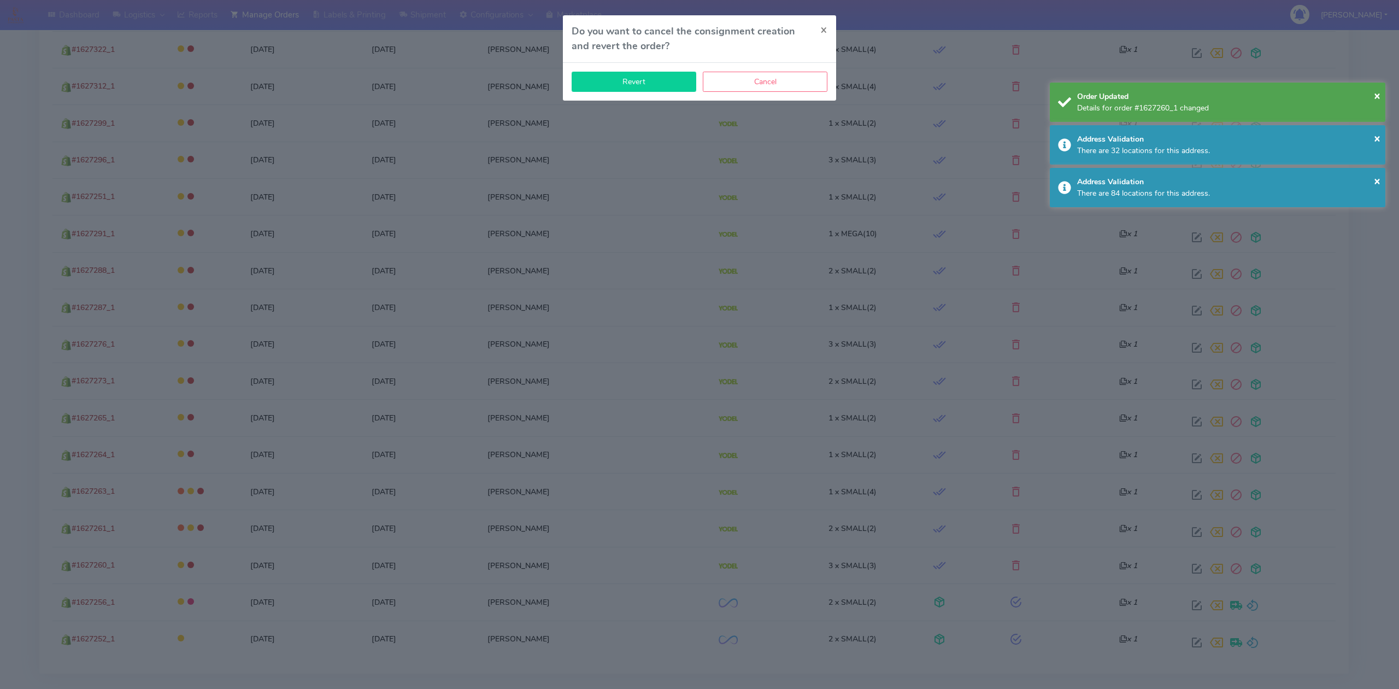
click at [610, 86] on button "Revert" at bounding box center [634, 82] width 125 height 20
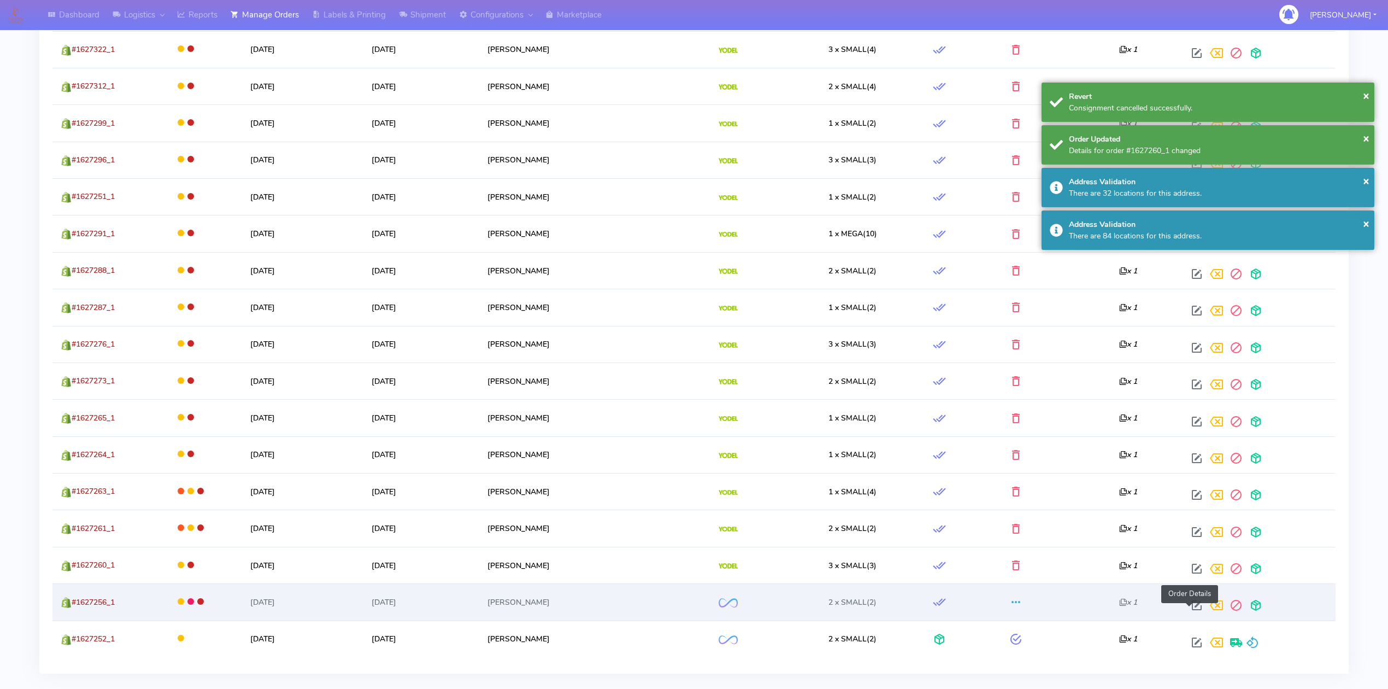
click at [1191, 613] on span at bounding box center [1197, 607] width 20 height 10
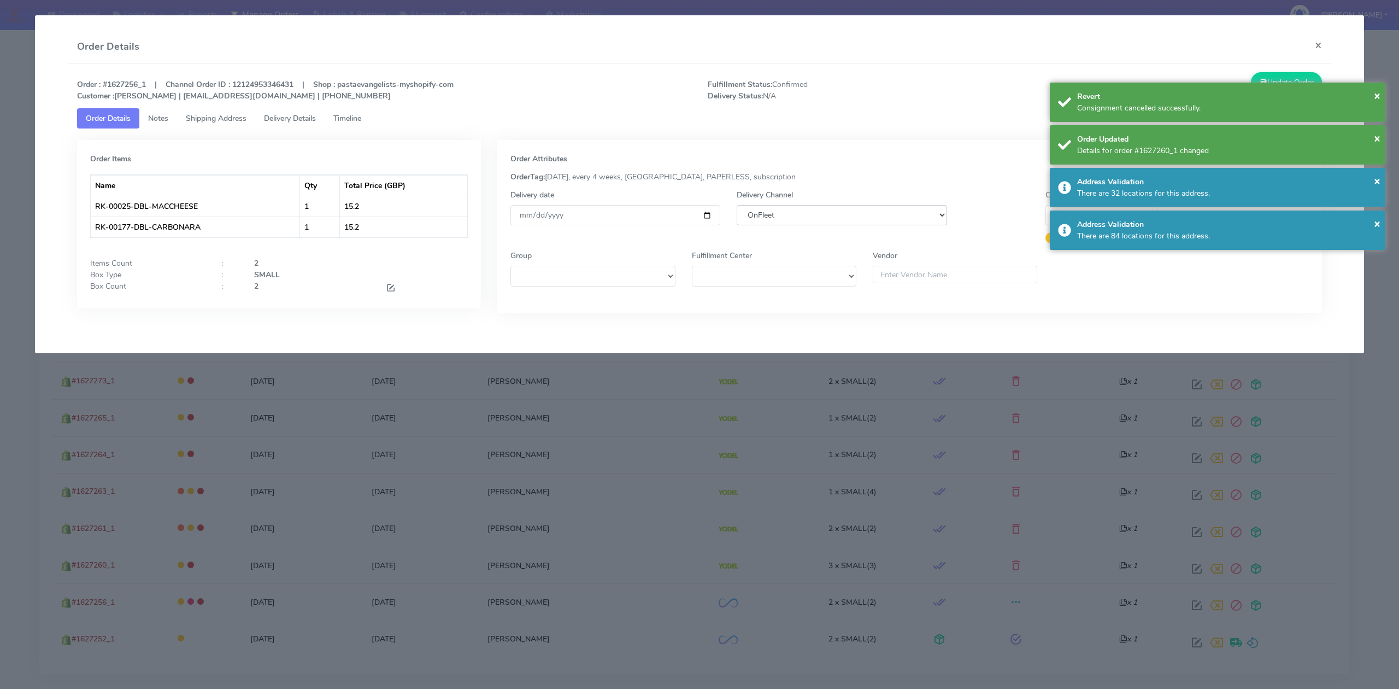
click at [839, 213] on select "DHL OnFleet Royal Mail DPD Yodel MaxOptra Amazon Collection" at bounding box center [842, 215] width 210 height 20
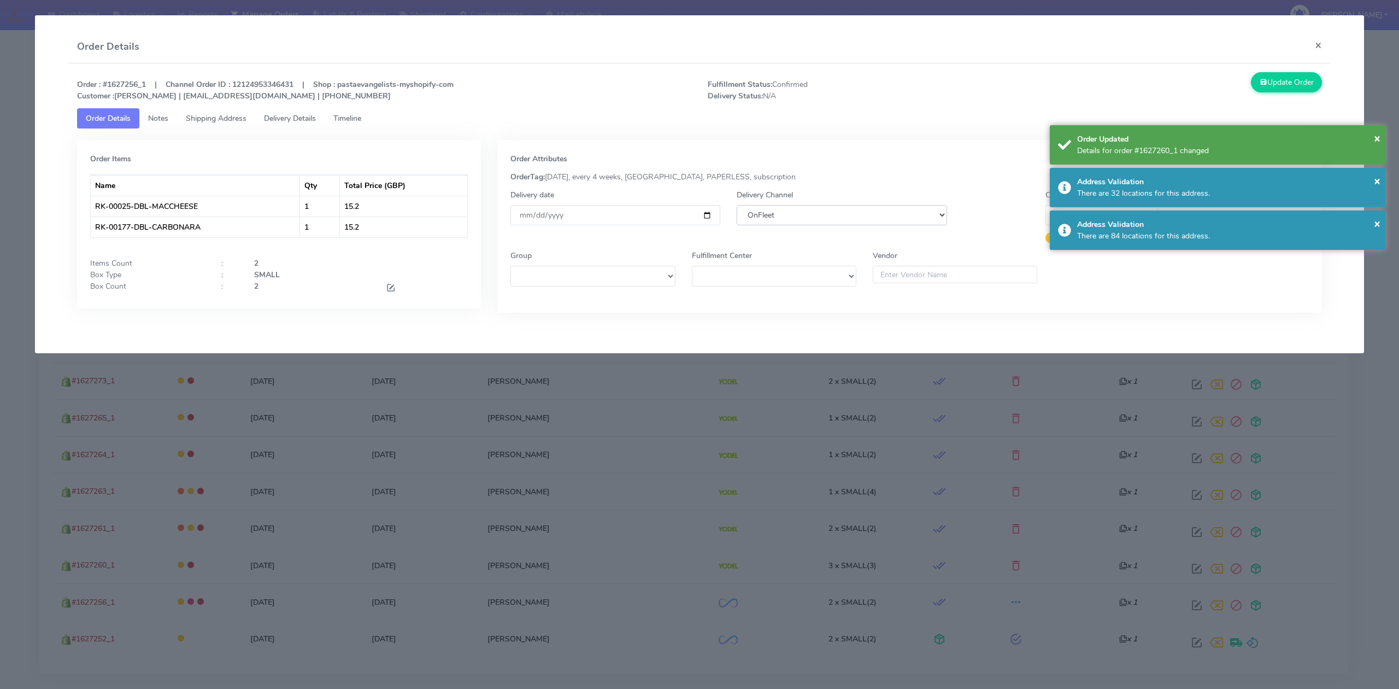
select select "5"
click at [737, 205] on select "DHL OnFleet Royal Mail DPD Yodel MaxOptra Amazon Collection" at bounding box center [842, 215] width 210 height 20
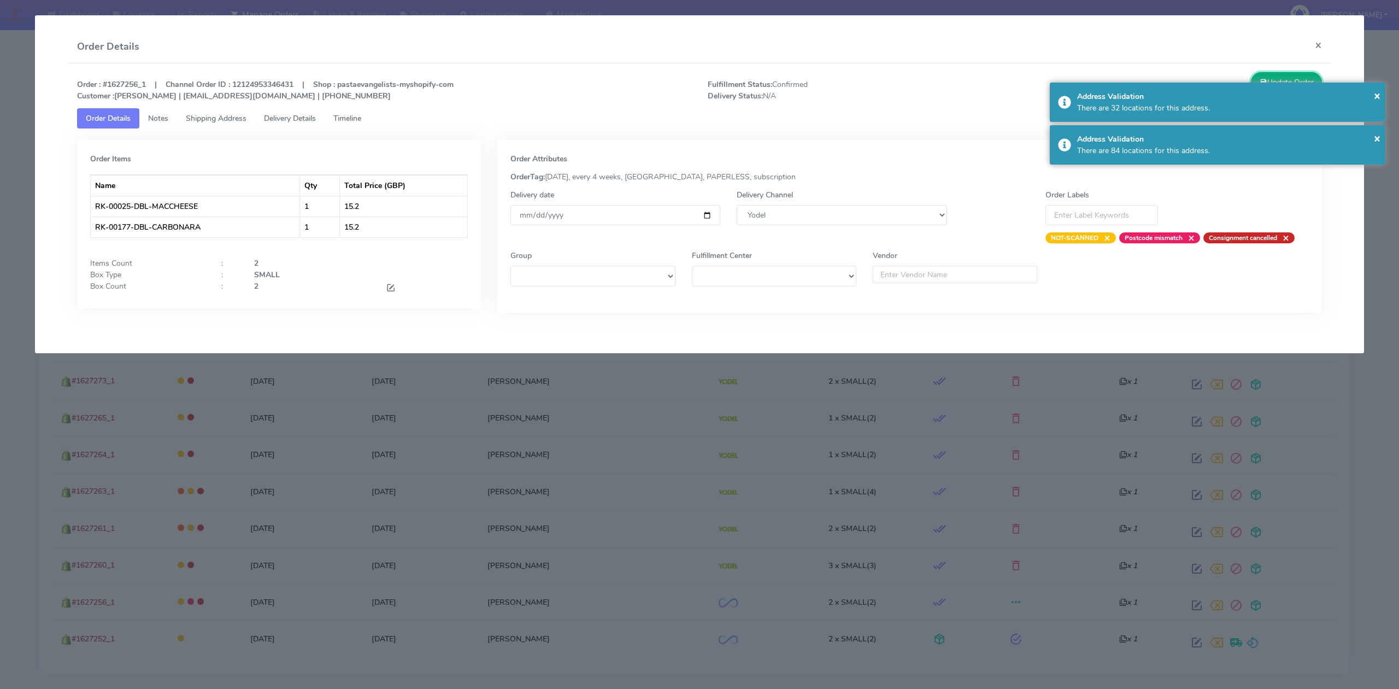
click at [1274, 78] on button "Update Order" at bounding box center [1286, 82] width 71 height 20
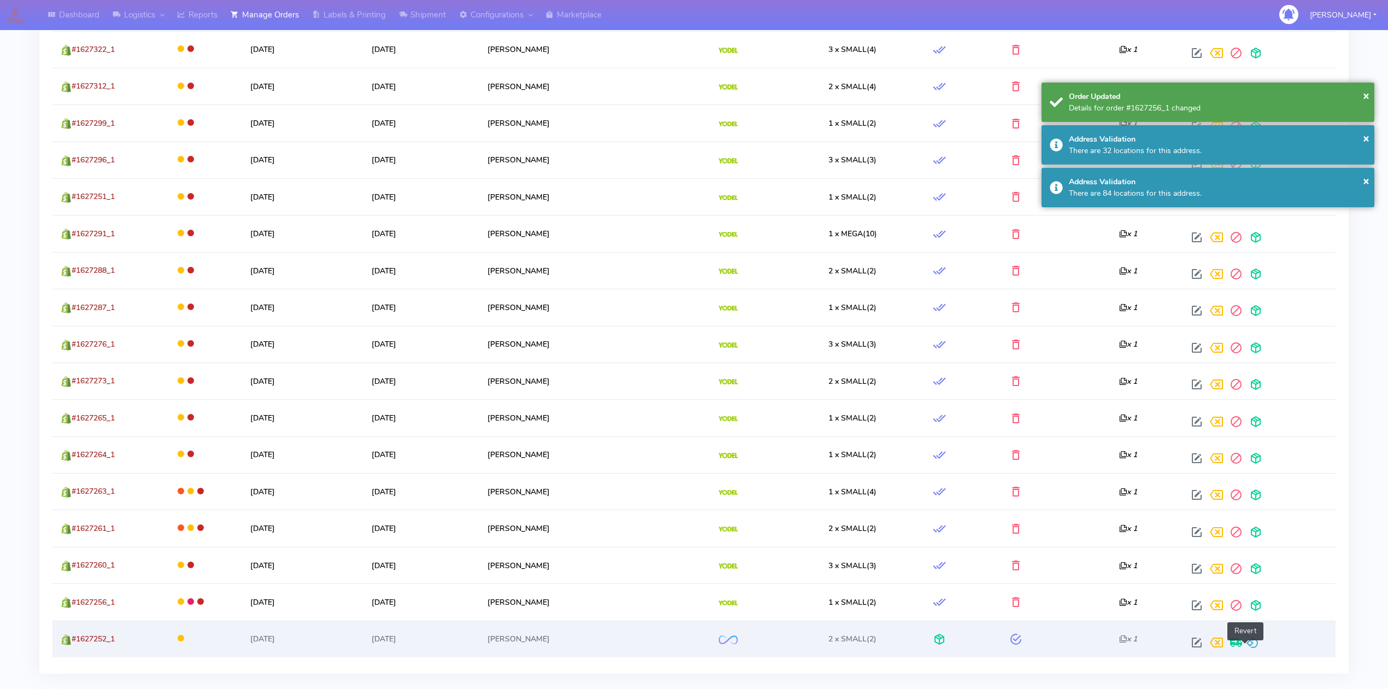
click at [1250, 650] on span at bounding box center [1252, 645] width 13 height 10
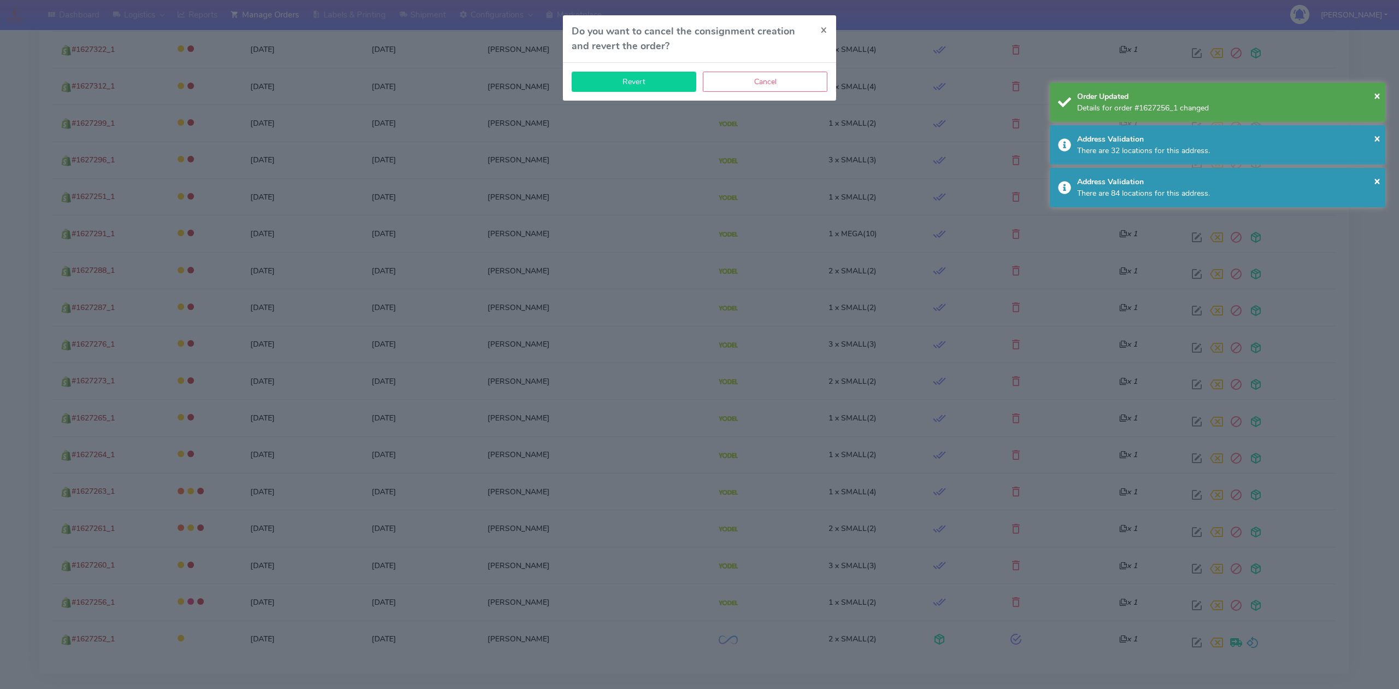
click at [663, 84] on button "Revert" at bounding box center [634, 82] width 125 height 20
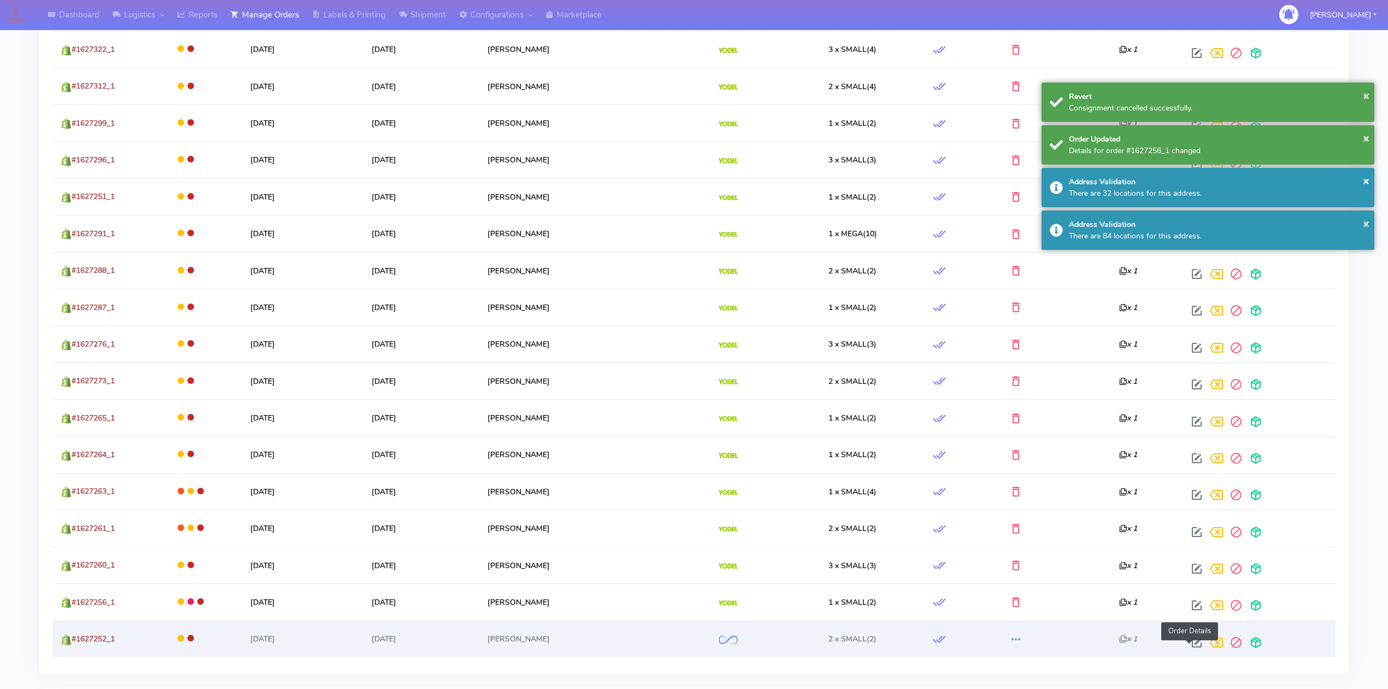
click at [1192, 644] on span at bounding box center [1197, 645] width 20 height 10
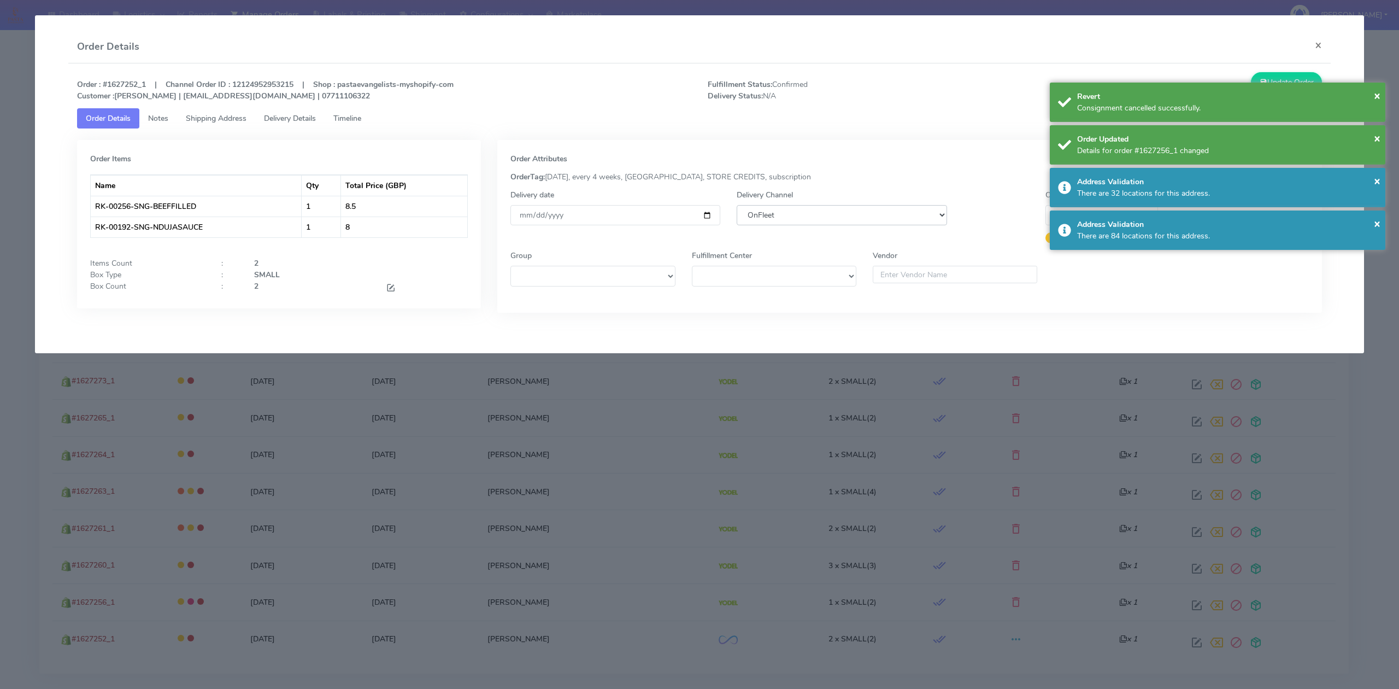
click at [871, 221] on select "DHL OnFleet Royal Mail DPD Yodel MaxOptra Amazon Collection" at bounding box center [842, 215] width 210 height 20
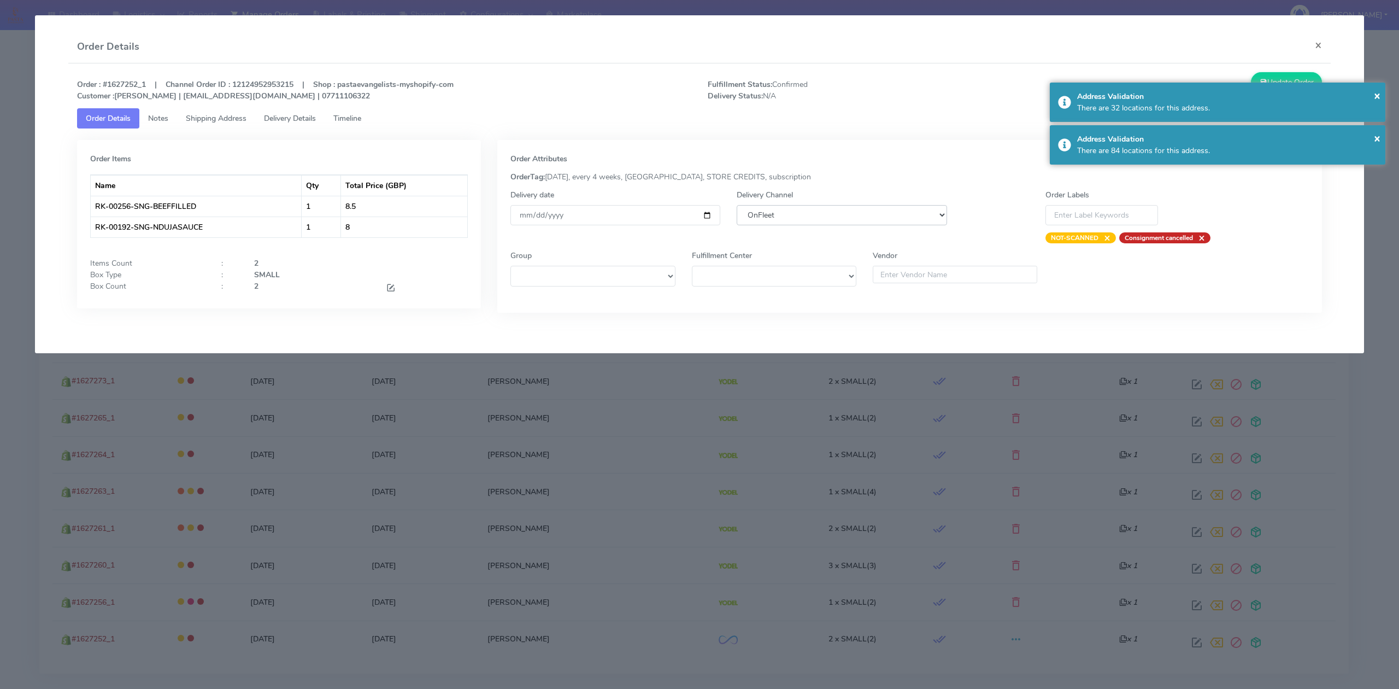
select select "5"
click at [737, 205] on select "DHL OnFleet Royal Mail DPD Yodel MaxOptra Amazon Collection" at bounding box center [842, 215] width 210 height 20
click at [1288, 73] on button "Update Order" at bounding box center [1286, 82] width 71 height 20
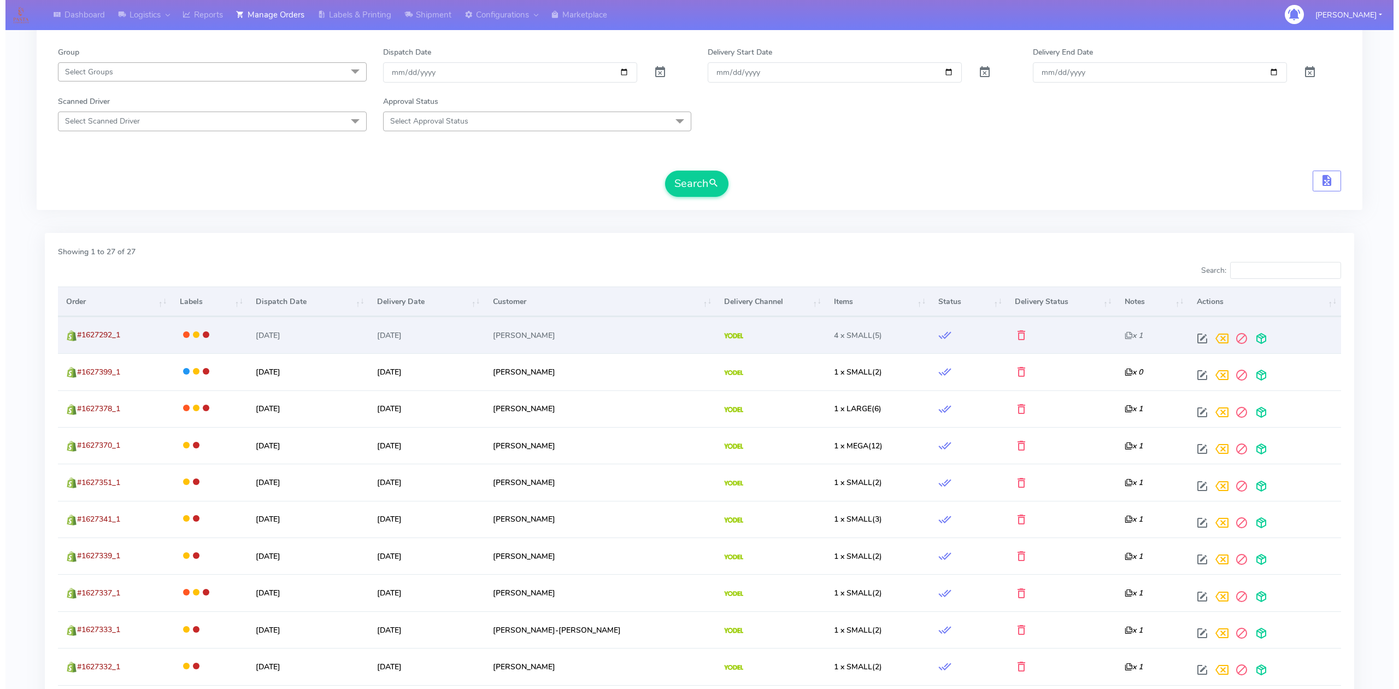
scroll to position [0, 0]
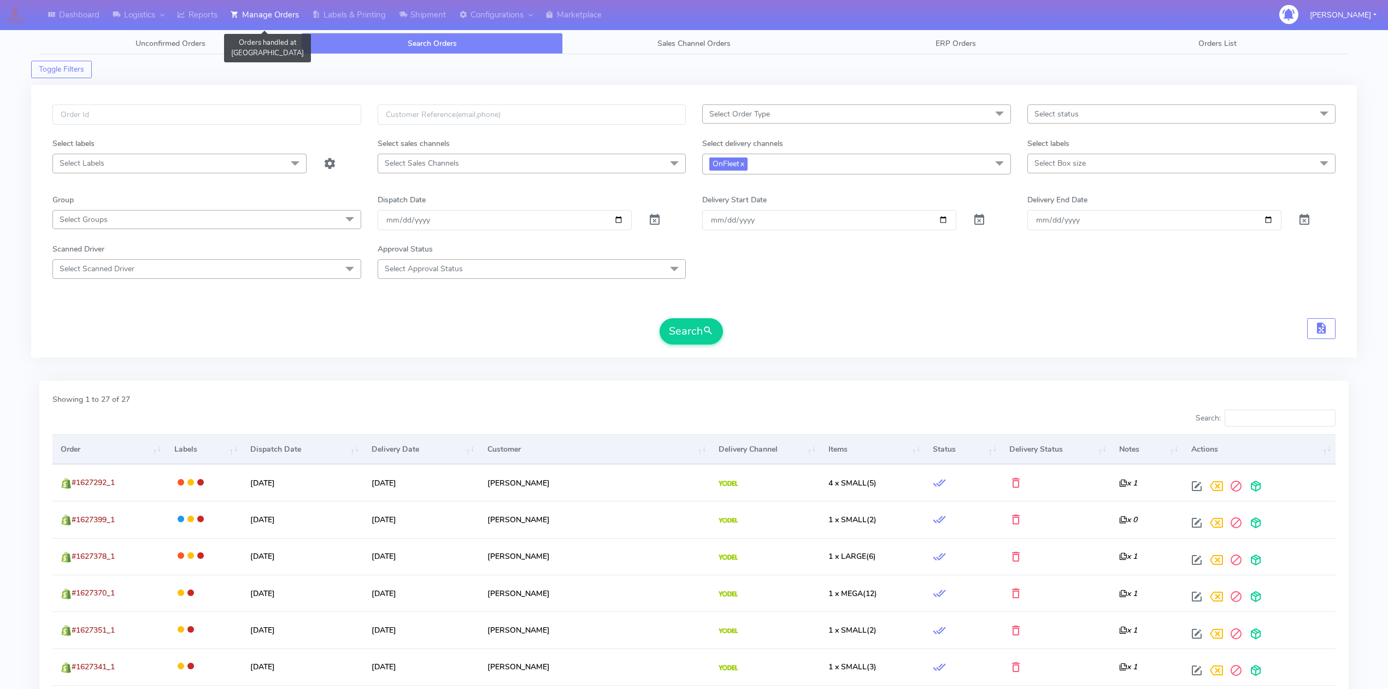
click at [284, 18] on link "Manage Orders" at bounding box center [264, 15] width 81 height 30
click at [364, 22] on link "Labels & Printing" at bounding box center [349, 15] width 87 height 30
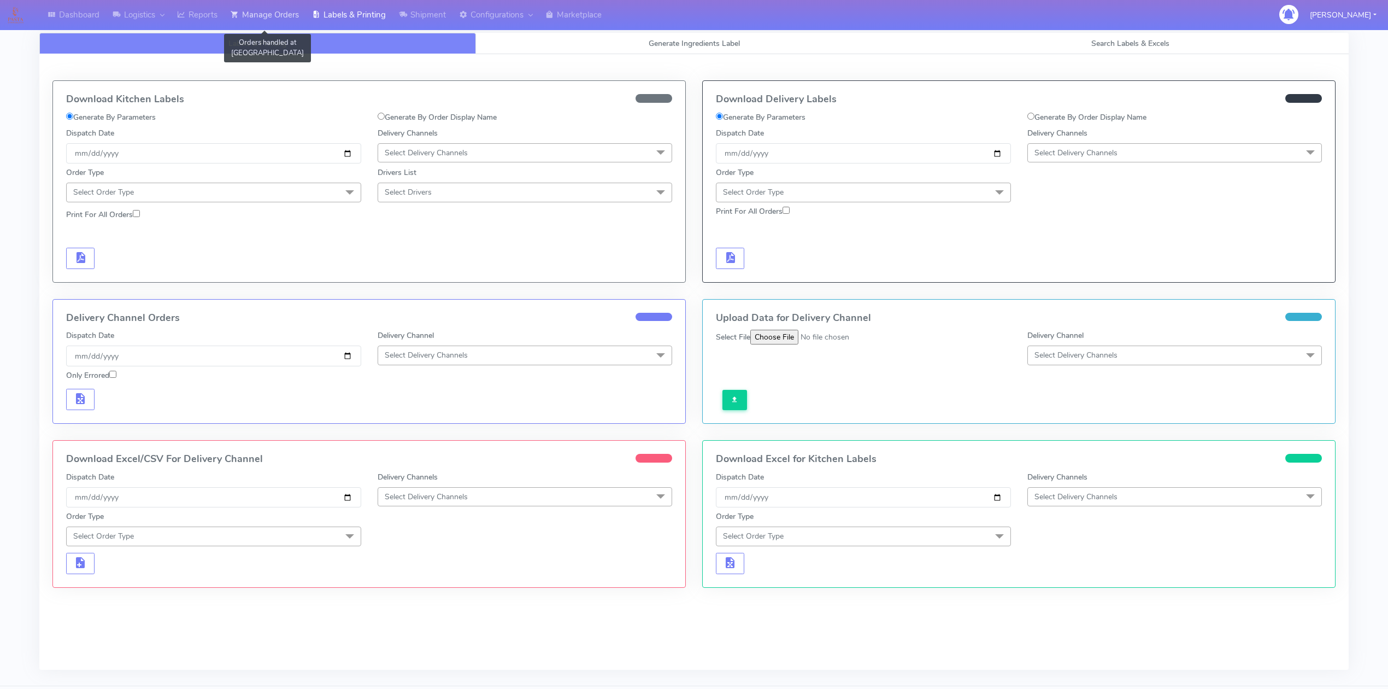
click at [270, 20] on link "Manage Orders" at bounding box center [264, 15] width 81 height 30
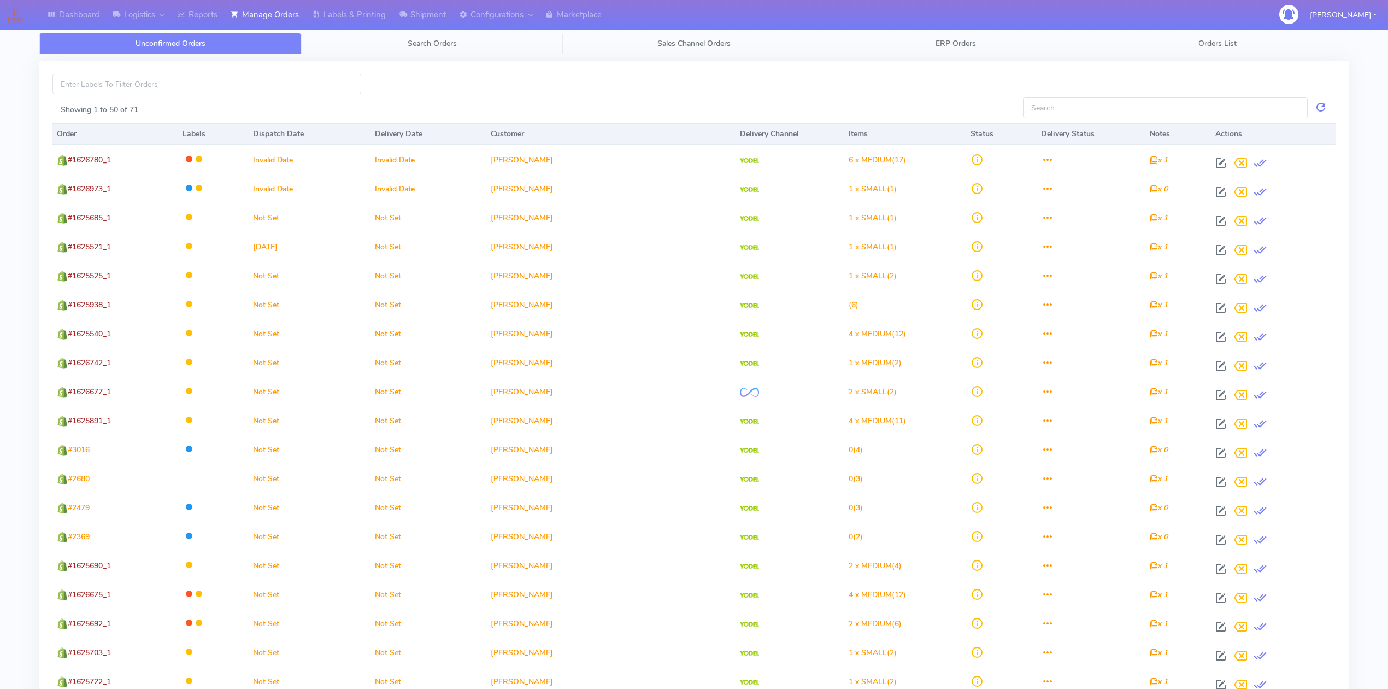
click at [387, 48] on link "Search Orders" at bounding box center [432, 43] width 262 height 21
